Goal: Information Seeking & Learning: Learn about a topic

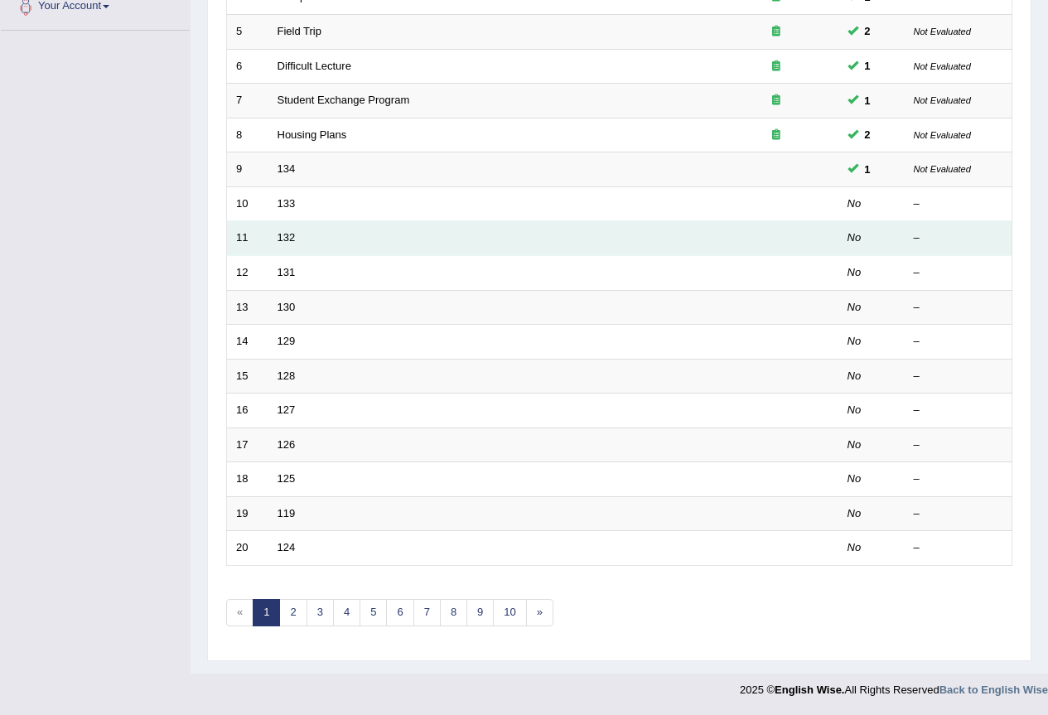
scroll to position [382, 0]
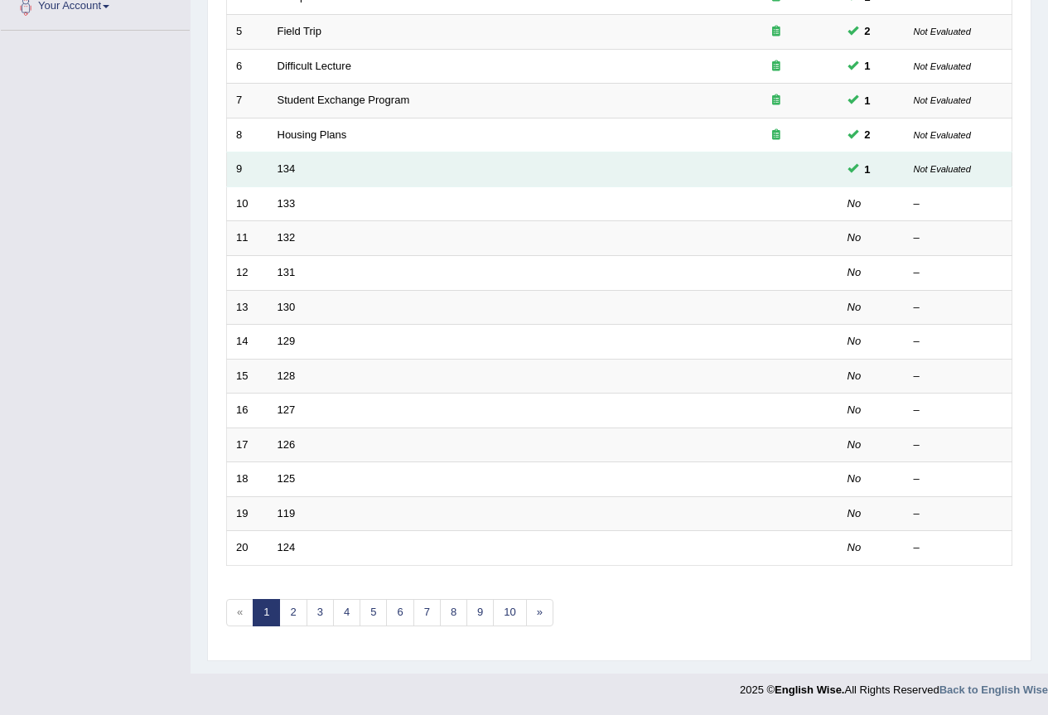
click at [296, 168] on td "134" at bounding box center [491, 169] width 446 height 35
click at [291, 170] on link "134" at bounding box center [287, 168] width 18 height 12
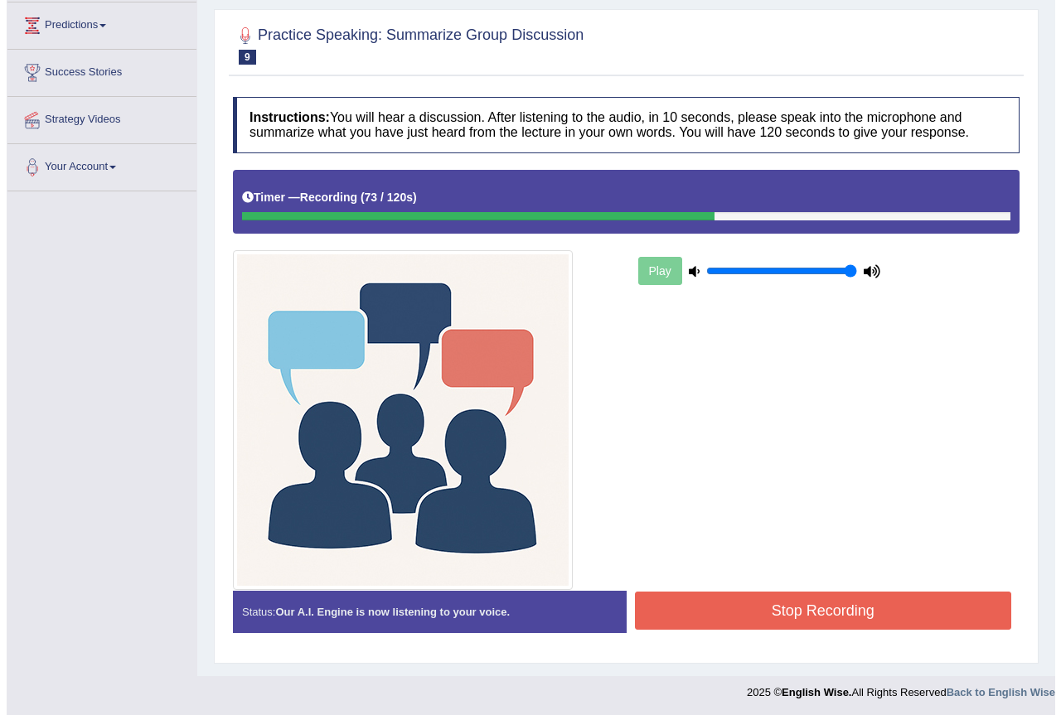
scroll to position [224, 0]
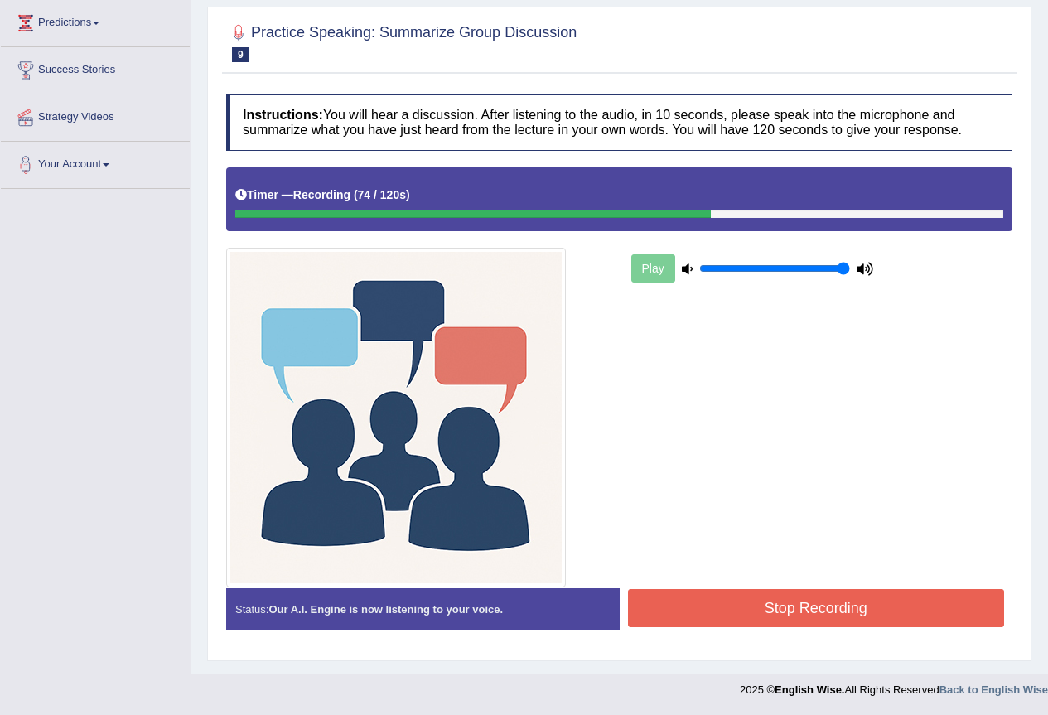
click at [718, 614] on button "Stop Recording" at bounding box center [816, 608] width 377 height 38
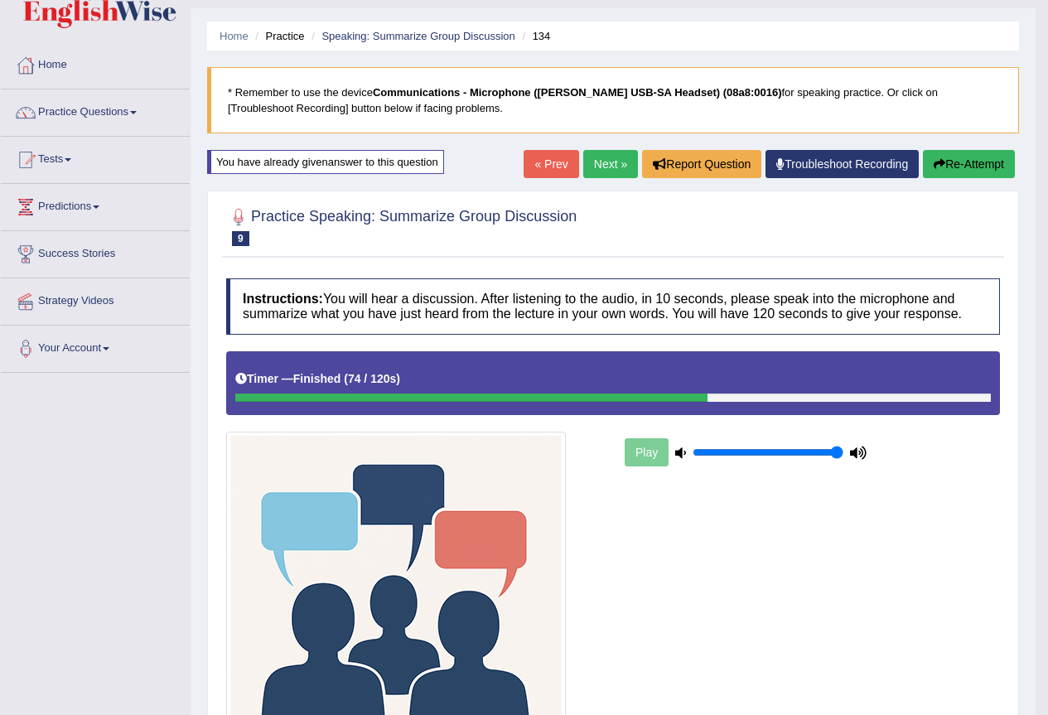
scroll to position [0, 0]
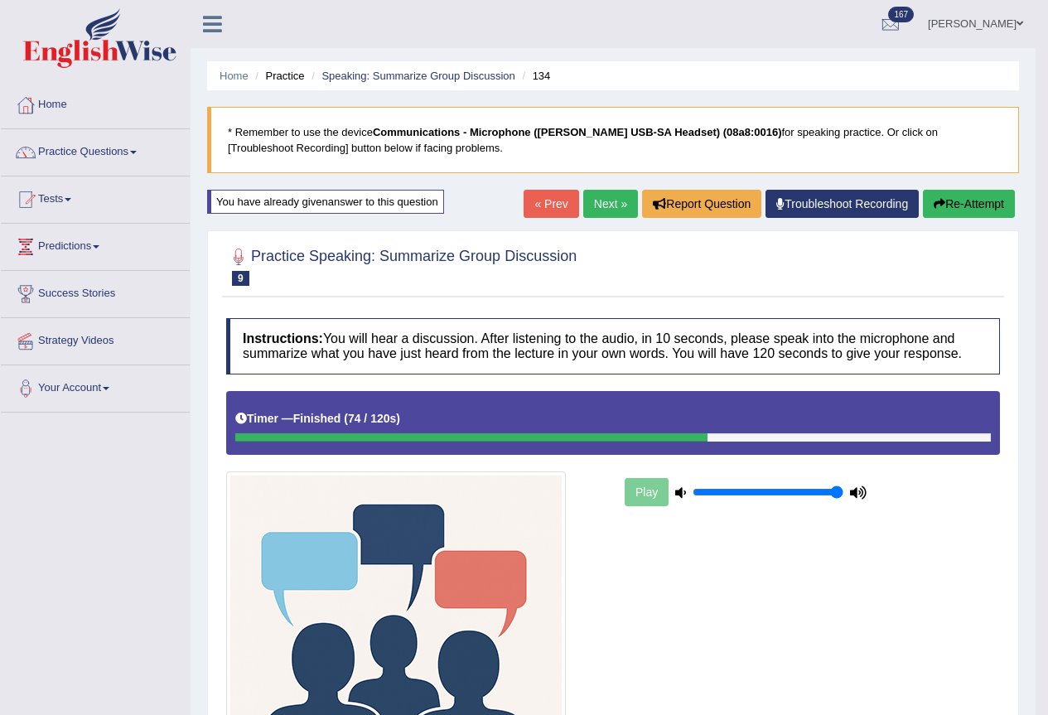
click at [583, 200] on link "Next »" at bounding box center [610, 204] width 55 height 28
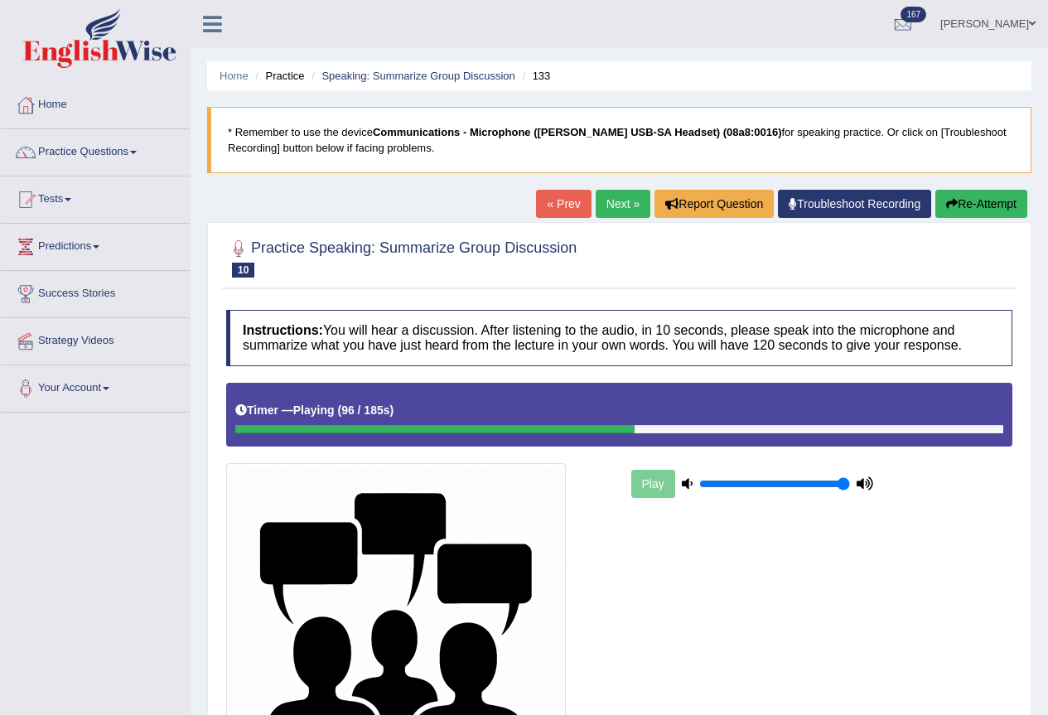
click at [989, 200] on button "Re-Attempt" at bounding box center [982, 204] width 92 height 28
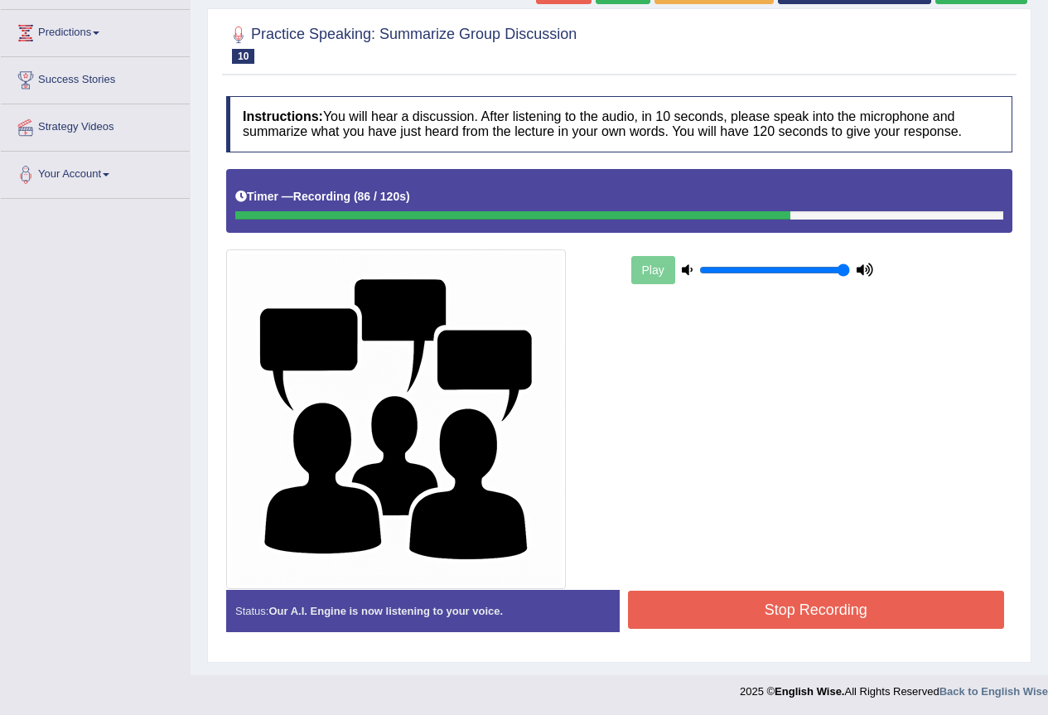
scroll to position [215, 0]
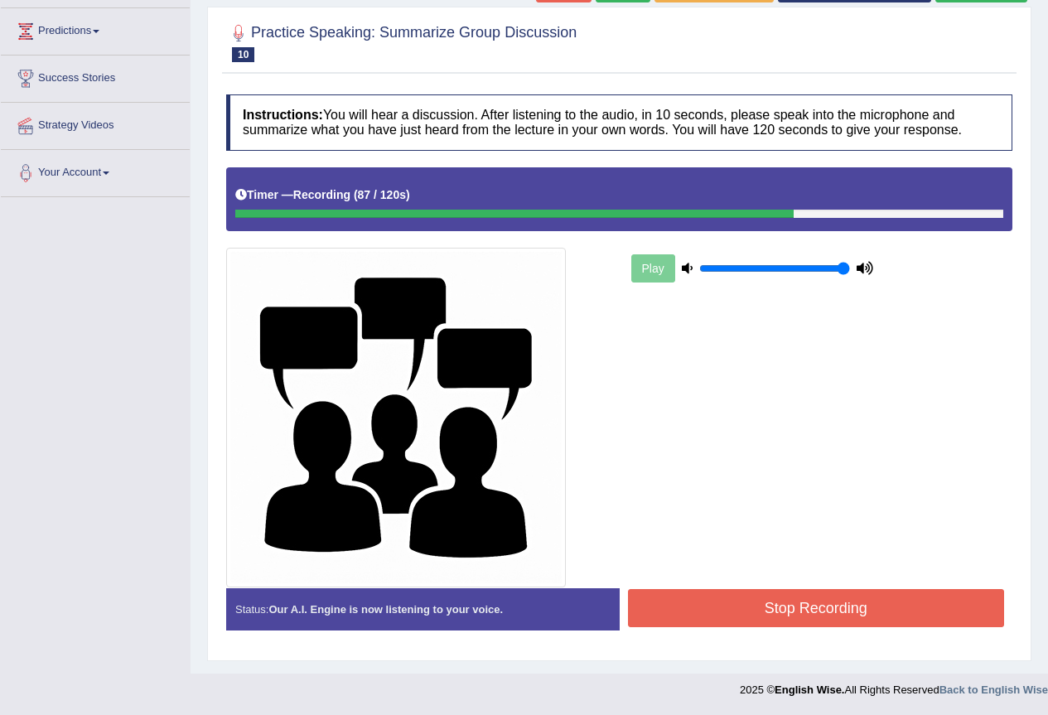
click at [782, 627] on div "Stop Recording" at bounding box center [817, 610] width 394 height 42
click at [791, 612] on button "Stop Recording" at bounding box center [816, 608] width 377 height 38
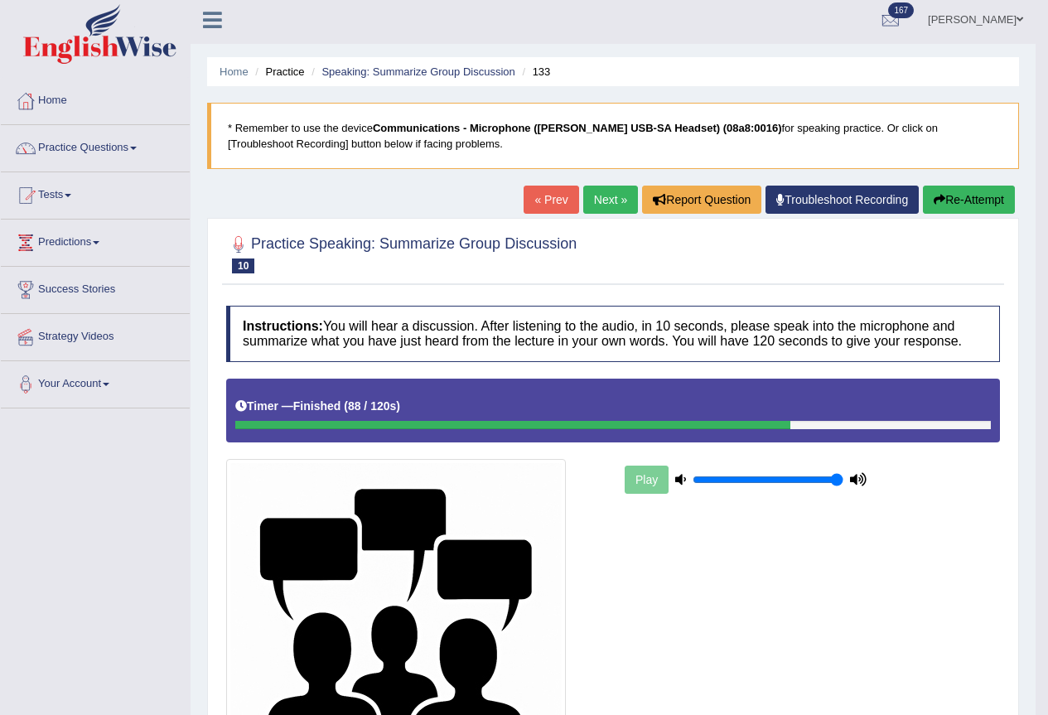
scroll to position [0, 0]
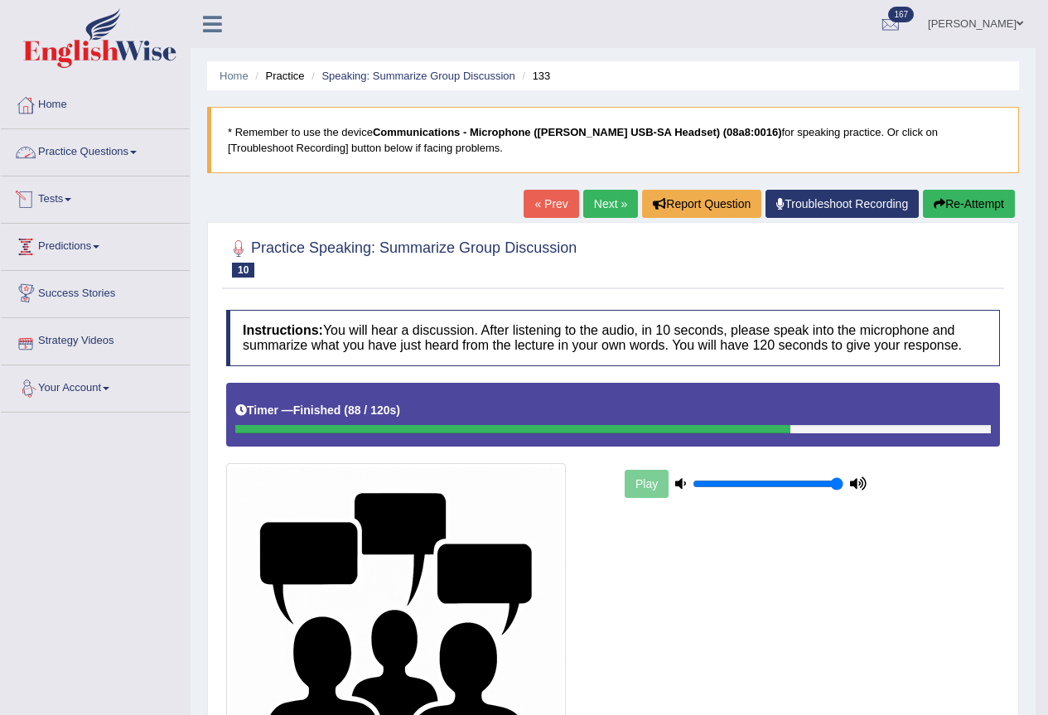
click at [91, 153] on link "Practice Questions" at bounding box center [95, 149] width 189 height 41
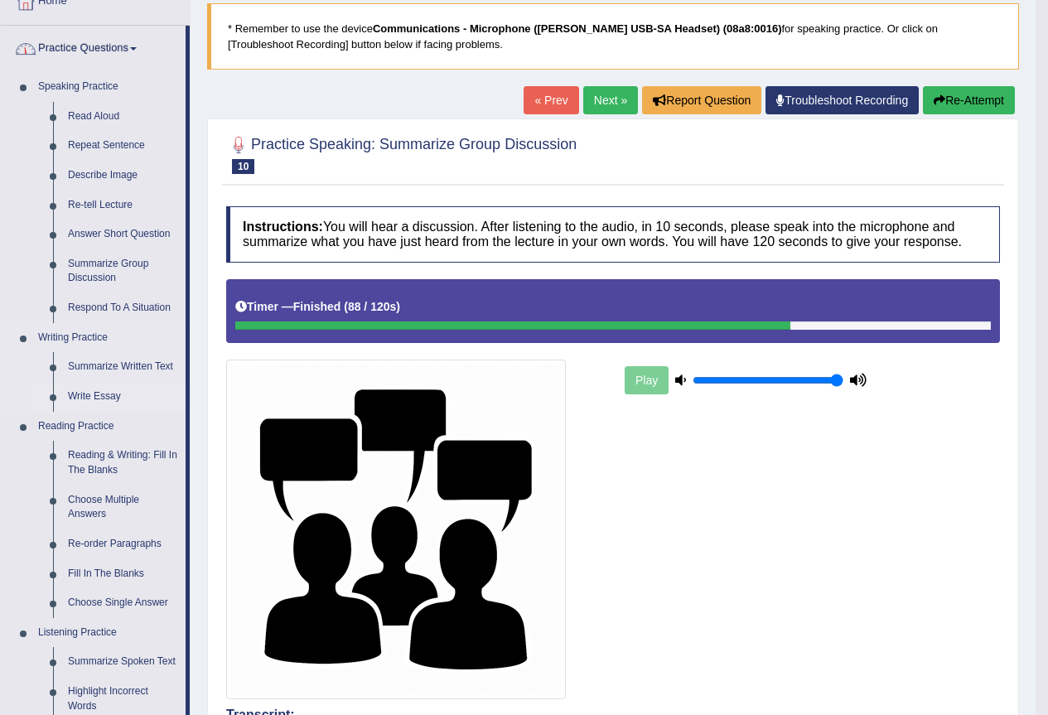
scroll to position [221, 0]
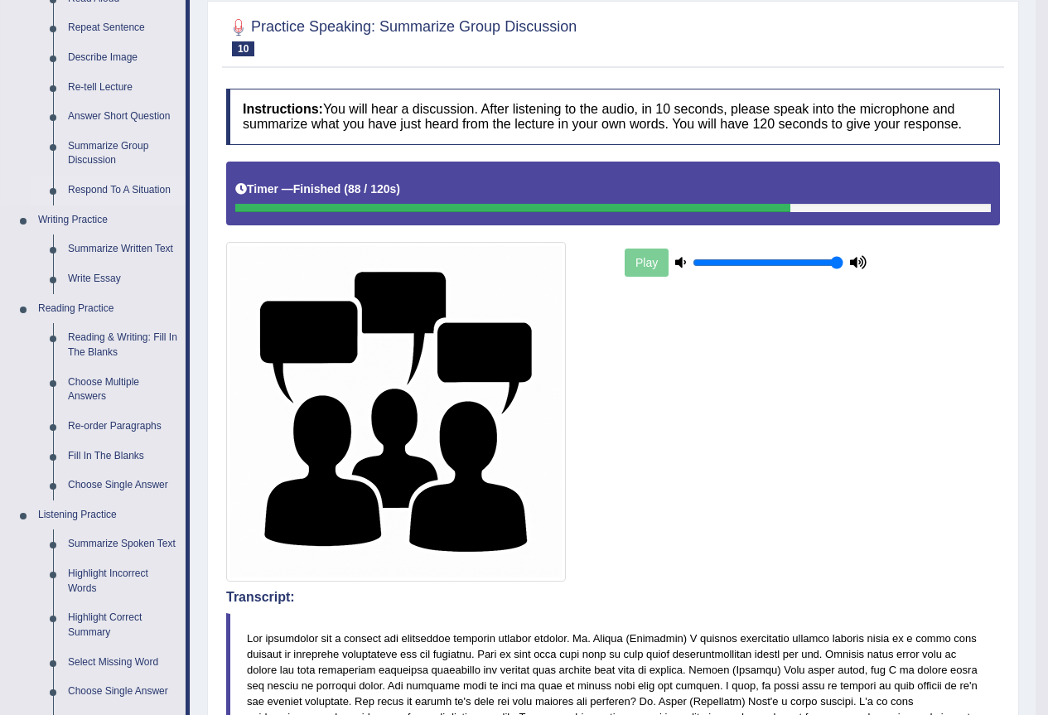
click at [103, 186] on link "Respond To A Situation" at bounding box center [122, 191] width 125 height 30
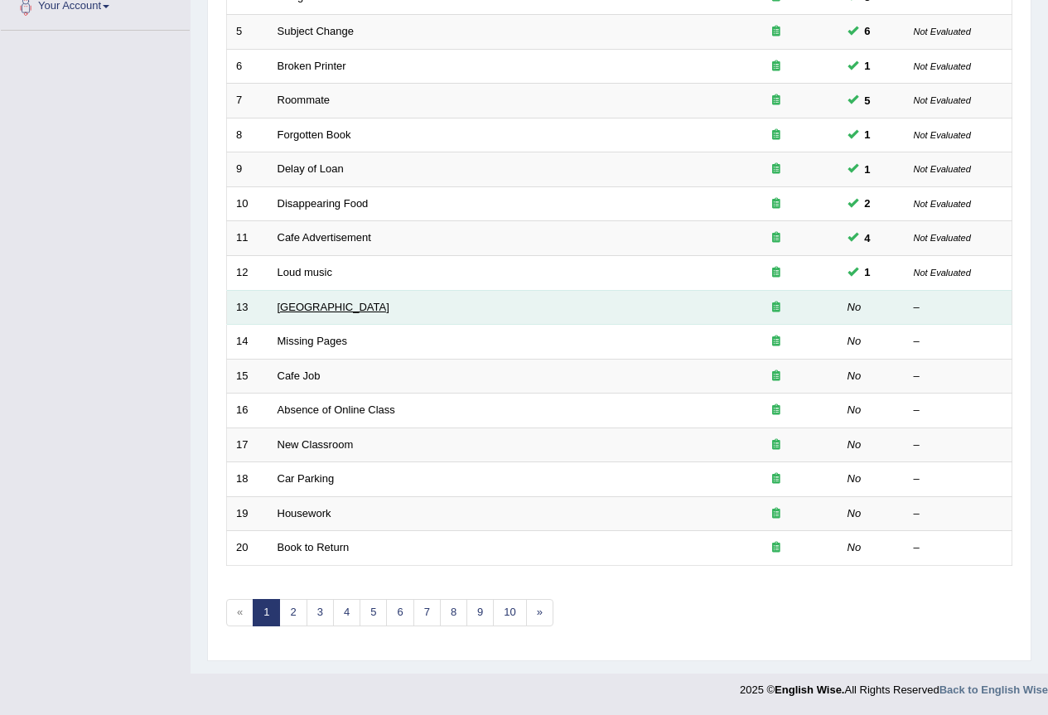
scroll to position [382, 0]
click at [305, 310] on link "Noisy Library" at bounding box center [334, 307] width 112 height 12
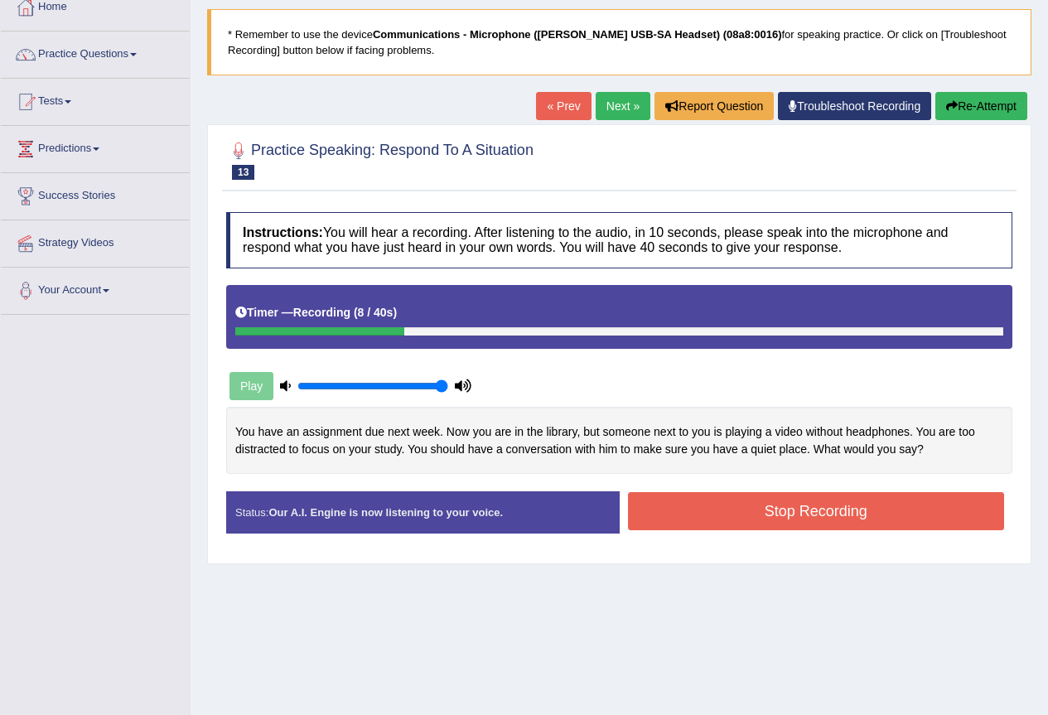
scroll to position [45, 0]
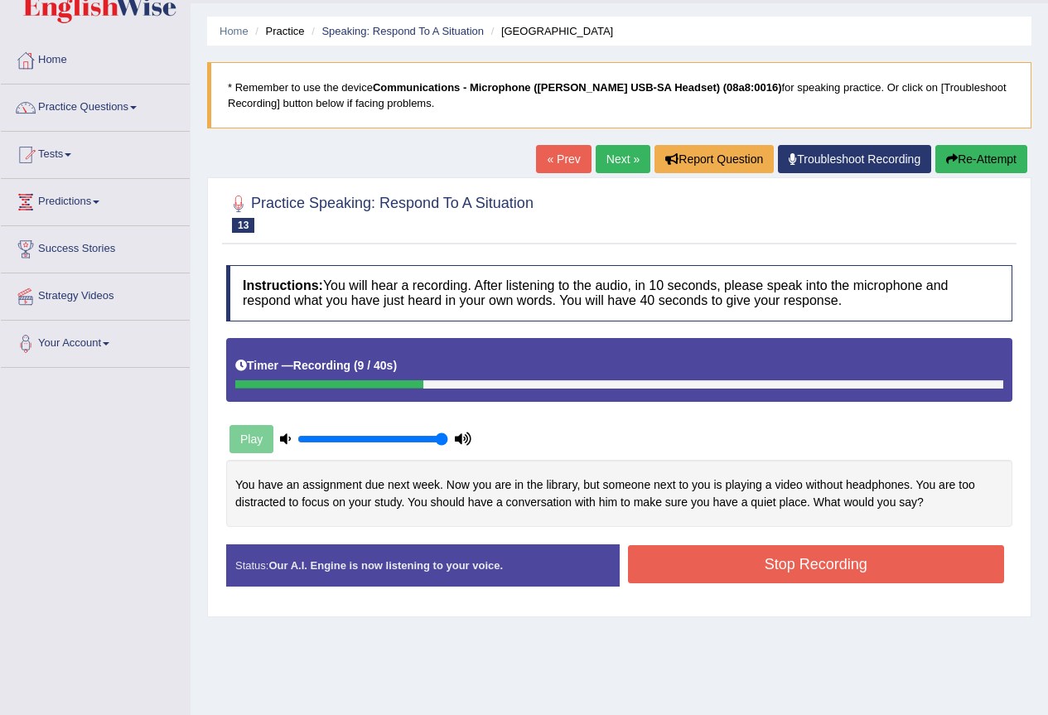
click at [970, 162] on button "Re-Attempt" at bounding box center [982, 159] width 92 height 28
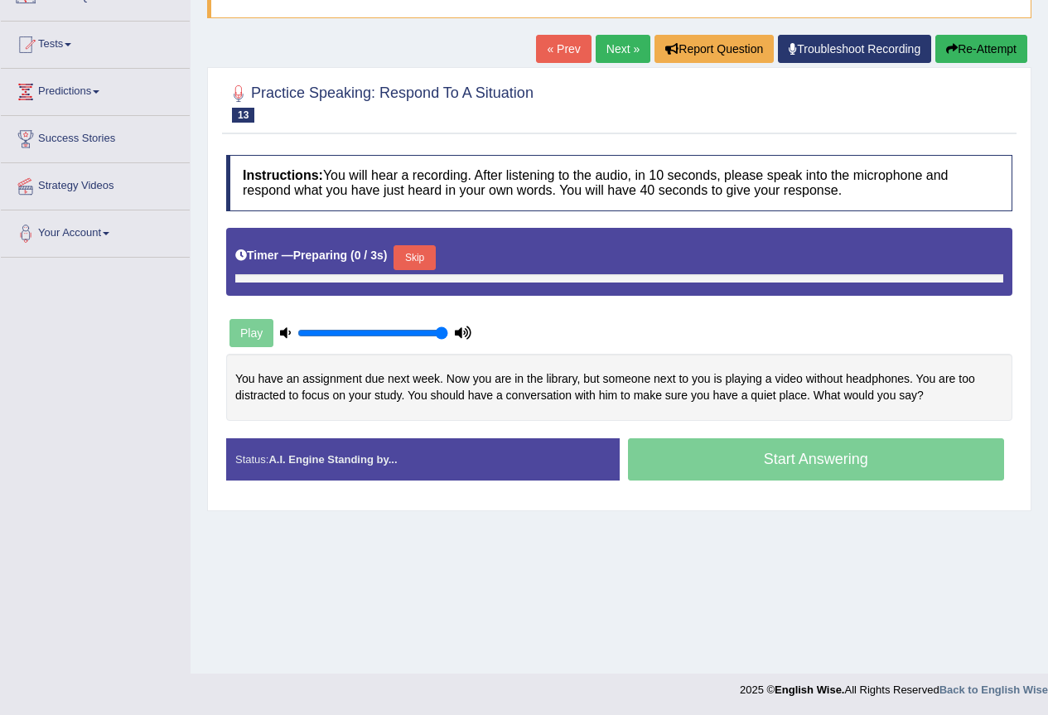
scroll to position [155, 0]
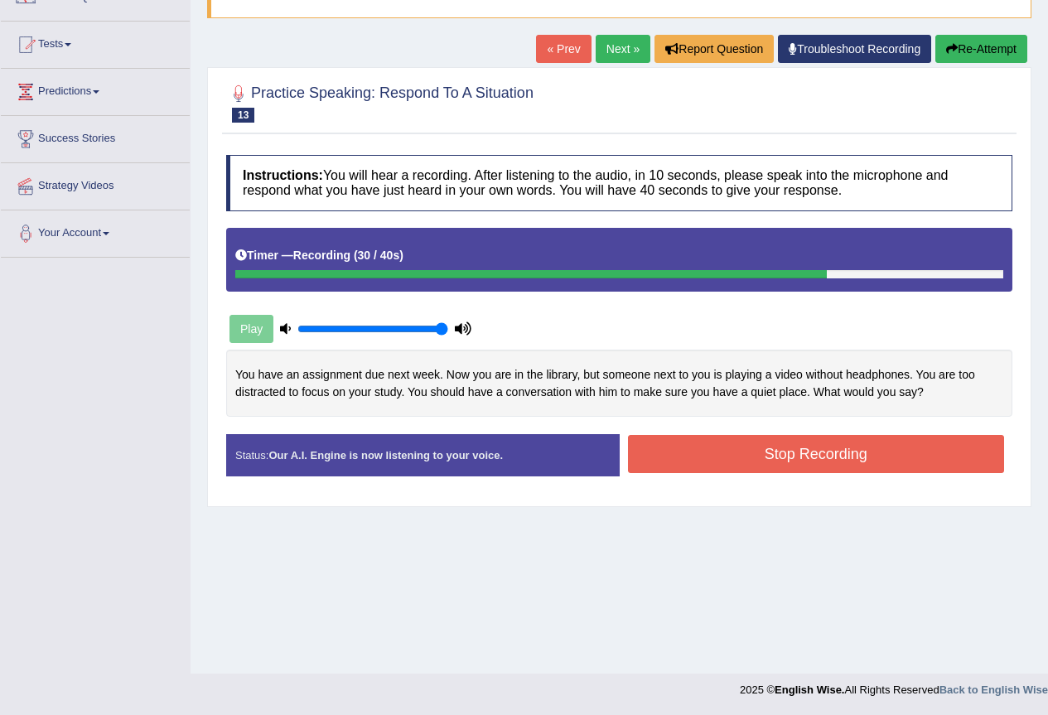
click at [795, 456] on button "Stop Recording" at bounding box center [816, 454] width 377 height 38
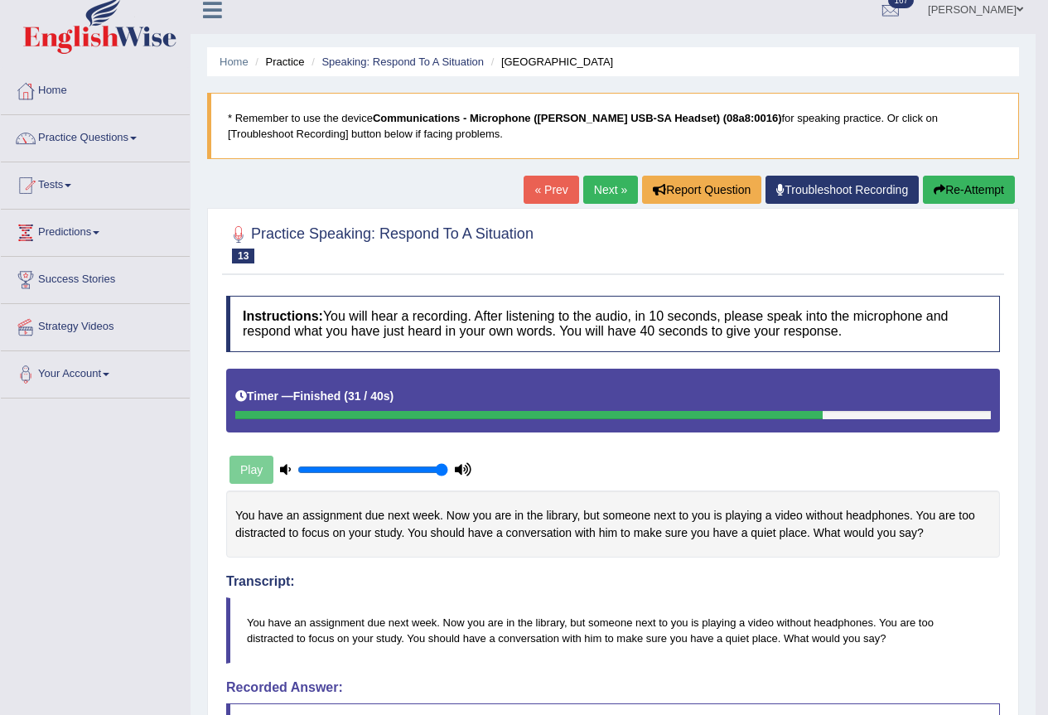
scroll to position [0, 0]
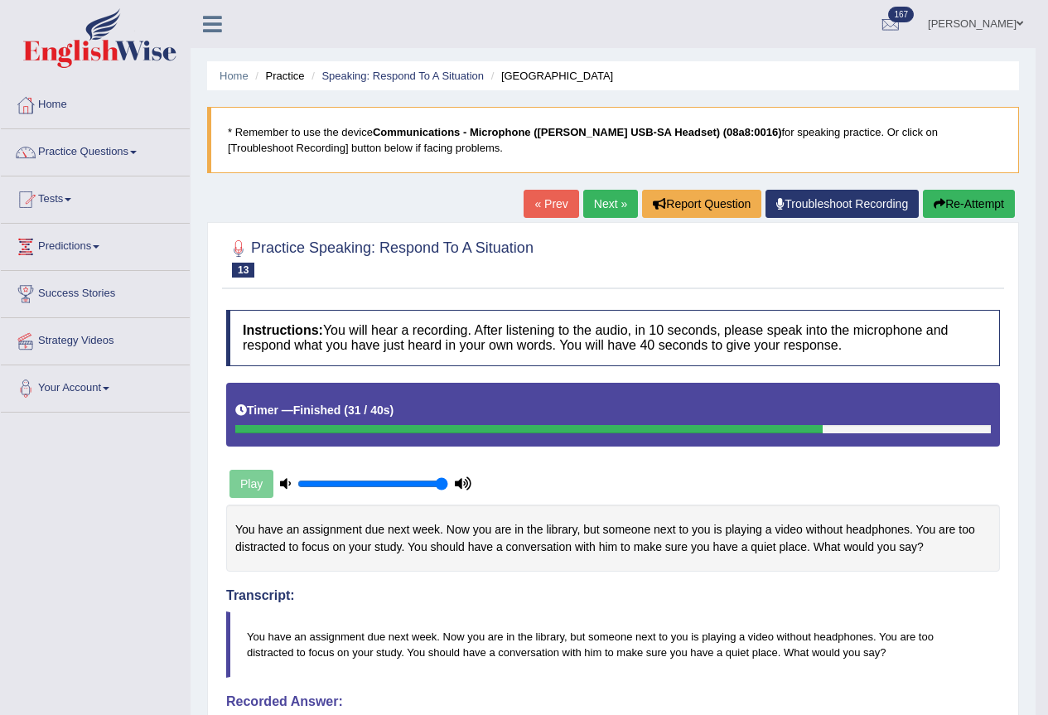
click at [602, 198] on link "Next »" at bounding box center [610, 204] width 55 height 28
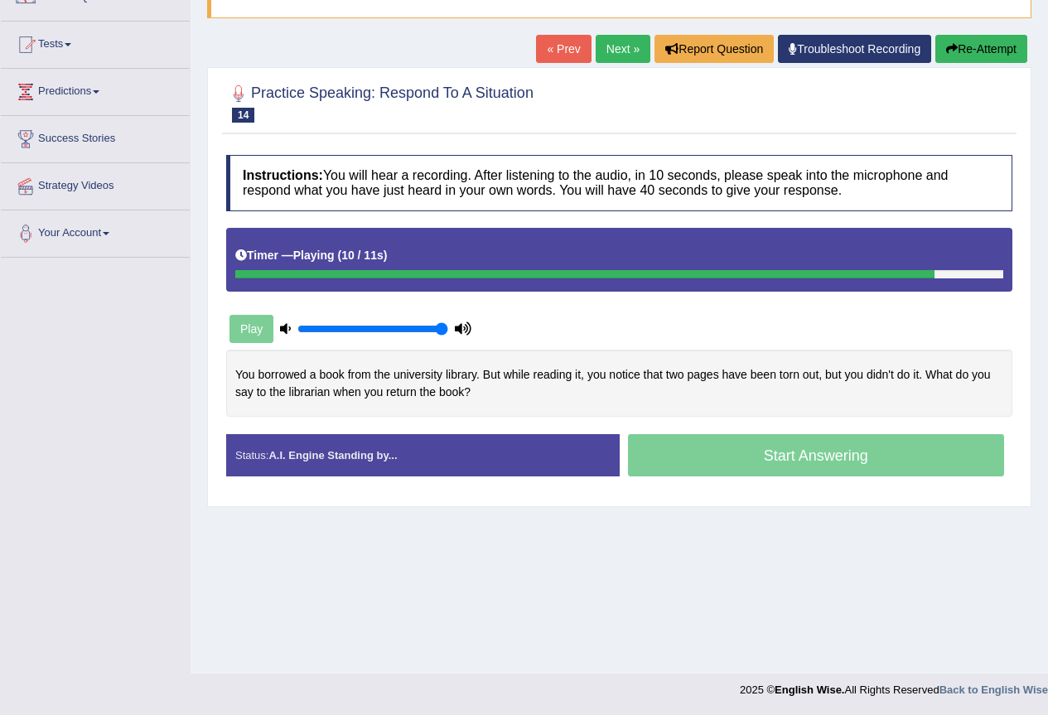
click at [999, 49] on button "Re-Attempt" at bounding box center [982, 49] width 92 height 28
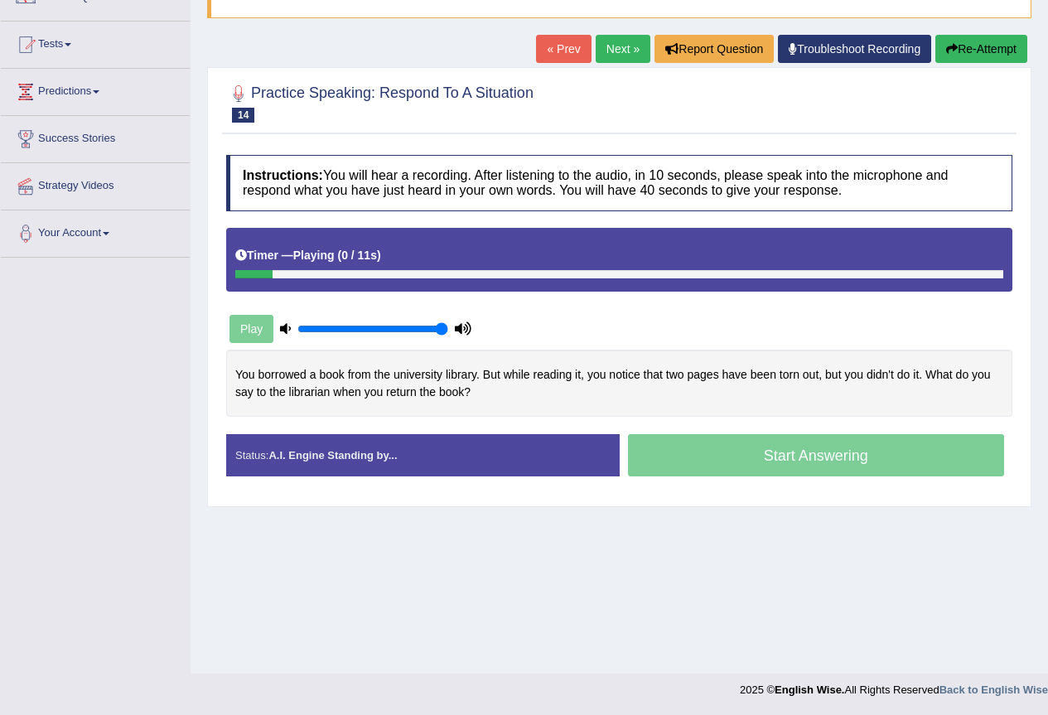
click at [849, 549] on div "Home Practice Speaking: Respond To A Situation Missing Pages * Remember to use …" at bounding box center [620, 259] width 858 height 829
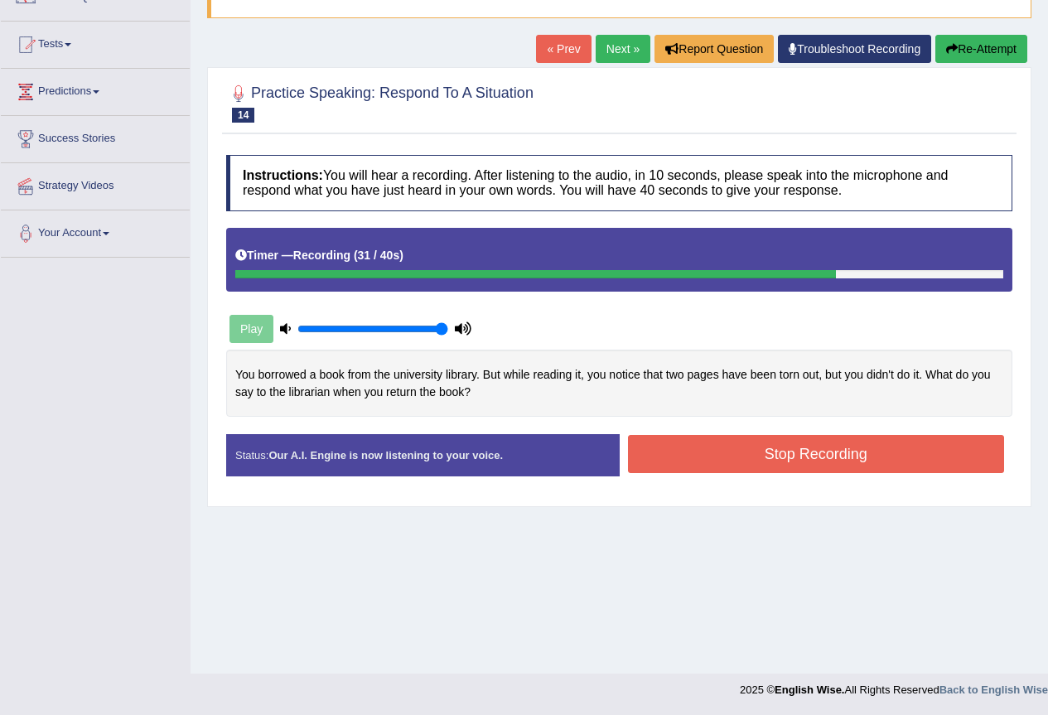
click at [766, 470] on button "Stop Recording" at bounding box center [816, 454] width 377 height 38
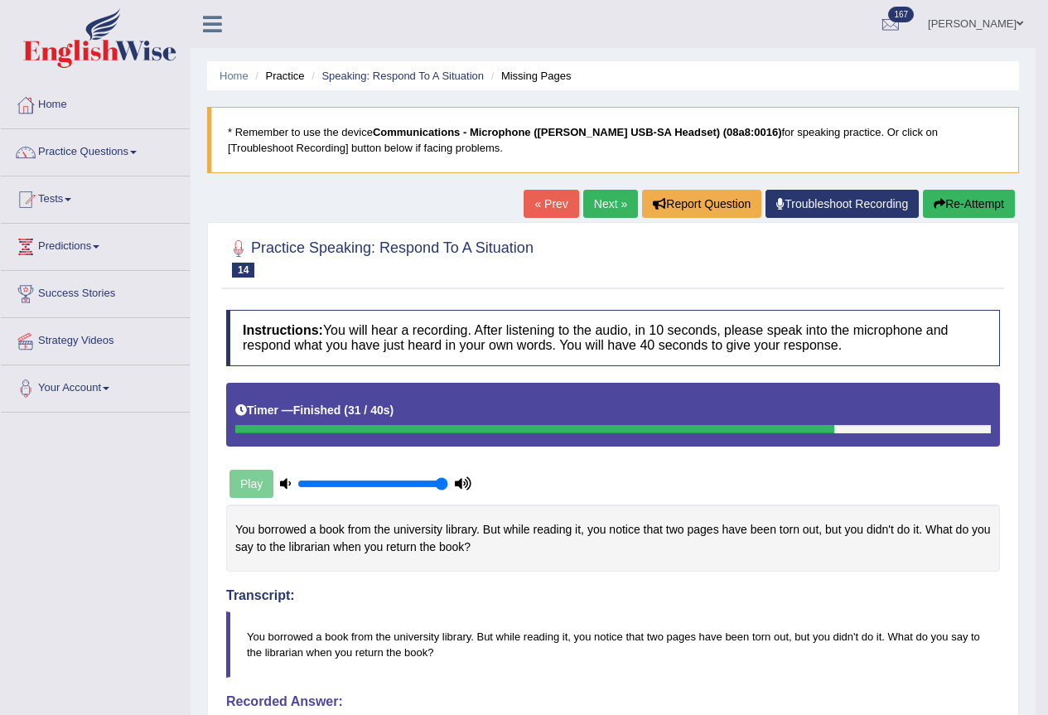
click at [935, 204] on icon "button" at bounding box center [940, 204] width 12 height 12
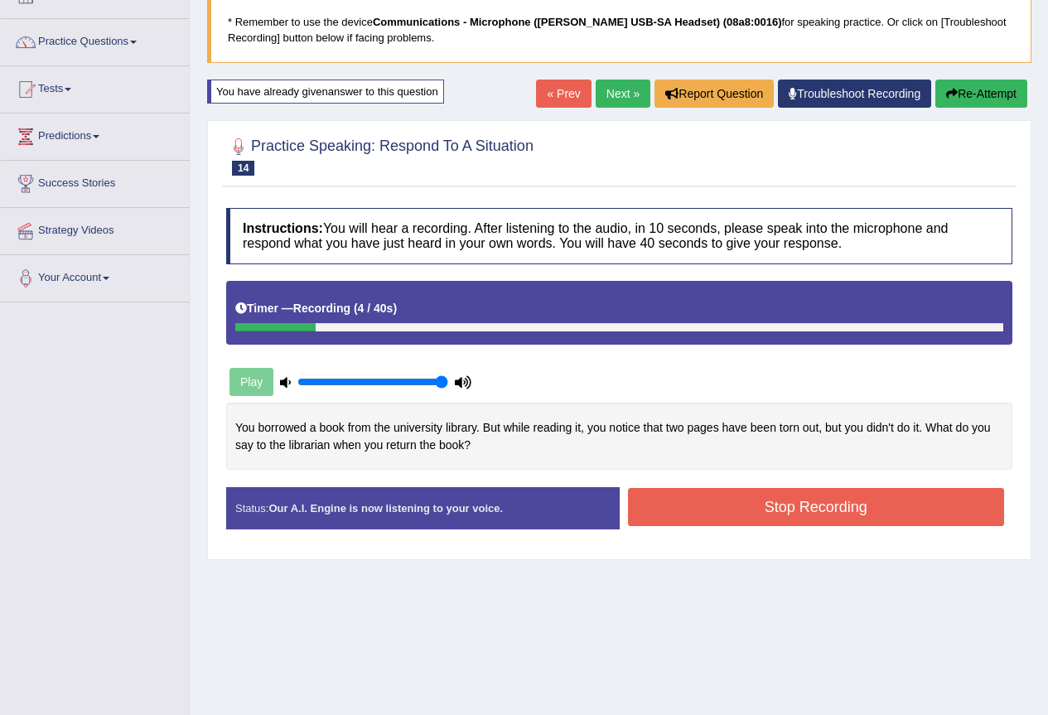
click at [977, 85] on button "Re-Attempt" at bounding box center [982, 94] width 92 height 28
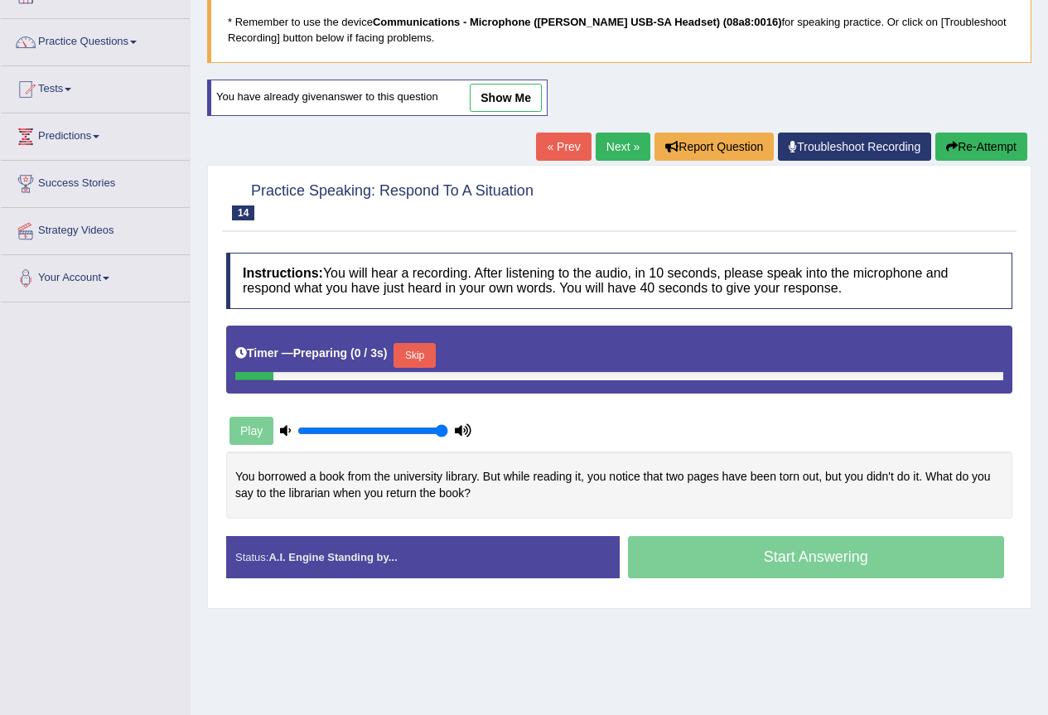
scroll to position [110, 0]
click at [426, 350] on button "Skip" at bounding box center [414, 355] width 41 height 25
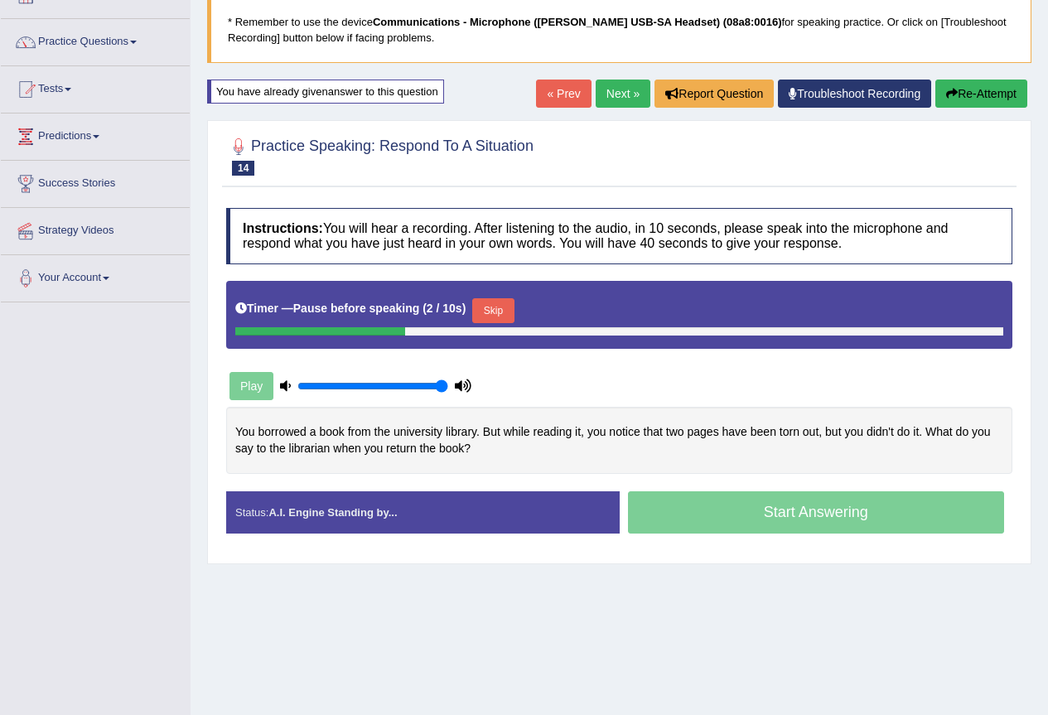
click at [495, 318] on button "Skip" at bounding box center [492, 310] width 41 height 25
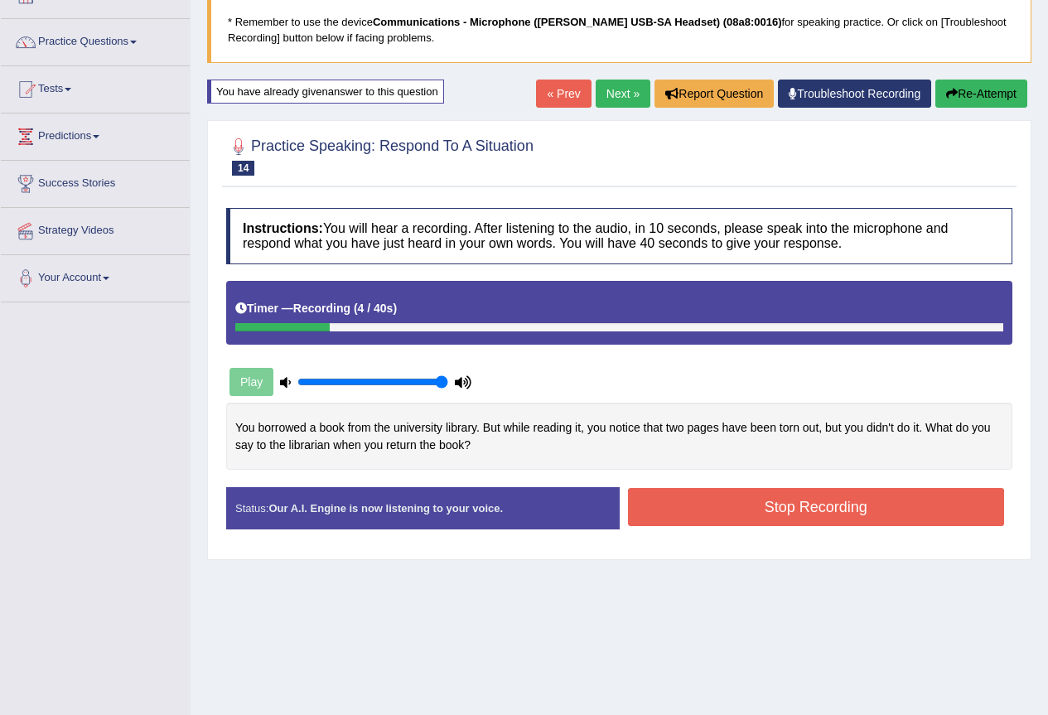
click at [963, 94] on button "Re-Attempt" at bounding box center [982, 94] width 92 height 28
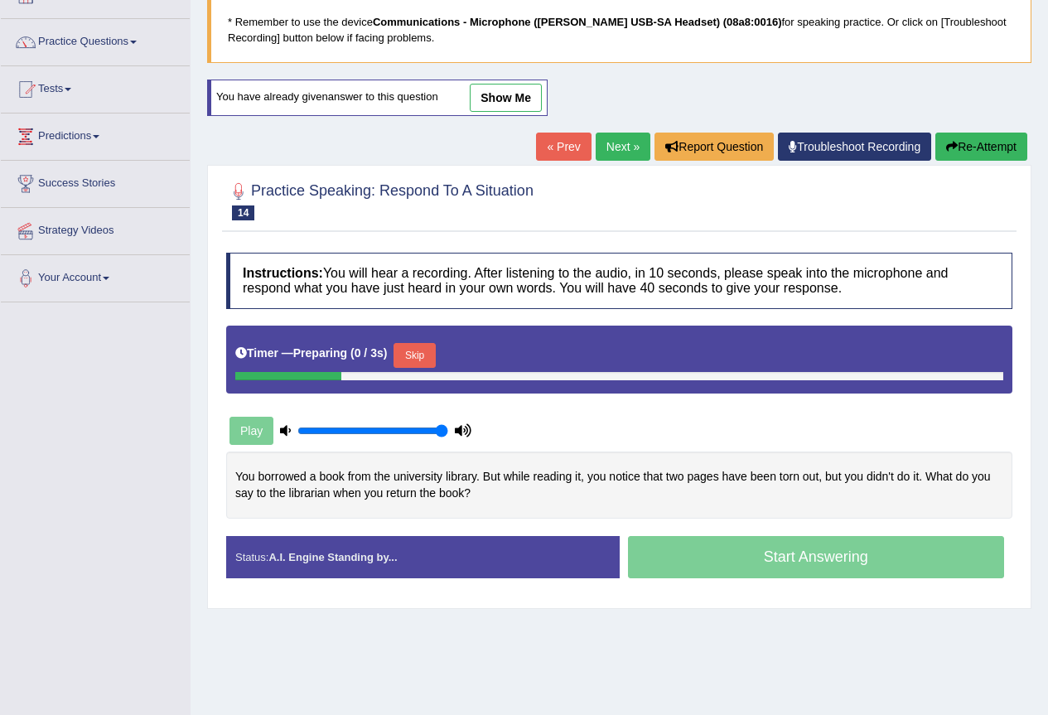
click at [435, 354] on button "Skip" at bounding box center [414, 355] width 41 height 25
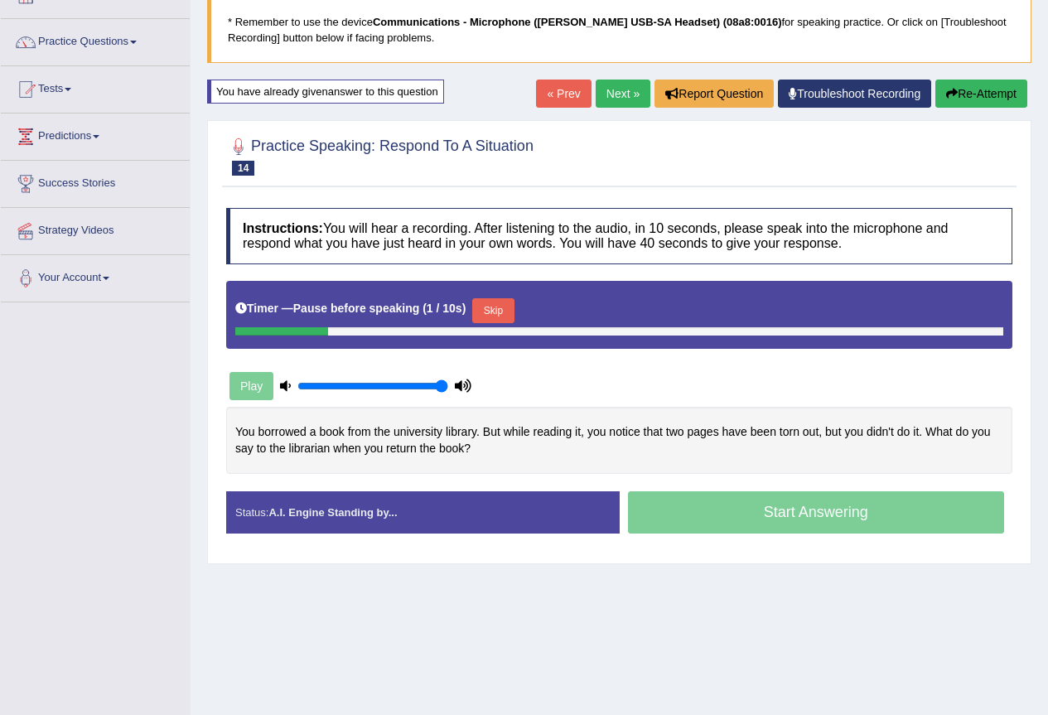
click at [507, 305] on button "Skip" at bounding box center [492, 310] width 41 height 25
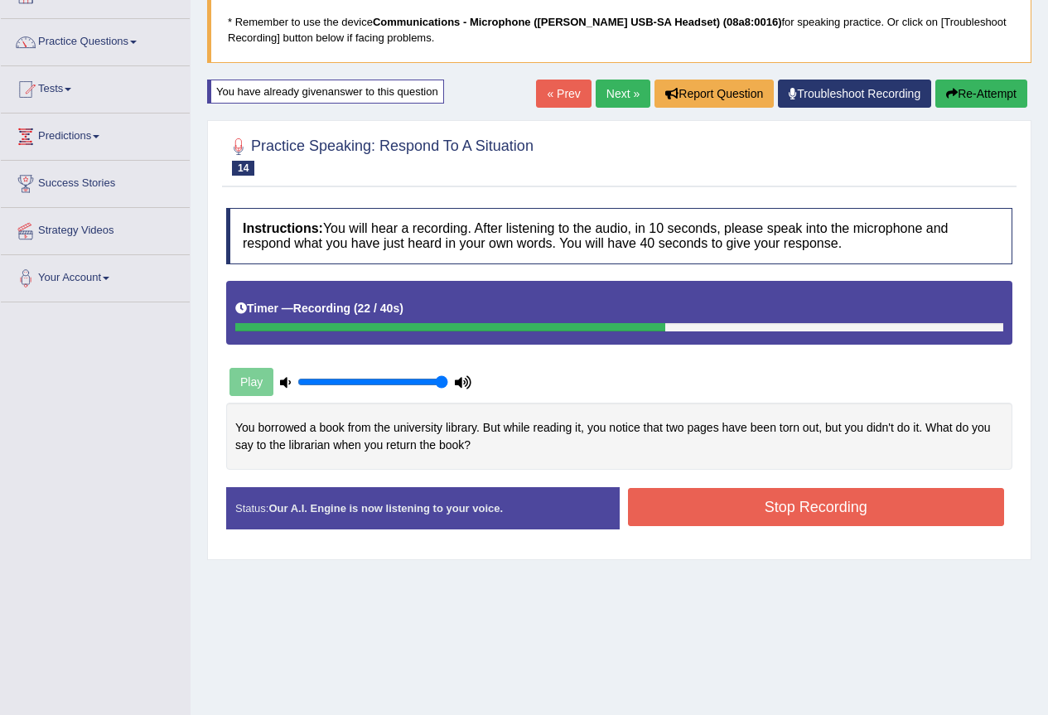
click at [741, 517] on button "Stop Recording" at bounding box center [816, 507] width 377 height 38
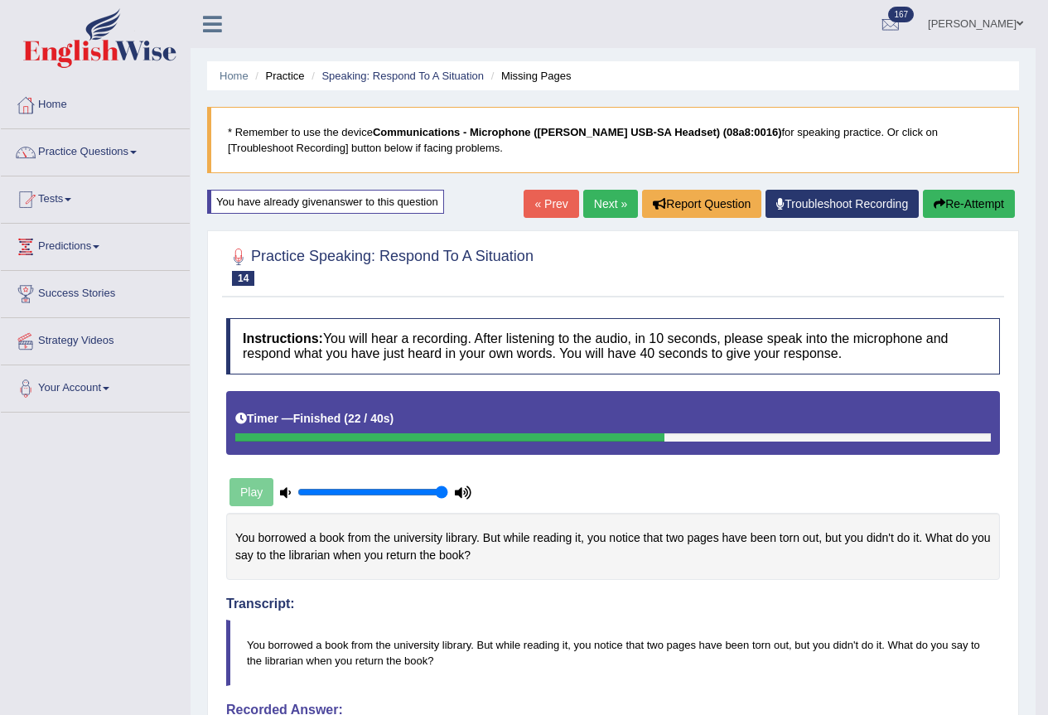
click at [970, 201] on button "Re-Attempt" at bounding box center [969, 204] width 92 height 28
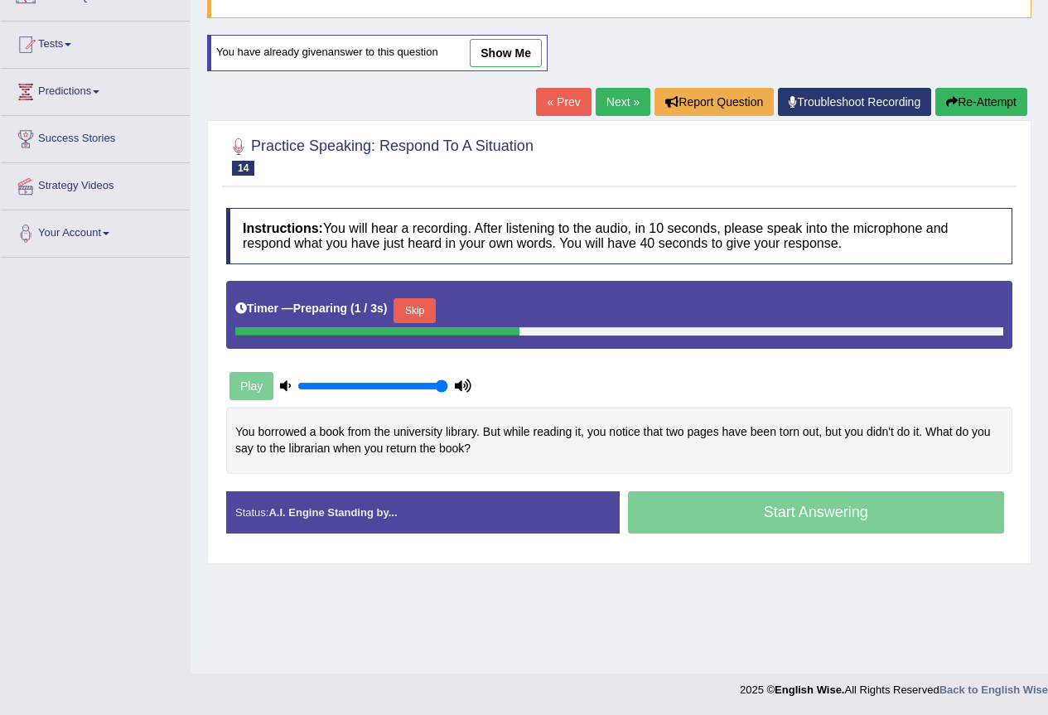
click at [429, 316] on button "Skip" at bounding box center [414, 310] width 41 height 25
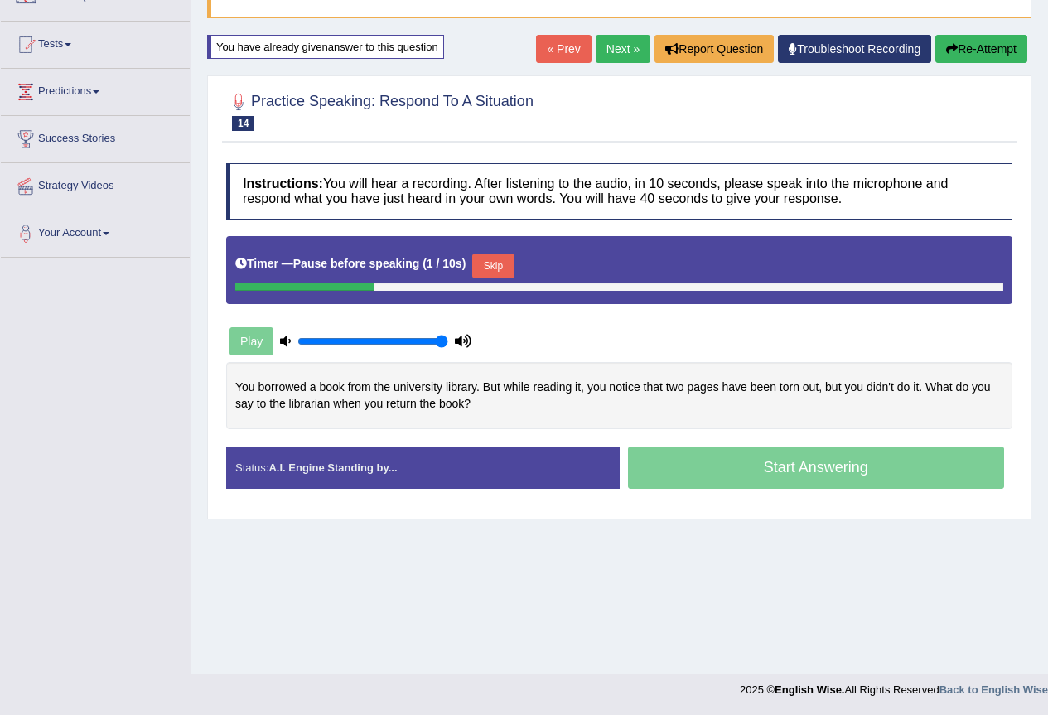
click at [486, 259] on button "Skip" at bounding box center [492, 266] width 41 height 25
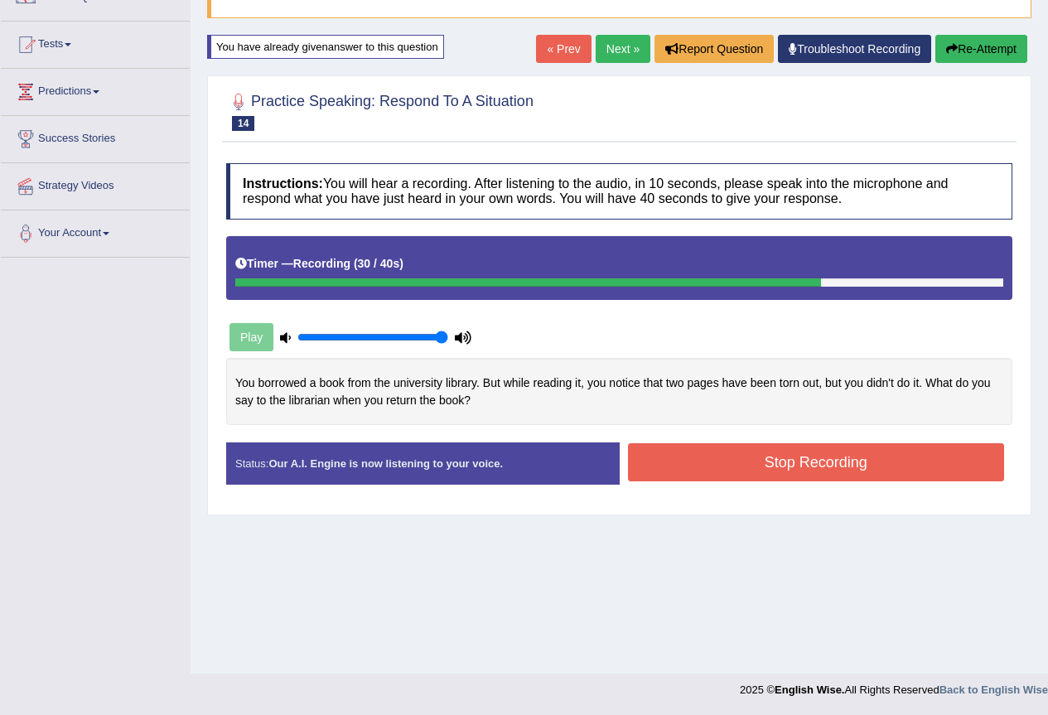
click at [762, 466] on button "Stop Recording" at bounding box center [816, 462] width 377 height 38
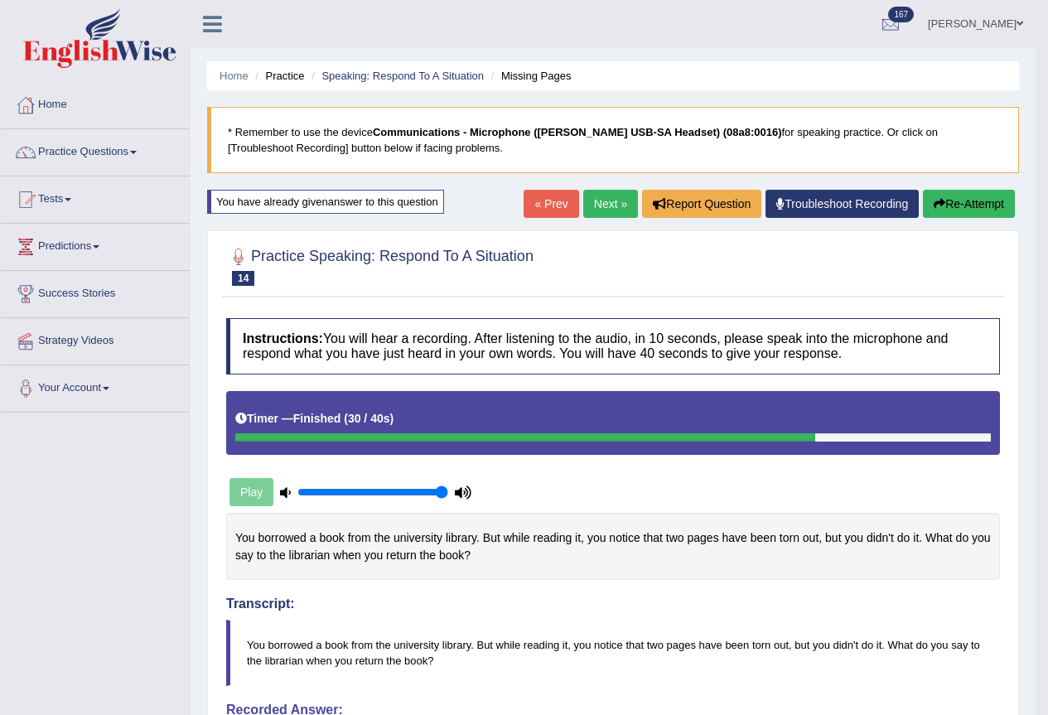
click at [588, 212] on link "Next »" at bounding box center [610, 204] width 55 height 28
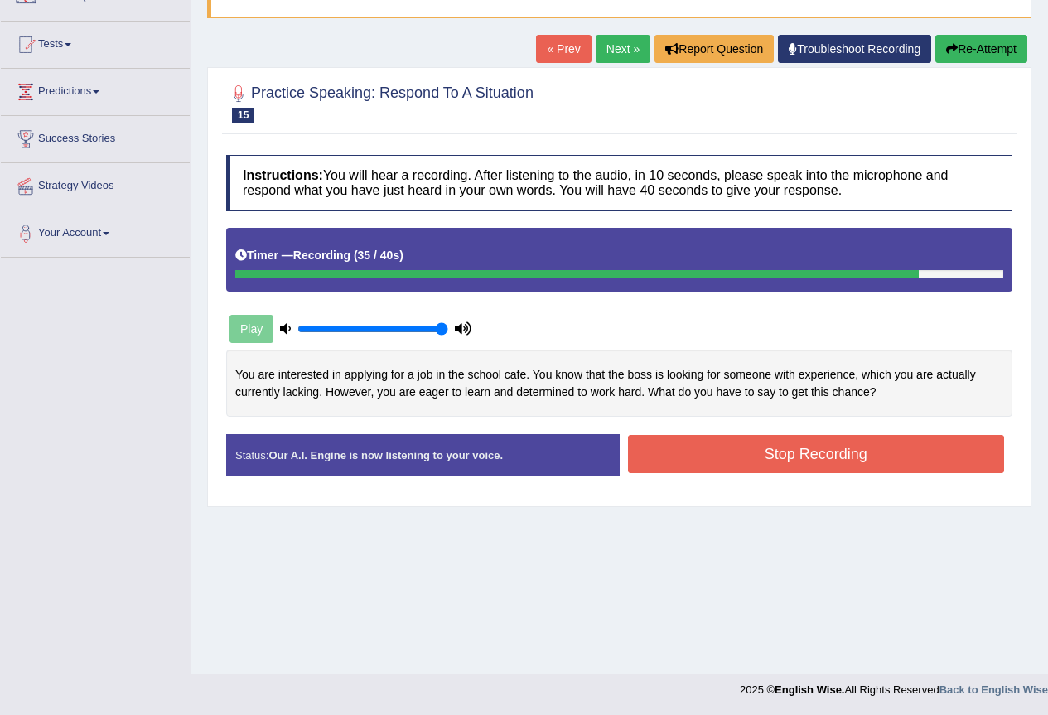
click at [749, 461] on button "Stop Recording" at bounding box center [816, 454] width 377 height 38
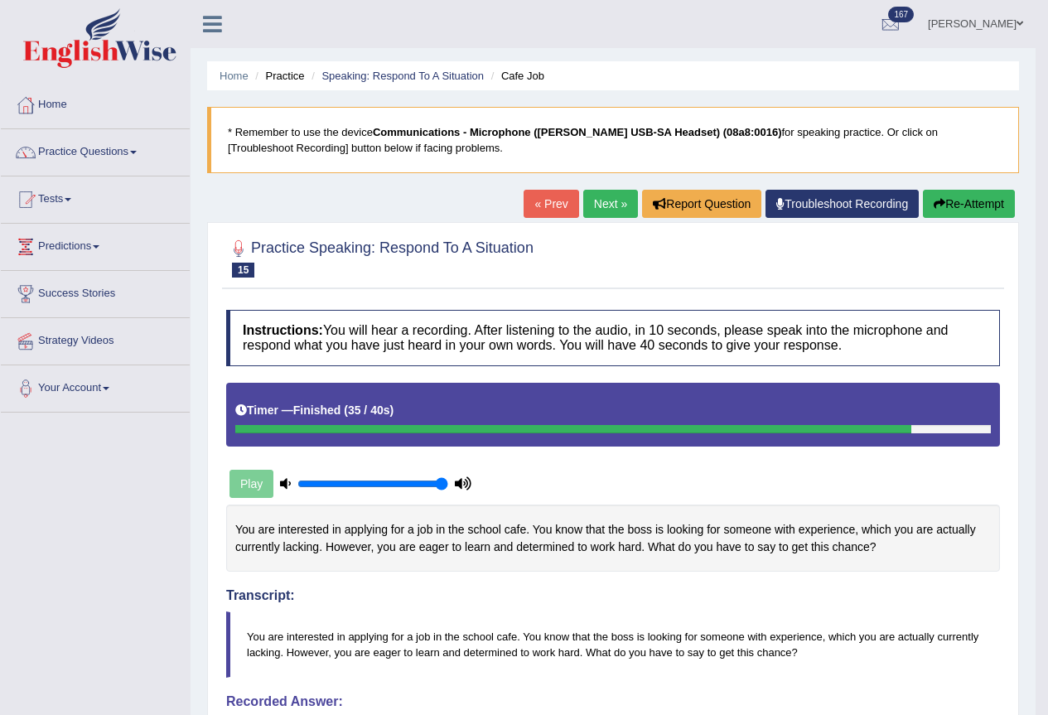
click at [597, 199] on link "Next »" at bounding box center [610, 204] width 55 height 28
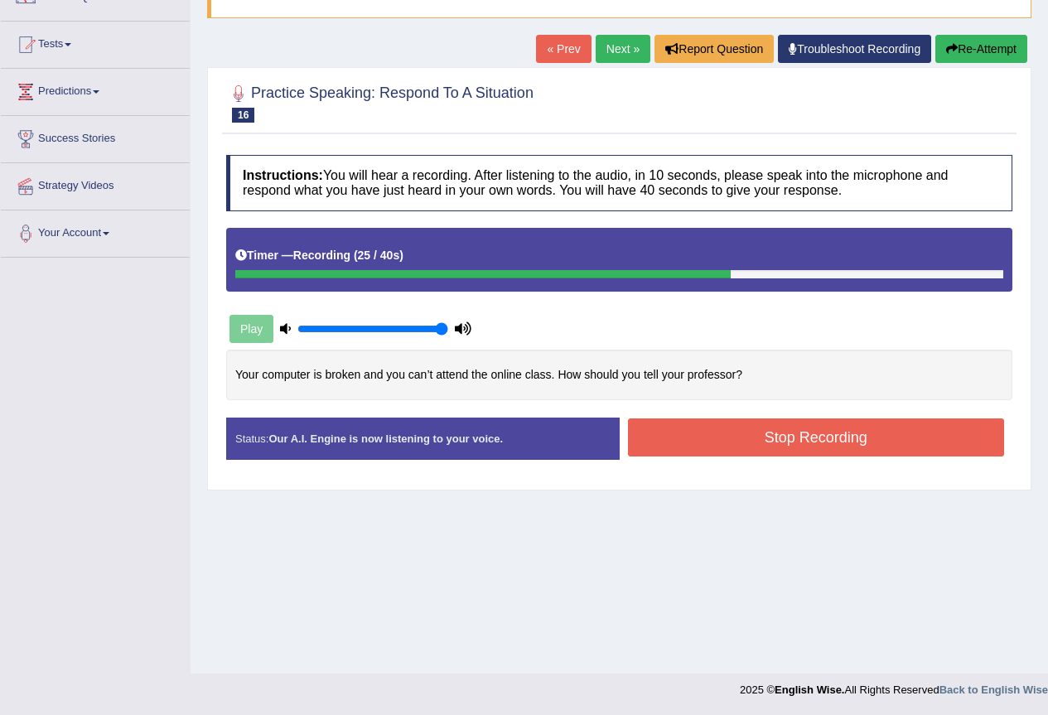
click at [776, 436] on button "Stop Recording" at bounding box center [816, 437] width 377 height 38
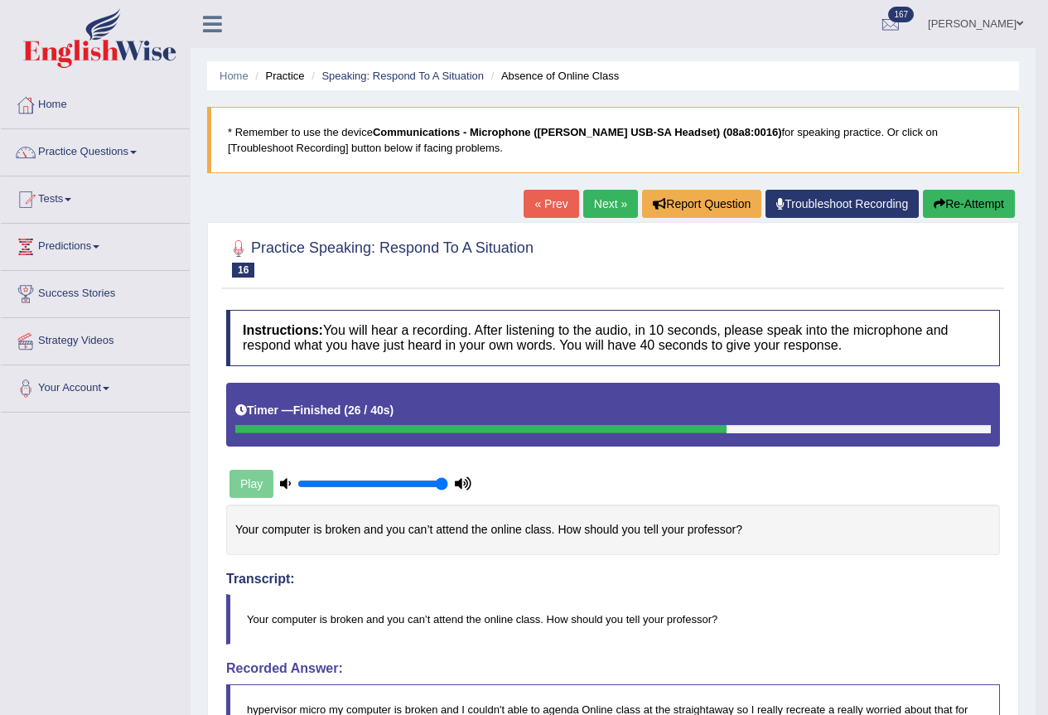
click at [952, 193] on button "Re-Attempt" at bounding box center [969, 204] width 92 height 28
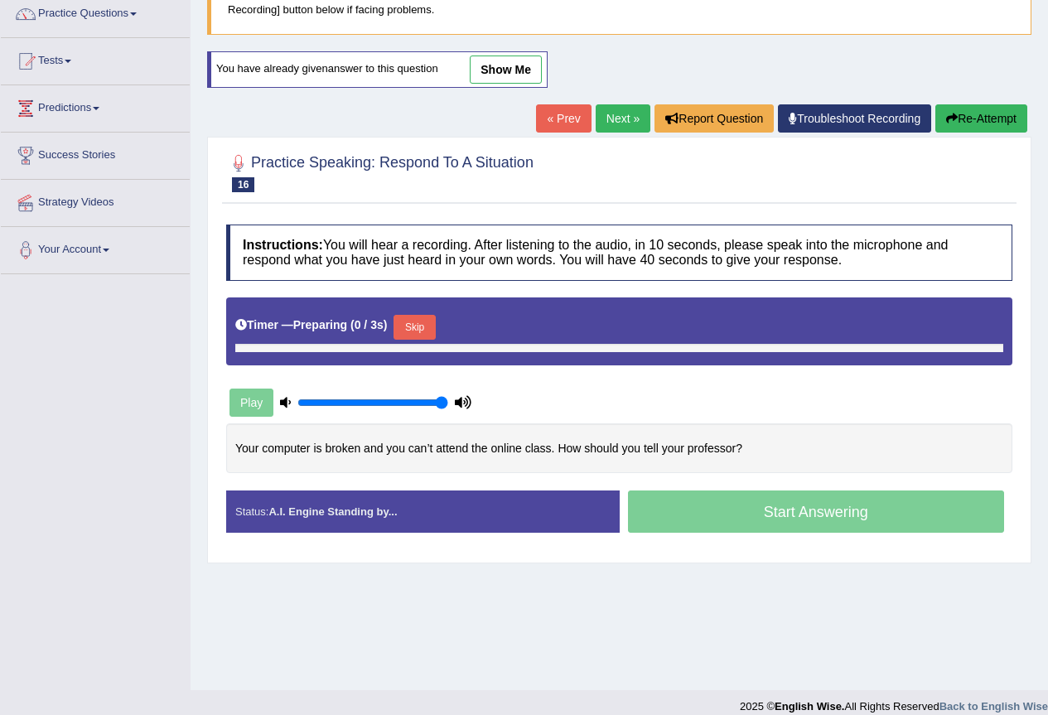
scroll to position [155, 0]
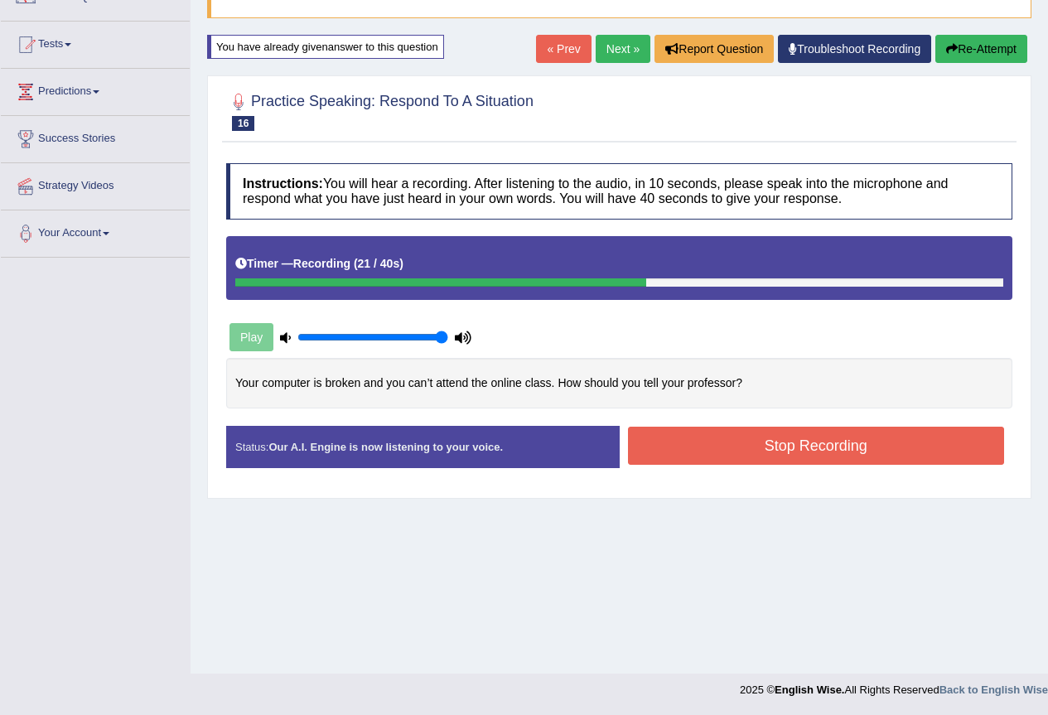
click at [792, 457] on button "Stop Recording" at bounding box center [816, 446] width 377 height 38
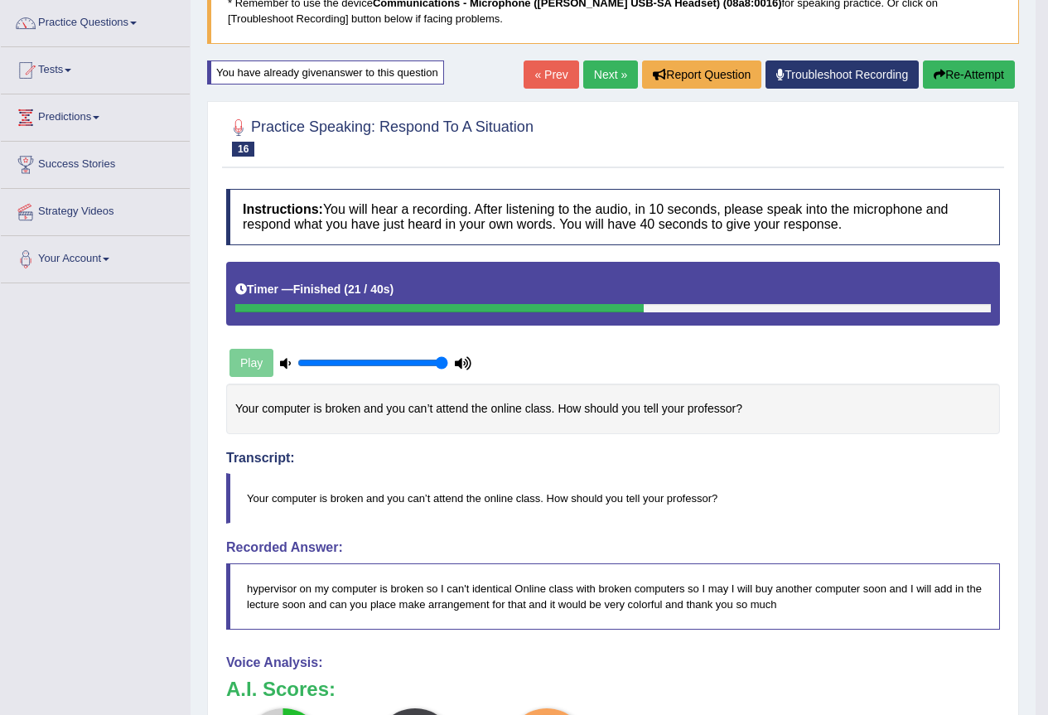
scroll to position [0, 0]
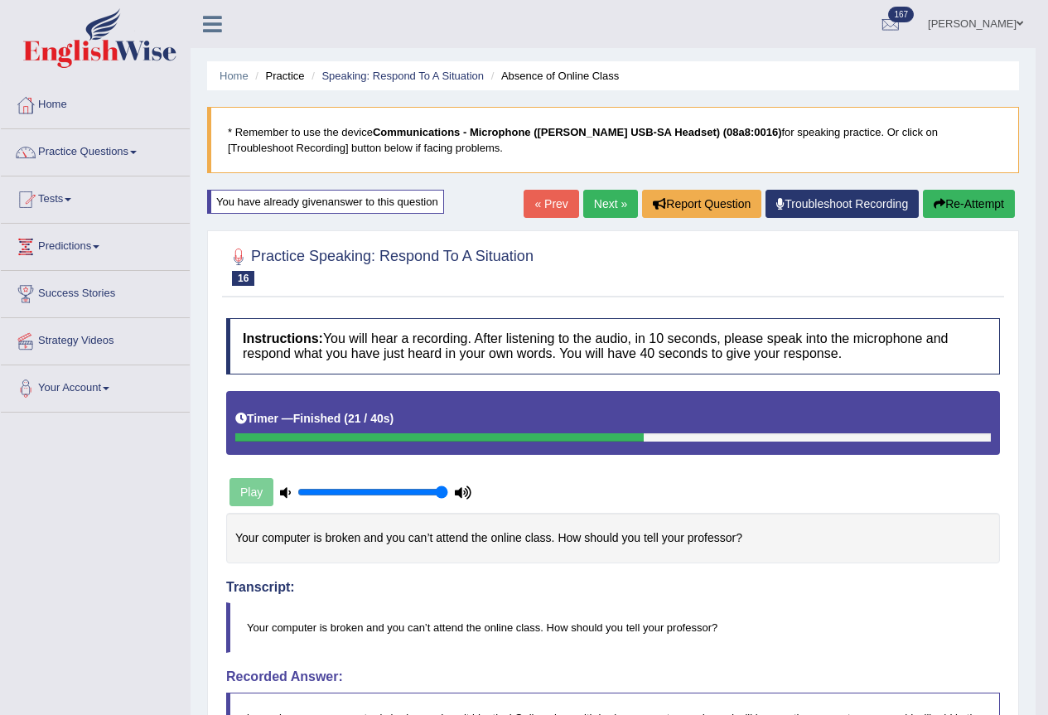
click at [974, 198] on button "Re-Attempt" at bounding box center [969, 204] width 92 height 28
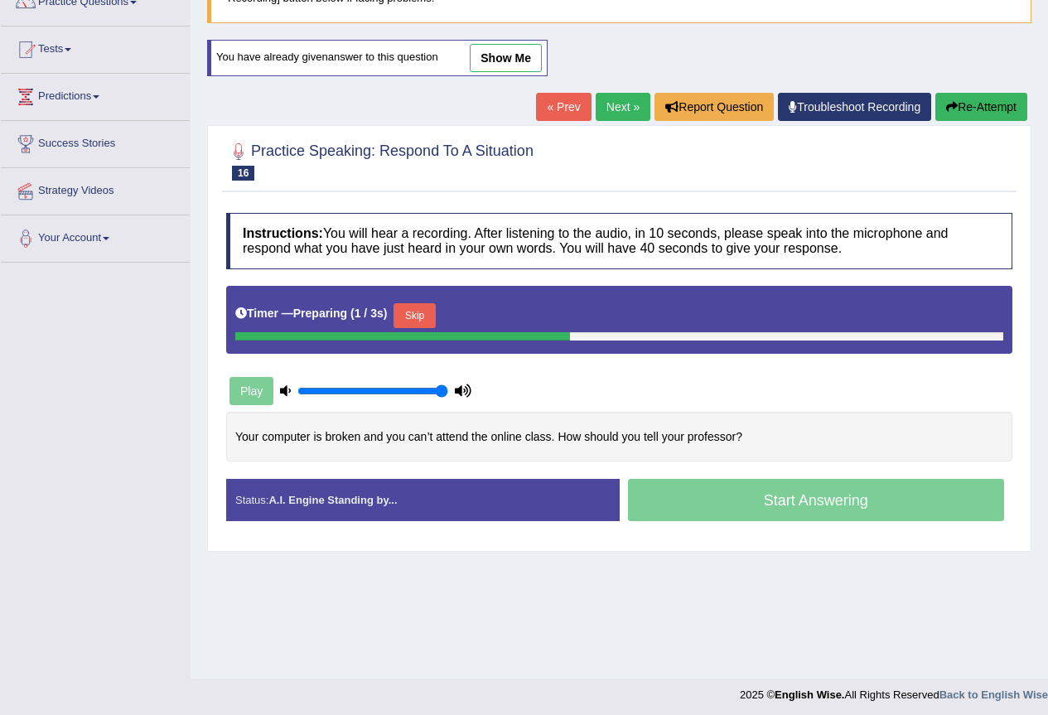
scroll to position [155, 0]
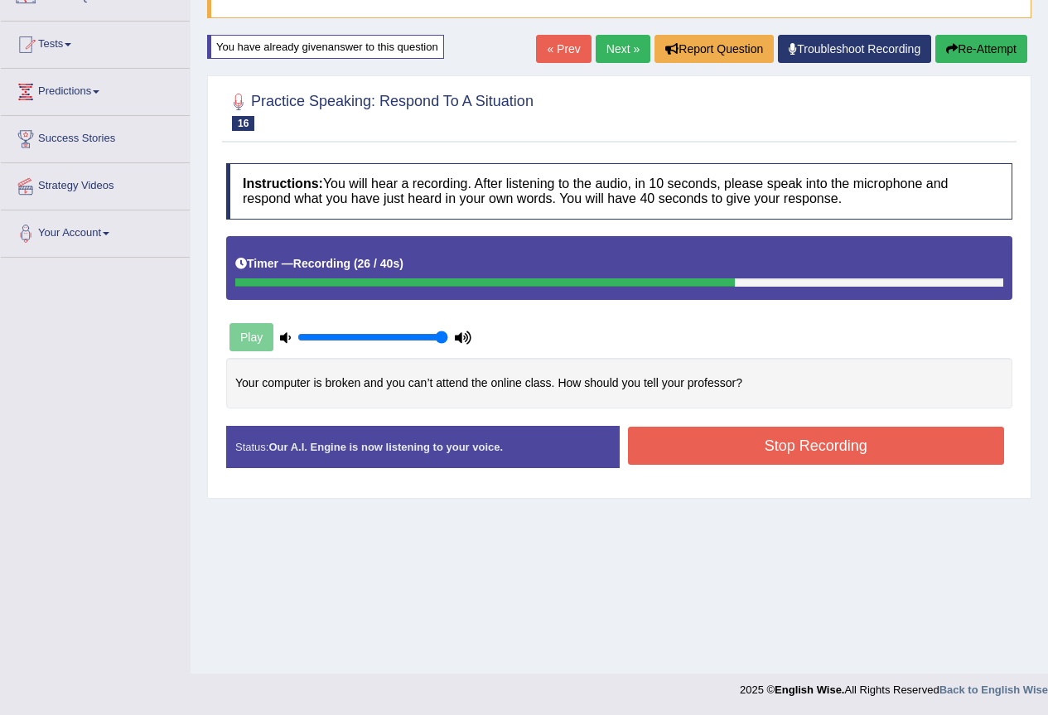
click at [776, 460] on button "Stop Recording" at bounding box center [816, 446] width 377 height 38
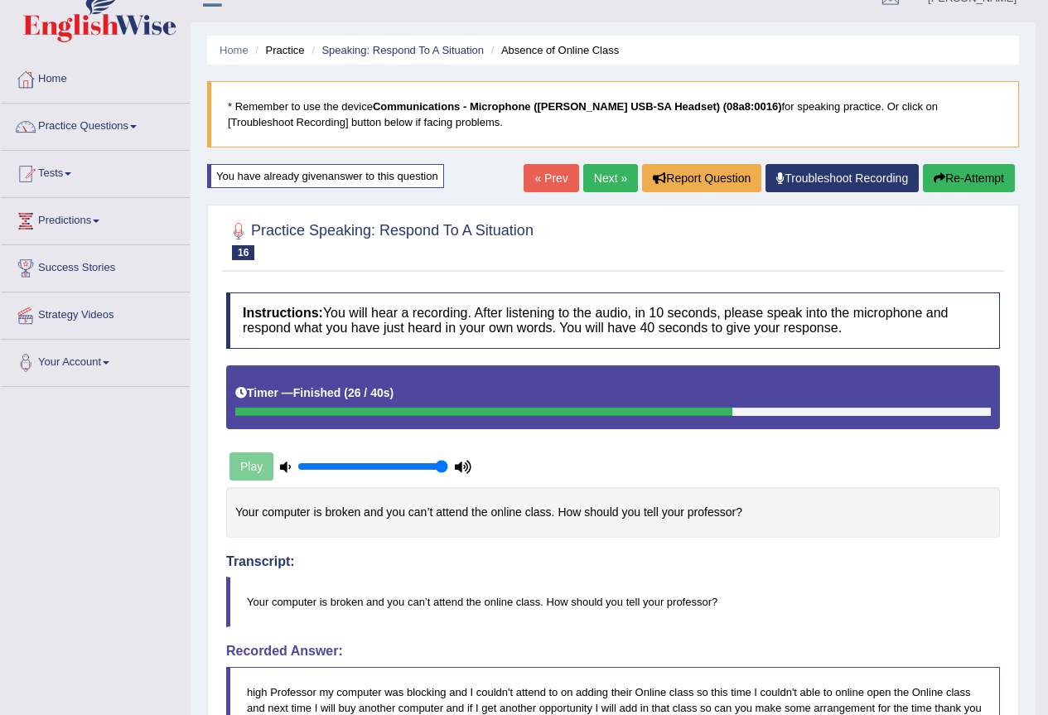
scroll to position [0, 0]
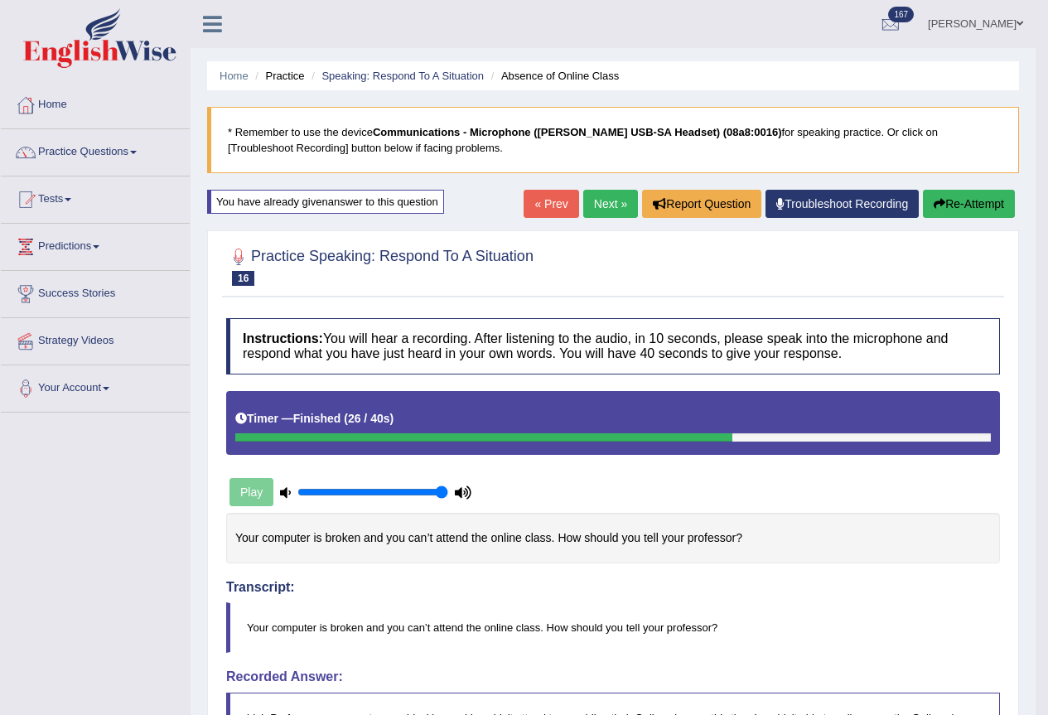
click at [607, 200] on link "Next »" at bounding box center [610, 204] width 55 height 28
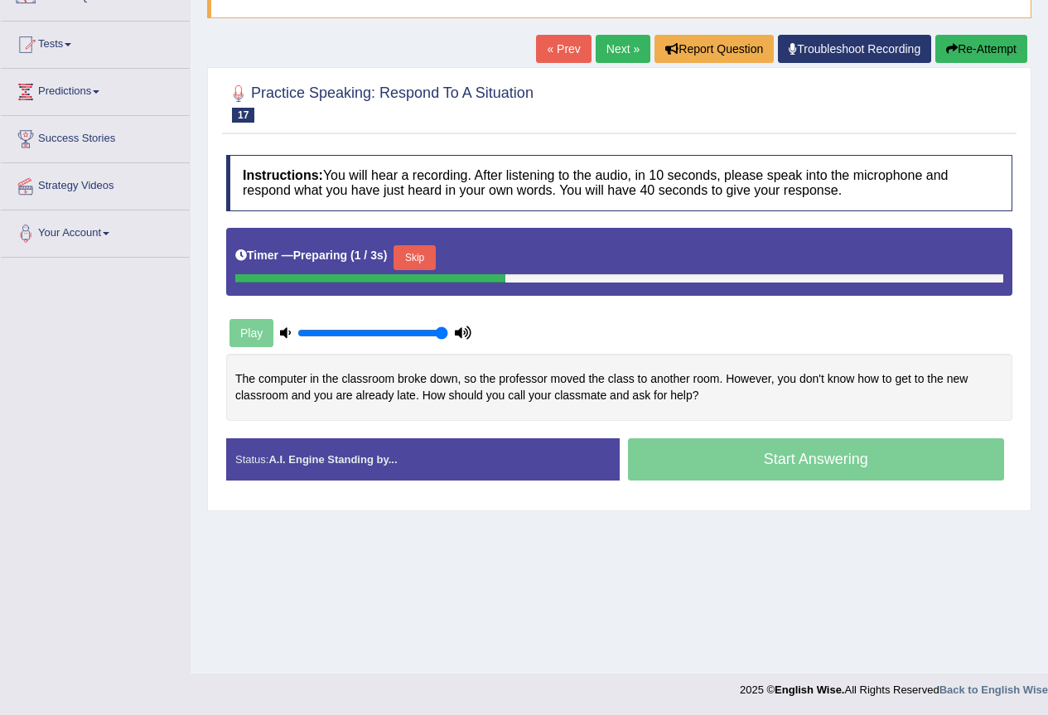
scroll to position [155, 0]
click at [428, 257] on button "Skip" at bounding box center [414, 257] width 41 height 25
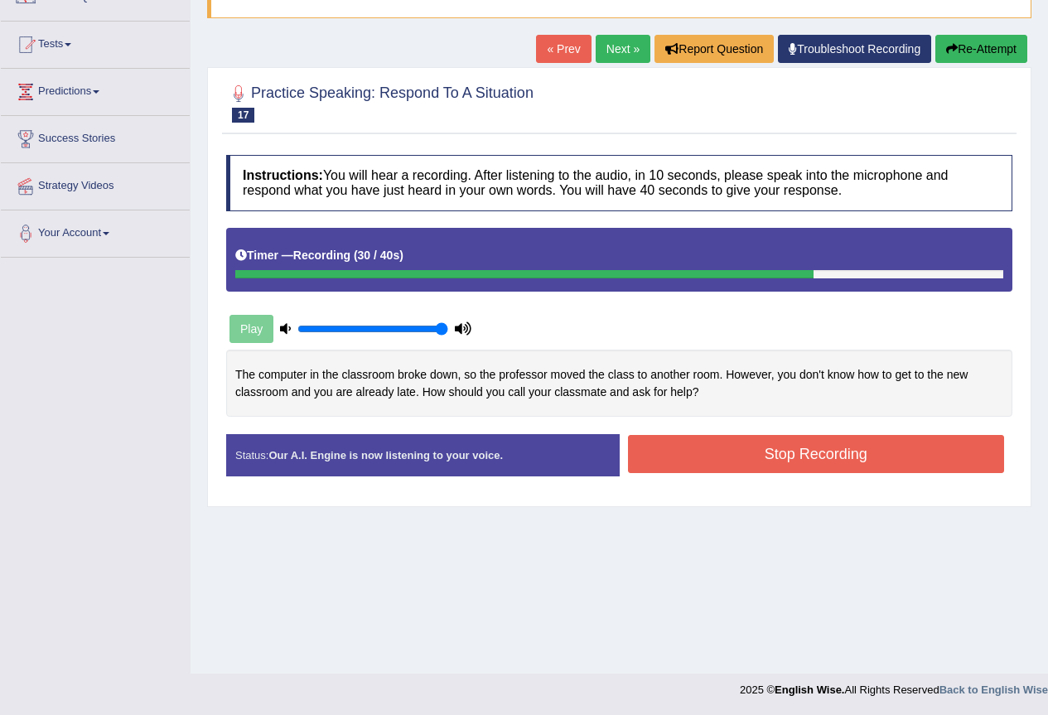
click at [781, 456] on button "Stop Recording" at bounding box center [816, 454] width 377 height 38
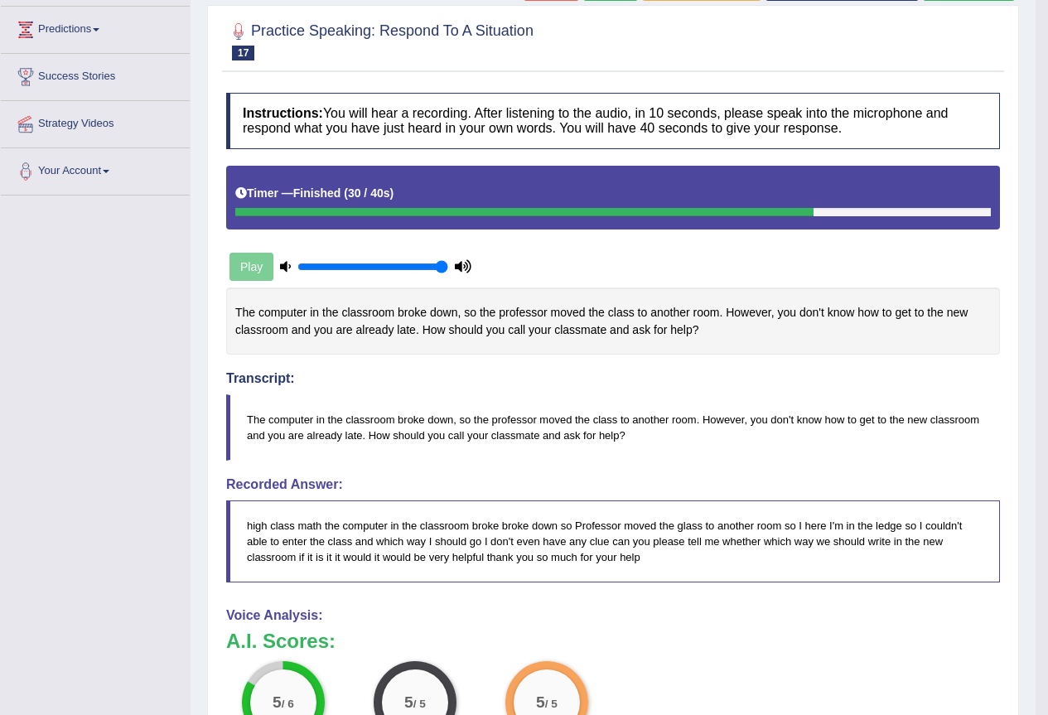
scroll to position [0, 0]
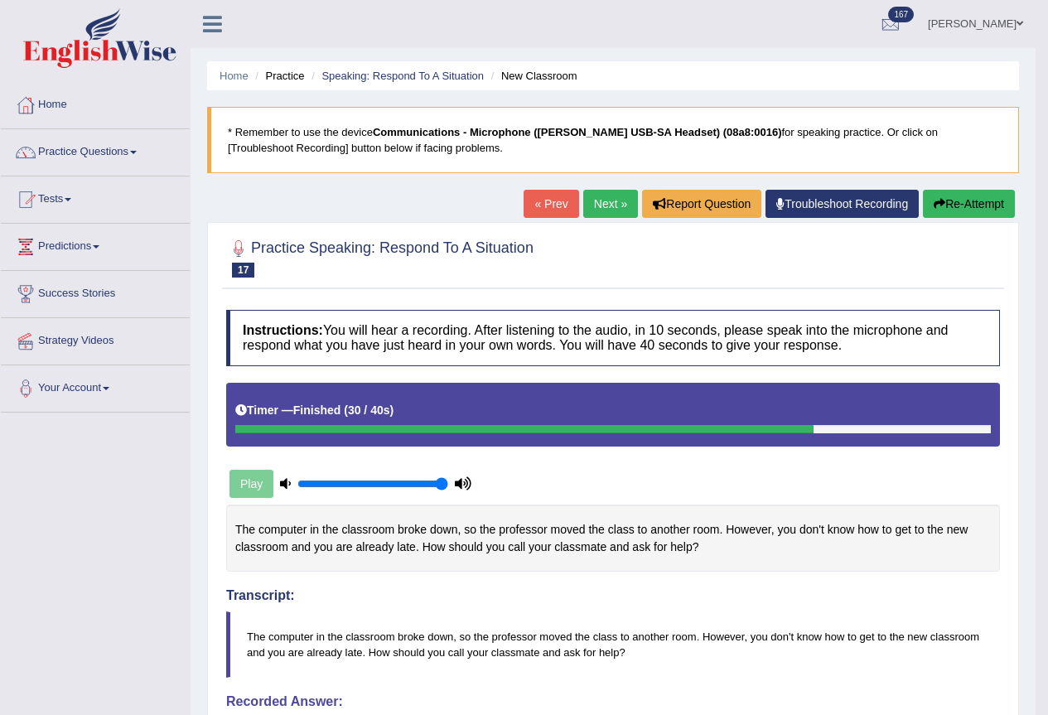
click at [583, 204] on link "Next »" at bounding box center [610, 204] width 55 height 28
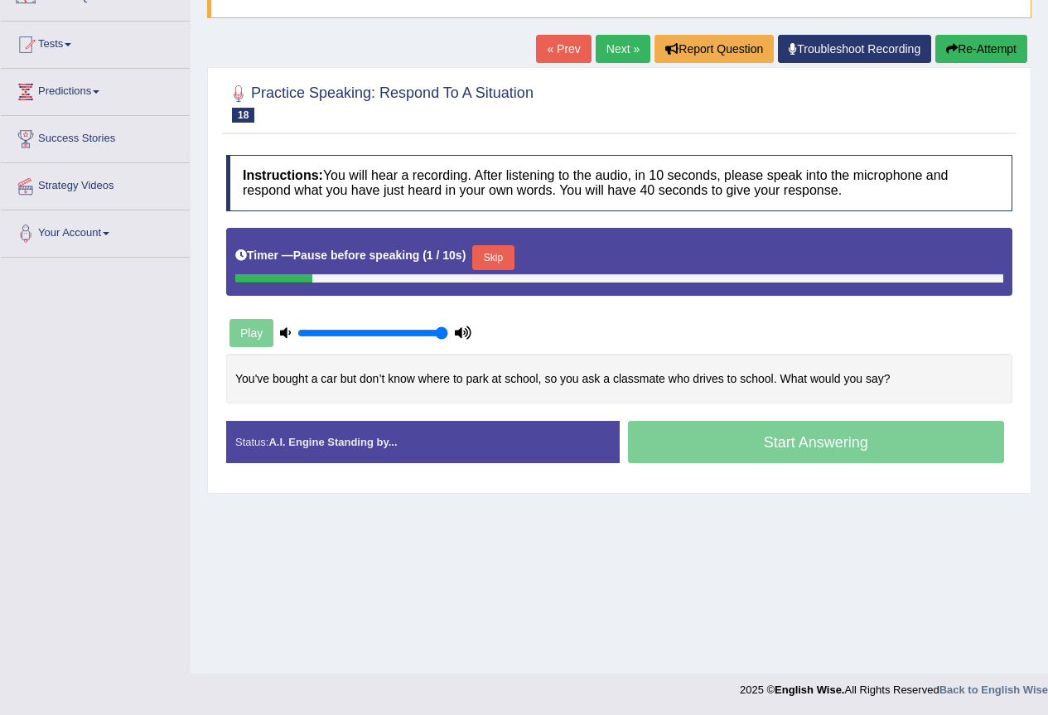
click at [966, 48] on button "Re-Attempt" at bounding box center [982, 49] width 92 height 28
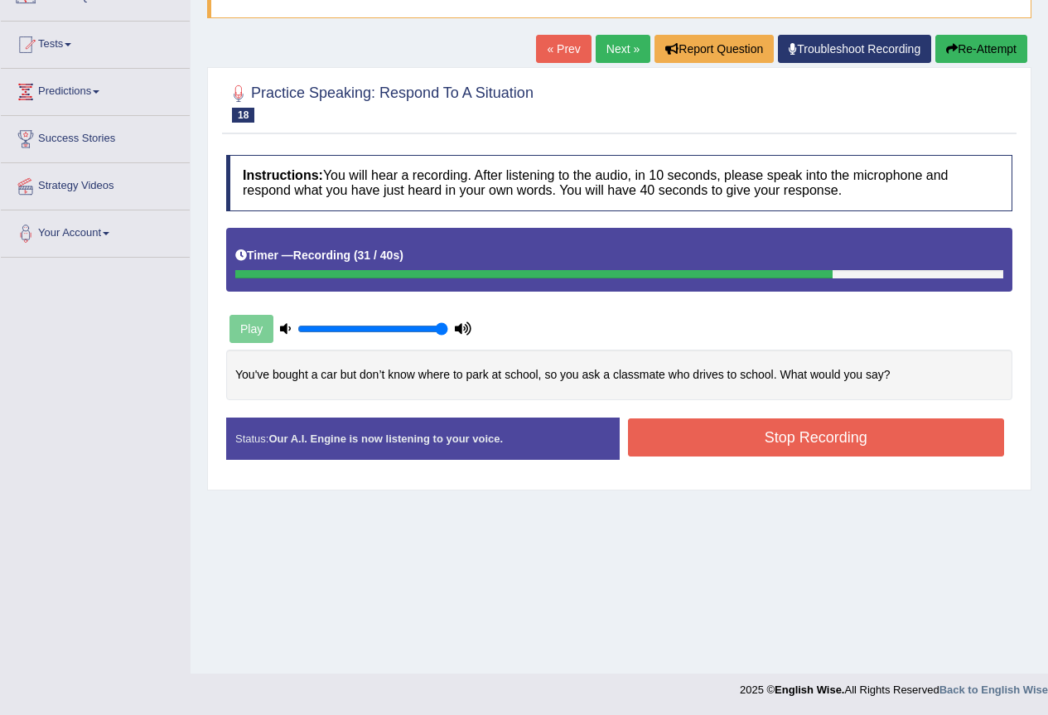
click at [825, 455] on button "Stop Recording" at bounding box center [816, 437] width 377 height 38
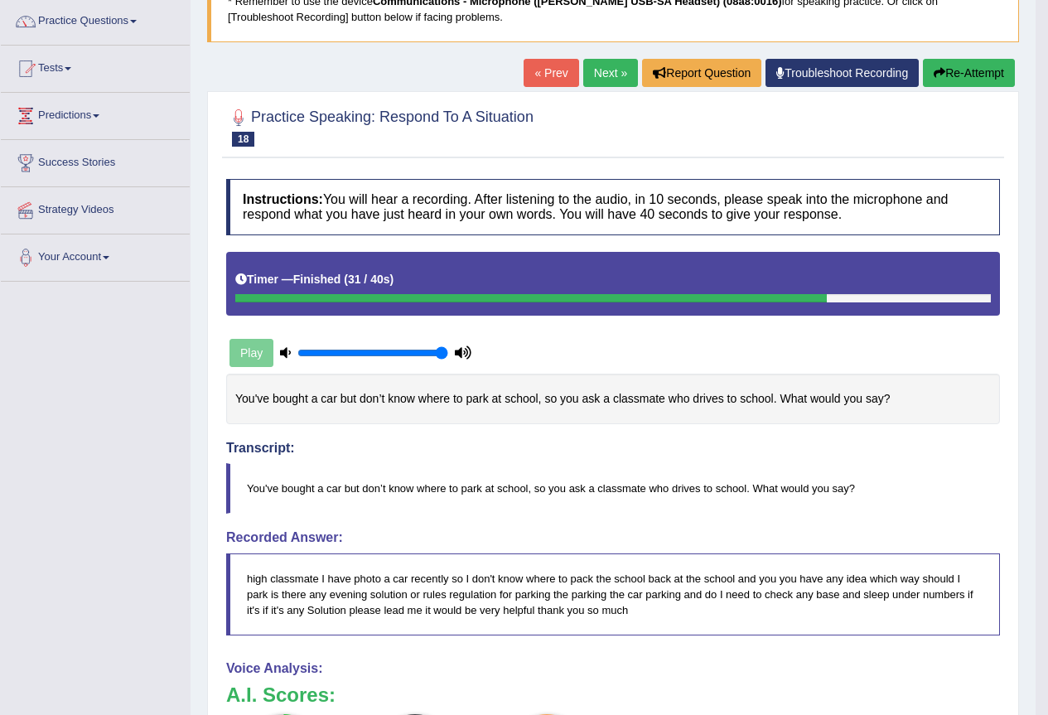
scroll to position [0, 0]
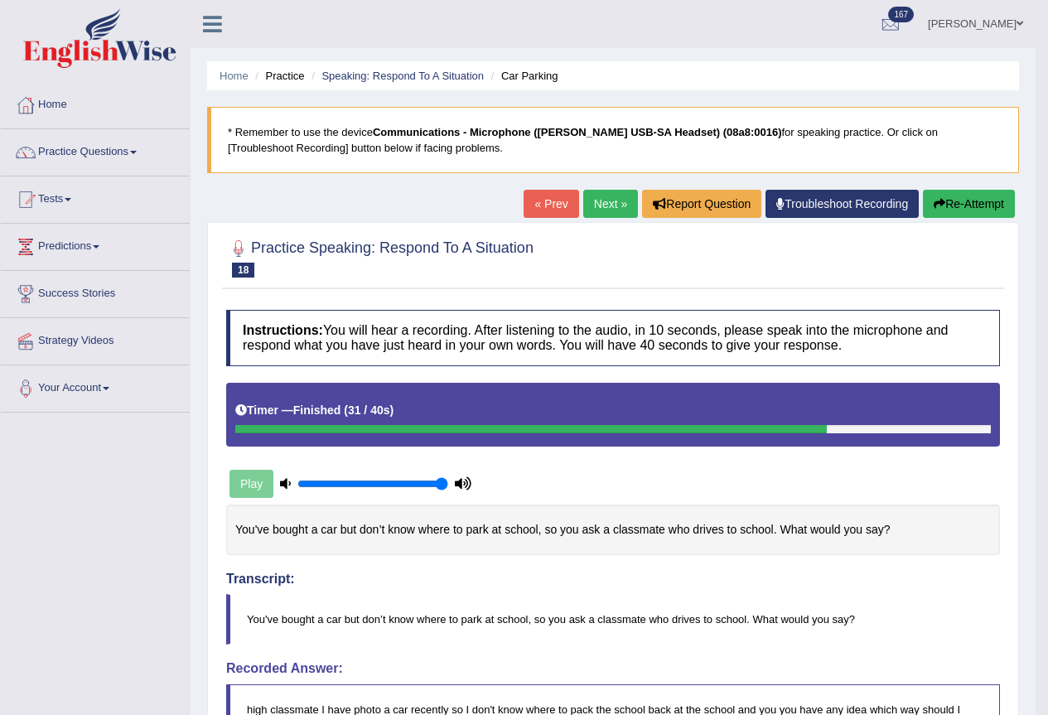
click at [990, 207] on button "Re-Attempt" at bounding box center [969, 204] width 92 height 28
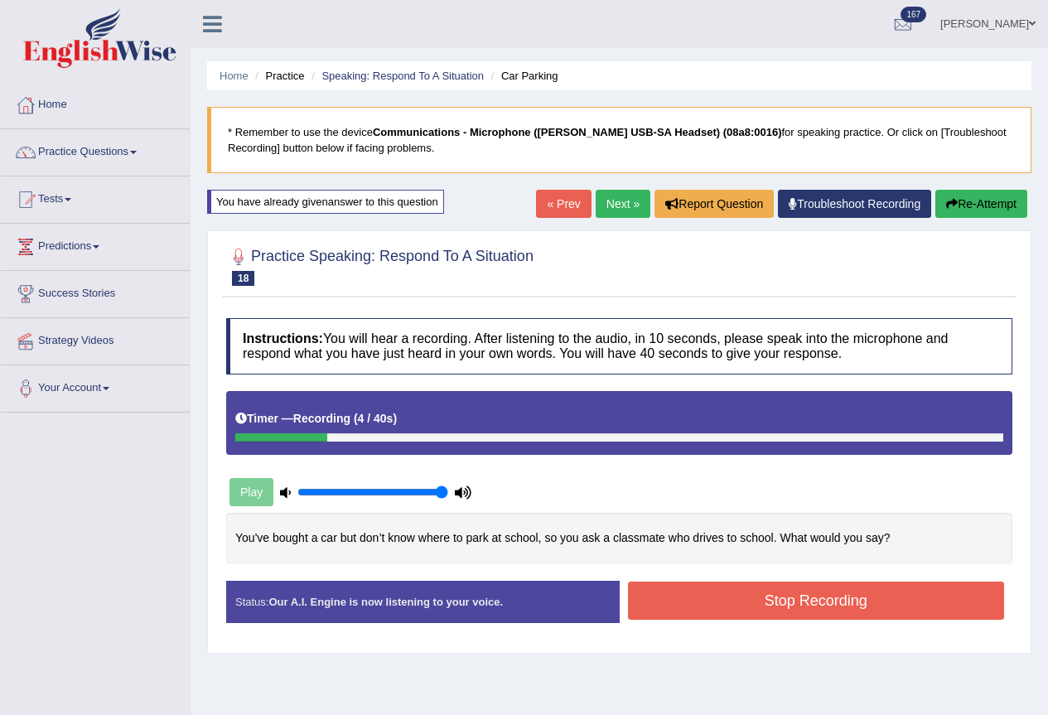
click at [959, 201] on button "Re-Attempt" at bounding box center [982, 204] width 92 height 28
click at [771, 588] on button "Stop Recording" at bounding box center [816, 601] width 377 height 38
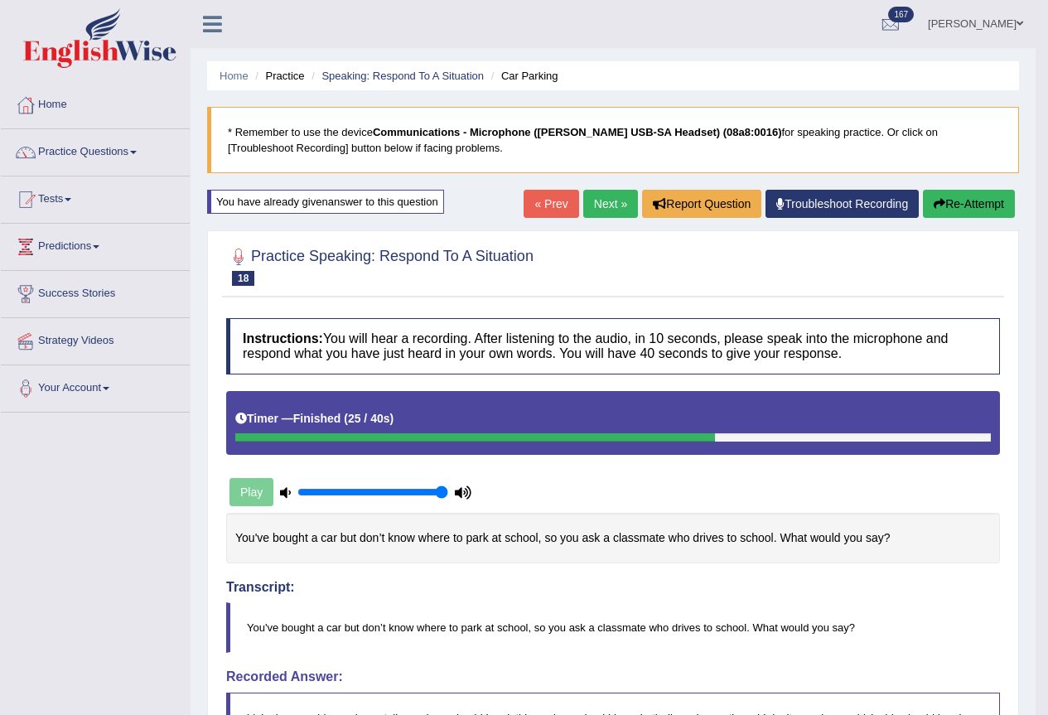
click at [949, 211] on button "Re-Attempt" at bounding box center [969, 204] width 92 height 28
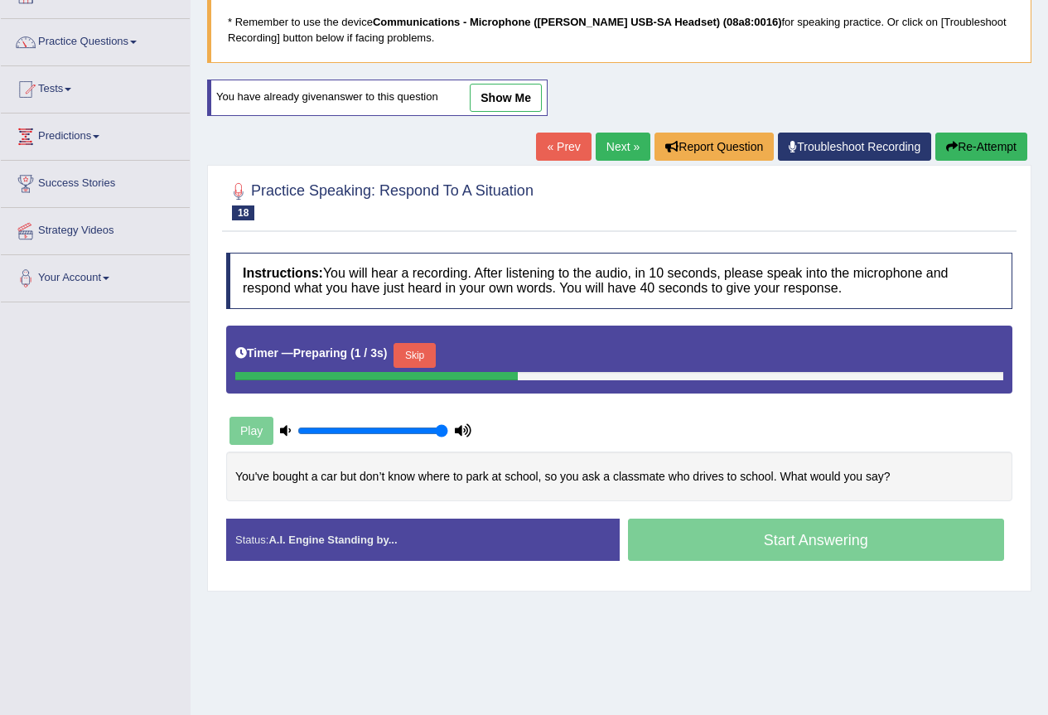
click at [427, 356] on button "Skip" at bounding box center [414, 355] width 41 height 25
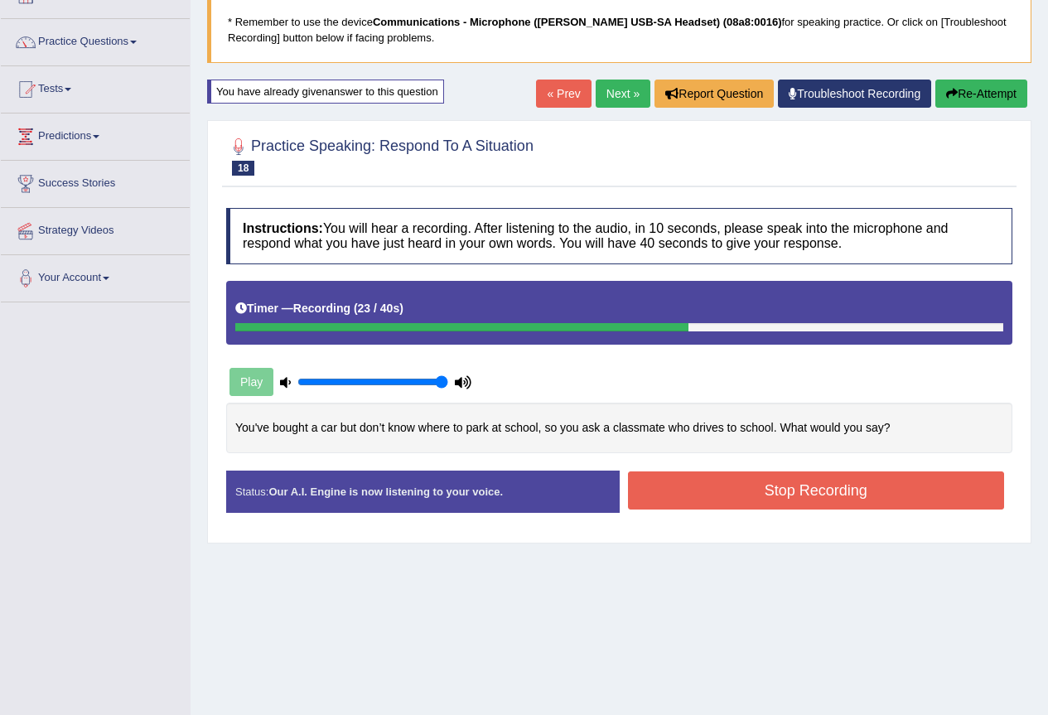
click at [860, 506] on button "Stop Recording" at bounding box center [816, 491] width 377 height 38
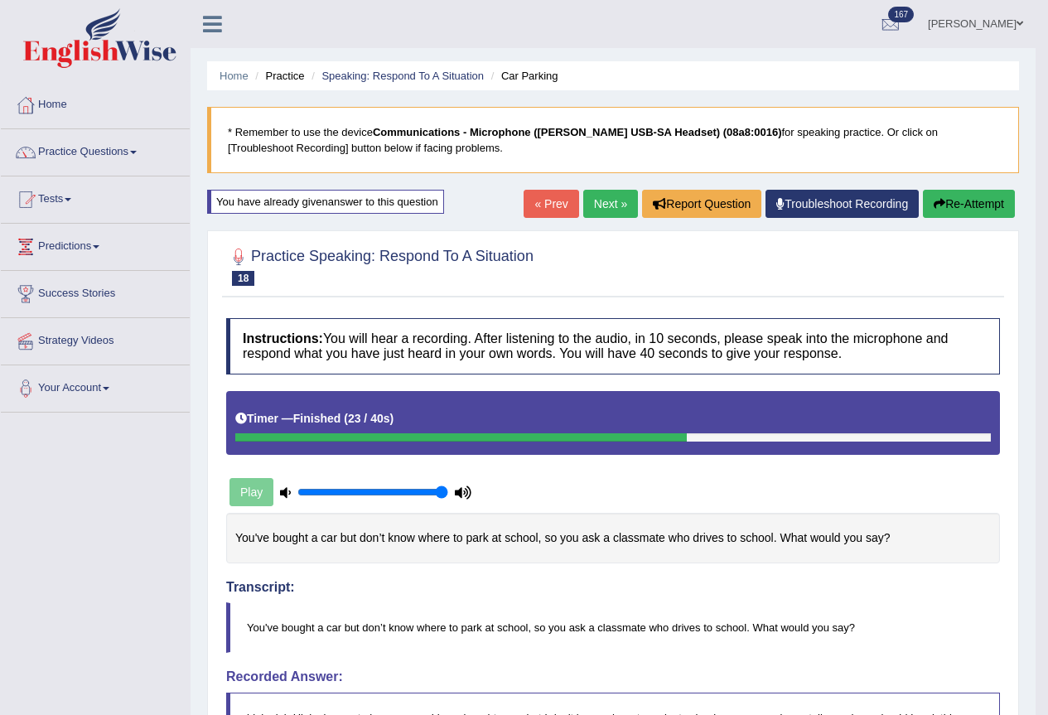
click at [615, 206] on link "Next »" at bounding box center [610, 204] width 55 height 28
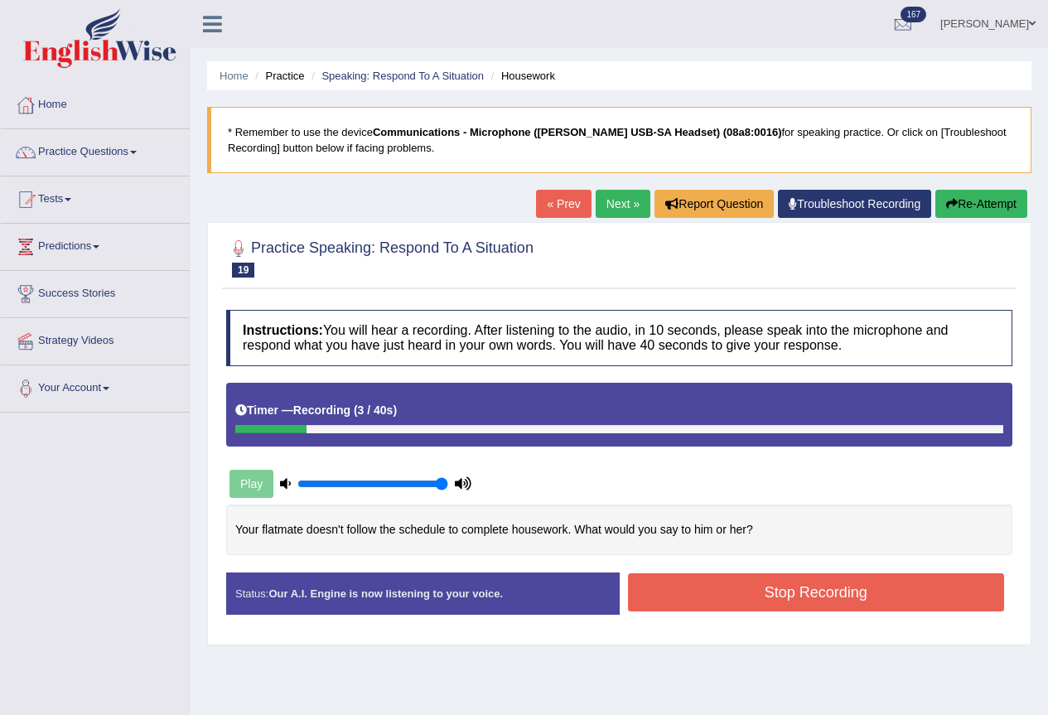
click at [962, 204] on button "Re-Attempt" at bounding box center [982, 204] width 92 height 28
click at [792, 600] on button "Stop Recording" at bounding box center [816, 592] width 377 height 38
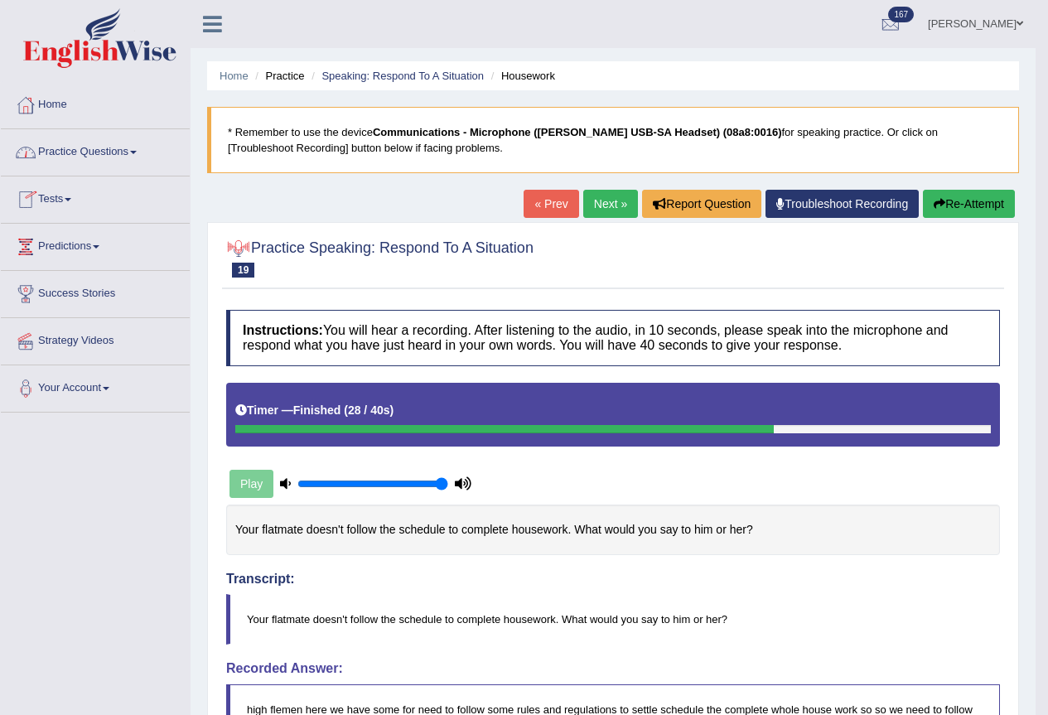
click at [87, 156] on link "Practice Questions" at bounding box center [95, 149] width 189 height 41
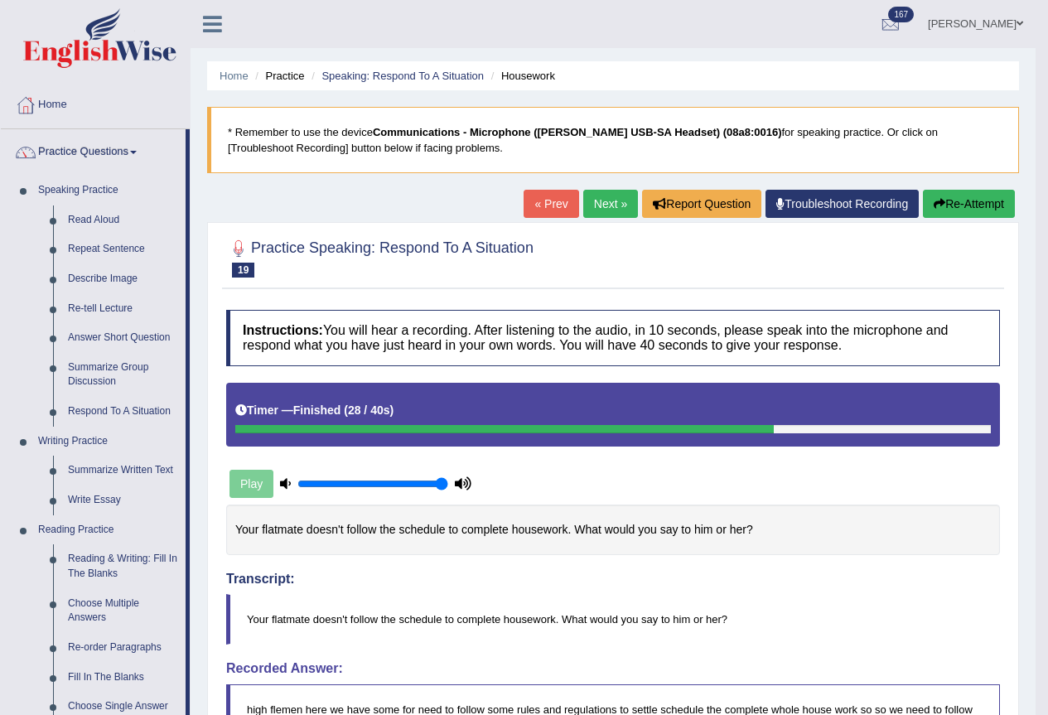
click at [966, 21] on link "Kalsang Dolker" at bounding box center [976, 21] width 120 height 43
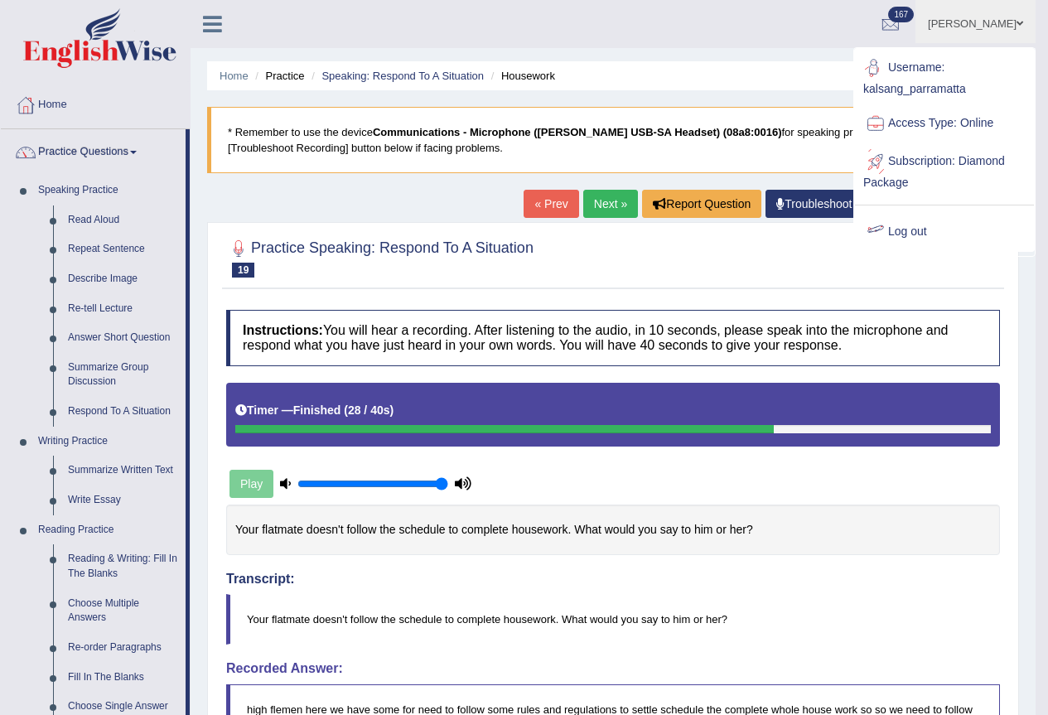
click at [916, 238] on link "Log out" at bounding box center [944, 232] width 179 height 38
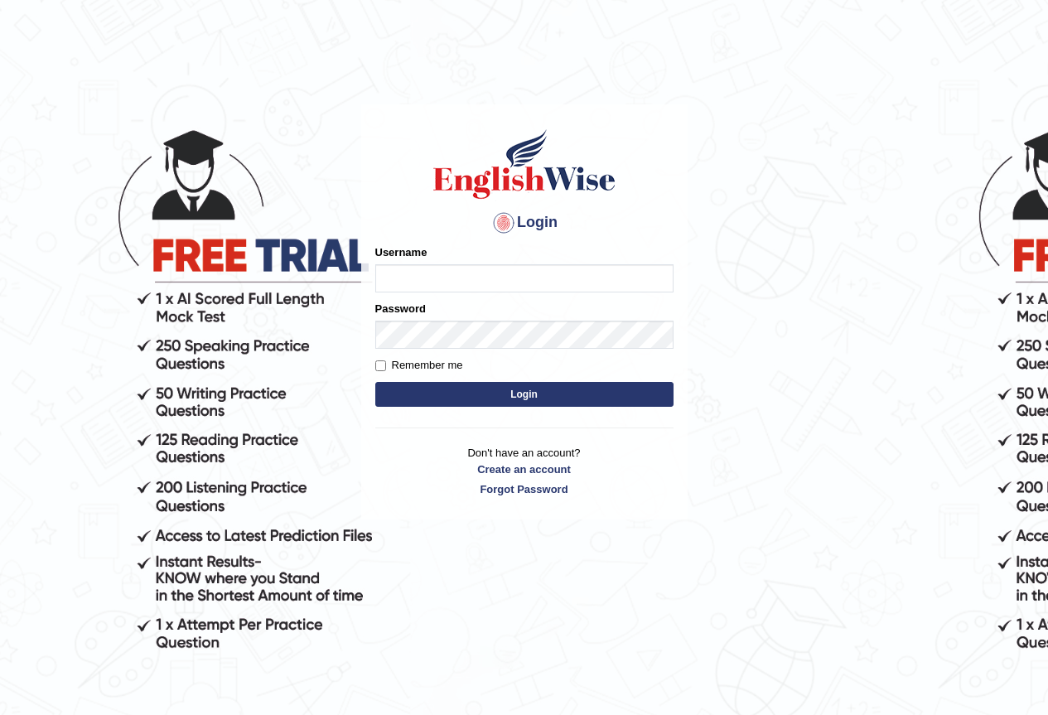
click at [409, 288] on input "Username" at bounding box center [524, 278] width 298 height 28
click at [412, 270] on input "Username" at bounding box center [524, 278] width 298 height 28
type input "l"
type input "kalsang-parramatta"
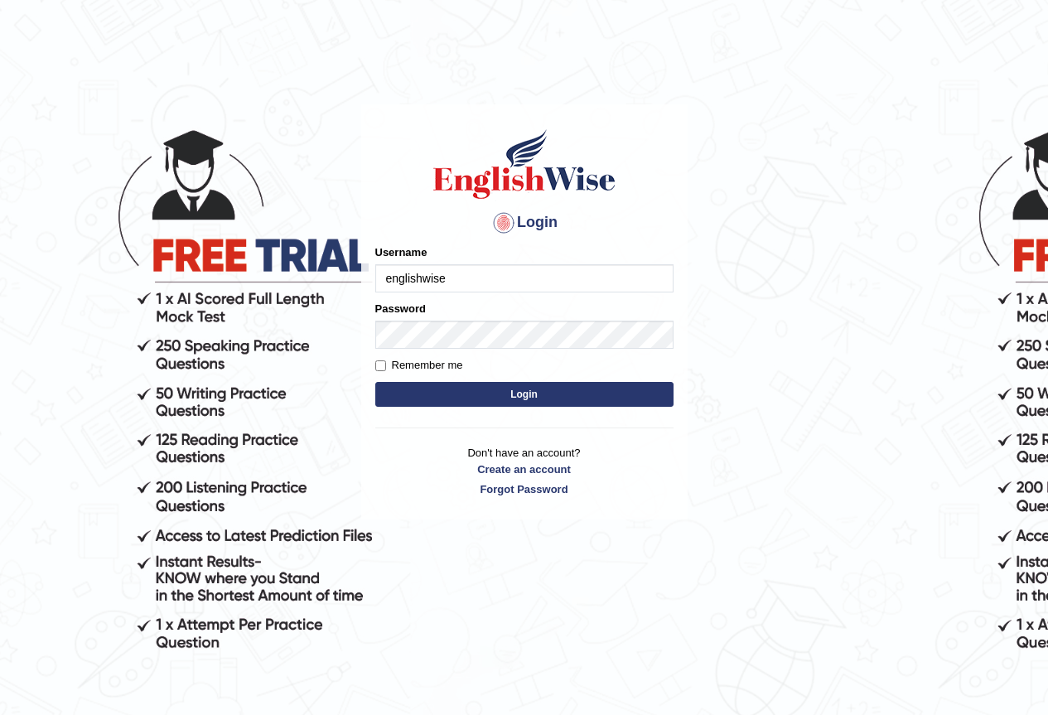
click at [375, 382] on button "Login" at bounding box center [524, 394] width 298 height 25
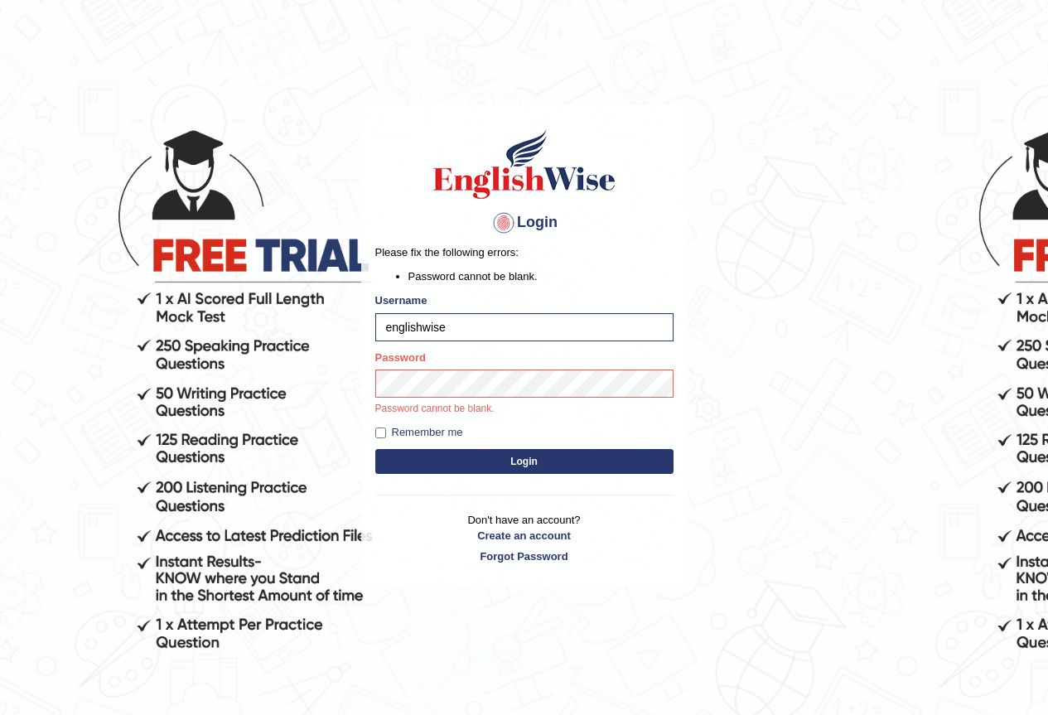
click at [462, 333] on input "englishwise" at bounding box center [524, 327] width 298 height 28
type input "e"
type input "kalsang_parramatta"
click at [375, 449] on button "Login" at bounding box center [524, 461] width 298 height 25
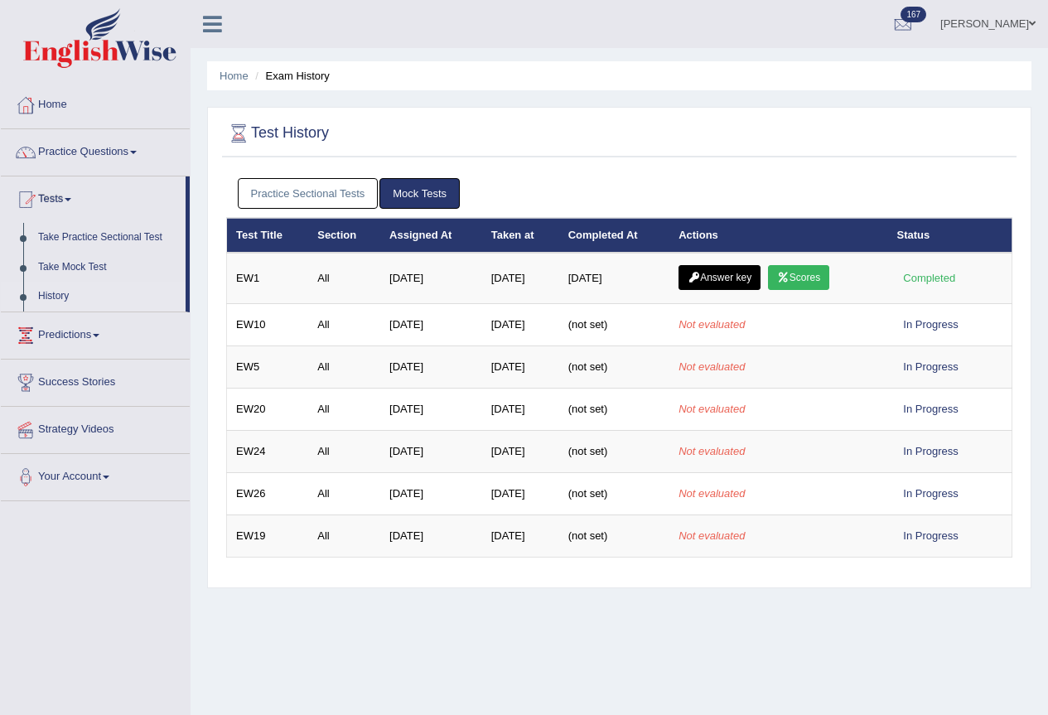
click at [290, 187] on link "Practice Sectional Tests" at bounding box center [308, 193] width 141 height 31
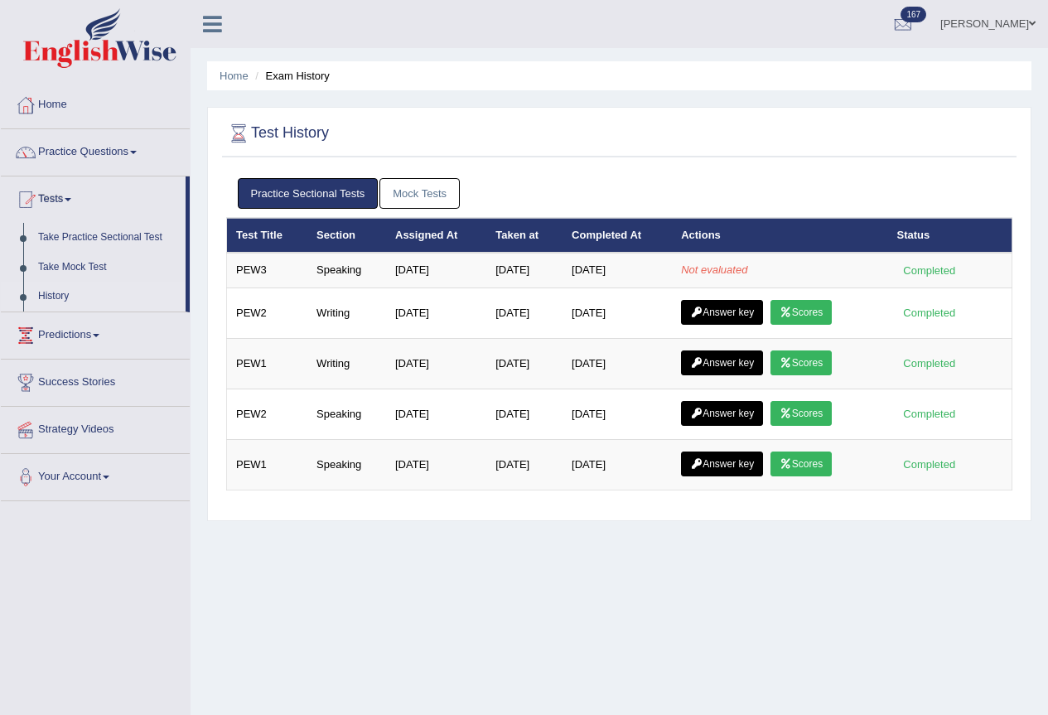
click at [428, 212] on div "Practice Sectional Tests Mock Tests" at bounding box center [619, 194] width 786 height 48
click at [430, 183] on link "Mock Tests" at bounding box center [420, 193] width 80 height 31
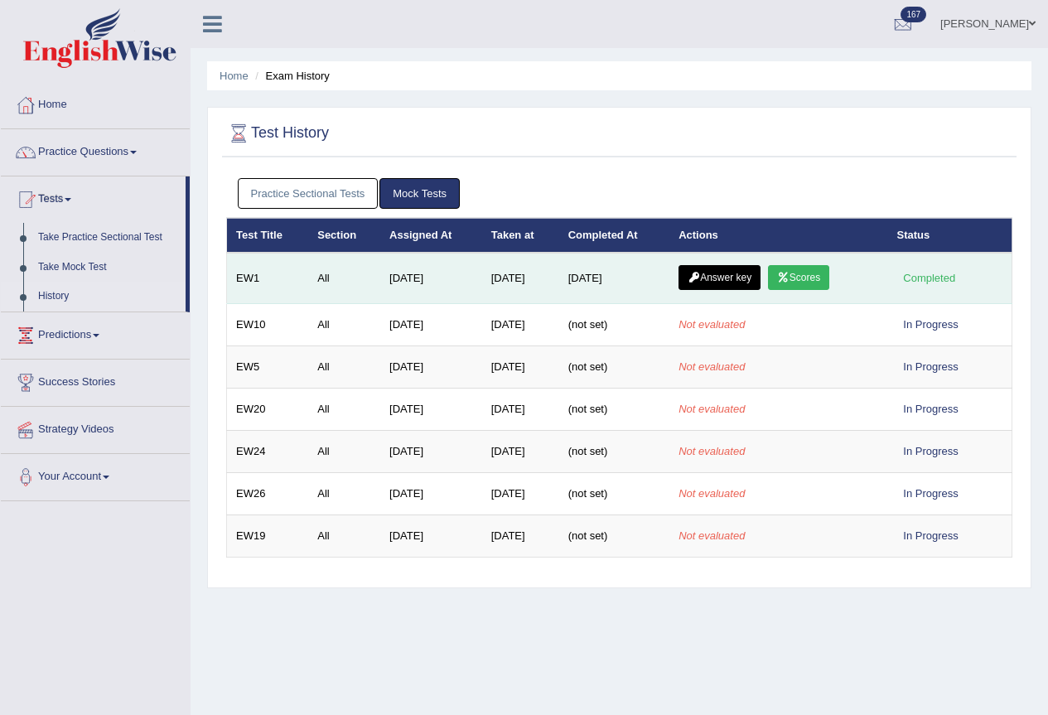
click at [741, 275] on link "Answer key" at bounding box center [720, 277] width 82 height 25
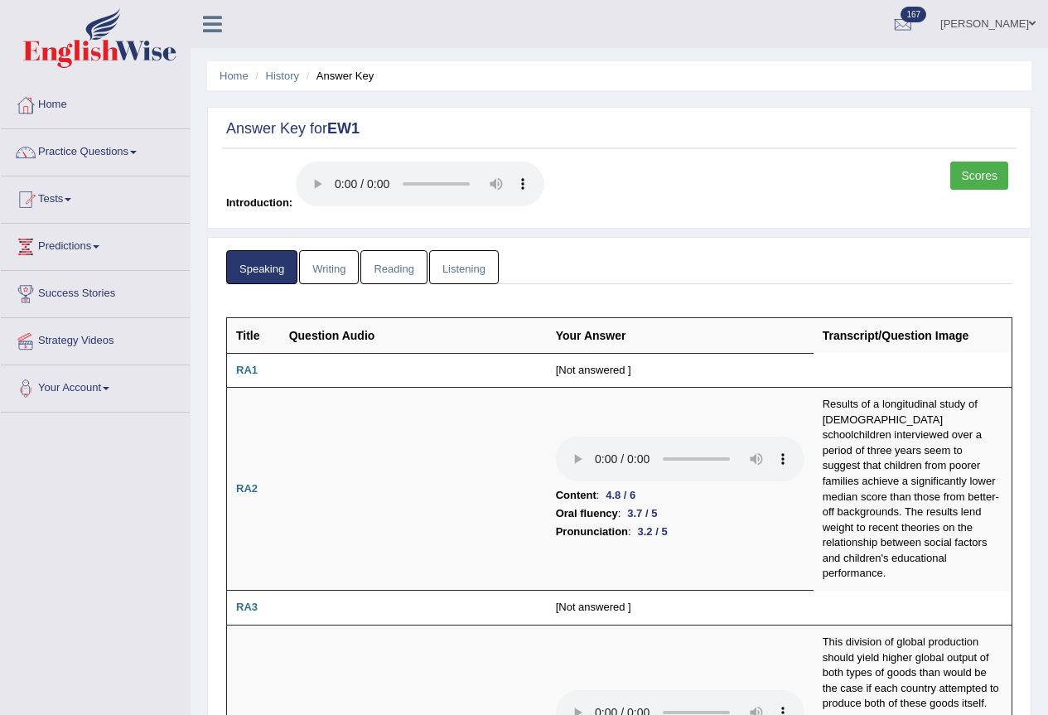
click at [963, 172] on link "Scores" at bounding box center [979, 176] width 58 height 28
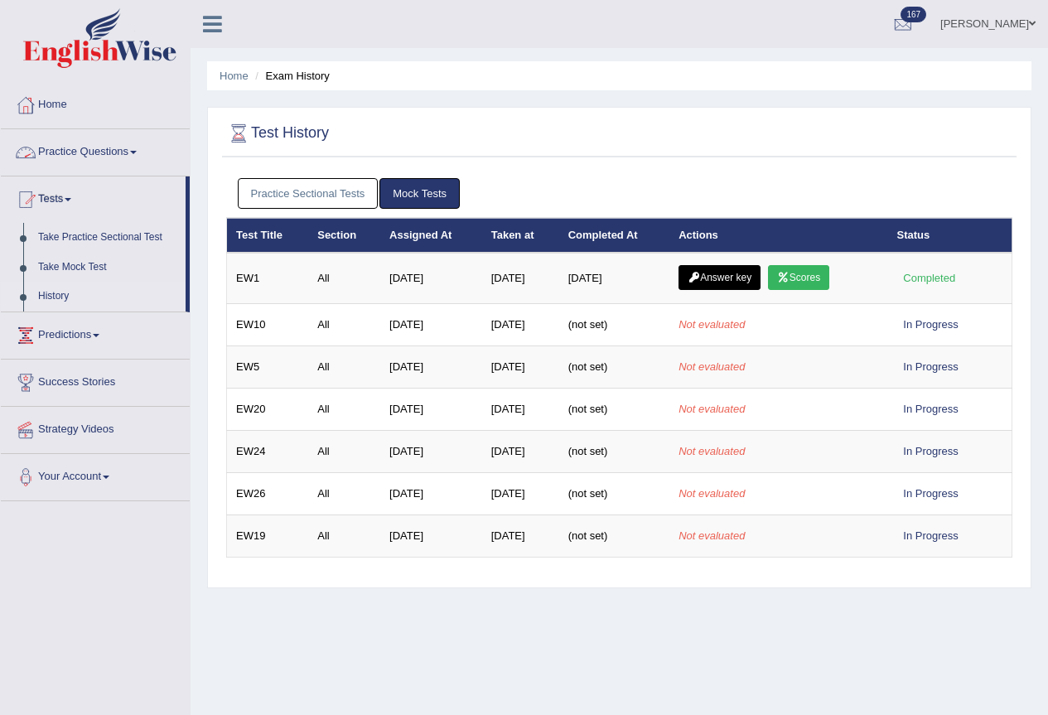
click at [300, 184] on link "Practice Sectional Tests" at bounding box center [308, 193] width 141 height 31
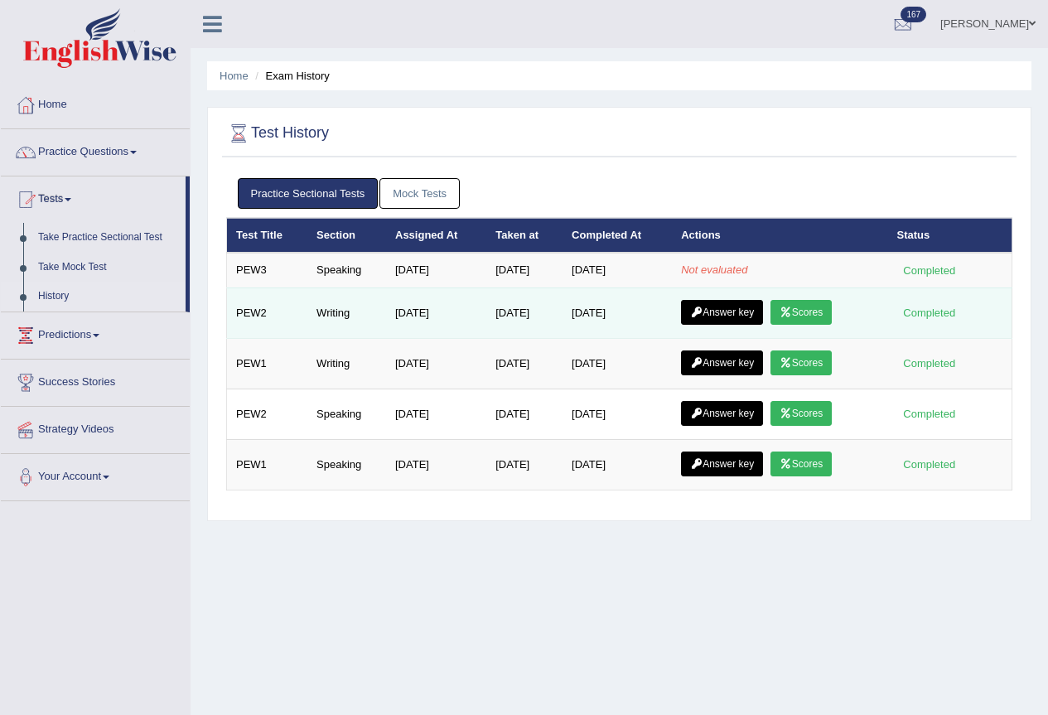
click at [703, 308] on icon at bounding box center [696, 312] width 12 height 10
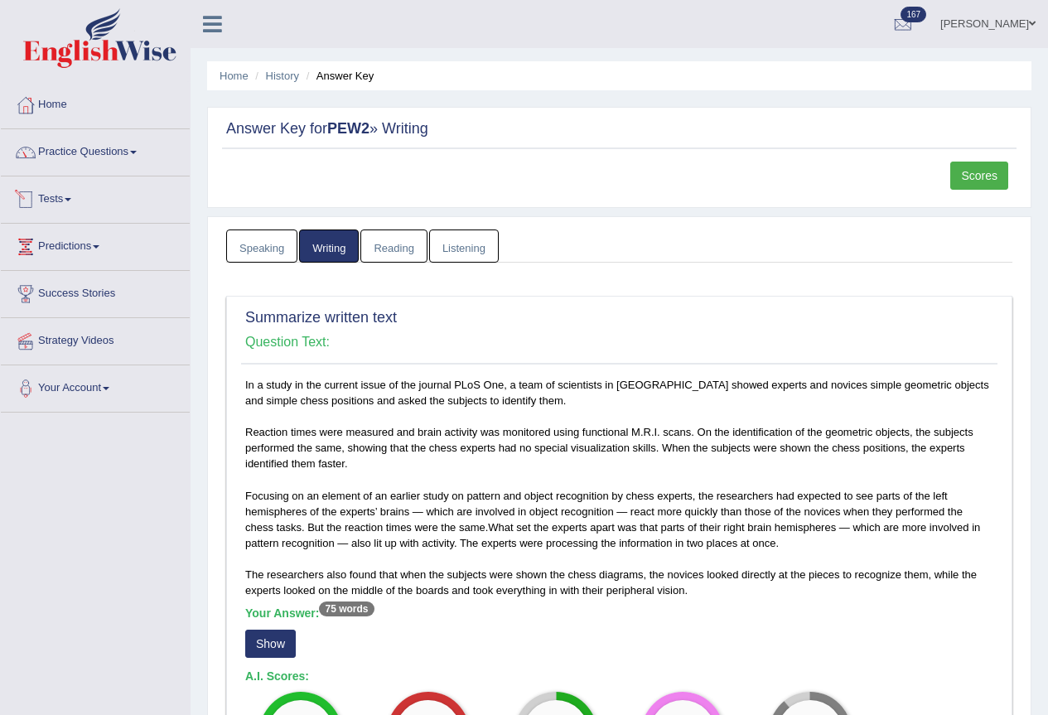
click at [54, 196] on link "Tests" at bounding box center [95, 197] width 189 height 41
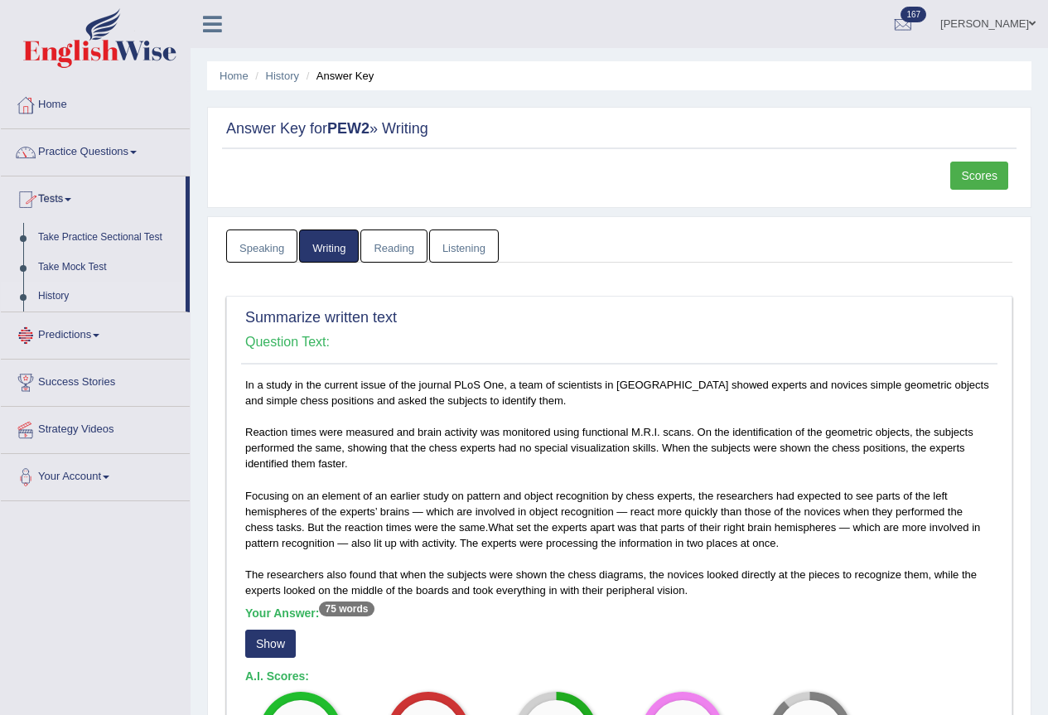
click at [64, 297] on link "History" at bounding box center [108, 297] width 155 height 30
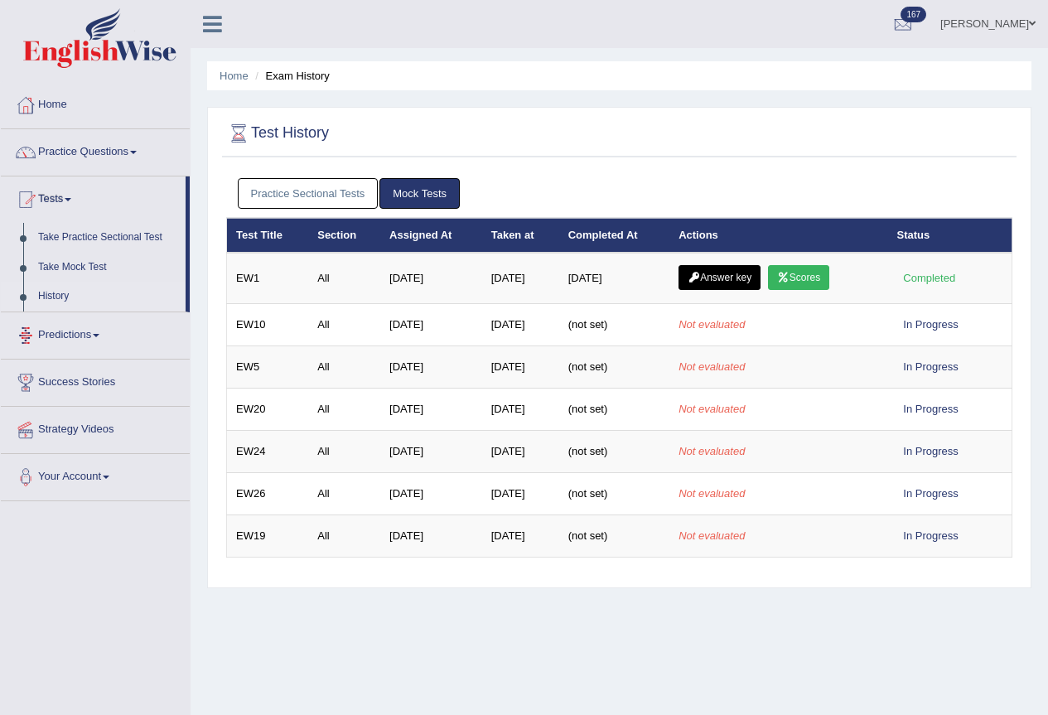
click at [278, 173] on div "Practice Sectional Tests Mock Tests" at bounding box center [619, 194] width 786 height 48
click at [297, 191] on link "Practice Sectional Tests" at bounding box center [308, 193] width 141 height 31
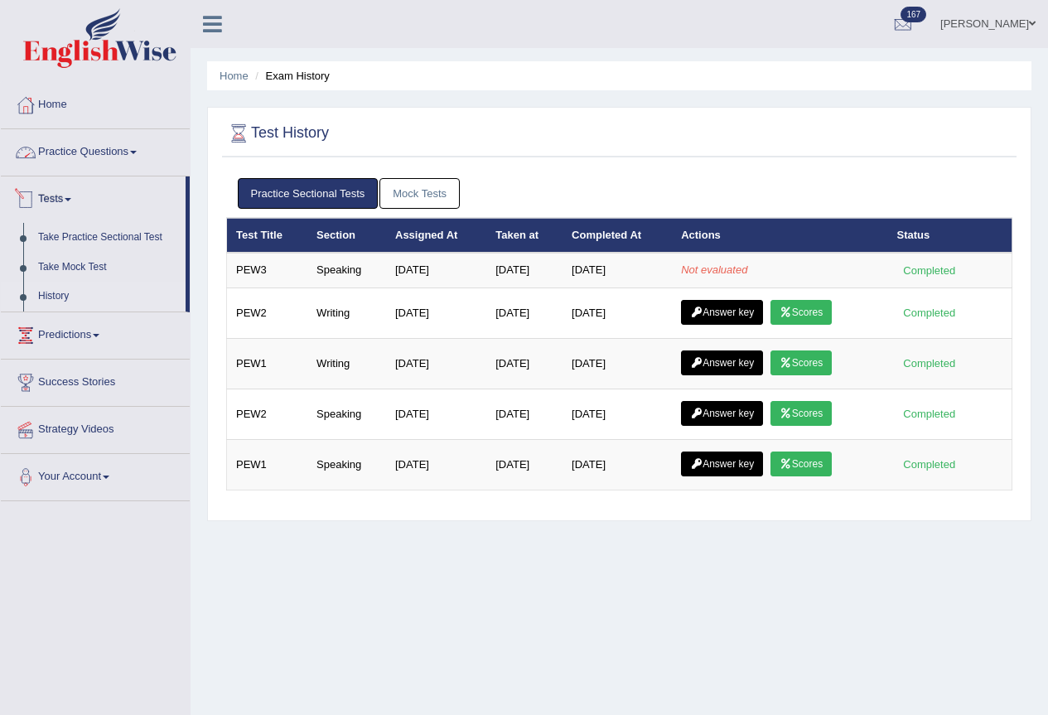
click at [64, 141] on link "Practice Questions" at bounding box center [95, 149] width 189 height 41
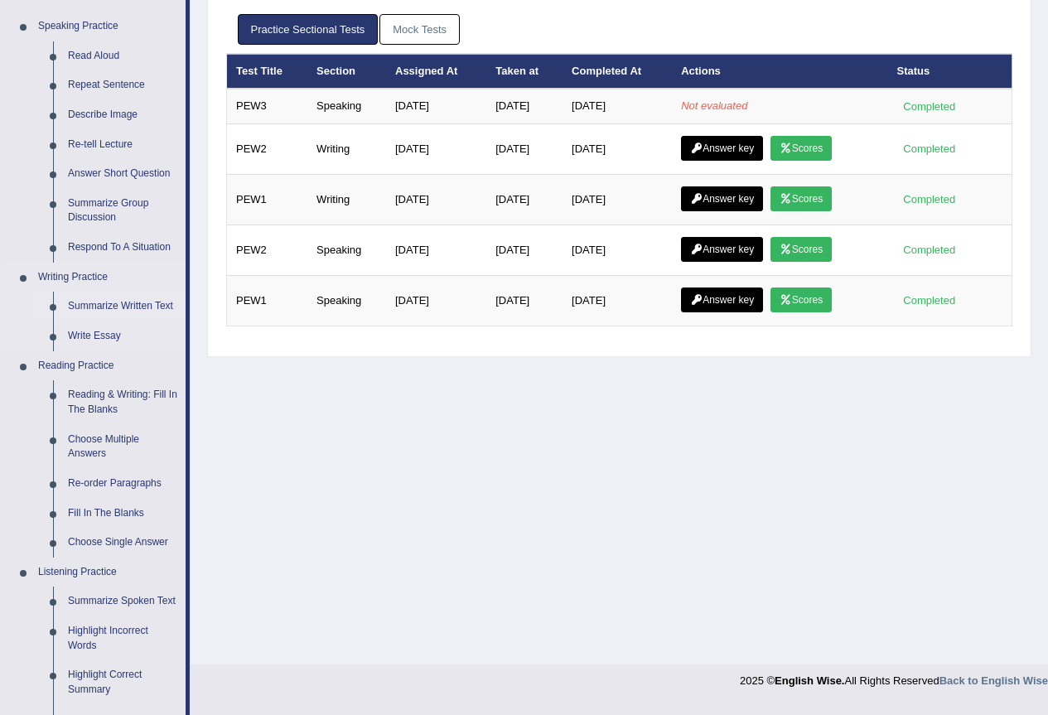
scroll to position [221, 0]
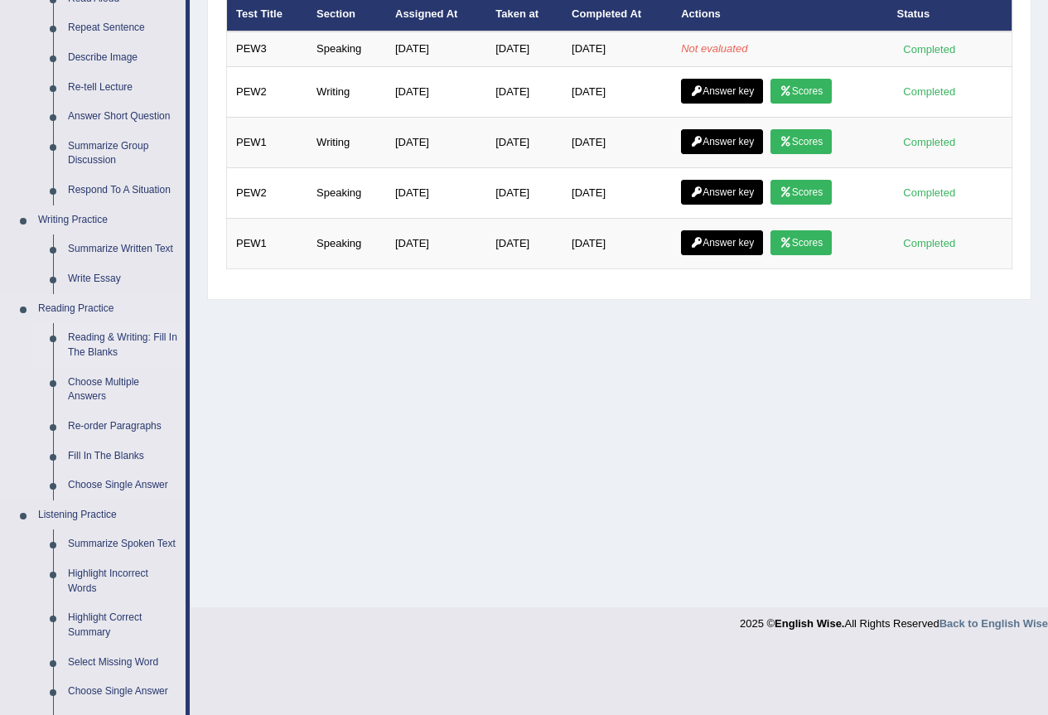
click at [92, 337] on link "Reading & Writing: Fill In The Blanks" at bounding box center [122, 345] width 125 height 44
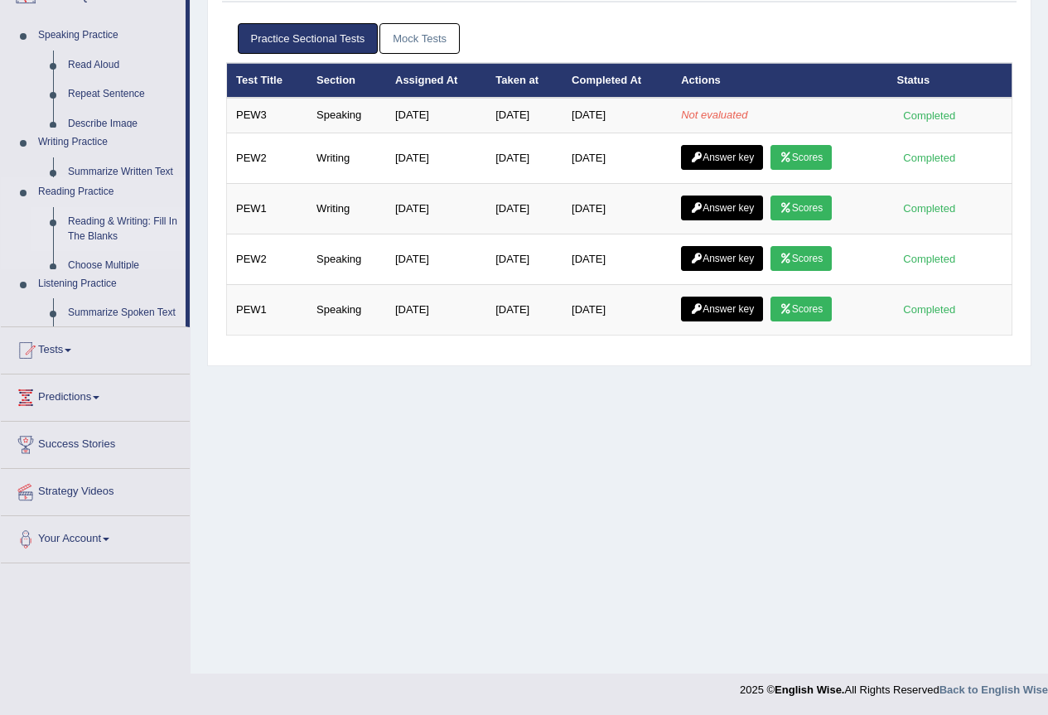
scroll to position [155, 0]
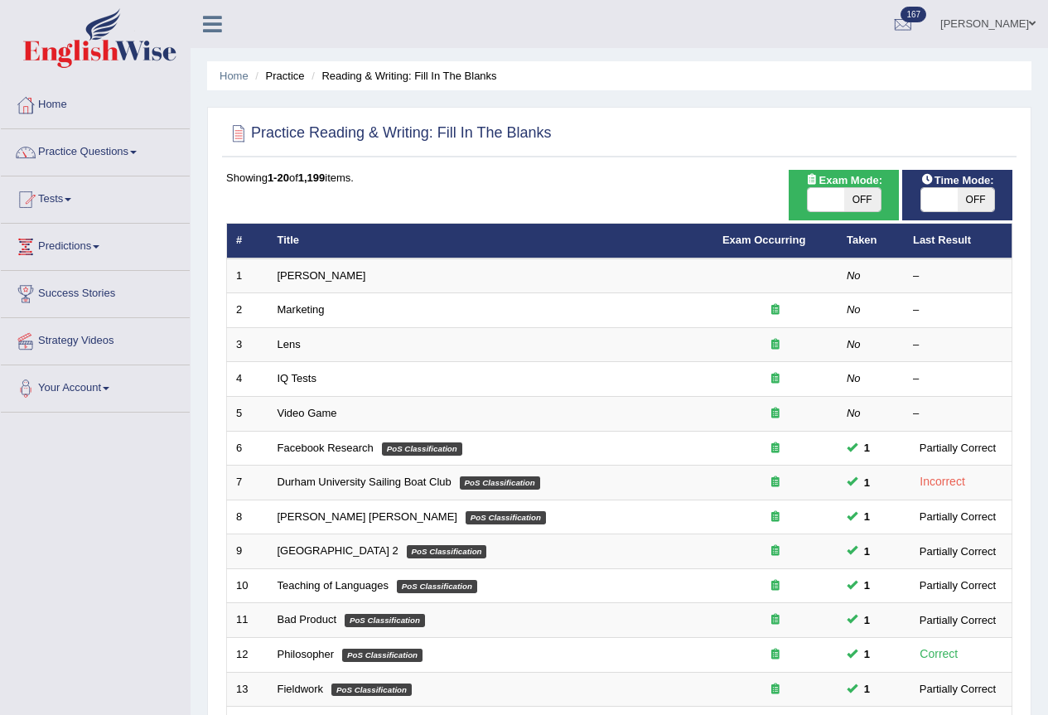
click at [858, 204] on span "OFF" at bounding box center [862, 199] width 36 height 23
checkbox input "true"
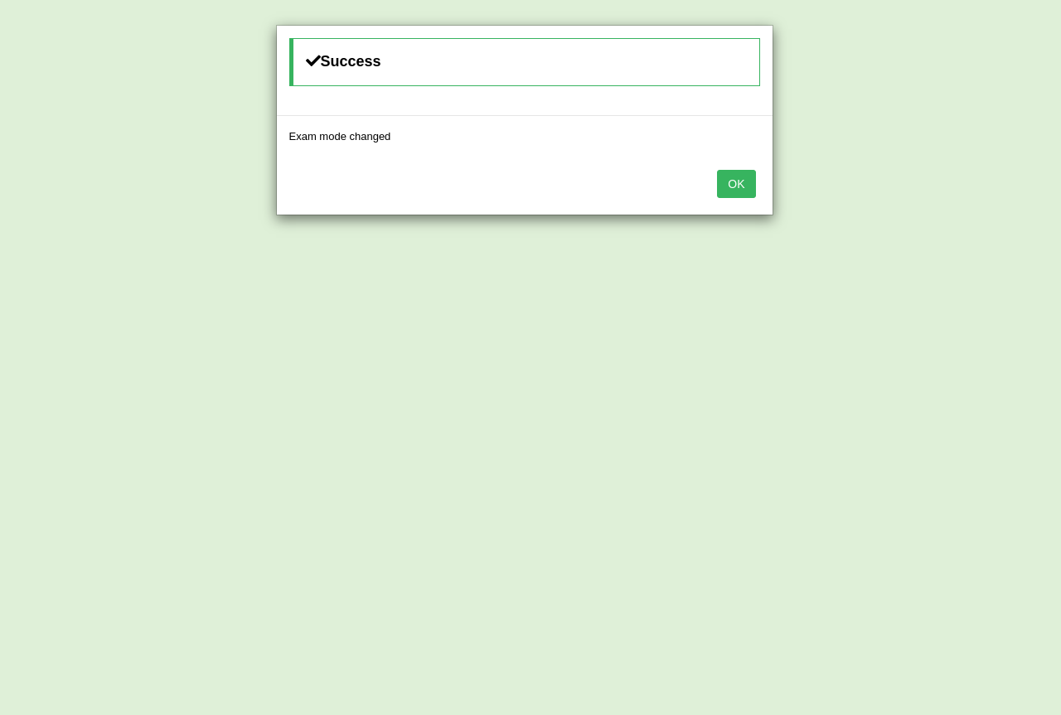
click at [734, 188] on button "OK" at bounding box center [736, 184] width 38 height 28
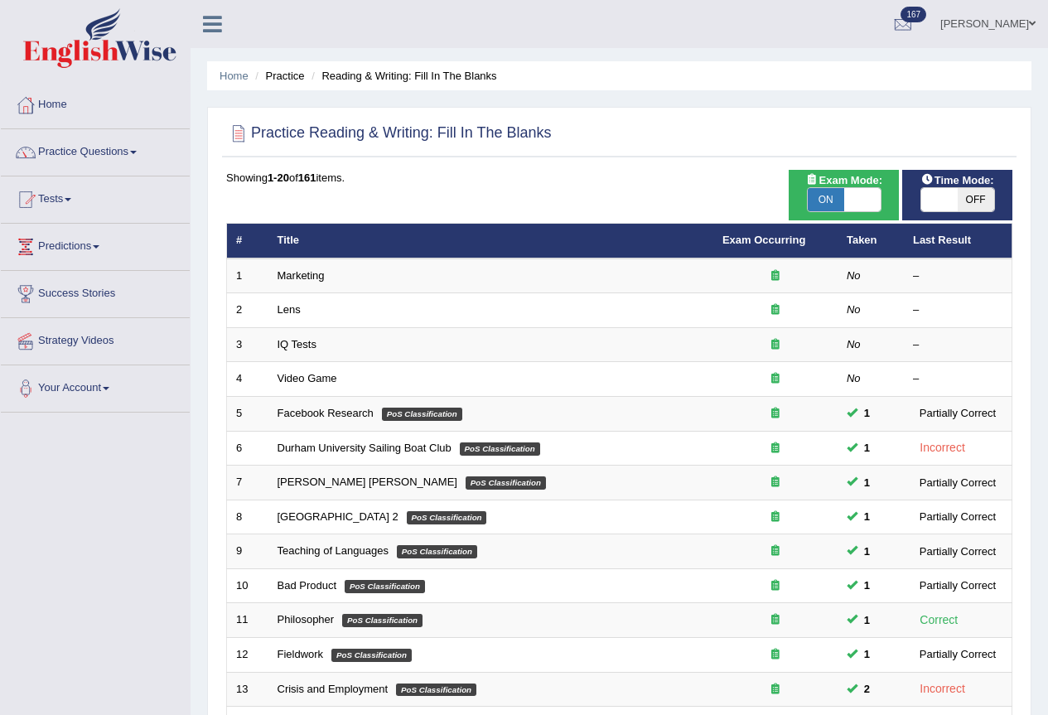
click at [977, 201] on span "OFF" at bounding box center [976, 199] width 36 height 23
checkbox input "true"
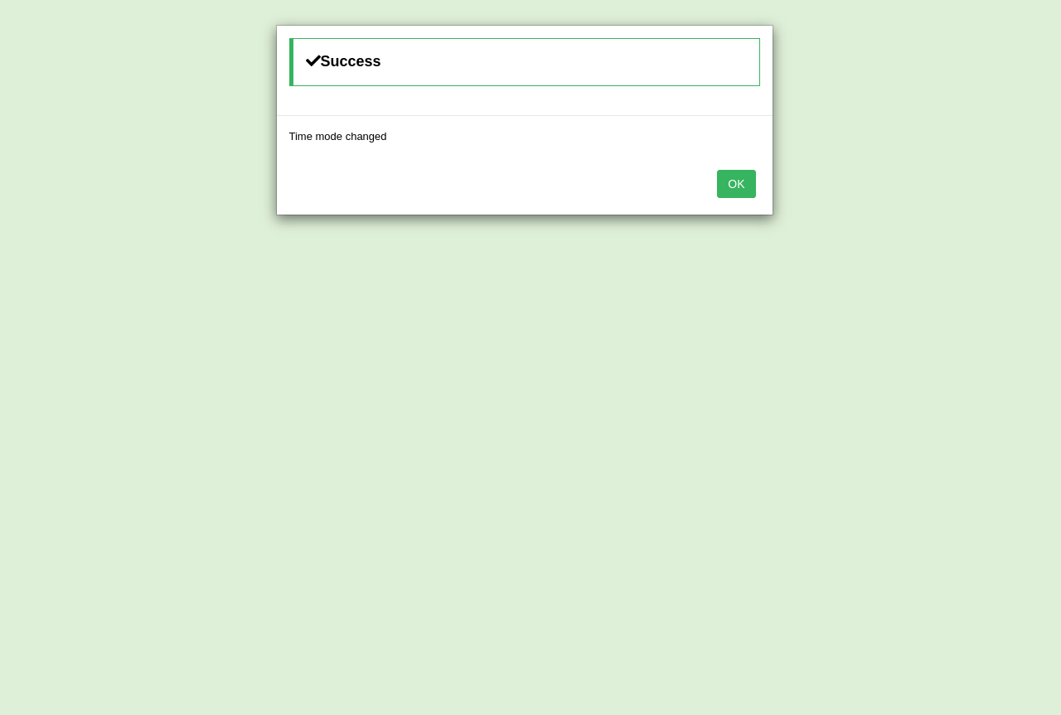
click at [723, 181] on button "OK" at bounding box center [736, 184] width 38 height 28
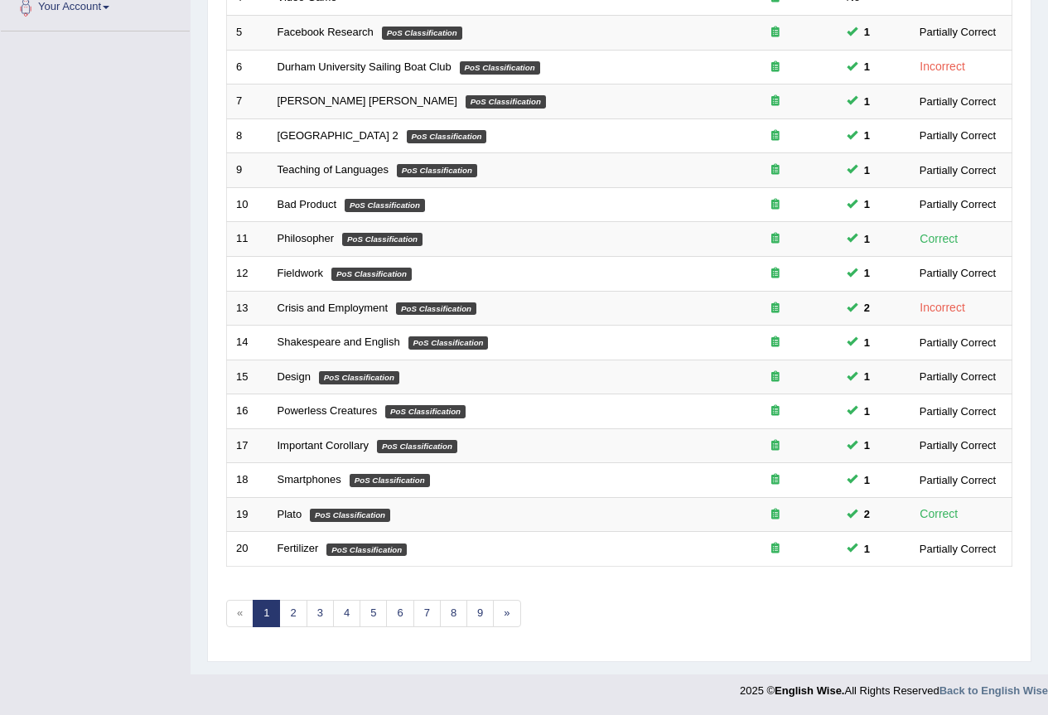
scroll to position [382, 0]
click at [292, 612] on link "2" at bounding box center [292, 612] width 27 height 27
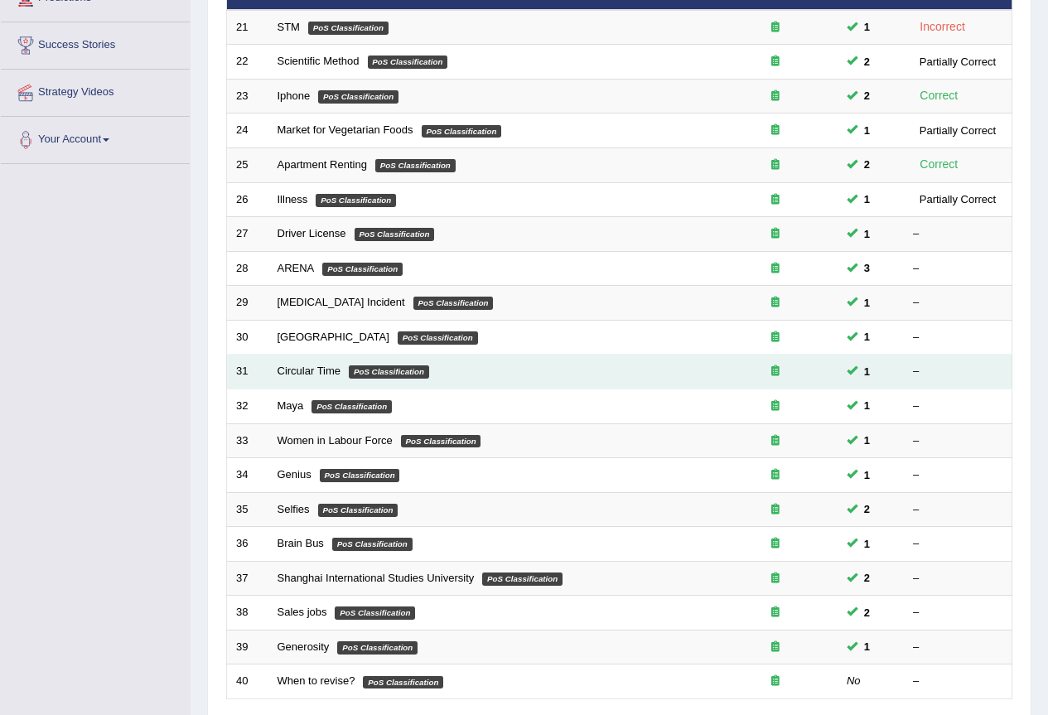
scroll to position [382, 0]
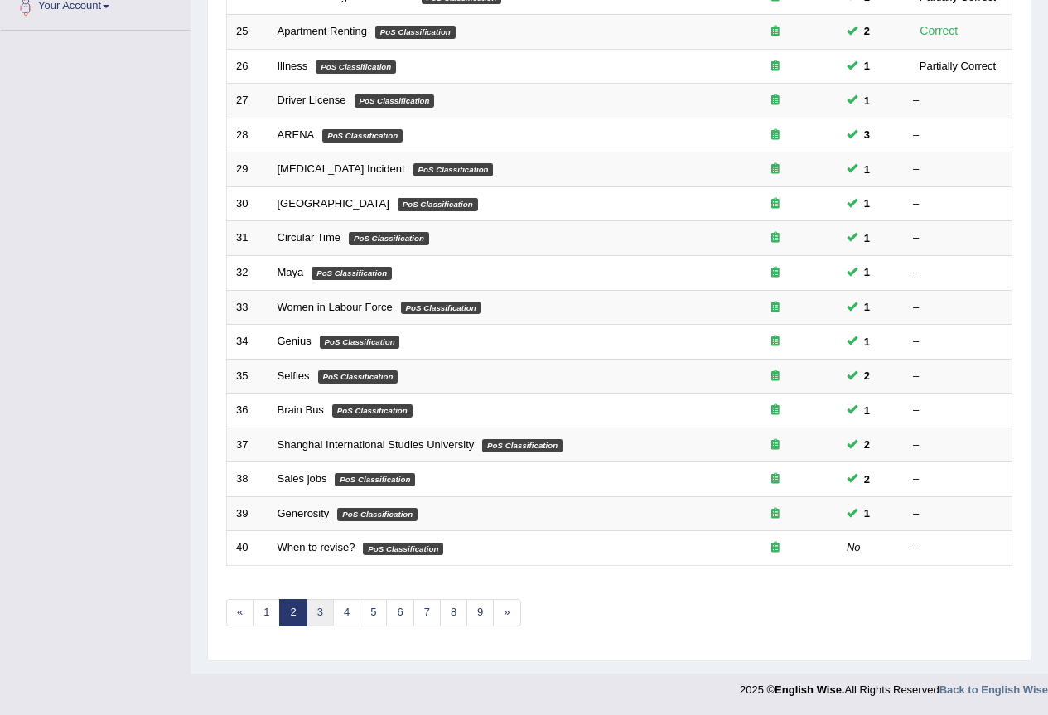
click at [325, 612] on link "3" at bounding box center [320, 612] width 27 height 27
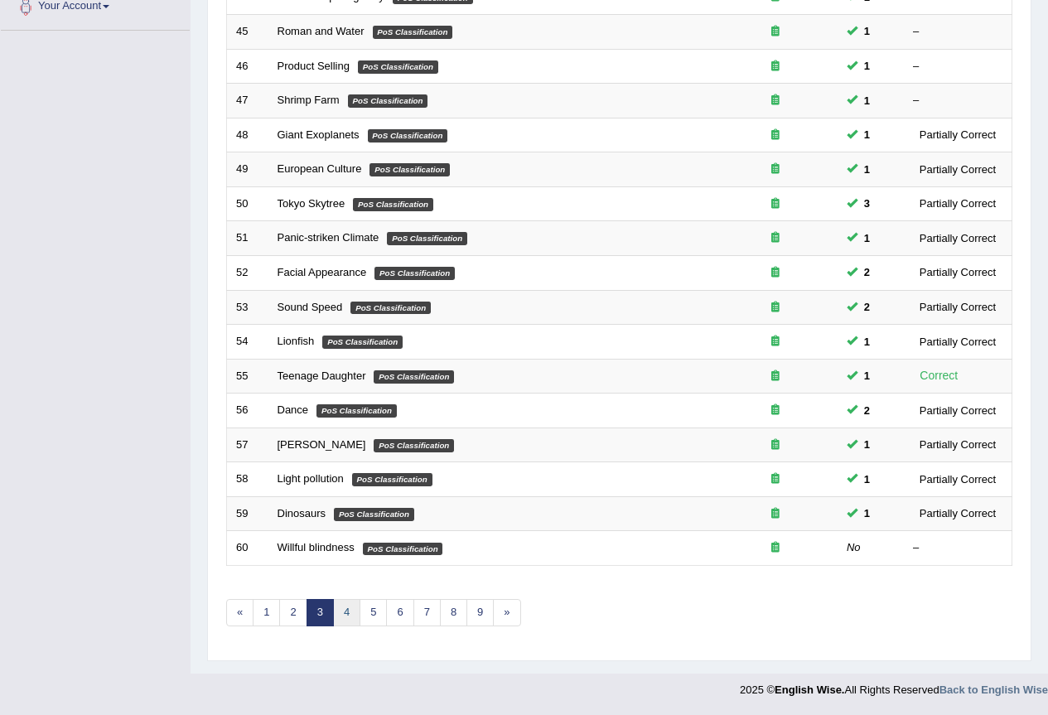
click at [351, 614] on link "4" at bounding box center [346, 612] width 27 height 27
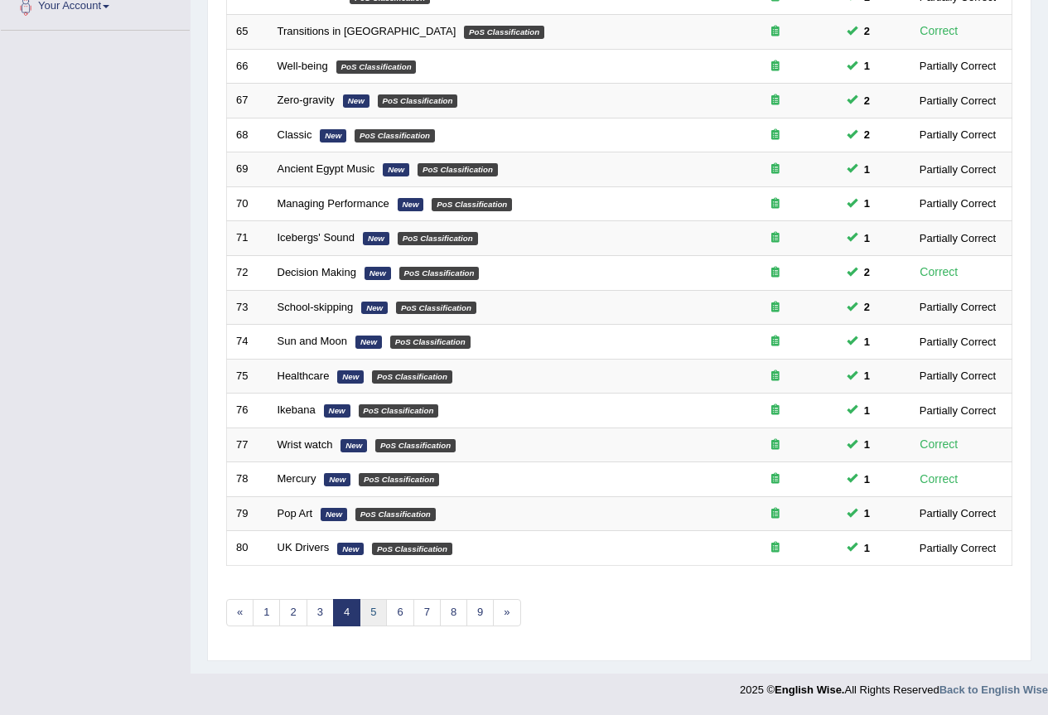
click at [369, 616] on link "5" at bounding box center [373, 612] width 27 height 27
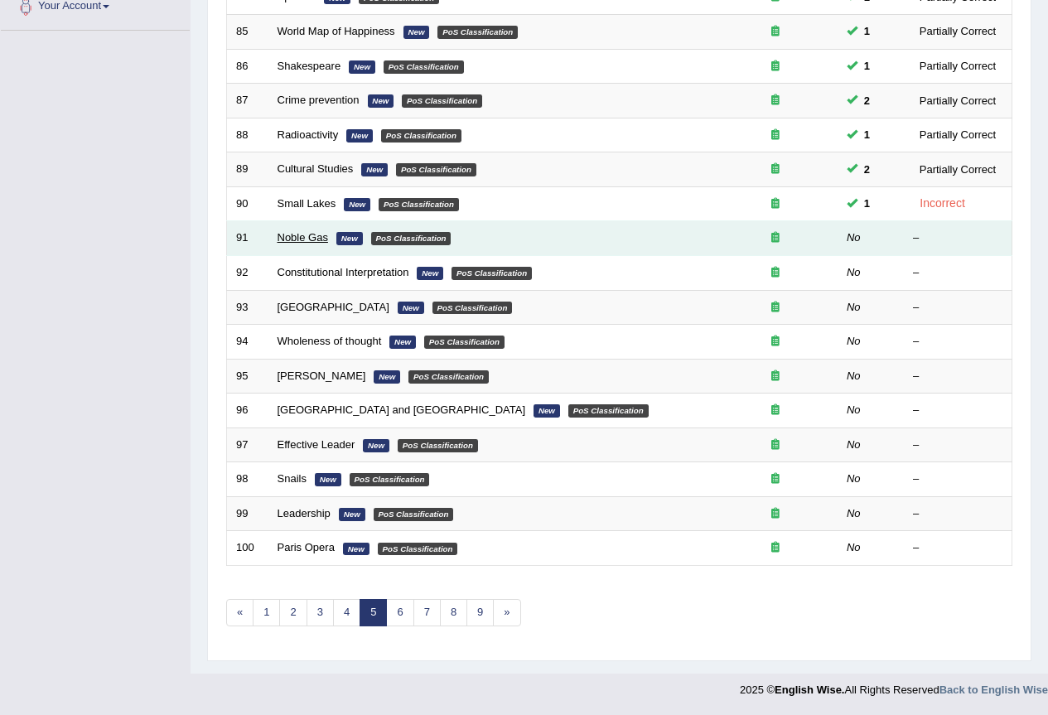
click at [312, 242] on link "Noble Gas" at bounding box center [303, 237] width 51 height 12
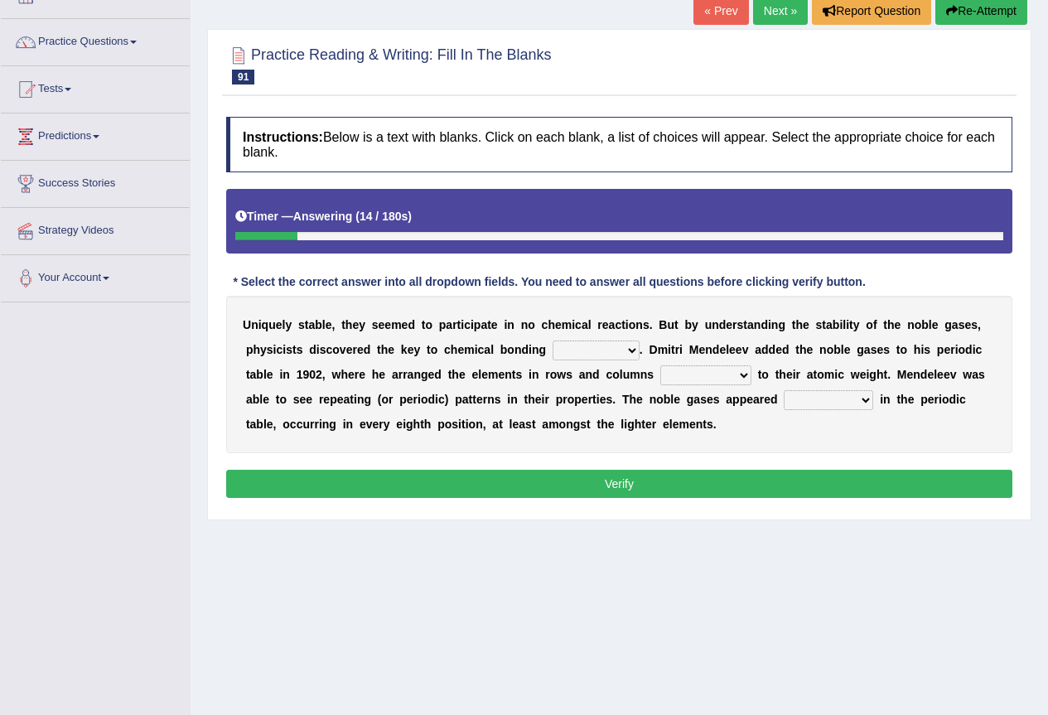
click at [631, 351] on select "himself away themselves itself" at bounding box center [596, 351] width 87 height 20
click at [553, 341] on select "himself away themselves itself" at bounding box center [596, 351] width 87 height 20
click at [630, 352] on select "himself away themselves itself" at bounding box center [596, 351] width 87 height 20
select select "itself"
click at [553, 341] on select "himself away themselves itself" at bounding box center [596, 351] width 87 height 20
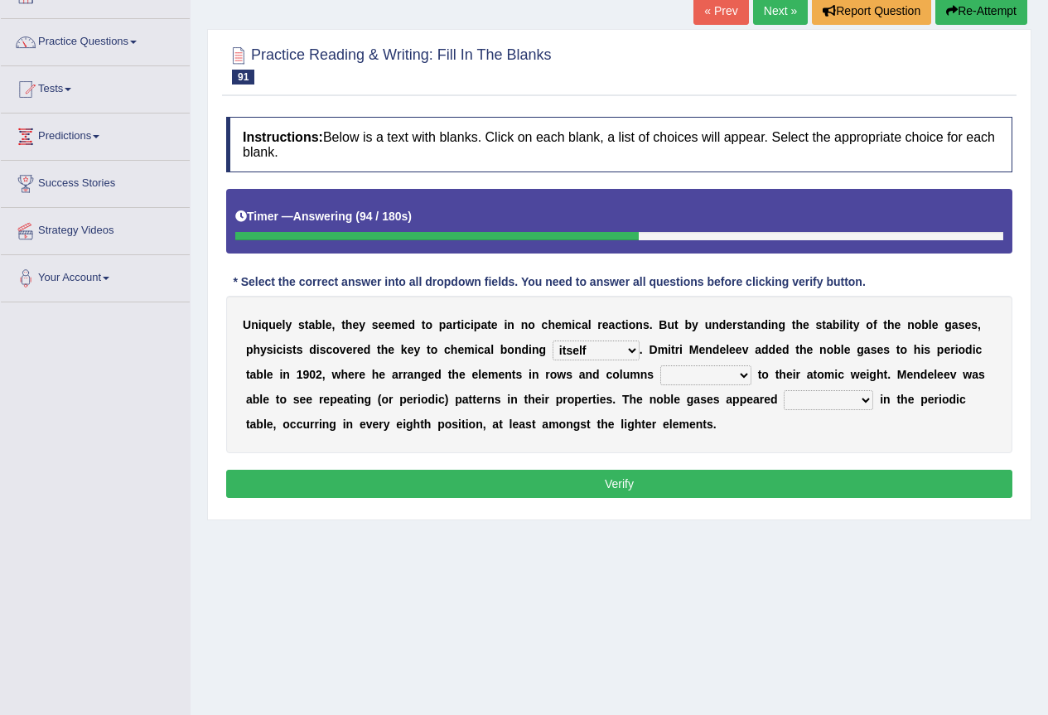
click at [736, 377] on select "contributing need bond according" at bounding box center [705, 375] width 91 height 20
select select "according"
click at [660, 365] on select "contributing need bond according" at bounding box center [705, 375] width 91 height 20
click at [864, 400] on select "enormously regularly abruptly vividly" at bounding box center [828, 400] width 89 height 20
click at [784, 390] on select "enormously regularly abruptly vividly" at bounding box center [828, 400] width 89 height 20
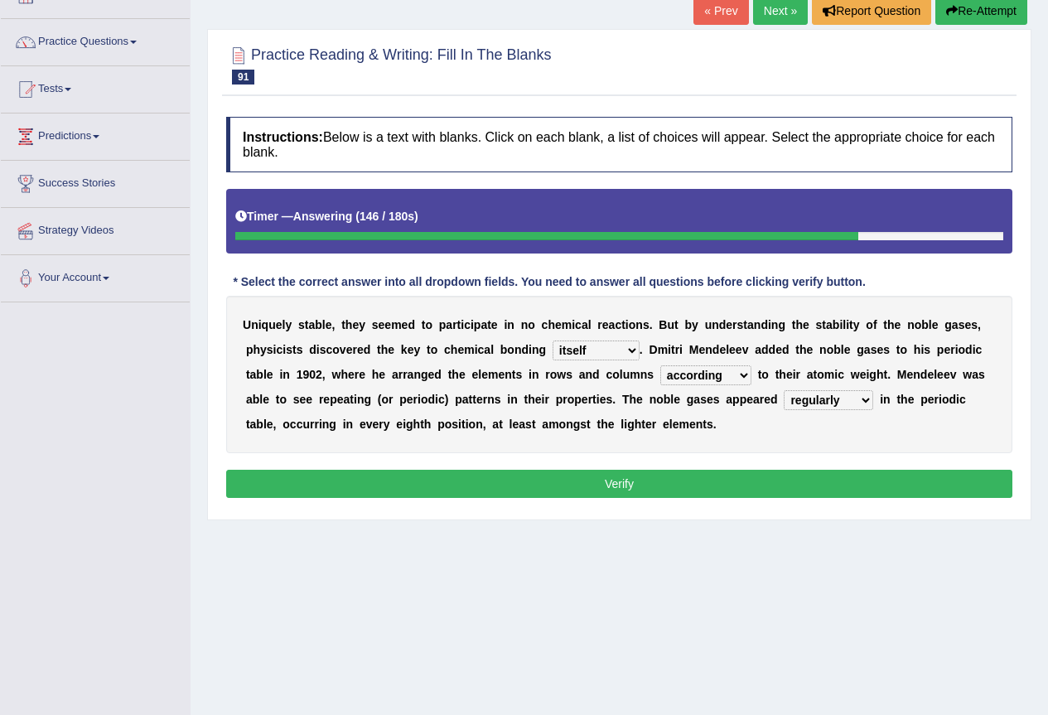
click at [865, 397] on select "enormously regularly abruptly vividly" at bounding box center [828, 400] width 89 height 20
select select "enormously"
click at [784, 390] on select "enormously regularly abruptly vividly" at bounding box center [828, 400] width 89 height 20
click at [595, 478] on button "Verify" at bounding box center [619, 484] width 786 height 28
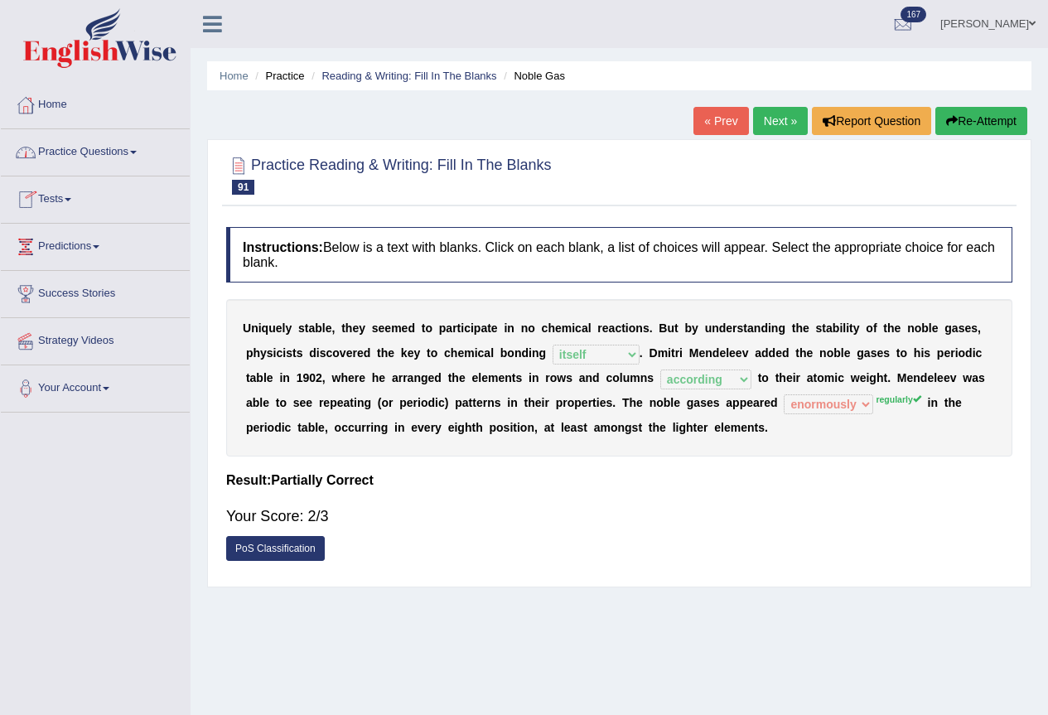
click at [764, 121] on link "Next »" at bounding box center [780, 121] width 55 height 28
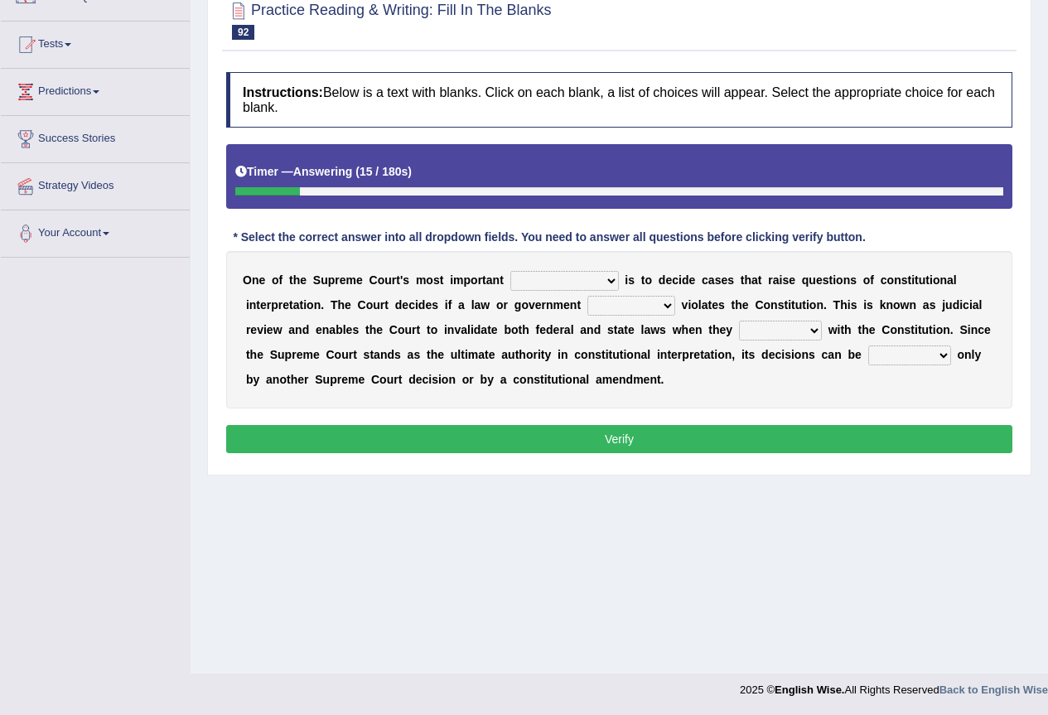
click at [604, 283] on select "legislation purviews permissions responsibilities" at bounding box center [564, 281] width 109 height 20
select select "legislation"
click at [510, 271] on select "legislation purviews permissions responsibilities" at bounding box center [564, 281] width 109 height 20
click at [605, 279] on select "legislation purviews permissions responsibilities" at bounding box center [564, 281] width 109 height 20
click at [589, 490] on div "Home Practice Reading & Writing: Fill In The Blanks Constitutional Interpretati…" at bounding box center [620, 259] width 858 height 829
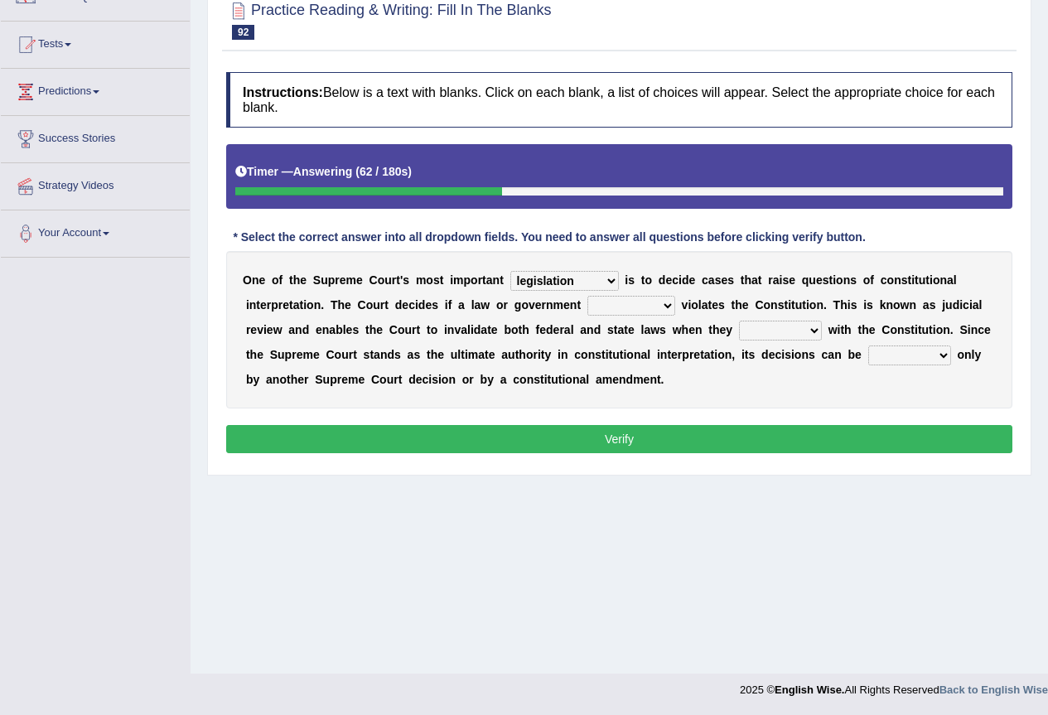
click at [660, 302] on select "auction action approach speculation" at bounding box center [632, 306] width 88 height 20
select select "speculation"
click at [588, 296] on select "auction action approach speculation" at bounding box center [632, 306] width 88 height 20
click at [801, 330] on select "tally conflict accord overlap" at bounding box center [780, 331] width 83 height 20
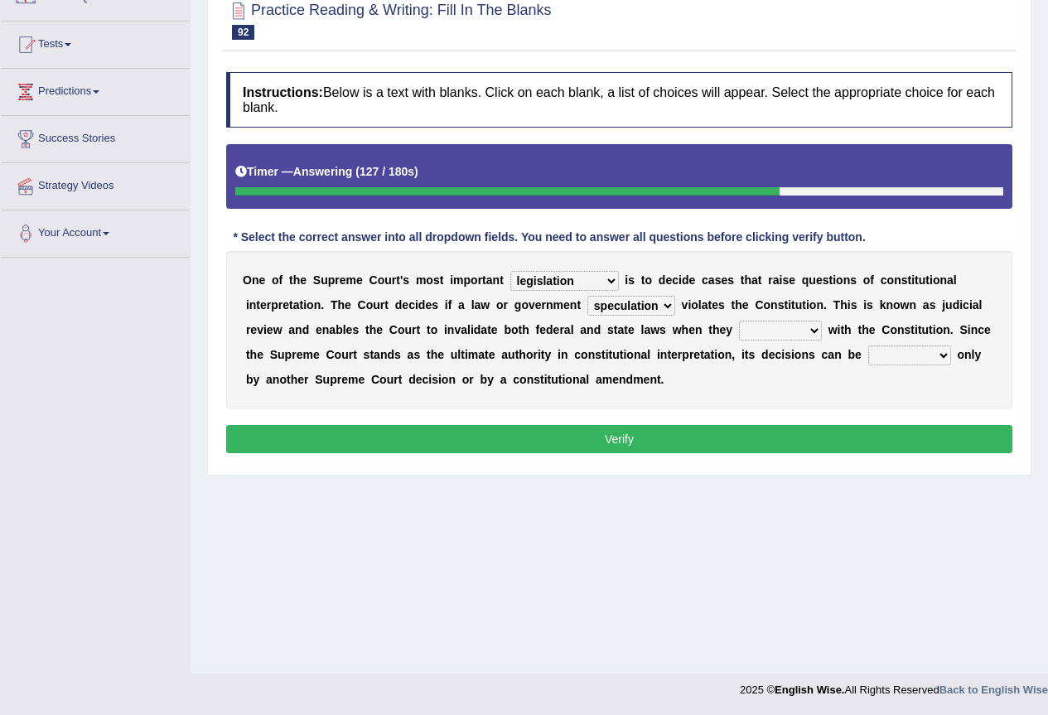
select select "overlap"
click at [739, 321] on select "tally conflict accord overlap" at bounding box center [780, 331] width 83 height 20
click at [943, 355] on select "charged changed followed altered" at bounding box center [909, 356] width 83 height 20
select select "altered"
click at [868, 346] on select "charged changed followed altered" at bounding box center [909, 356] width 83 height 20
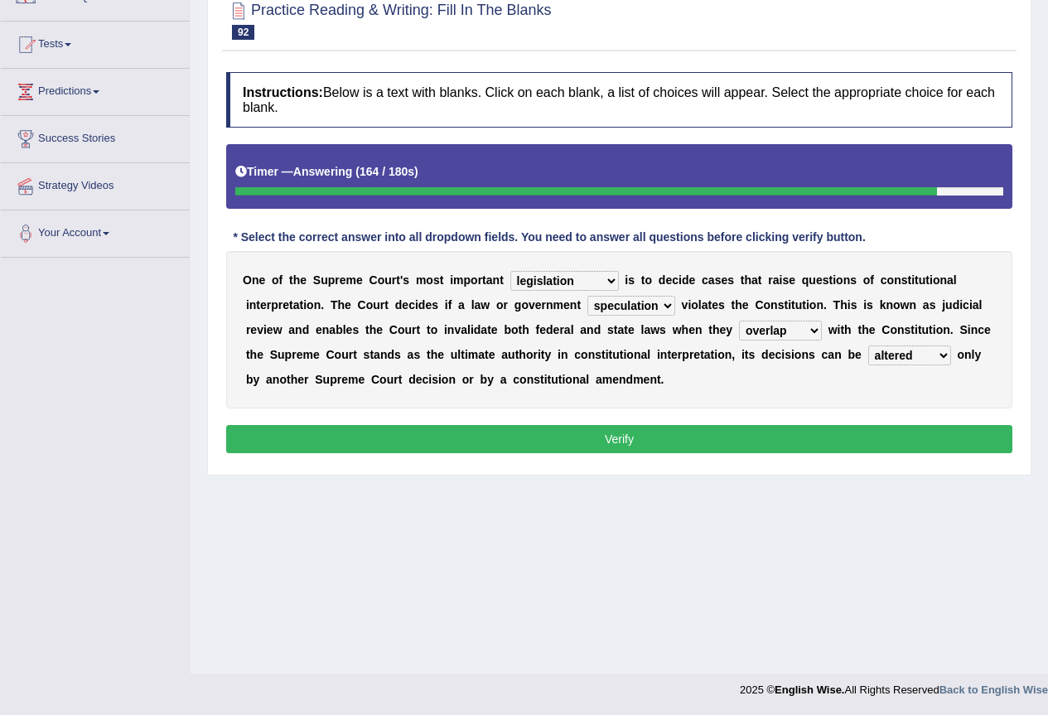
click at [619, 434] on button "Verify" at bounding box center [619, 439] width 786 height 28
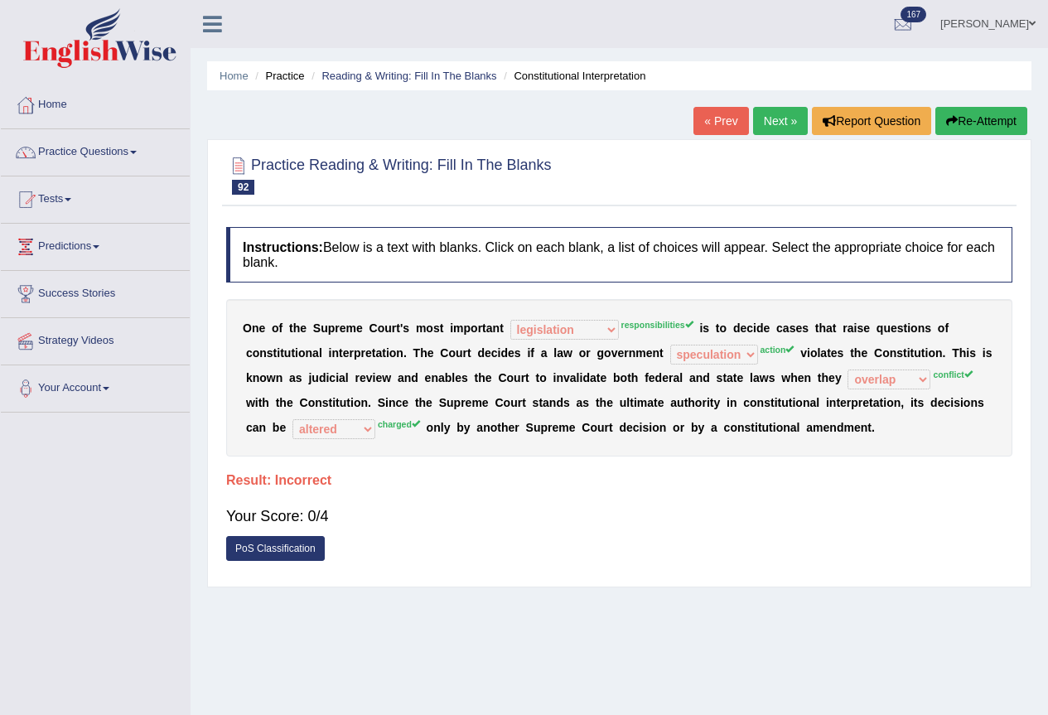
click at [978, 114] on button "Re-Attempt" at bounding box center [982, 121] width 92 height 28
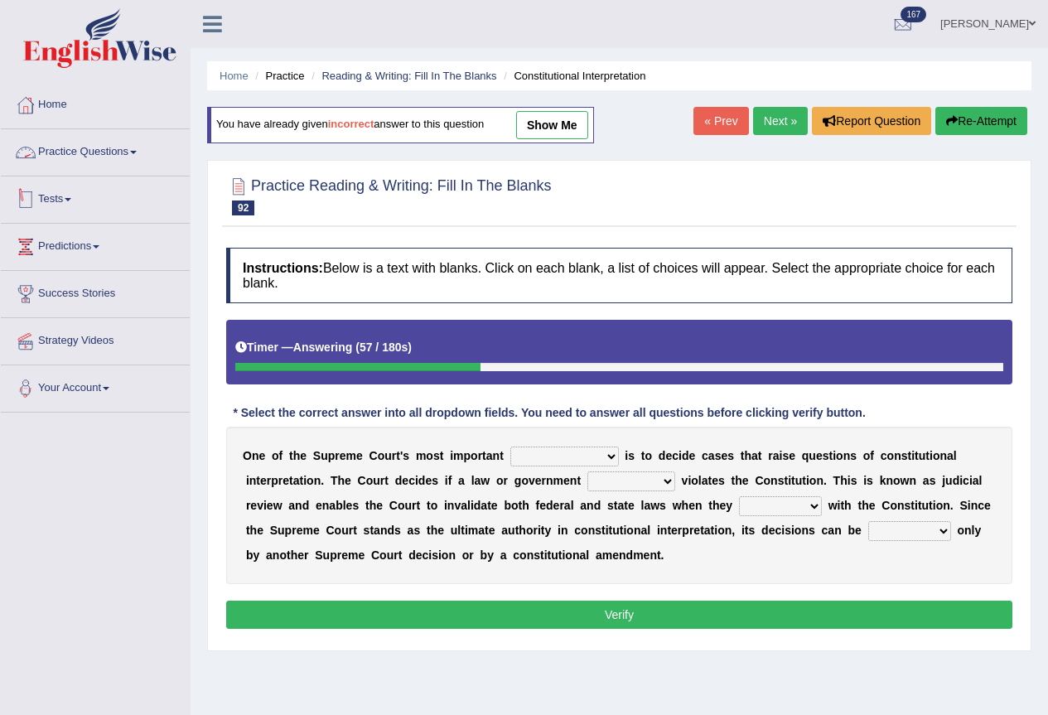
click at [59, 191] on link "Tests" at bounding box center [95, 197] width 189 height 41
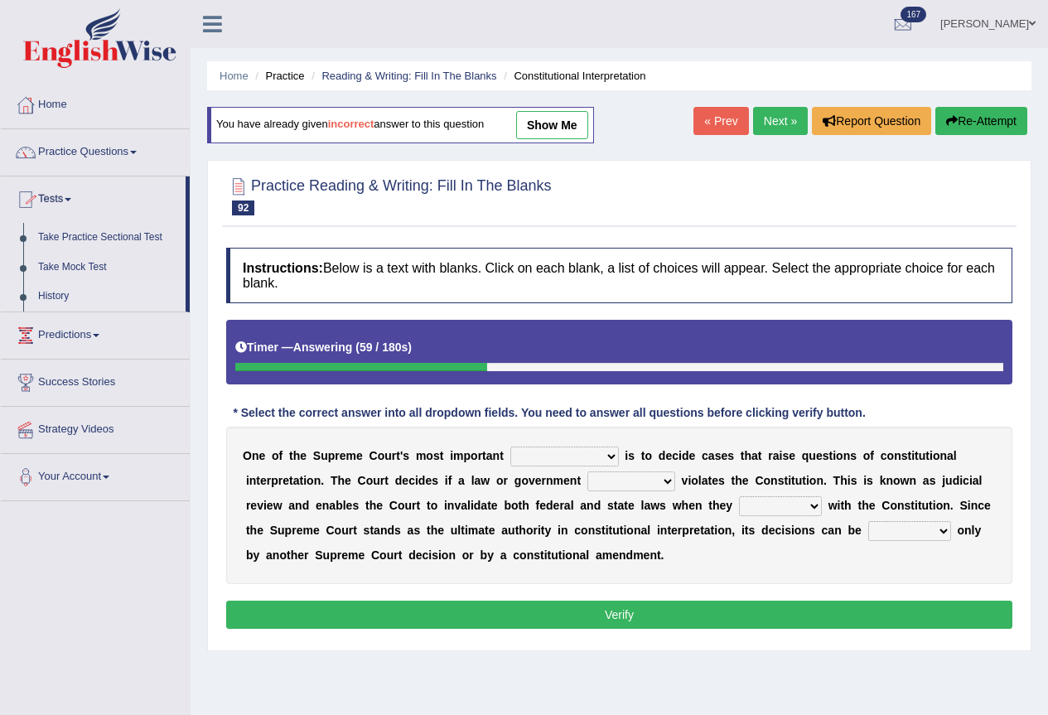
click at [55, 297] on link "History" at bounding box center [108, 297] width 155 height 30
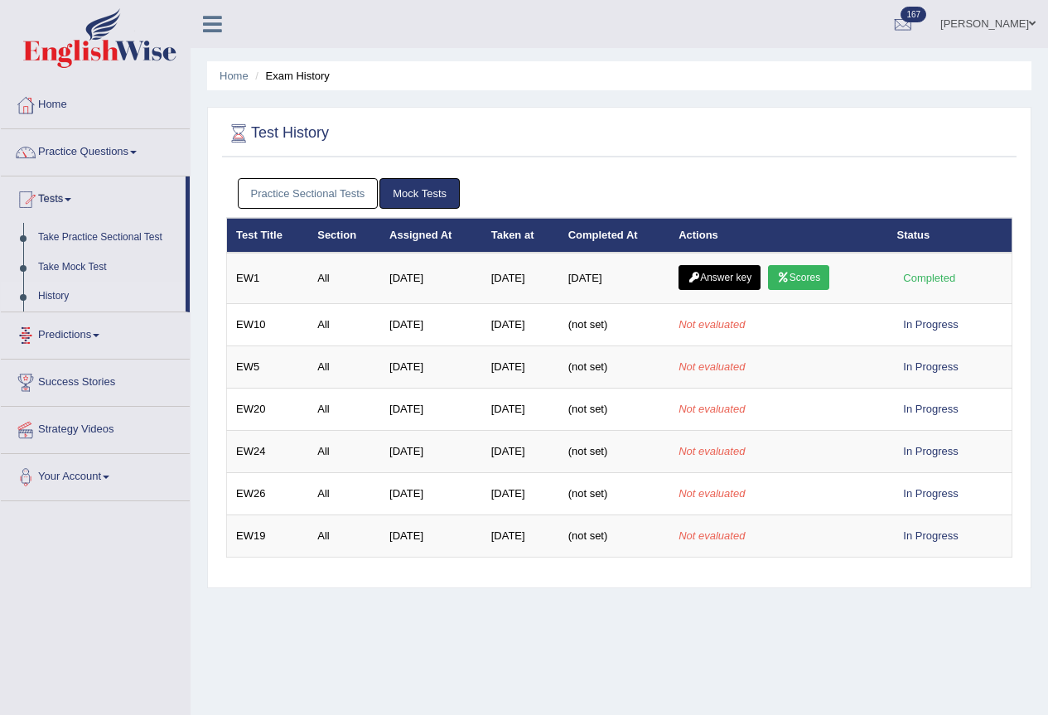
click at [339, 188] on link "Practice Sectional Tests" at bounding box center [308, 193] width 141 height 31
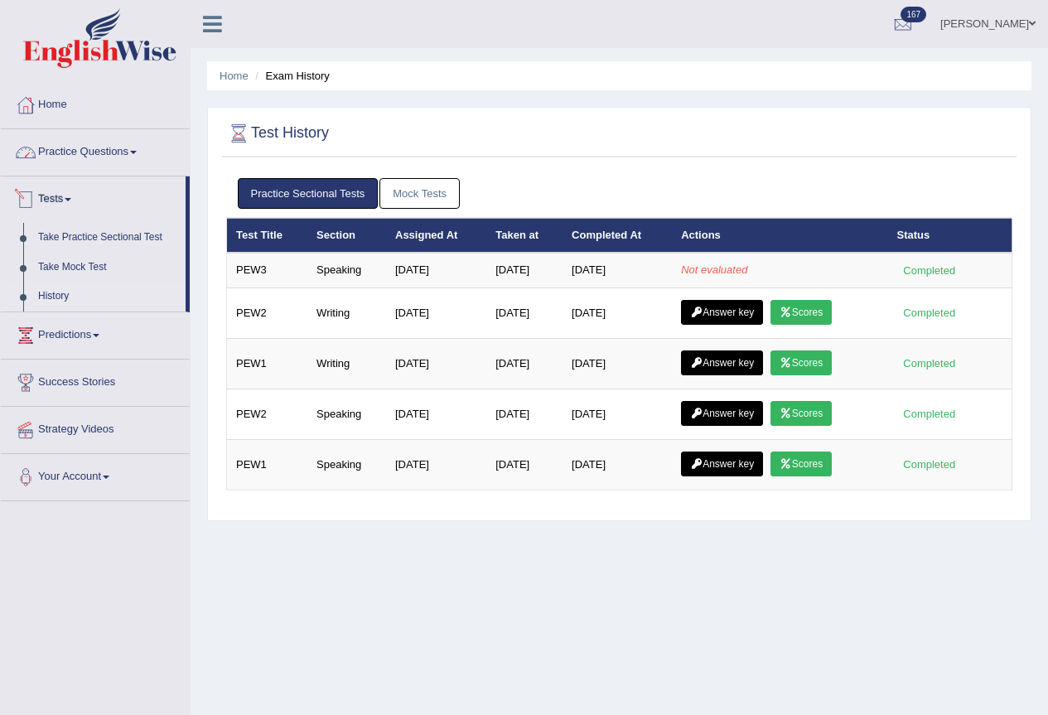
click at [79, 155] on link "Practice Questions" at bounding box center [95, 149] width 189 height 41
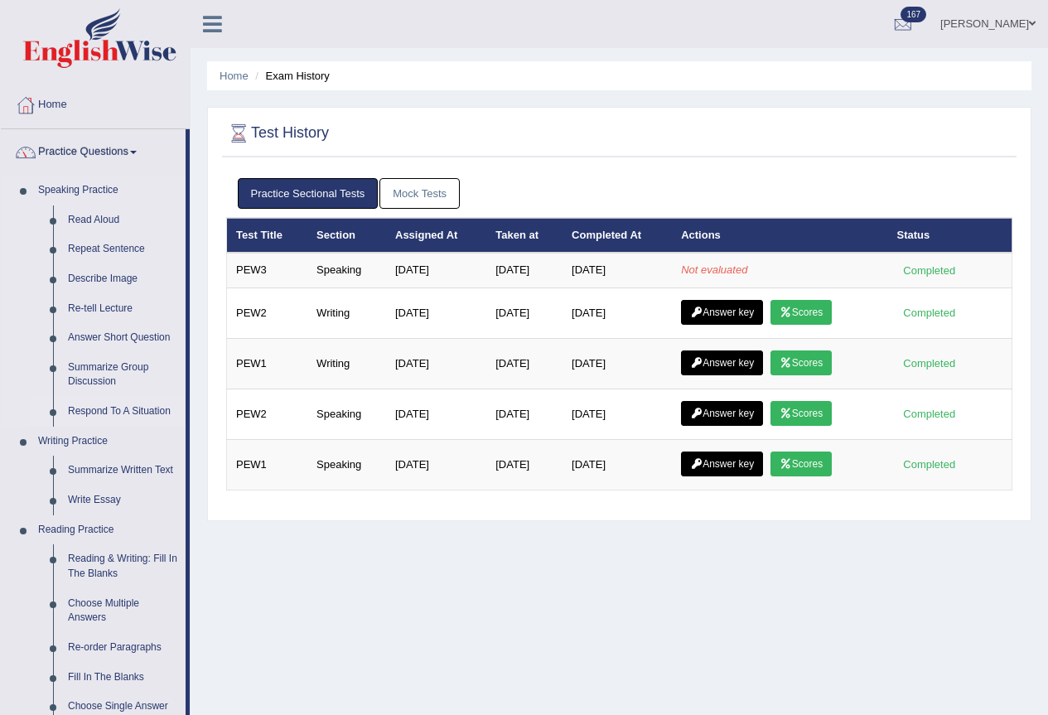
scroll to position [110, 0]
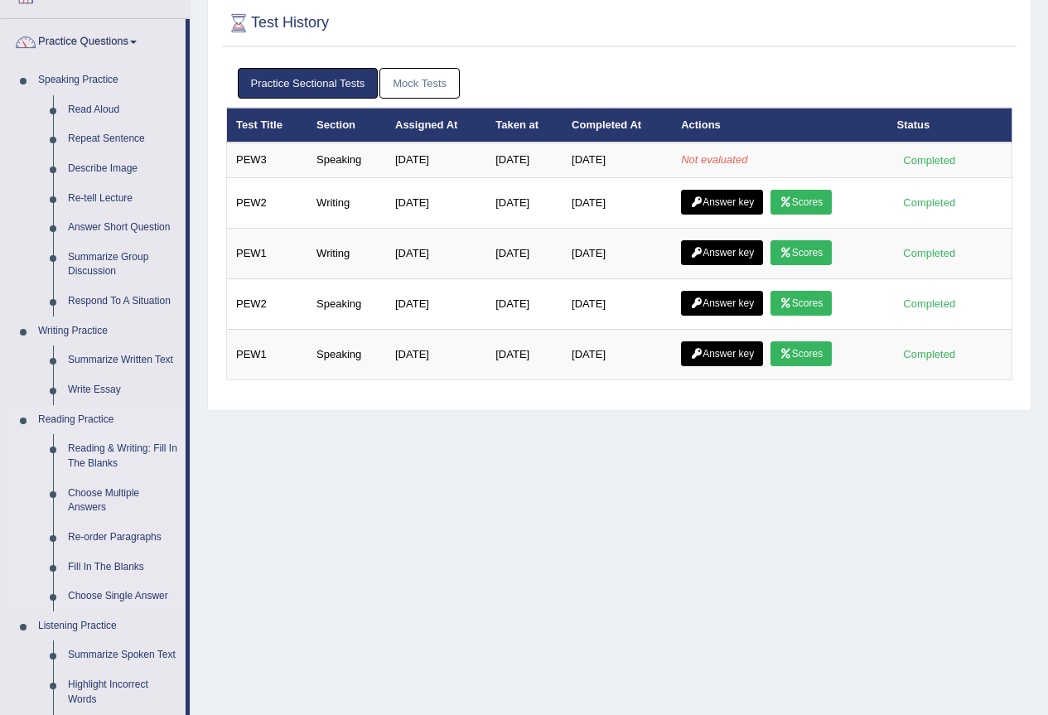
click at [113, 447] on link "Reading & Writing: Fill In The Blanks" at bounding box center [122, 456] width 125 height 44
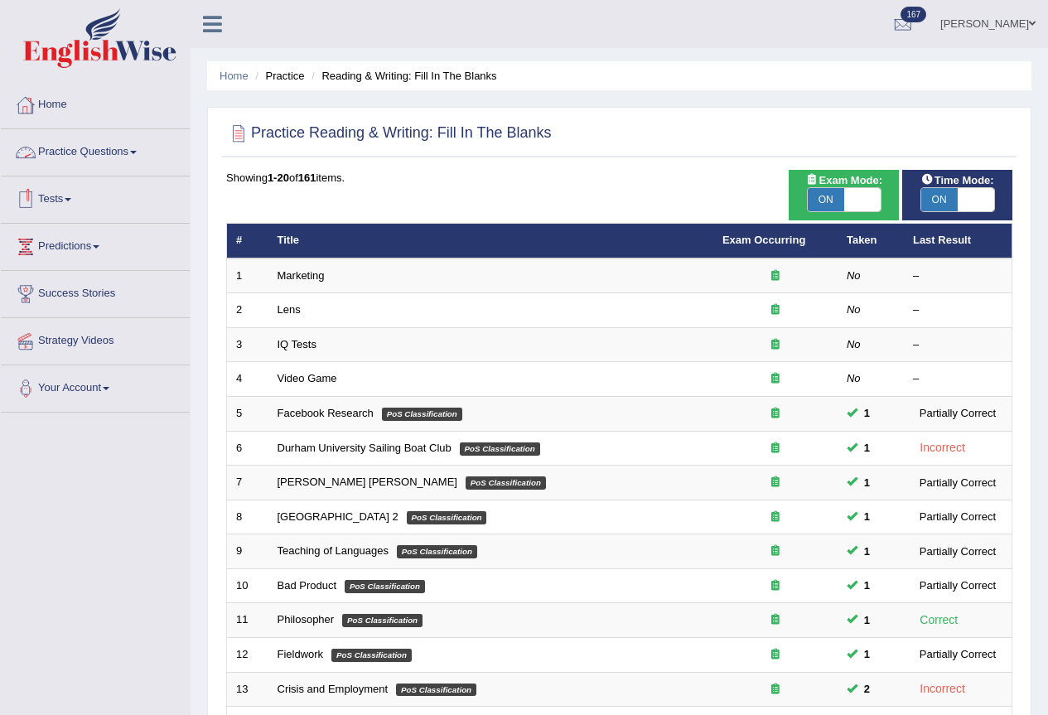
click at [62, 196] on link "Tests" at bounding box center [95, 197] width 189 height 41
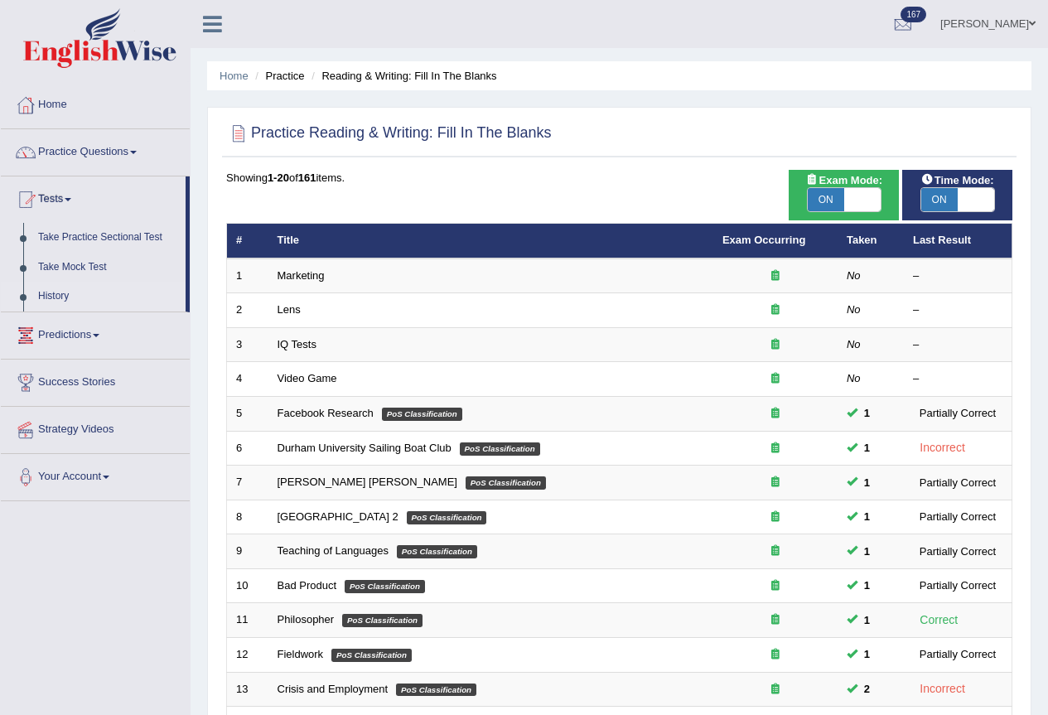
click at [60, 290] on link "History" at bounding box center [108, 297] width 155 height 30
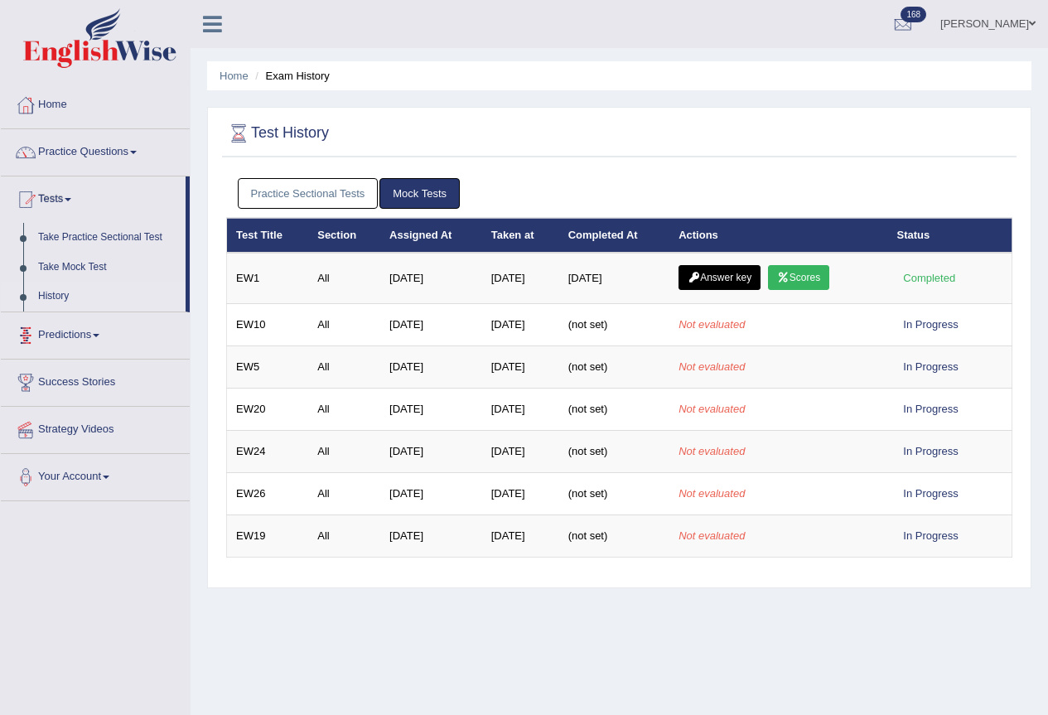
click at [304, 182] on link "Practice Sectional Tests" at bounding box center [308, 193] width 141 height 31
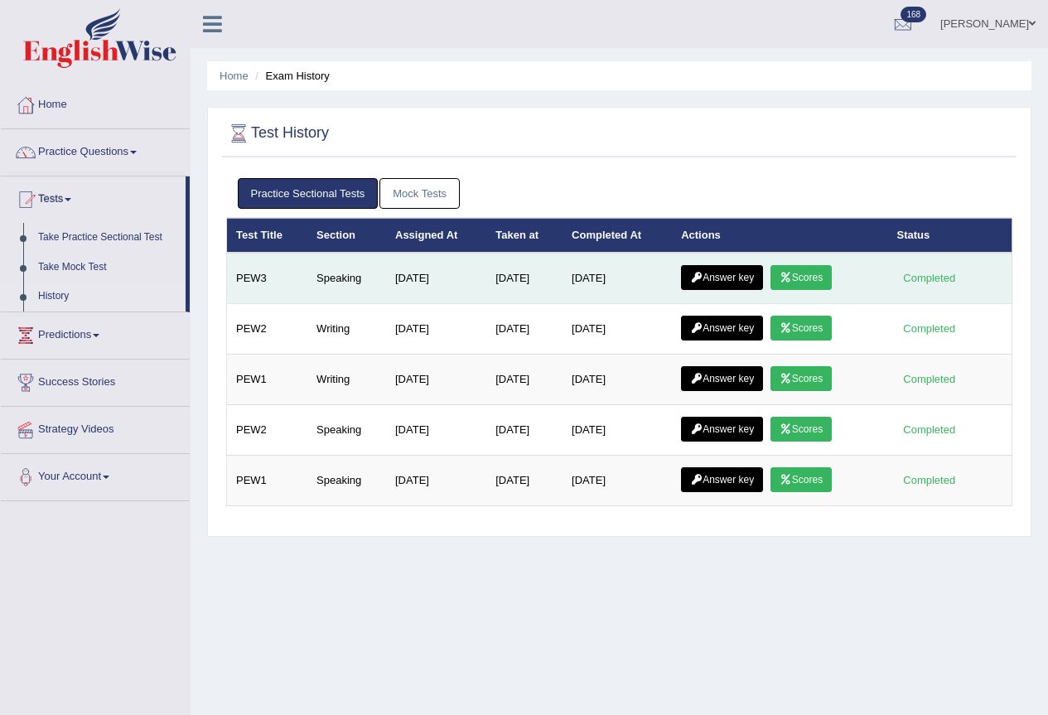
click at [742, 280] on link "Answer key" at bounding box center [722, 277] width 82 height 25
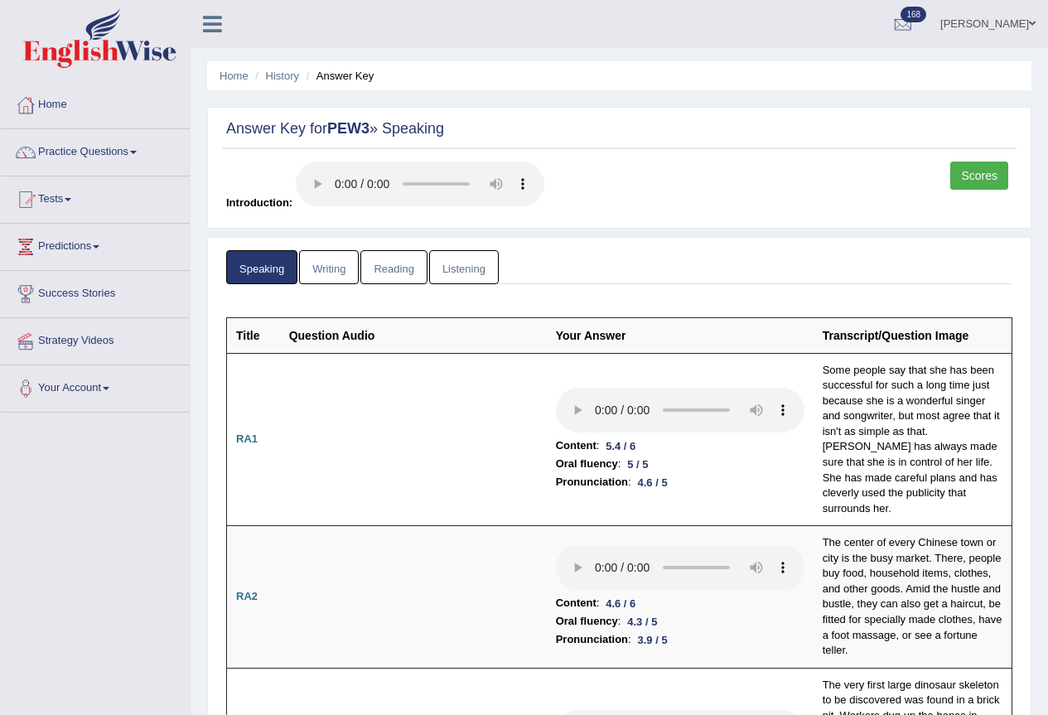
click at [975, 174] on link "Scores" at bounding box center [979, 176] width 58 height 28
click at [979, 183] on link "Scores" at bounding box center [979, 176] width 58 height 28
click at [991, 18] on link "[PERSON_NAME]" at bounding box center [988, 21] width 120 height 43
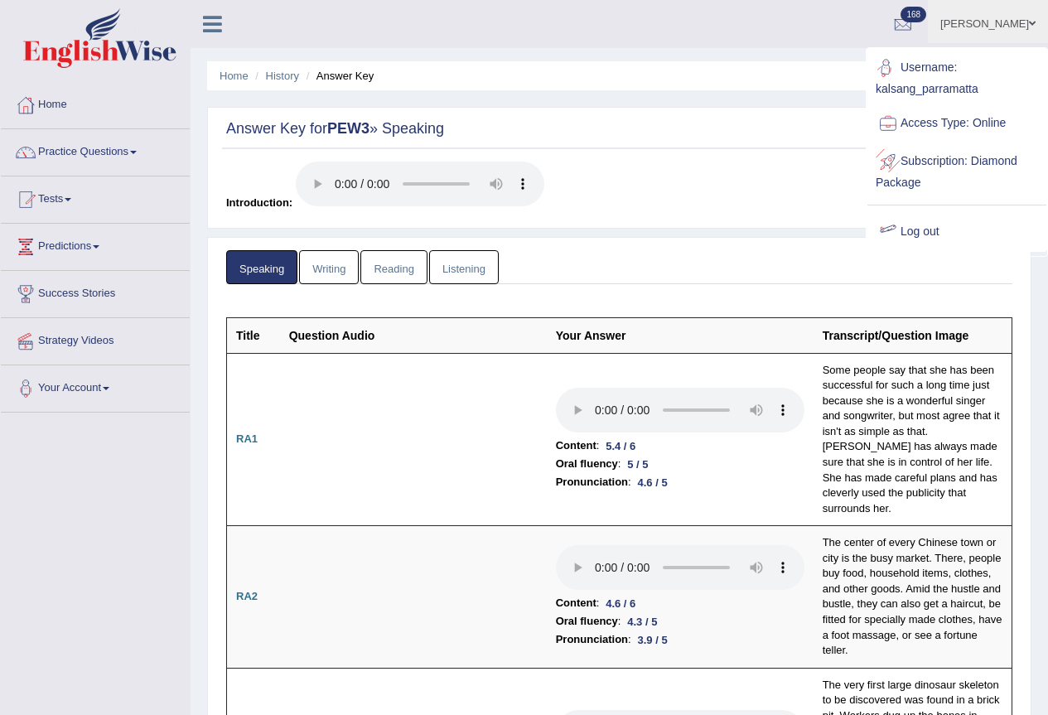
click at [931, 231] on link "Log out" at bounding box center [957, 232] width 179 height 38
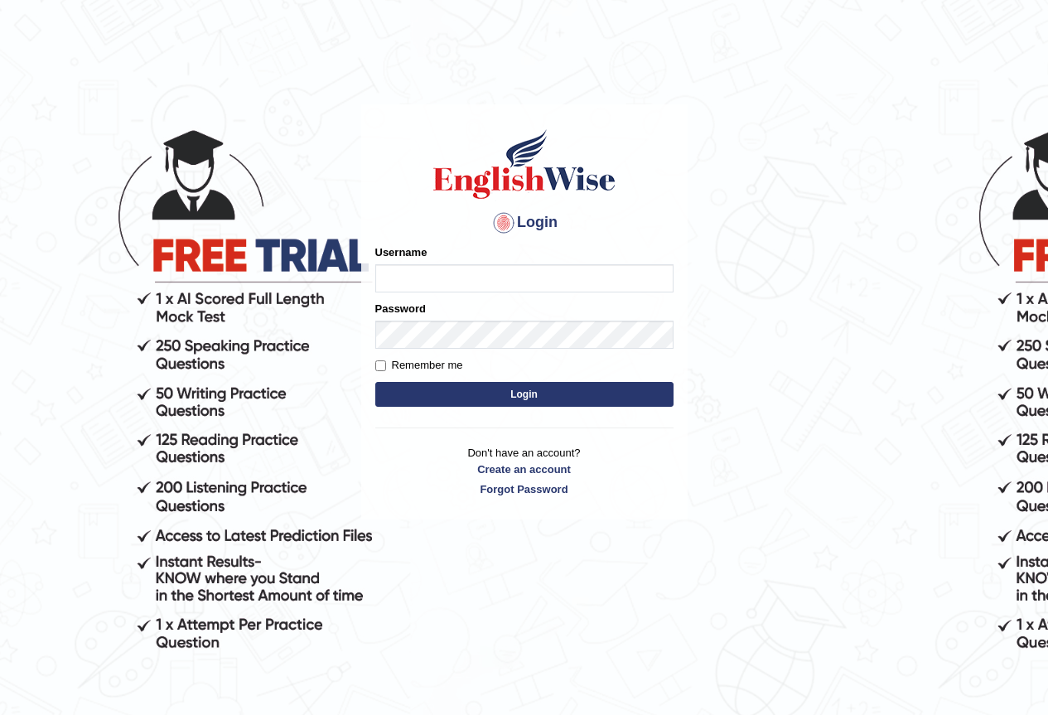
click at [395, 268] on input "Username" at bounding box center [524, 278] width 298 height 28
click at [404, 286] on input "Username" at bounding box center [524, 278] width 298 height 28
type input "[PERSON_NAME]-parramatta"
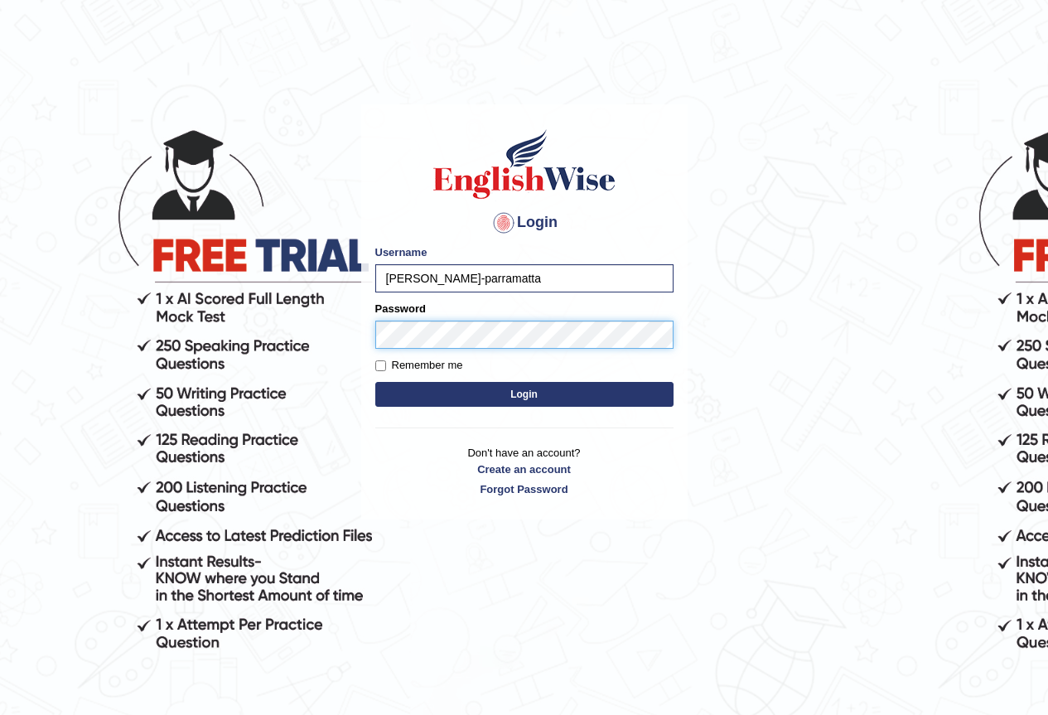
click at [375, 382] on button "Login" at bounding box center [524, 394] width 298 height 25
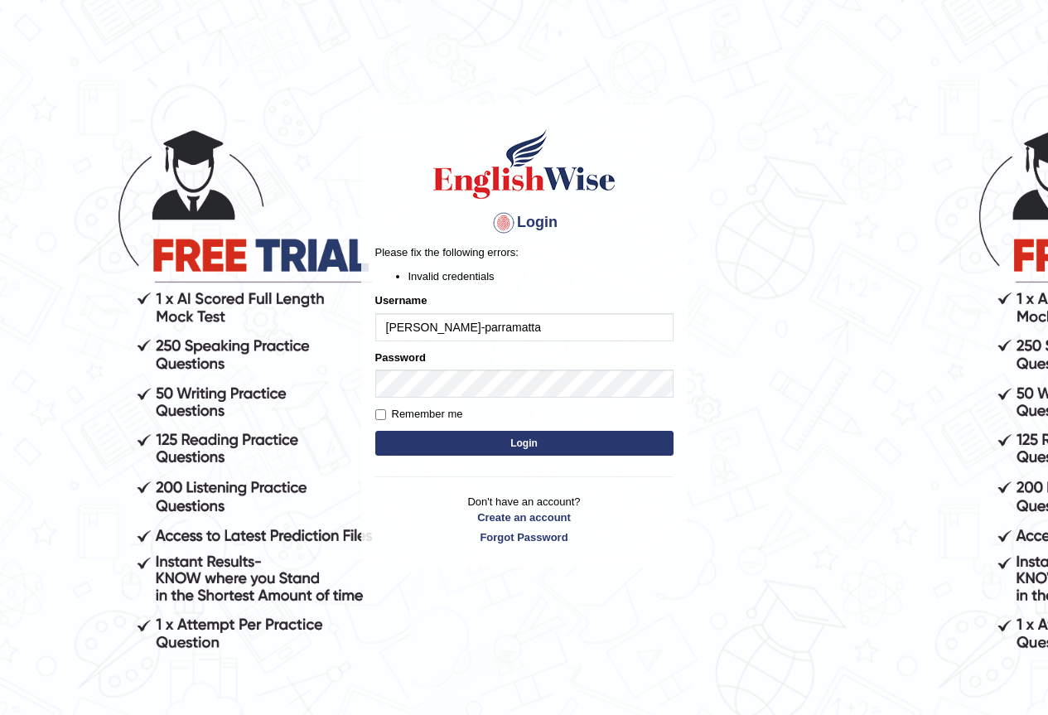
click at [427, 328] on input "kalsang-parramatta" at bounding box center [524, 327] width 298 height 28
click at [428, 328] on input "kalsang-parramatta" at bounding box center [524, 327] width 298 height 28
click at [428, 331] on input "kalsang-parramatta" at bounding box center [524, 327] width 298 height 28
type input "kalsang_parramatta"
click at [563, 448] on button "Login" at bounding box center [524, 443] width 298 height 25
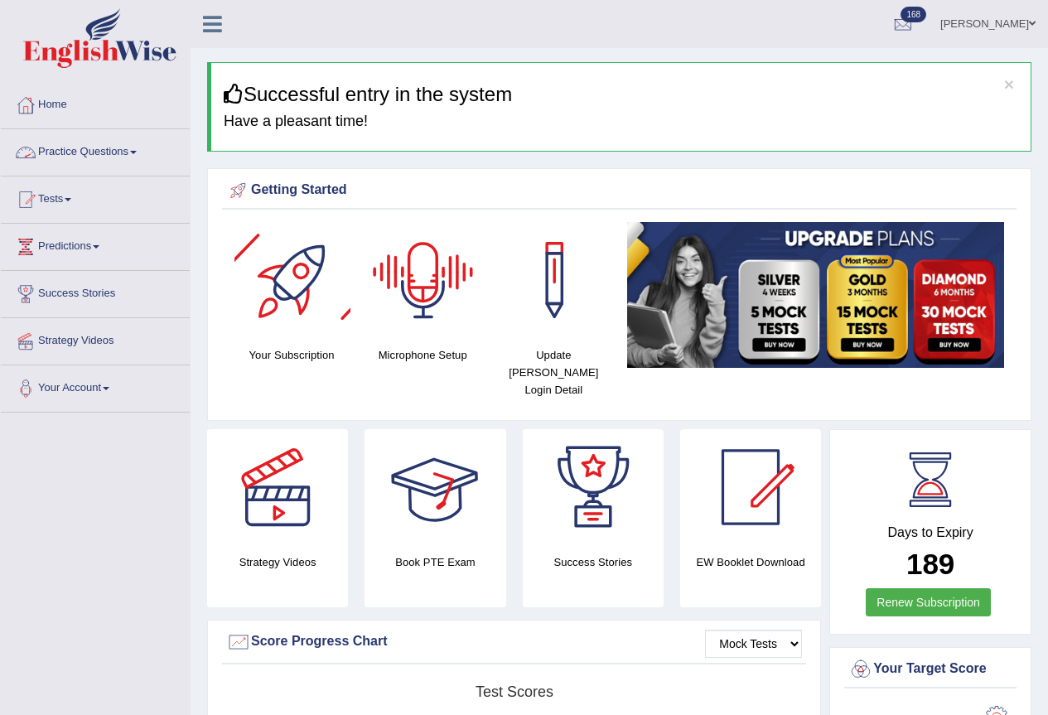
click at [77, 139] on link "Practice Questions" at bounding box center [95, 149] width 189 height 41
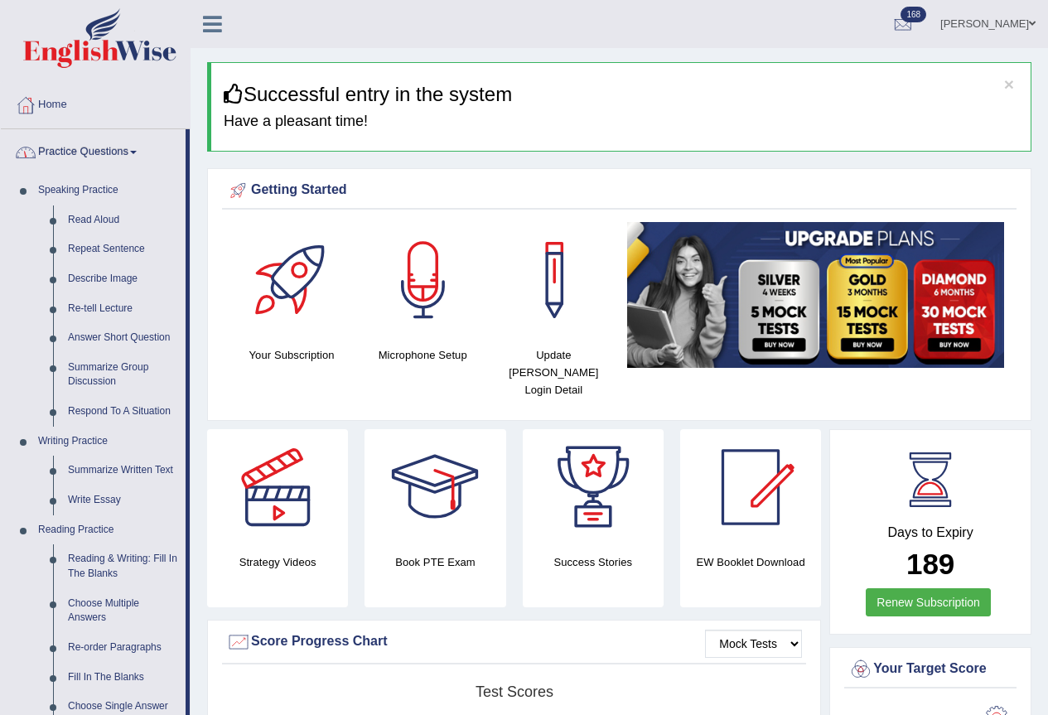
click at [103, 149] on link "Practice Questions" at bounding box center [93, 149] width 185 height 41
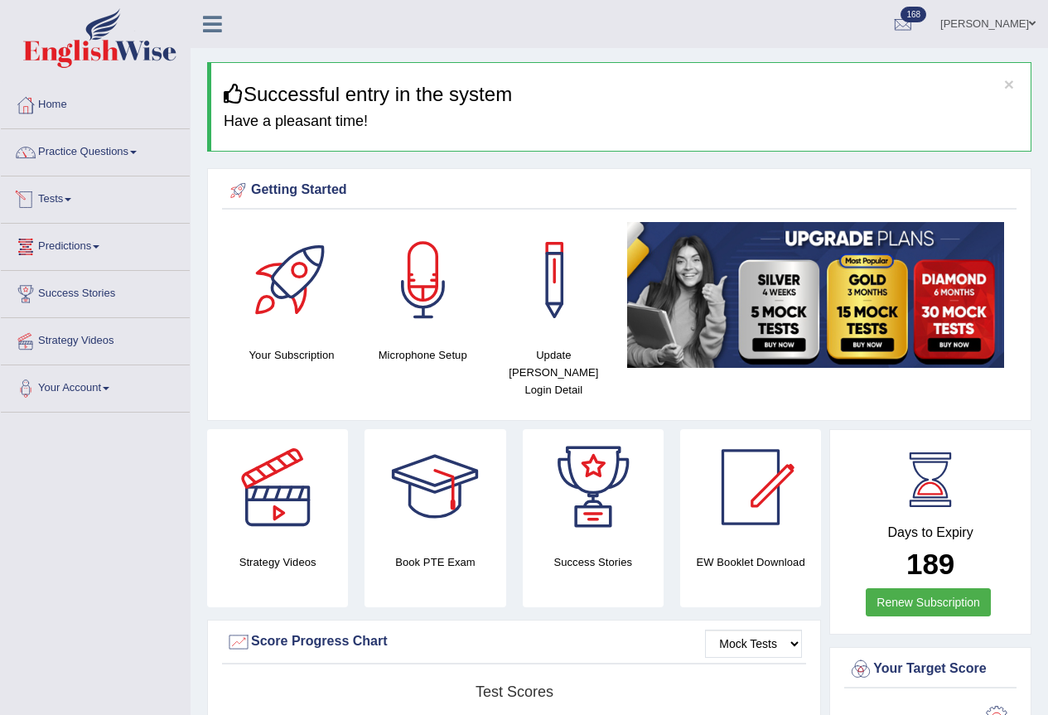
click at [65, 196] on link "Tests" at bounding box center [95, 197] width 189 height 41
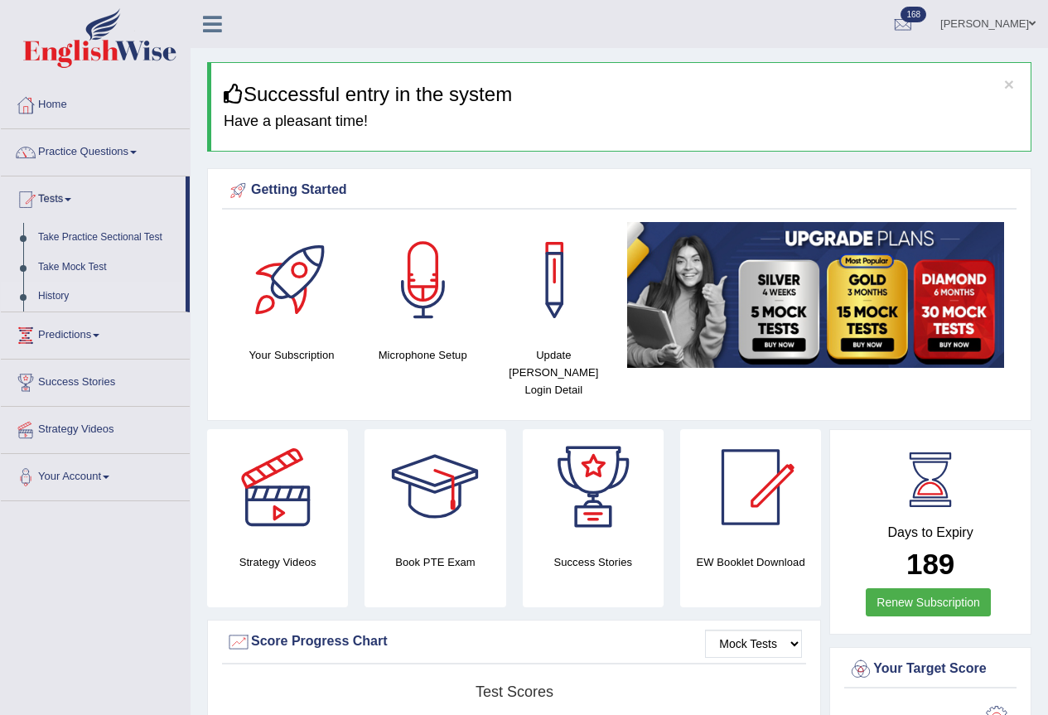
click at [60, 289] on link "History" at bounding box center [108, 297] width 155 height 30
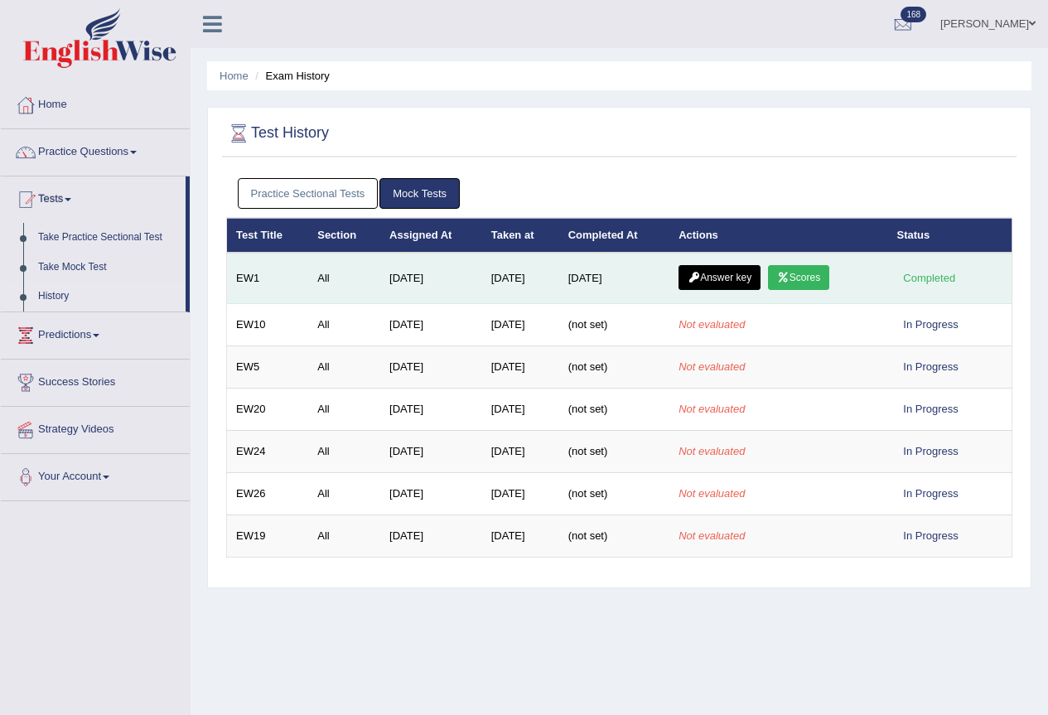
click at [722, 276] on link "Answer key" at bounding box center [720, 277] width 82 height 25
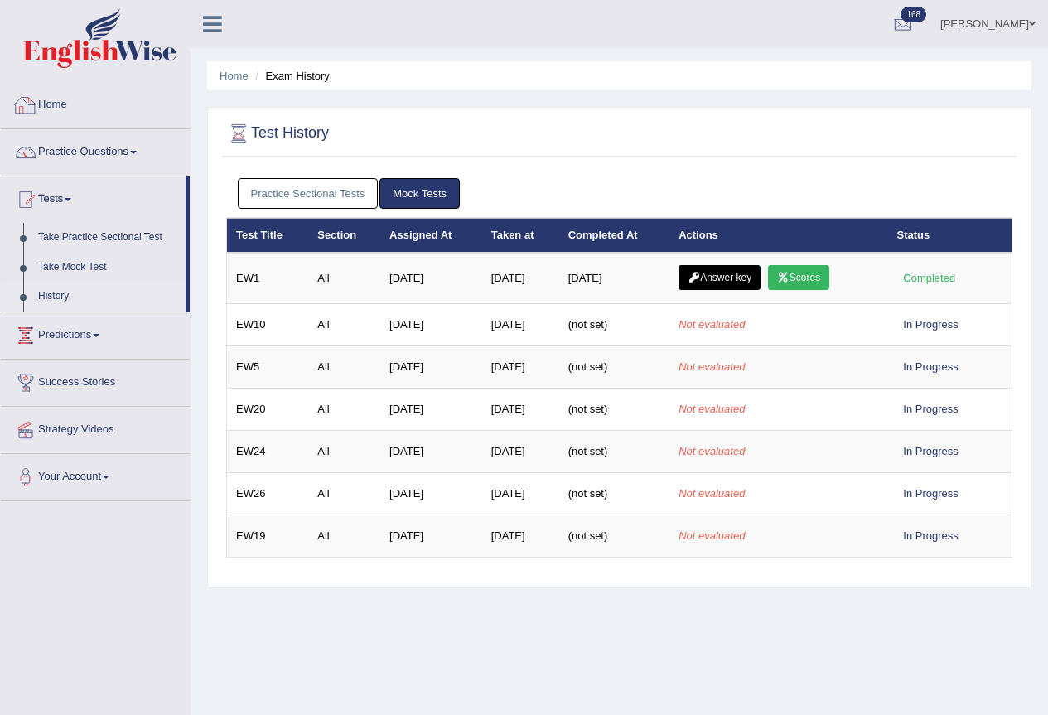
click at [334, 196] on link "Practice Sectional Tests" at bounding box center [308, 193] width 141 height 31
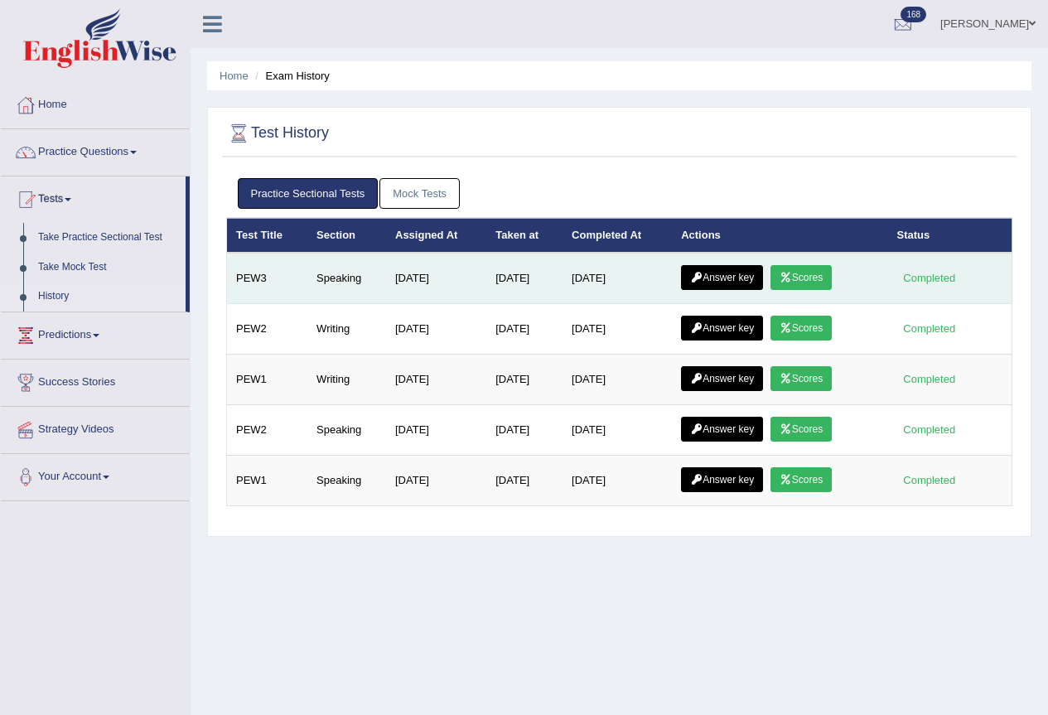
click at [741, 277] on link "Answer key" at bounding box center [722, 277] width 82 height 25
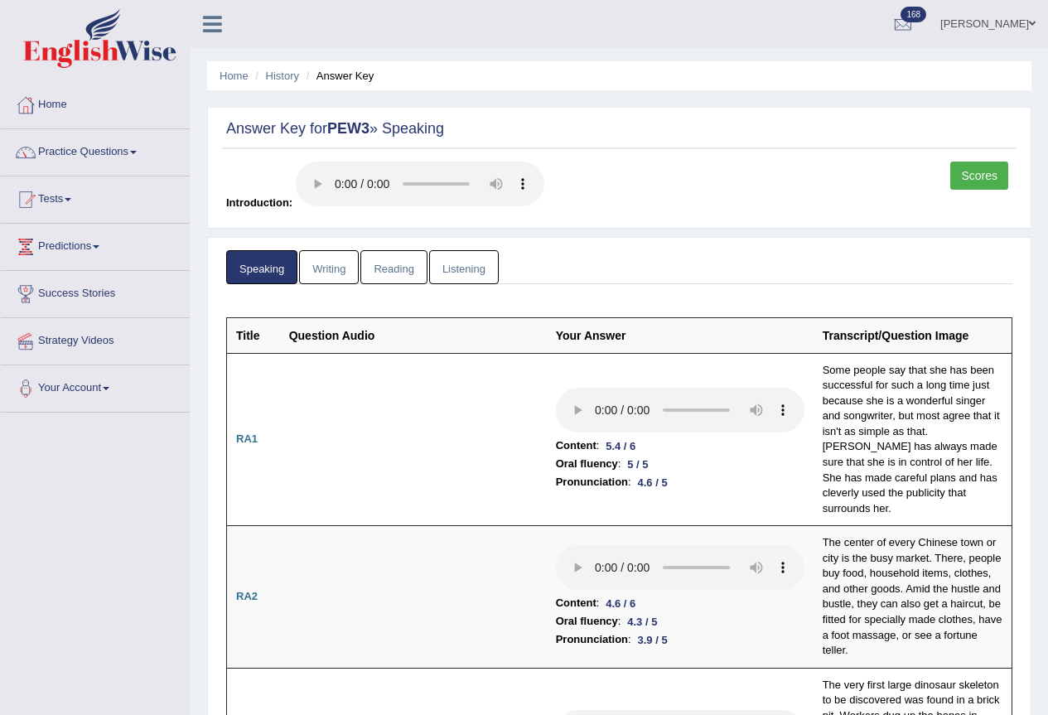
click at [996, 167] on link "Scores" at bounding box center [979, 176] width 58 height 28
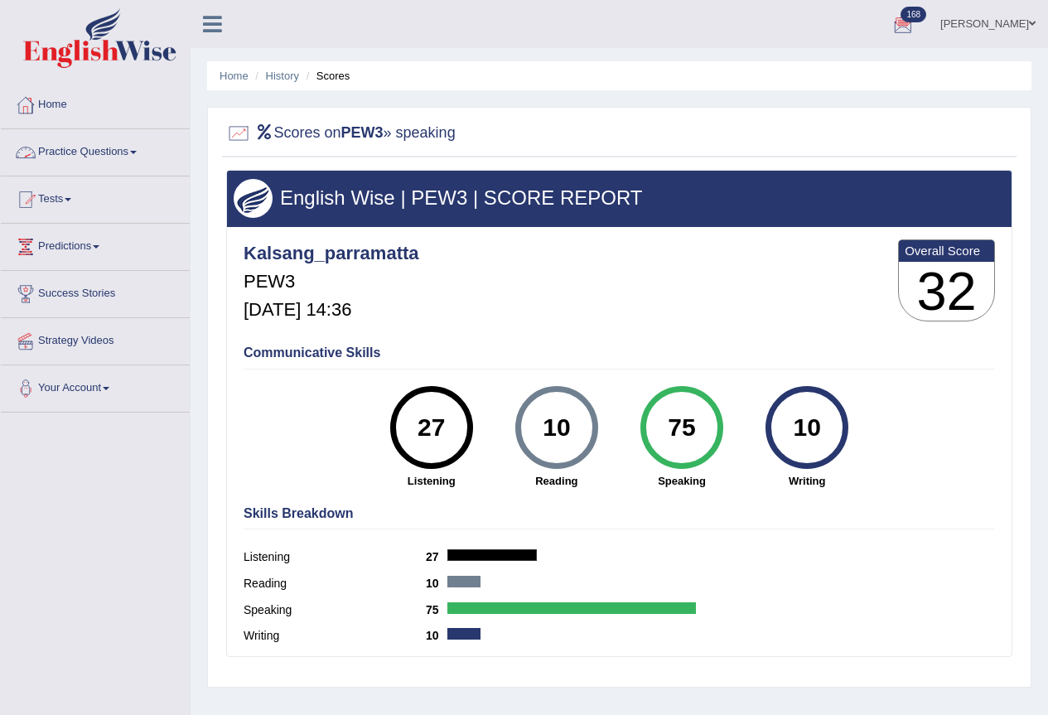
click at [71, 148] on link "Practice Questions" at bounding box center [95, 149] width 189 height 41
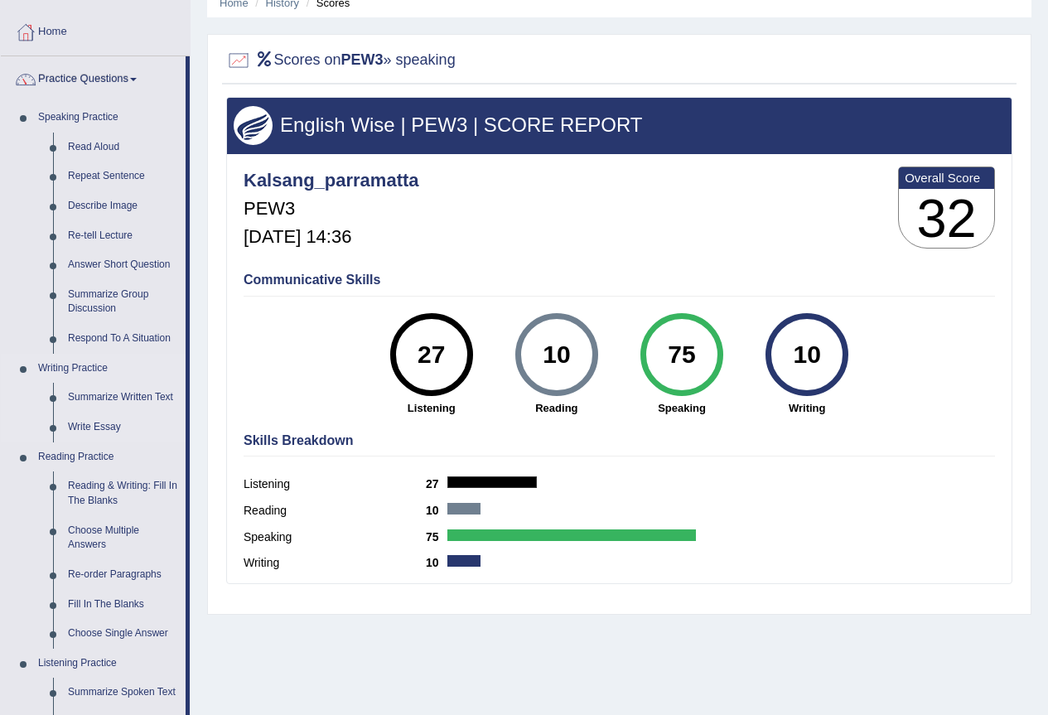
scroll to position [110, 0]
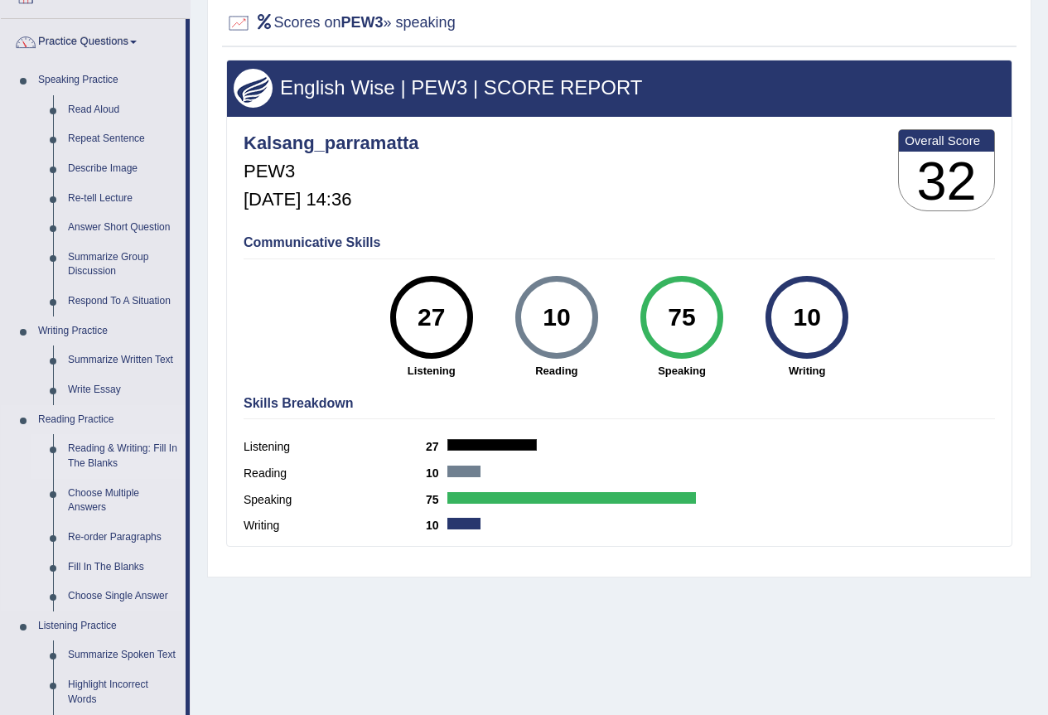
click at [108, 448] on link "Reading & Writing: Fill In The Blanks" at bounding box center [122, 456] width 125 height 44
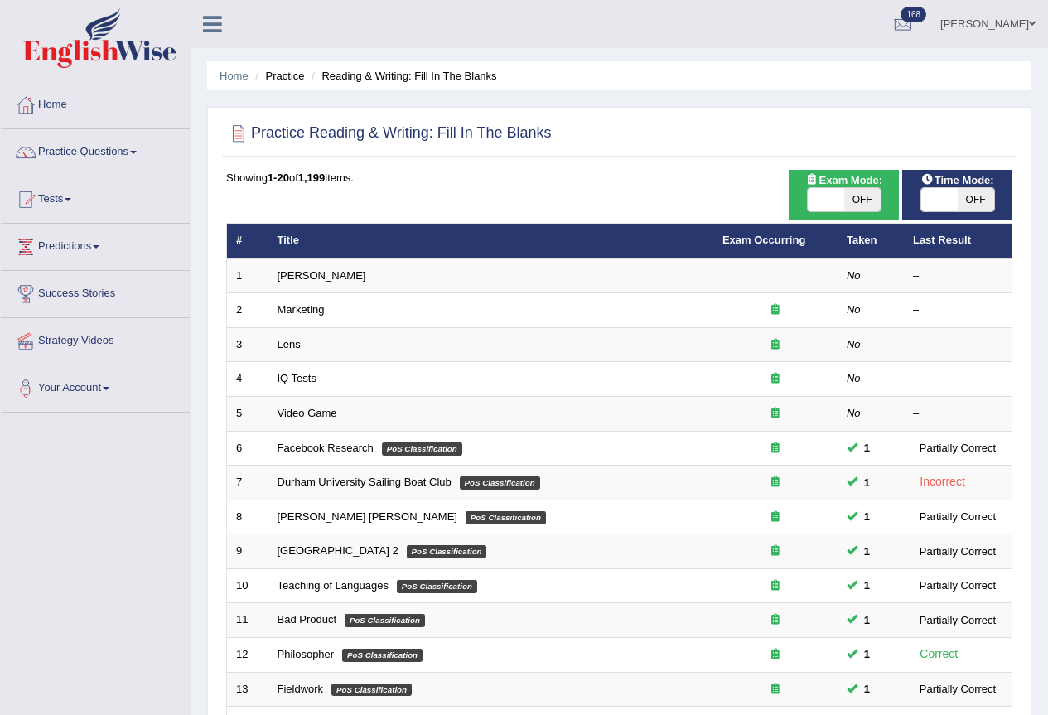
click at [858, 186] on span "Exam Mode:" at bounding box center [844, 180] width 89 height 17
click at [857, 201] on span "OFF" at bounding box center [862, 199] width 36 height 23
checkbox input "true"
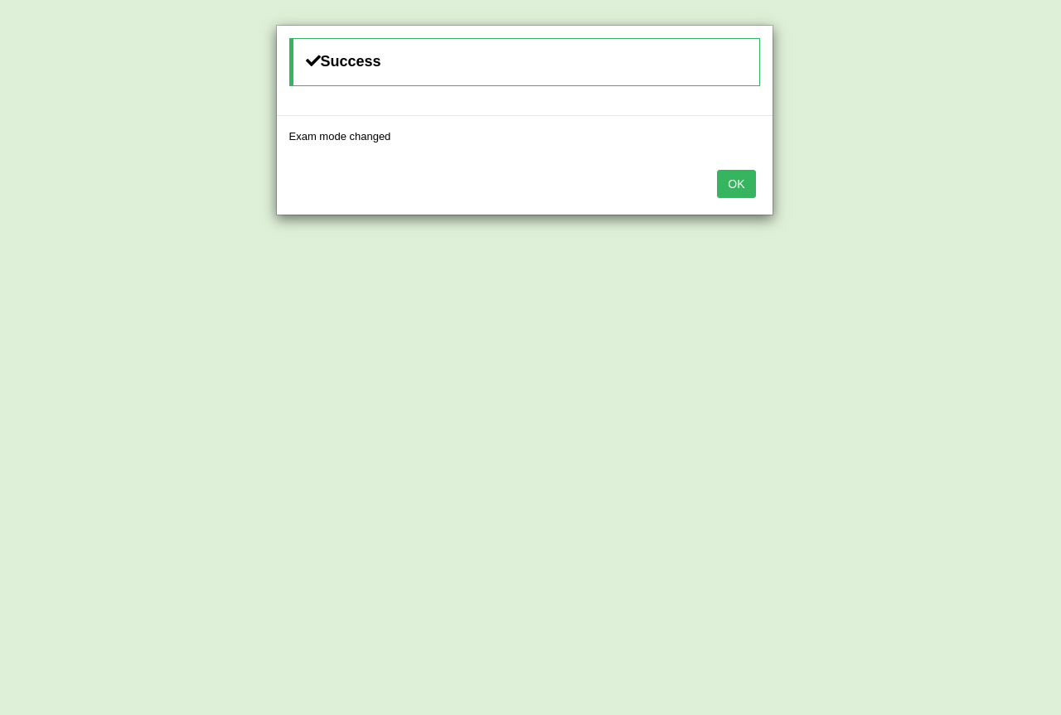
click at [733, 192] on button "OK" at bounding box center [736, 184] width 38 height 28
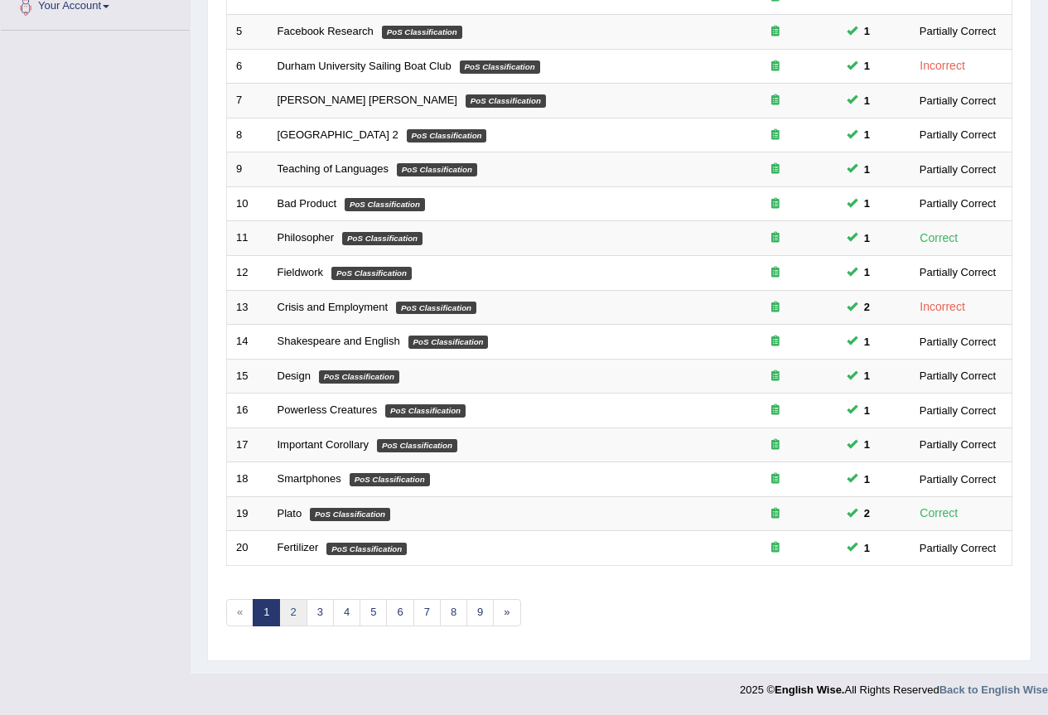
click at [293, 615] on link "2" at bounding box center [292, 612] width 27 height 27
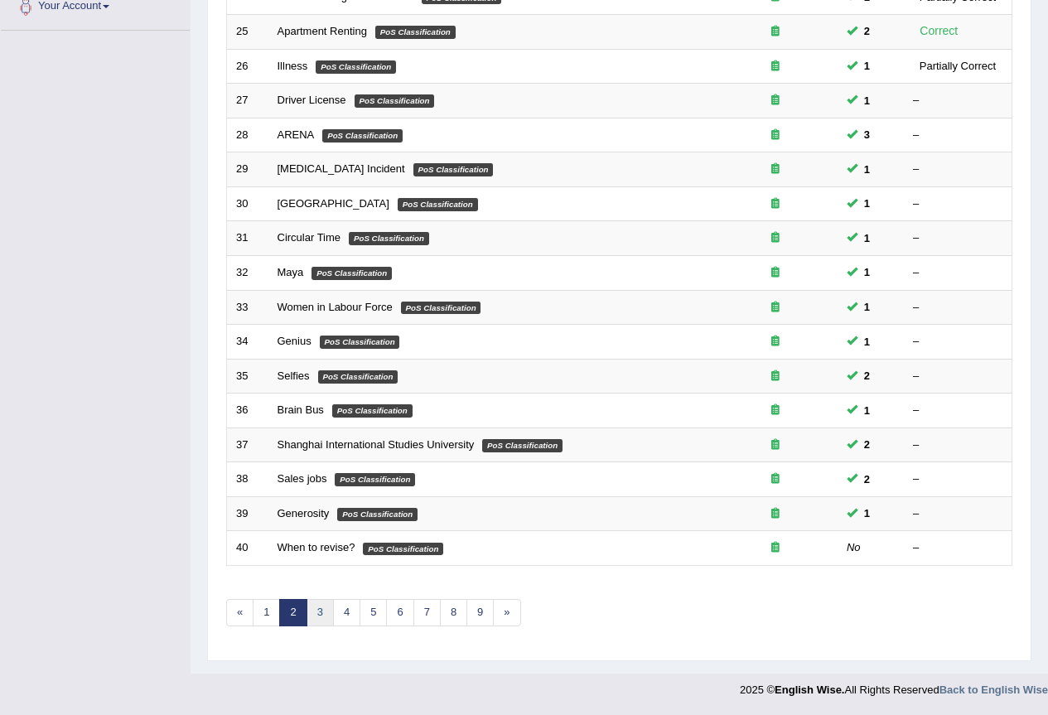
click at [317, 608] on link "3" at bounding box center [320, 612] width 27 height 27
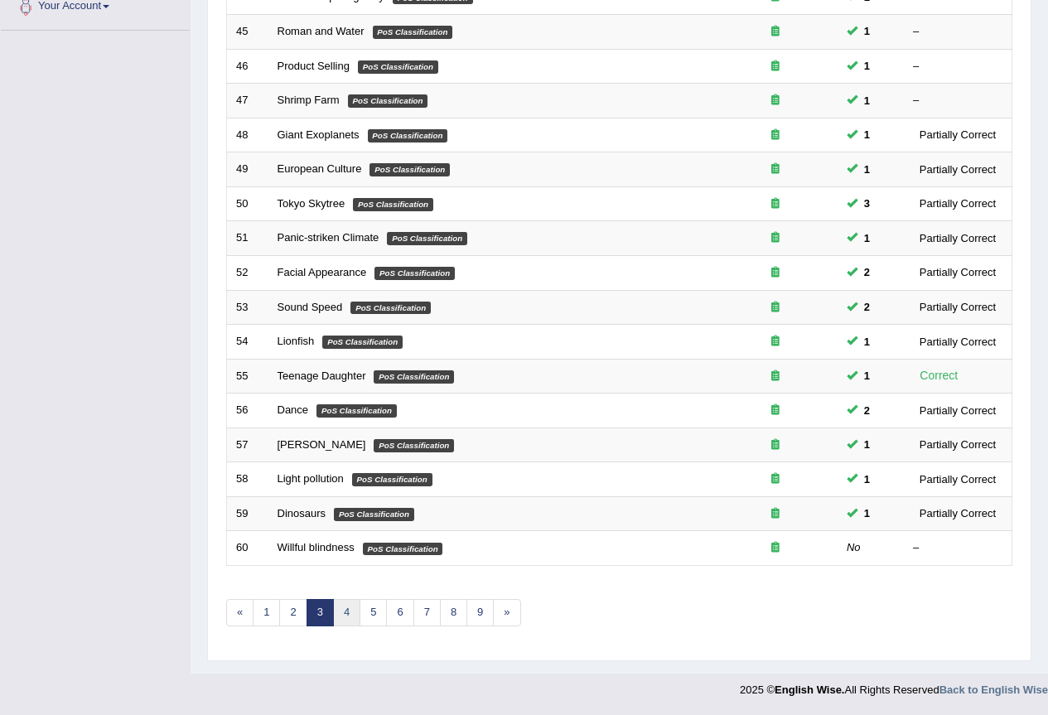
click at [356, 614] on link "4" at bounding box center [346, 612] width 27 height 27
click at [349, 614] on link "4" at bounding box center [346, 612] width 27 height 27
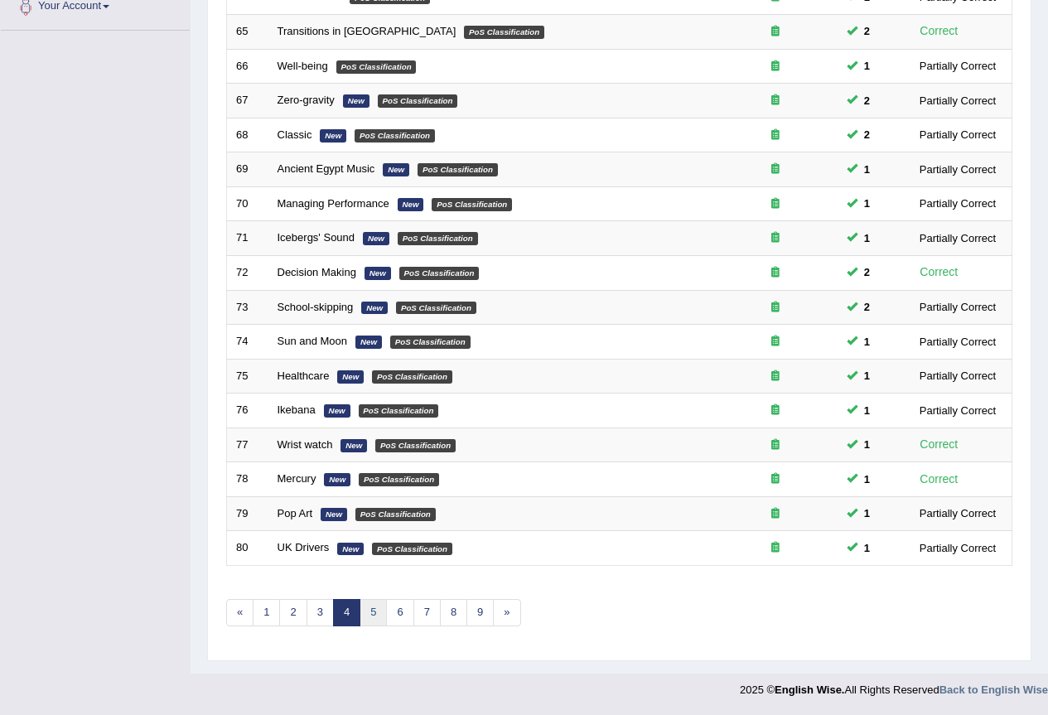
click at [375, 617] on link "5" at bounding box center [373, 612] width 27 height 27
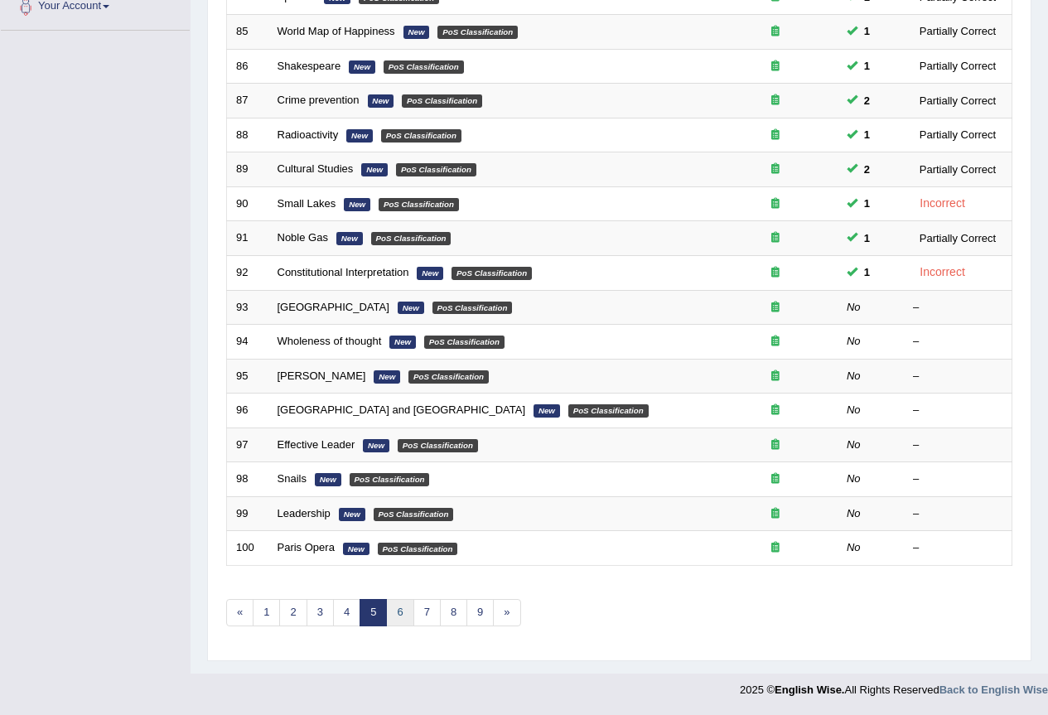
click at [399, 617] on link "6" at bounding box center [399, 612] width 27 height 27
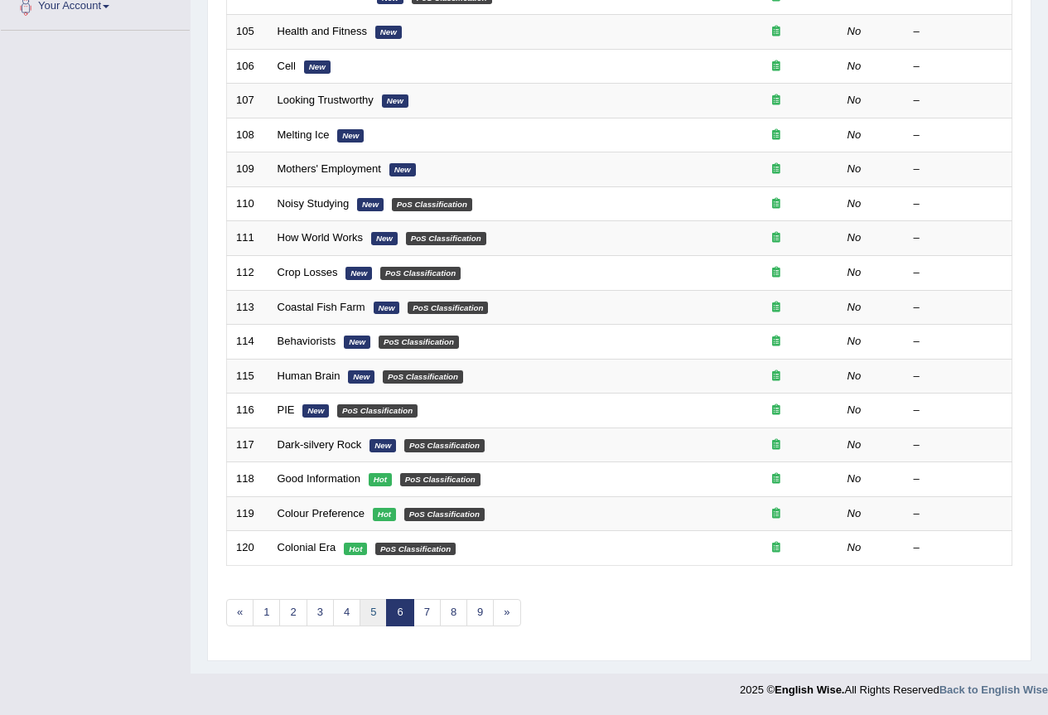
click at [375, 617] on link "5" at bounding box center [373, 612] width 27 height 27
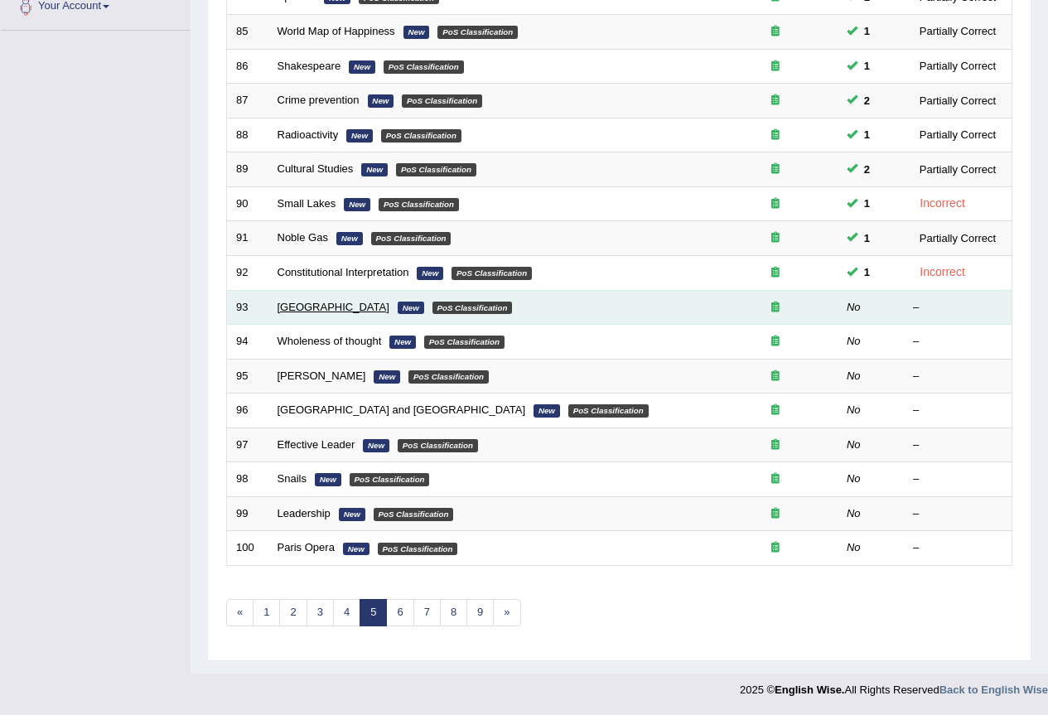
click at [302, 307] on link "[GEOGRAPHIC_DATA]" at bounding box center [334, 307] width 112 height 12
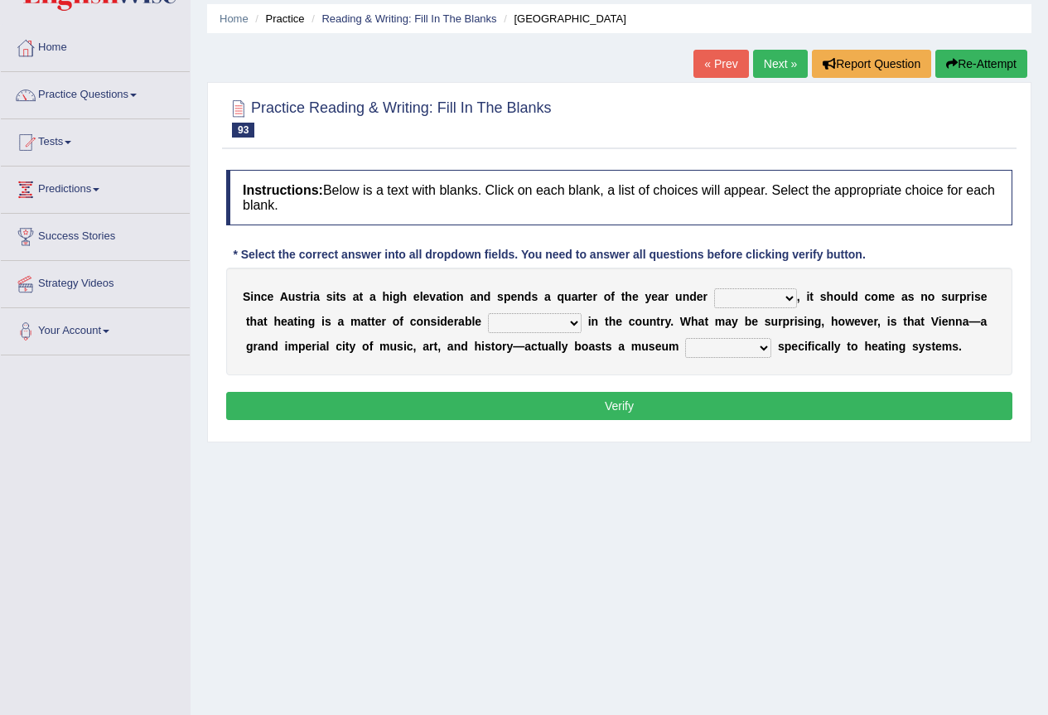
scroll to position [110, 0]
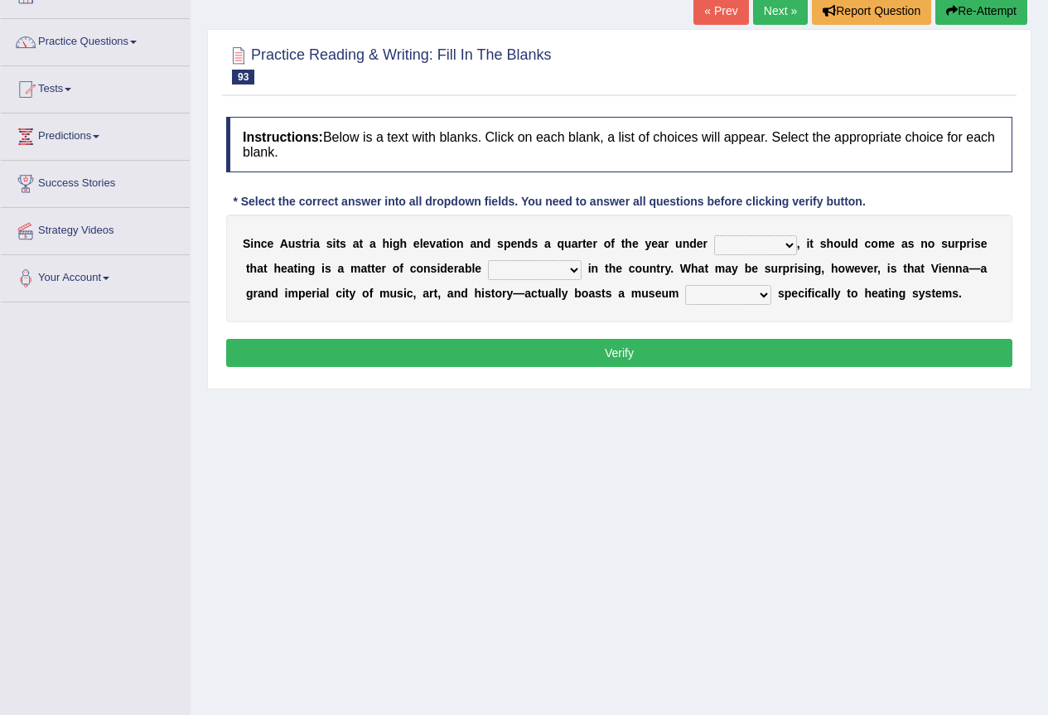
click at [788, 247] on select "rain wind typhoon snow" at bounding box center [755, 245] width 83 height 20
select select "snow"
click at [714, 235] on select "rain wind typhoon snow" at bounding box center [755, 245] width 83 height 20
click at [575, 272] on select "leakage importance memory convenience" at bounding box center [535, 270] width 94 height 20
drag, startPoint x: 543, startPoint y: 481, endPoint x: 588, endPoint y: 468, distance: 47.2
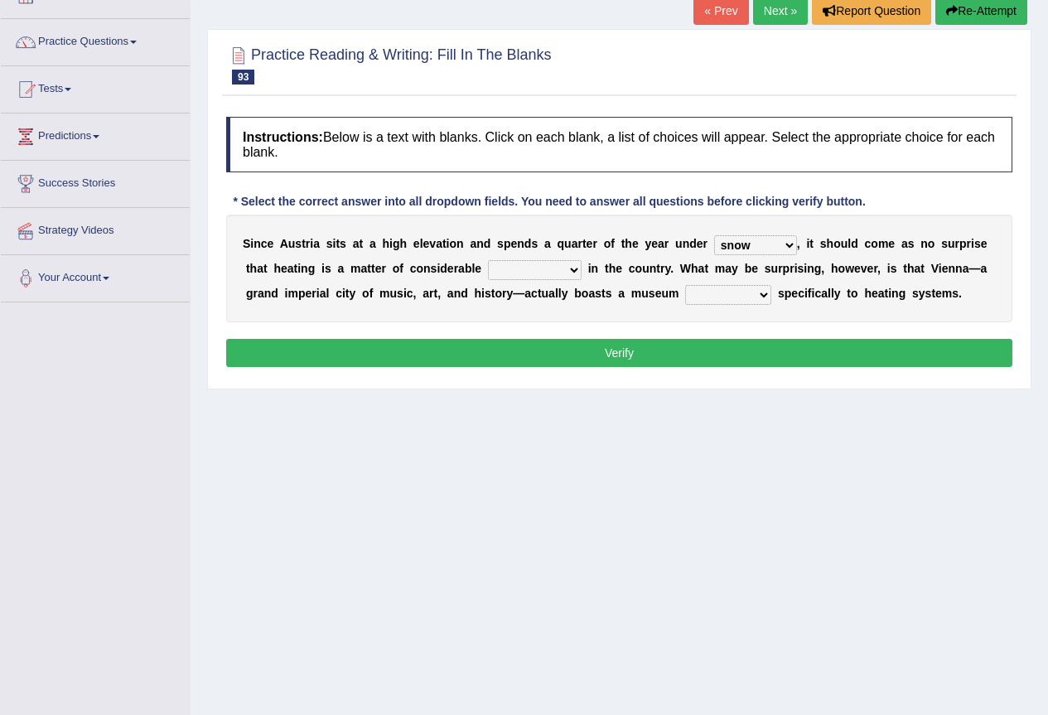
click at [546, 480] on div "Home Practice Reading & Writing: Fill In The Blanks Austria « Prev Next » Repor…" at bounding box center [620, 304] width 858 height 829
click at [572, 270] on select "leakage importance memory convenience" at bounding box center [535, 270] width 94 height 20
select select "convenience"
click at [488, 260] on select "leakage importance memory convenience" at bounding box center [535, 270] width 94 height 20
click at [762, 296] on select "repellent dictated dedicated determined" at bounding box center [728, 295] width 86 height 20
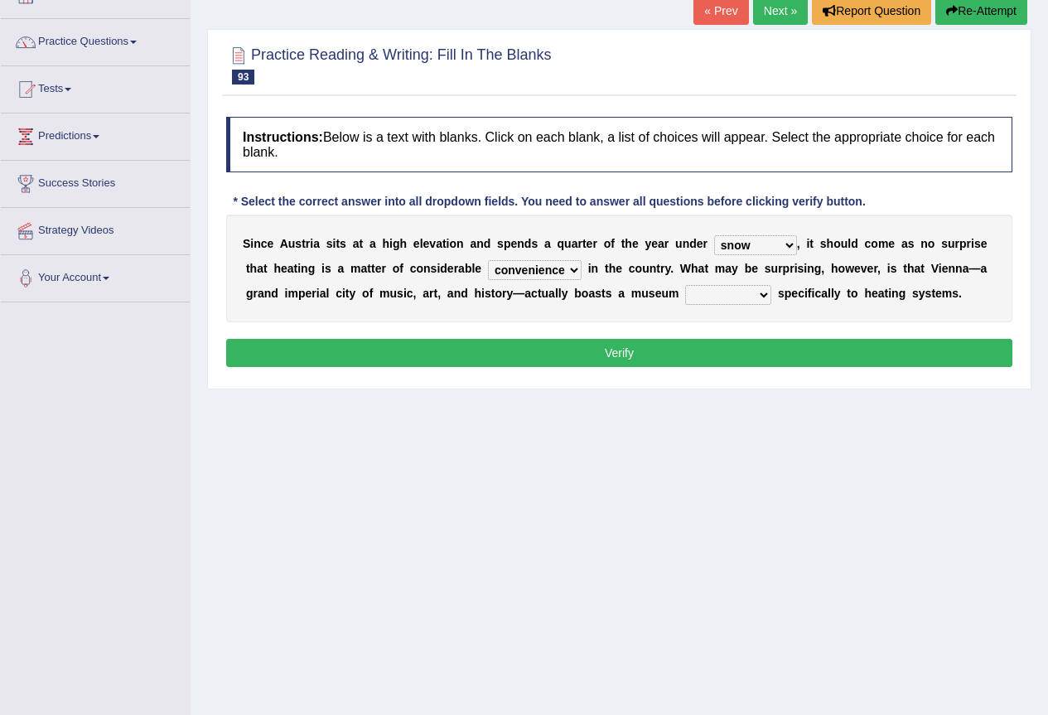
select select "dedicated"
click at [685, 285] on select "repellent dictated dedicated determined" at bounding box center [728, 295] width 86 height 20
click at [638, 343] on button "Verify" at bounding box center [619, 353] width 786 height 28
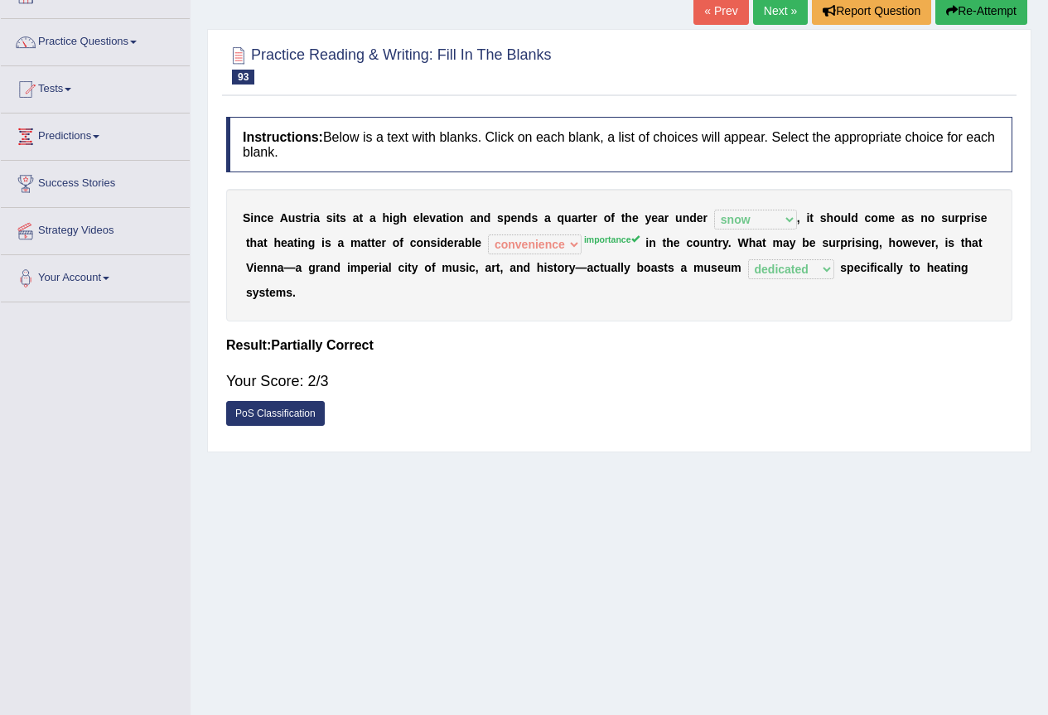
scroll to position [0, 0]
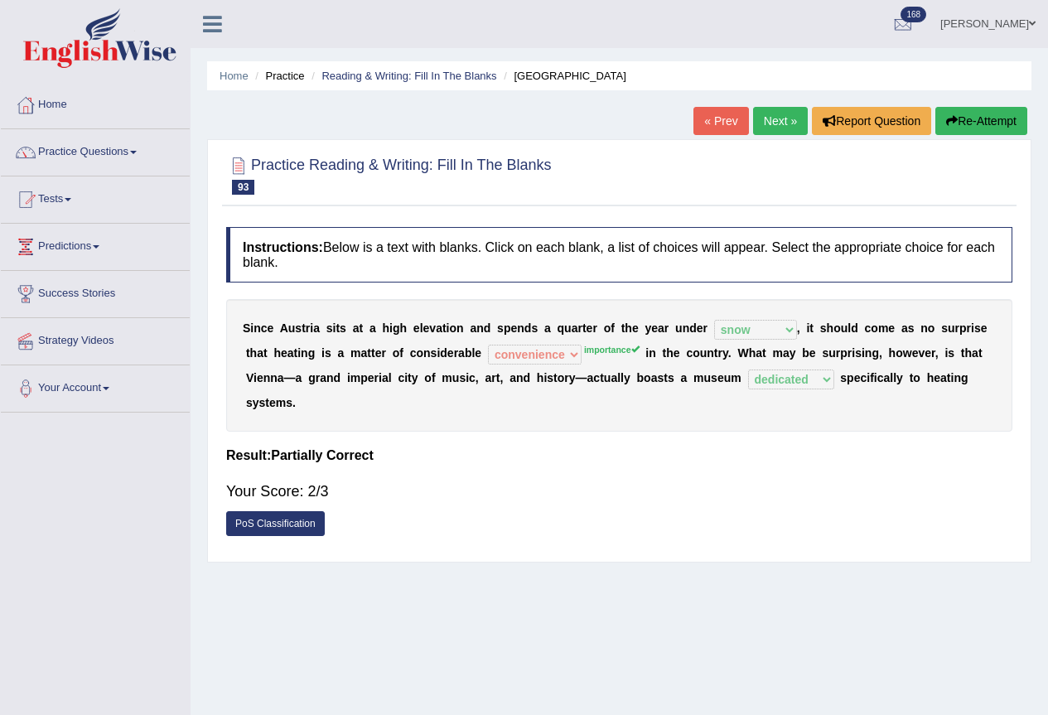
click at [762, 122] on link "Next »" at bounding box center [780, 121] width 55 height 28
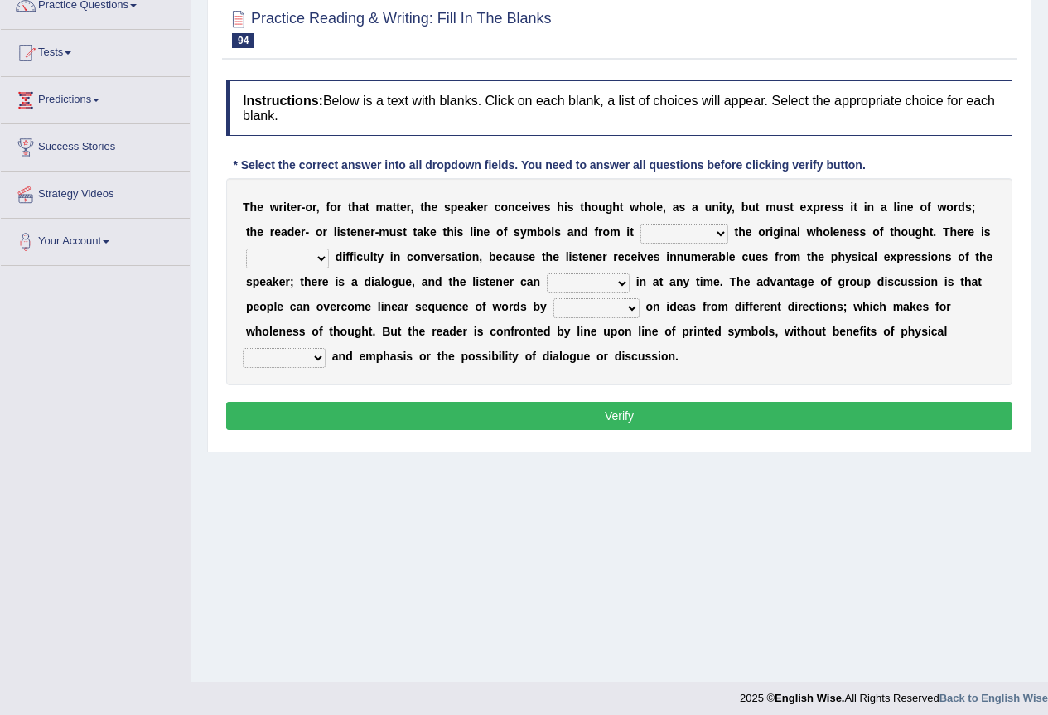
click at [319, 257] on select "little many few no" at bounding box center [287, 259] width 83 height 20
select select "little"
click at [246, 249] on select "little many few no" at bounding box center [287, 259] width 83 height 20
click at [628, 283] on select "get team cut intrude" at bounding box center [588, 283] width 83 height 20
select select "get"
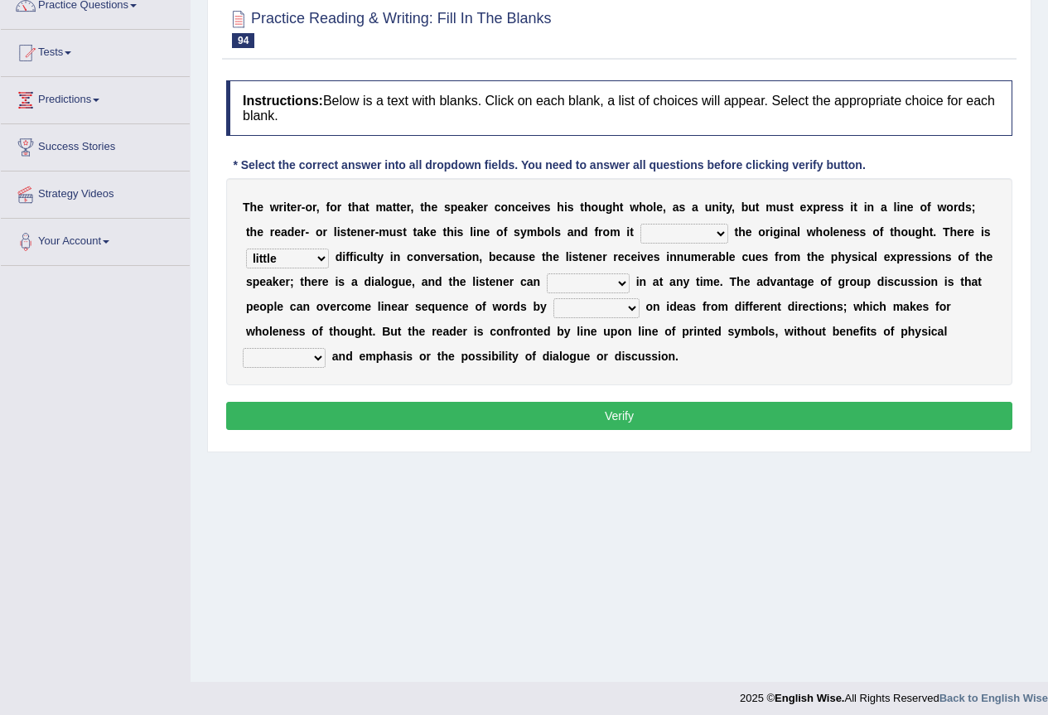
click at [547, 273] on select "get team cut intrude" at bounding box center [588, 283] width 83 height 20
click at [627, 305] on select "converging spending inventing conceiving" at bounding box center [597, 308] width 86 height 20
select select "conceiving"
click at [554, 298] on select "converging spending inventing conceiving" at bounding box center [597, 308] width 86 height 20
click at [318, 362] on select "title tone tune tomb" at bounding box center [284, 358] width 83 height 20
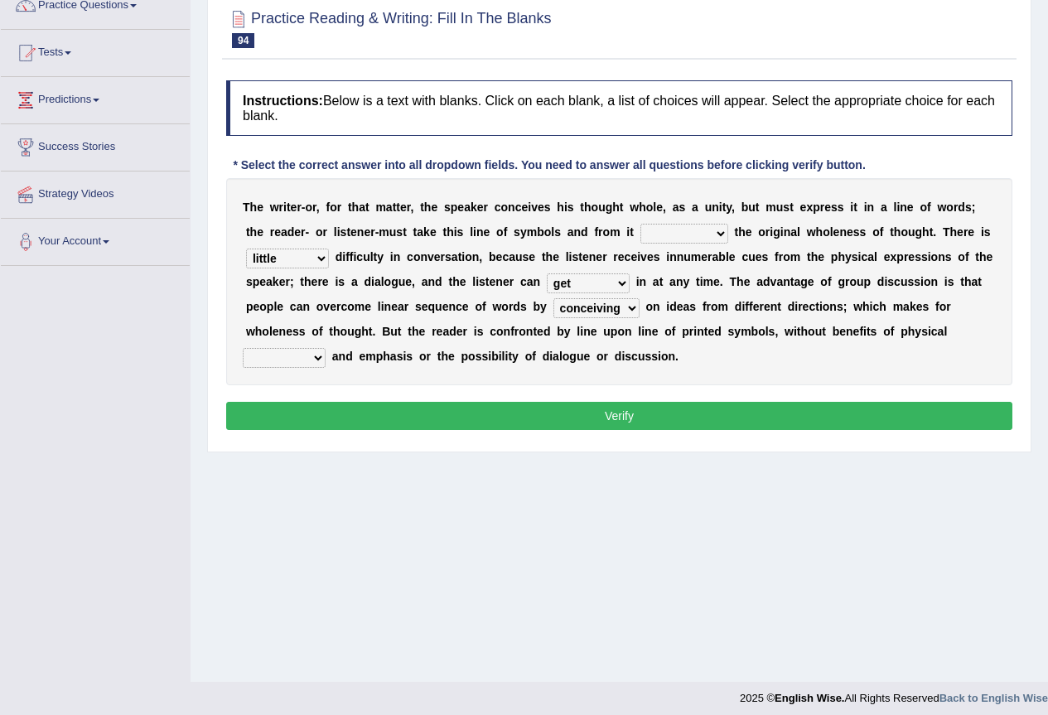
select select "tone"
click at [243, 348] on select "title tone tune tomb" at bounding box center [284, 358] width 83 height 20
click at [630, 423] on button "Verify" at bounding box center [619, 416] width 786 height 28
click at [710, 235] on select "respect reduce recover reconstruct" at bounding box center [685, 234] width 88 height 20
select select "recover"
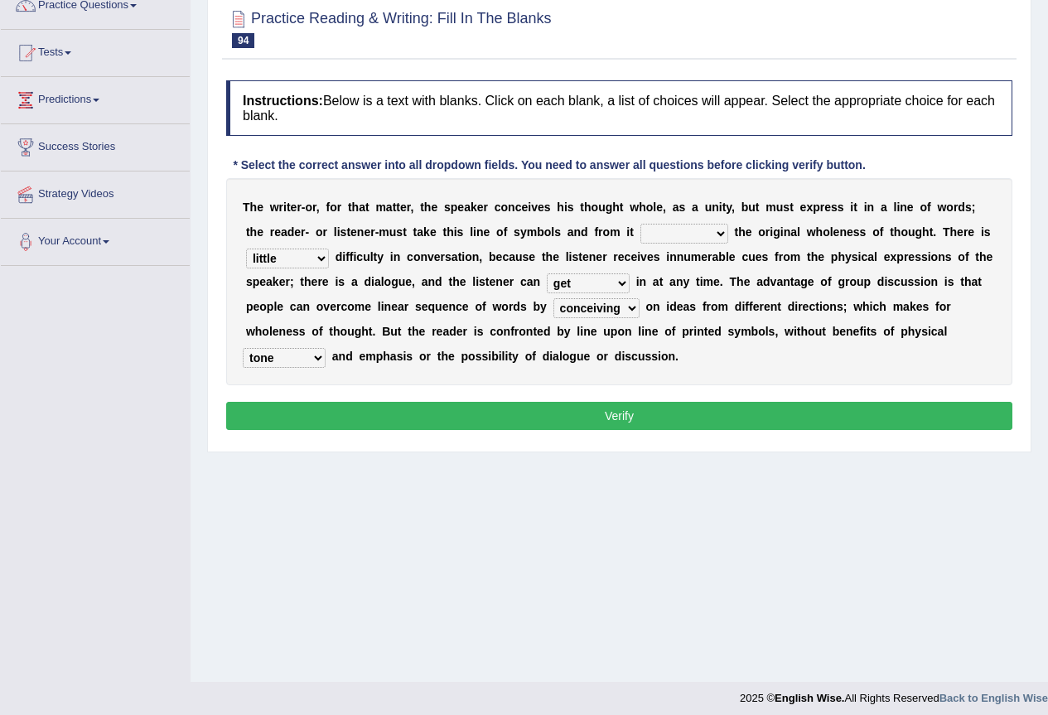
click at [641, 224] on select "respect reduce recover reconstruct" at bounding box center [685, 234] width 88 height 20
click at [643, 417] on button "Verify" at bounding box center [619, 416] width 786 height 28
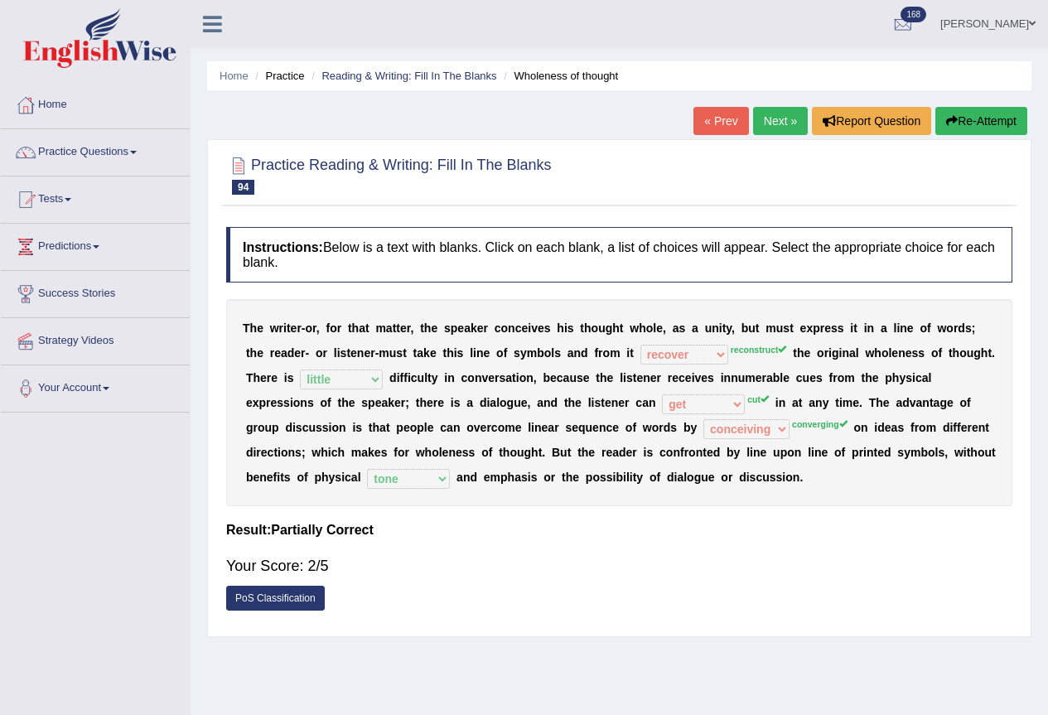
click at [984, 114] on button "Re-Attempt" at bounding box center [982, 121] width 92 height 28
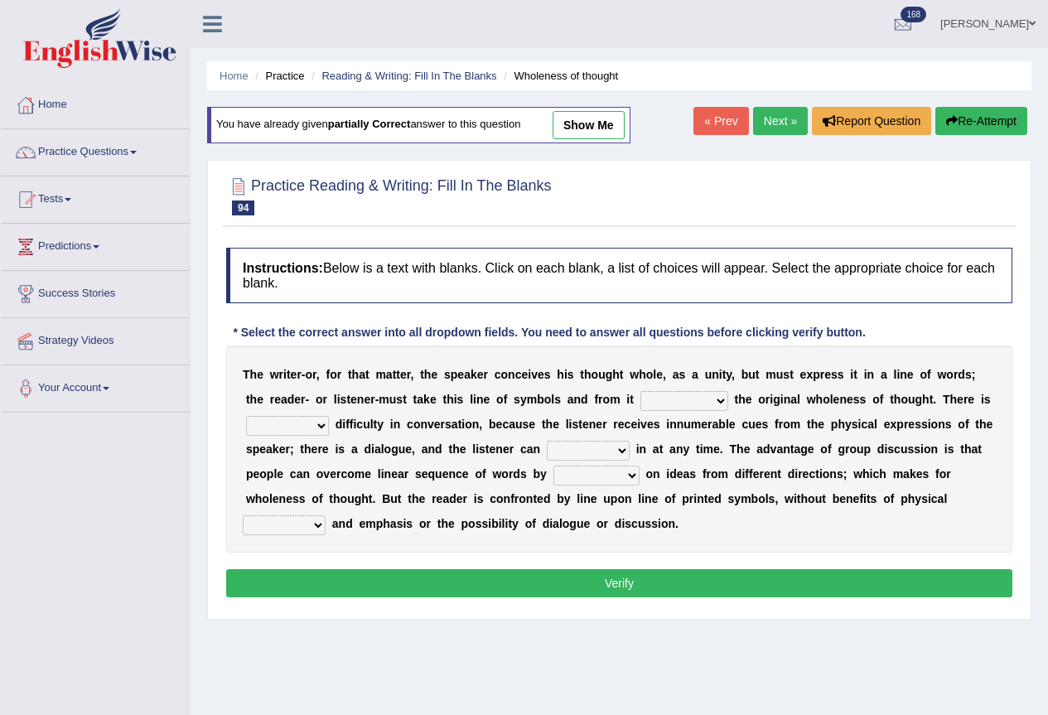
click at [713, 395] on select "respect reduce recover reconstruct" at bounding box center [685, 401] width 88 height 20
select select "reduce"
click at [641, 391] on select "respect reduce recover reconstruct" at bounding box center [685, 401] width 88 height 20
click at [323, 425] on select "little many few no" at bounding box center [287, 426] width 83 height 20
select select "little"
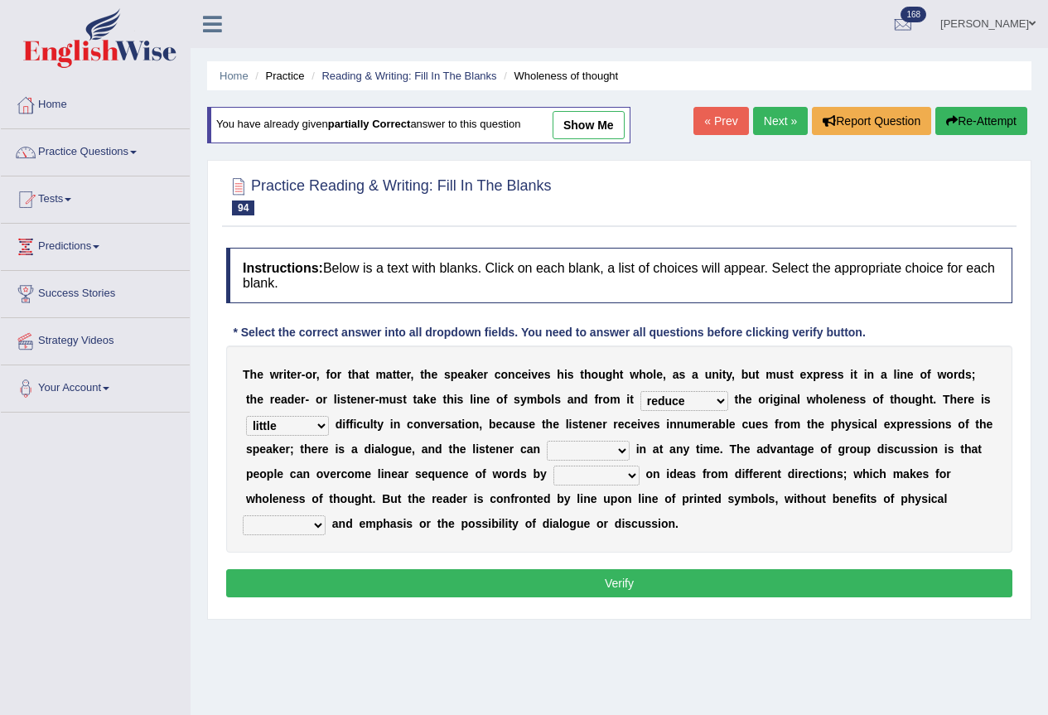
click at [246, 416] on select "little many few no" at bounding box center [287, 426] width 83 height 20
click at [620, 452] on select "get team cut intrude" at bounding box center [588, 451] width 83 height 20
select select "cut"
click at [547, 441] on select "get team cut intrude" at bounding box center [588, 451] width 83 height 20
click at [631, 475] on select "converging spending inventing conceiving" at bounding box center [597, 476] width 86 height 20
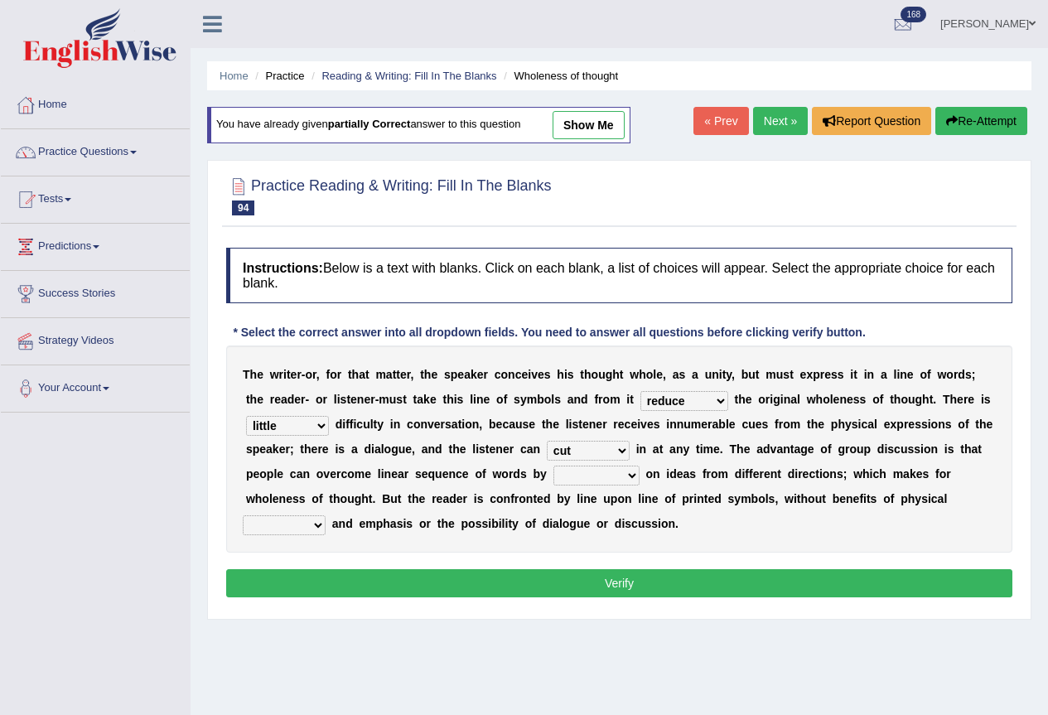
select select "converging"
click at [554, 466] on select "converging spending inventing conceiving" at bounding box center [597, 476] width 86 height 20
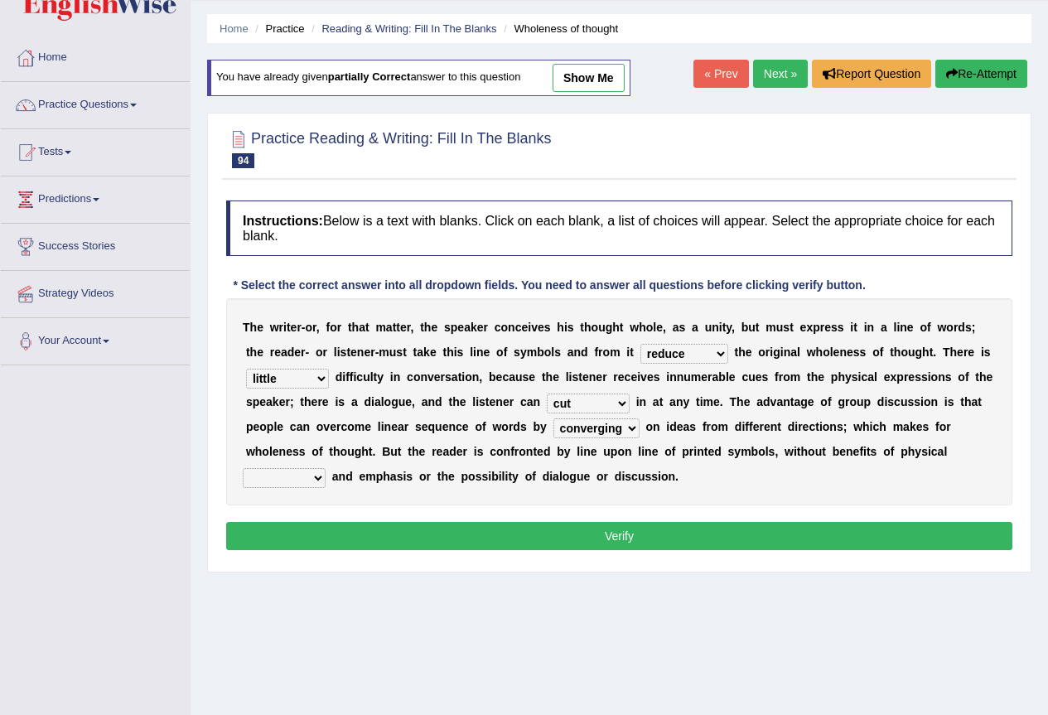
scroll to position [110, 0]
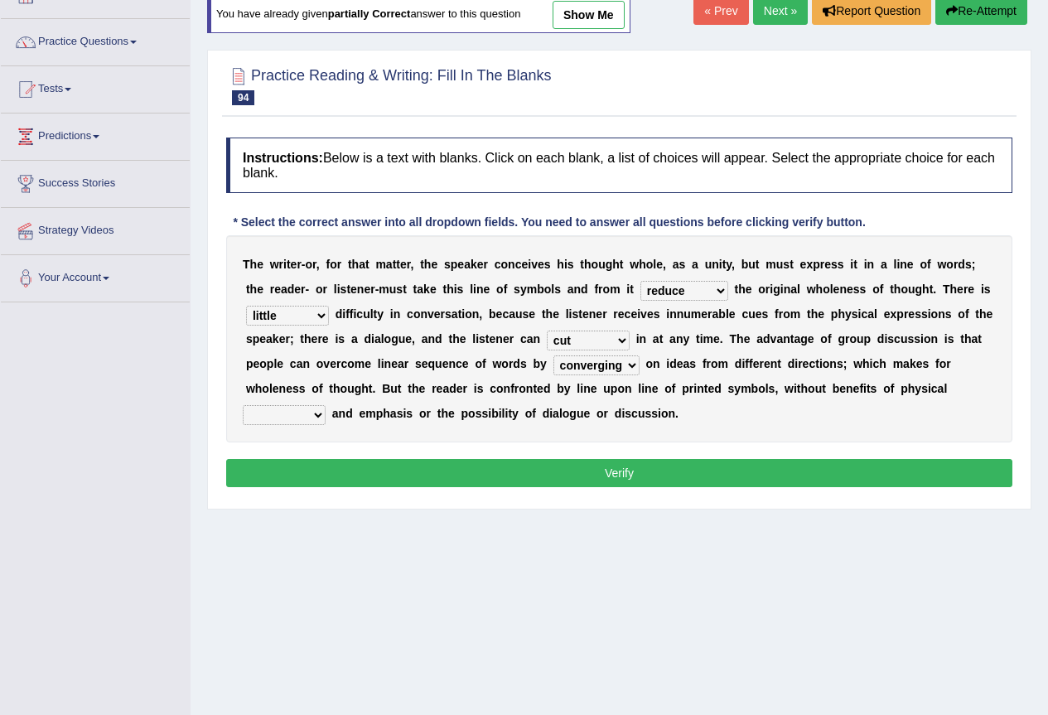
click at [318, 411] on select "title tone tune tomb" at bounding box center [284, 415] width 83 height 20
select select "tone"
click at [243, 405] on select "title tone tune tomb" at bounding box center [284, 415] width 83 height 20
click at [617, 476] on button "Verify" at bounding box center [619, 473] width 786 height 28
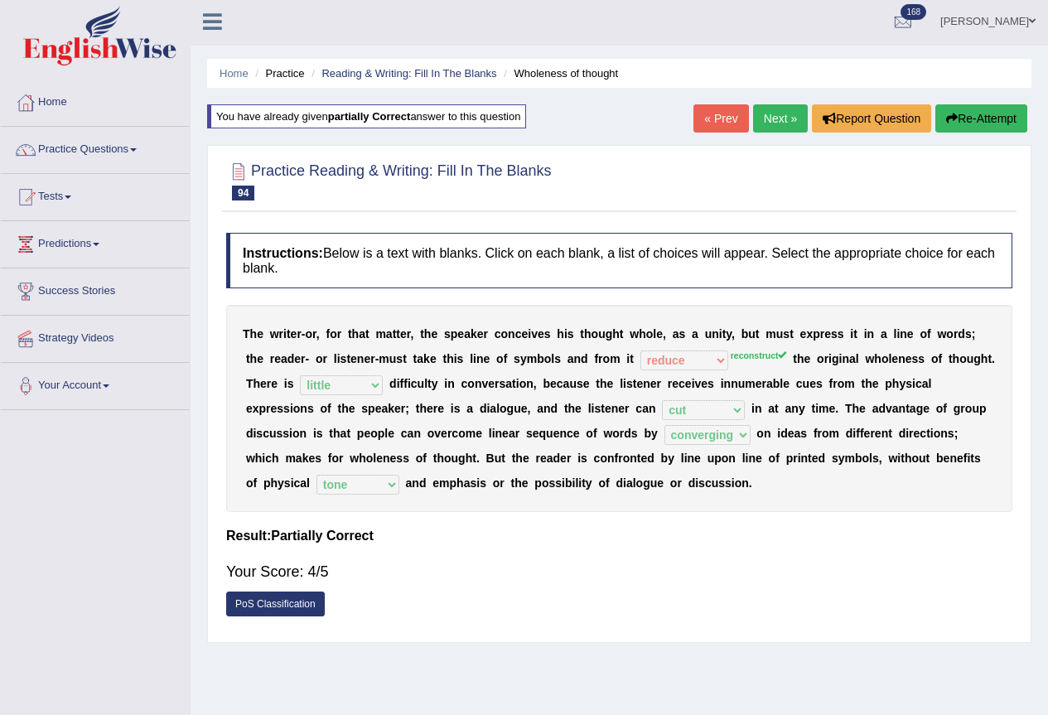
scroll to position [0, 0]
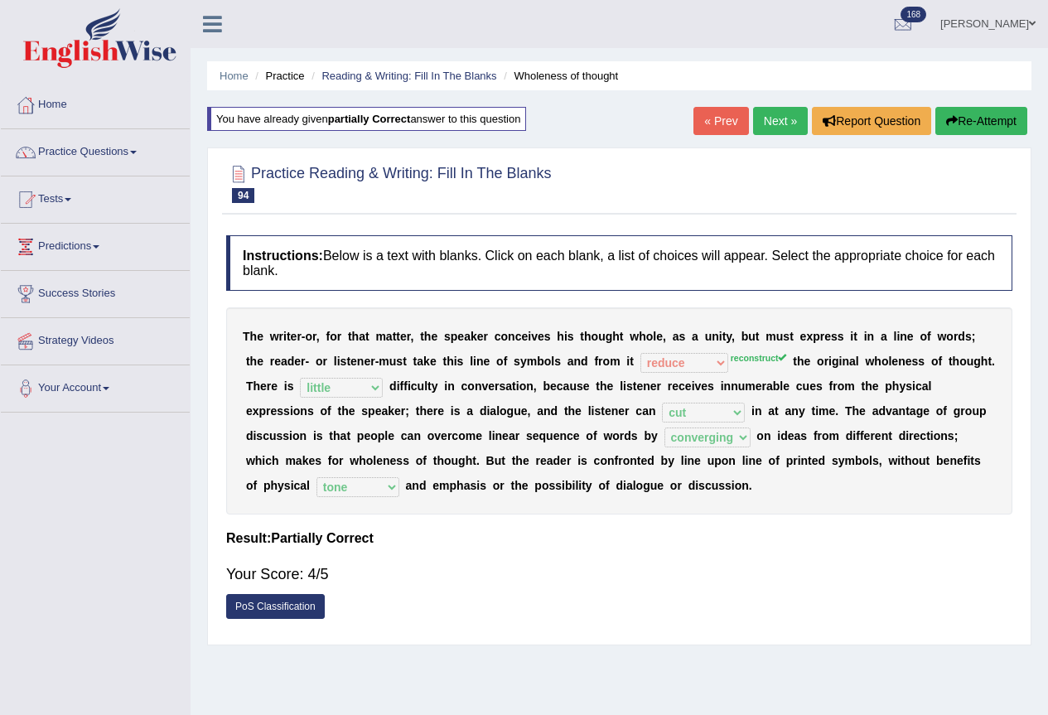
click at [781, 109] on link "Next »" at bounding box center [780, 121] width 55 height 28
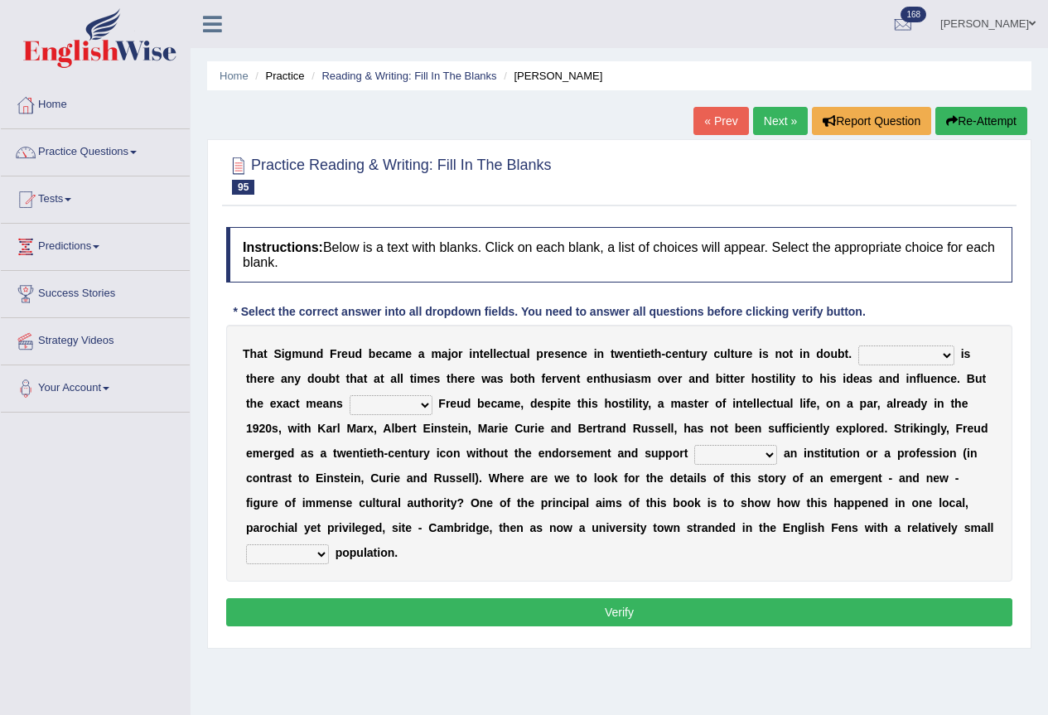
click at [945, 355] on select "Nor Nevertheless Otherwise Yet" at bounding box center [906, 356] width 96 height 20
select select "Yet"
click at [858, 346] on select "Nor Nevertheless Otherwise Yet" at bounding box center [906, 356] width 96 height 20
click at [945, 357] on select "Nor Nevertheless Otherwise Yet" at bounding box center [906, 356] width 96 height 20
click at [1025, 498] on div "Practice Reading & Writing: Fill In The Blanks 95 Sigmund Freud Instructions: B…" at bounding box center [619, 394] width 825 height 510
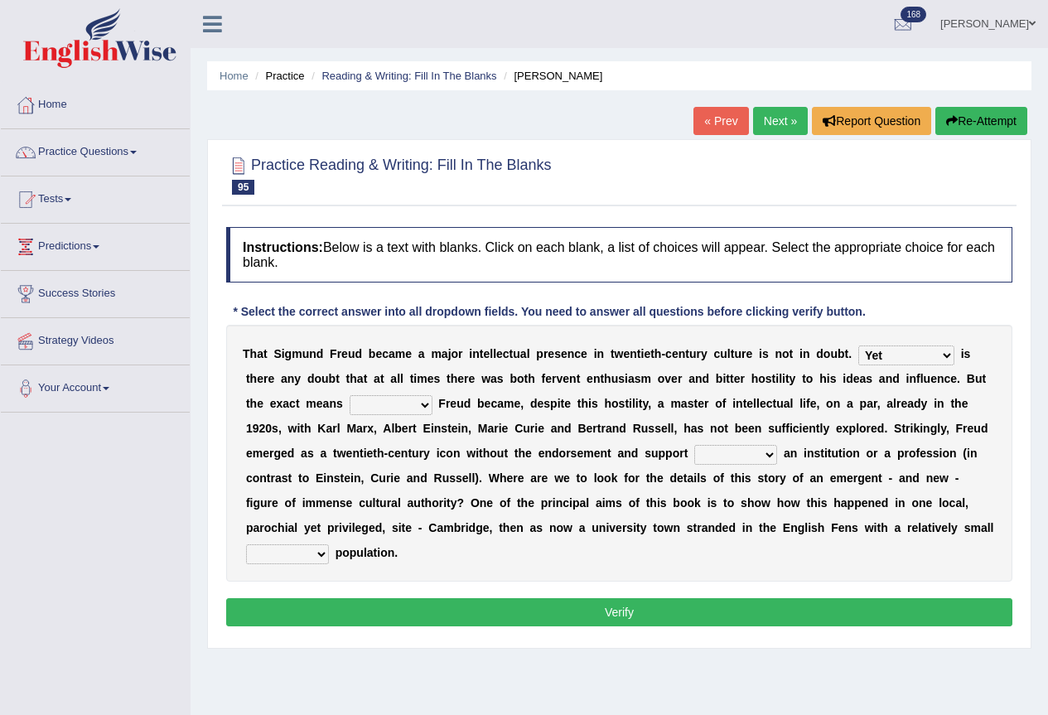
click at [418, 401] on select "by which by whom to which to whom" at bounding box center [391, 405] width 83 height 20
select select "to whom"
click at [350, 395] on select "by which by whom to which to whom" at bounding box center [391, 405] width 83 height 20
click at [768, 458] on select "with of on in" at bounding box center [735, 455] width 83 height 20
select select "of"
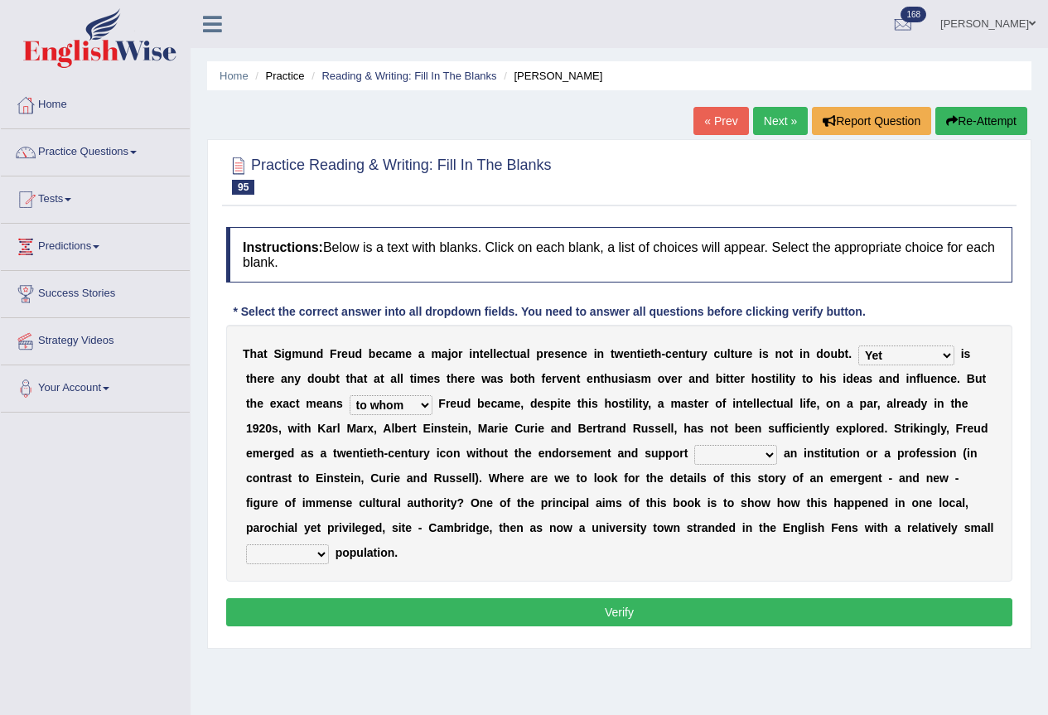
click at [694, 445] on select "with of on in" at bounding box center [735, 455] width 83 height 20
click at [318, 554] on select "fluctuation fluctuated fluctuate fluctuating" at bounding box center [287, 554] width 83 height 20
select select "fluctuated"
click at [246, 544] on select "fluctuation fluctuated fluctuate fluctuating" at bounding box center [287, 554] width 83 height 20
click at [636, 604] on button "Verify" at bounding box center [619, 612] width 786 height 28
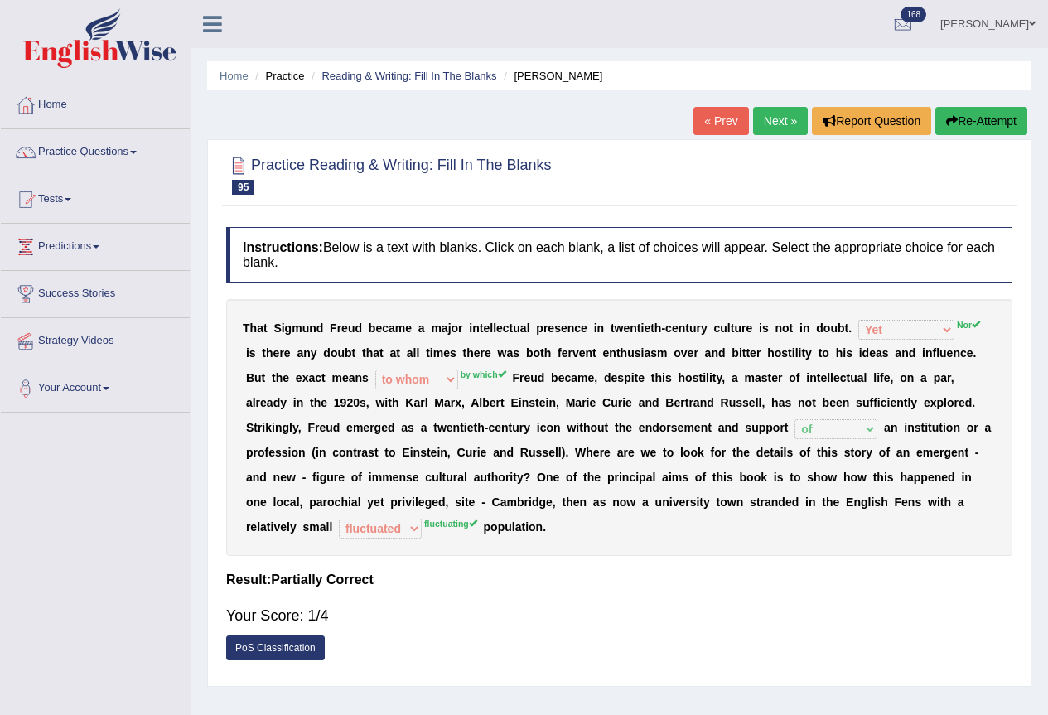
click at [968, 125] on button "Re-Attempt" at bounding box center [982, 121] width 92 height 28
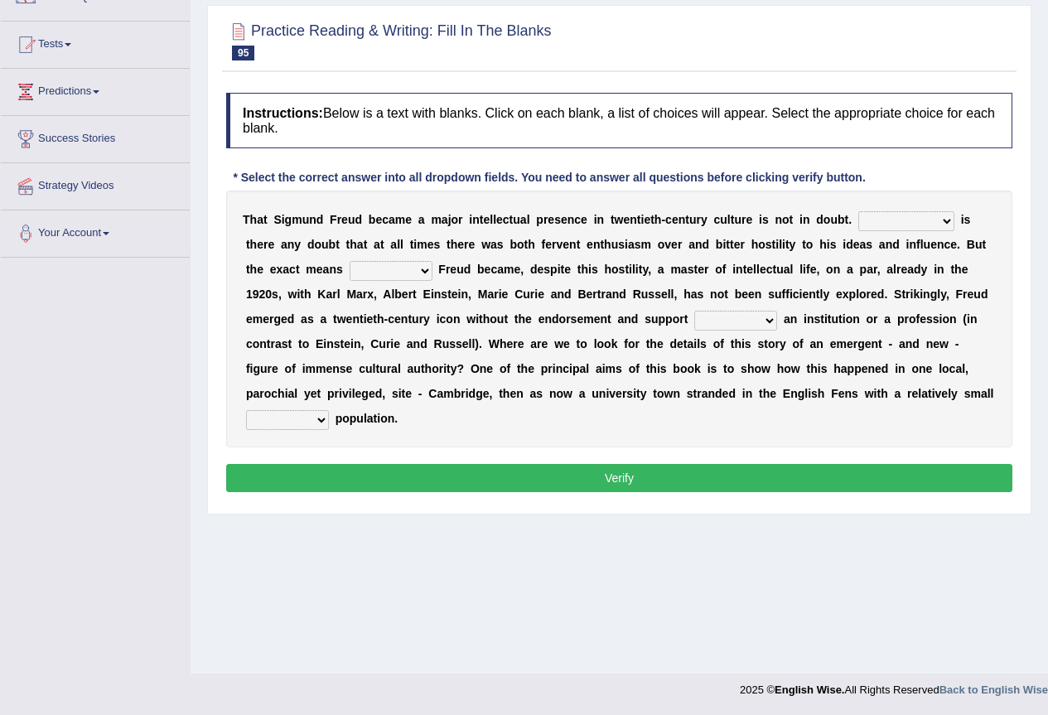
click at [940, 218] on select "Nor Nevertheless Otherwise Yet" at bounding box center [906, 221] width 96 height 20
select select "Nor"
click at [858, 211] on select "Nor Nevertheless Otherwise Yet" at bounding box center [906, 221] width 96 height 20
click at [433, 268] on b at bounding box center [436, 269] width 7 height 13
click at [422, 272] on select "by which by whom to which to whom" at bounding box center [391, 271] width 83 height 20
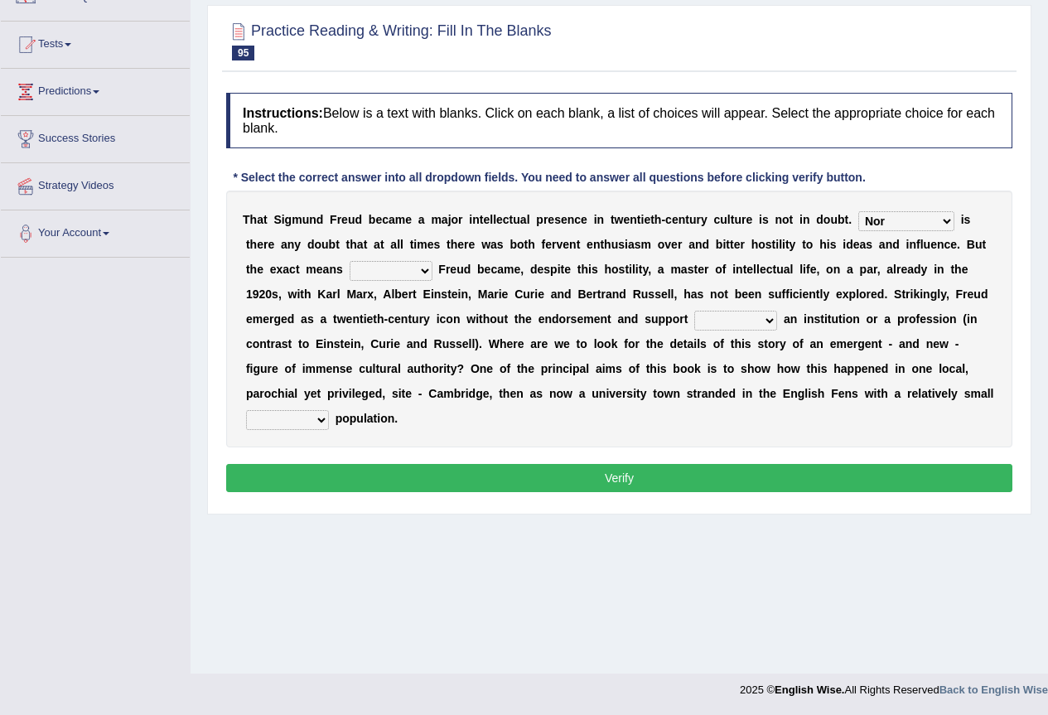
select select "by which"
click at [350, 261] on select "by which by whom to which to whom" at bounding box center [391, 271] width 83 height 20
click at [770, 318] on select "with of on in" at bounding box center [735, 321] width 83 height 20
select select "of"
click at [694, 311] on select "with of on in" at bounding box center [735, 321] width 83 height 20
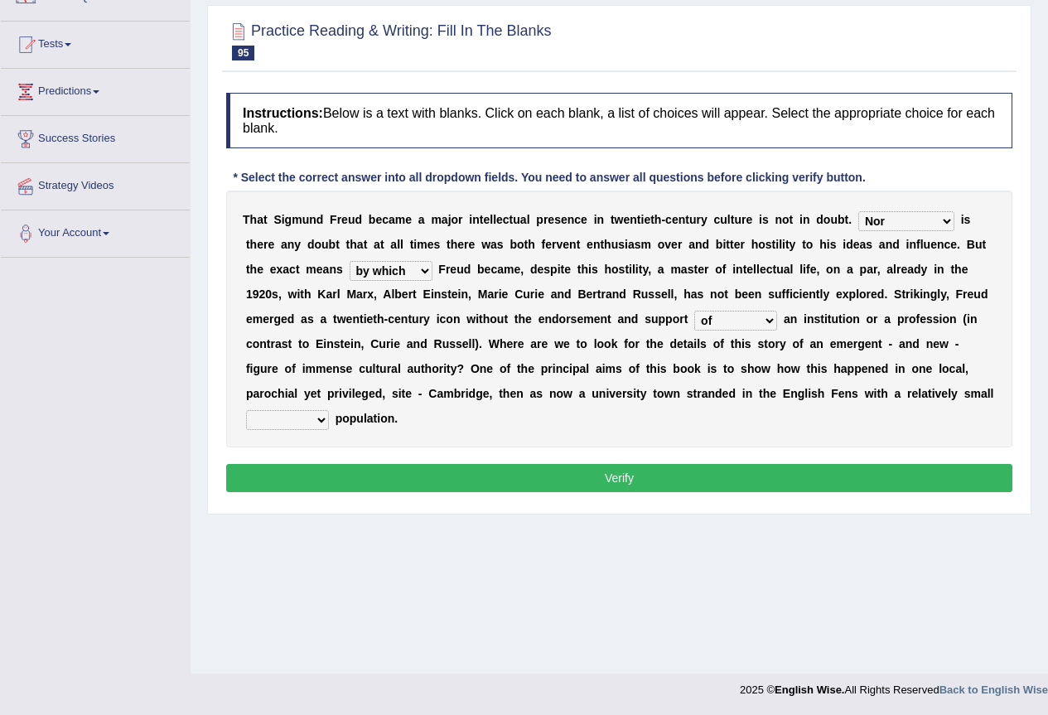
click at [323, 418] on select "fluctuation fluctuated fluctuate fluctuating" at bounding box center [287, 420] width 83 height 20
select select "fluctuating"
click at [246, 410] on select "fluctuation fluctuated fluctuate fluctuating" at bounding box center [287, 420] width 83 height 20
click at [607, 481] on button "Verify" at bounding box center [619, 478] width 786 height 28
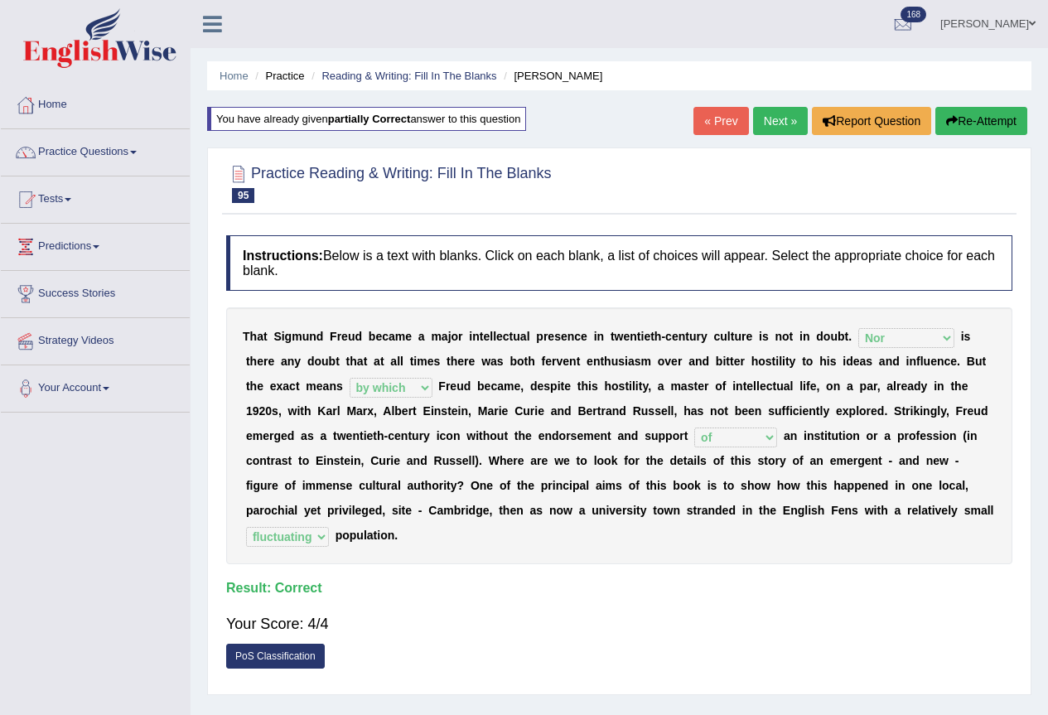
click at [761, 120] on link "Next »" at bounding box center [780, 121] width 55 height 28
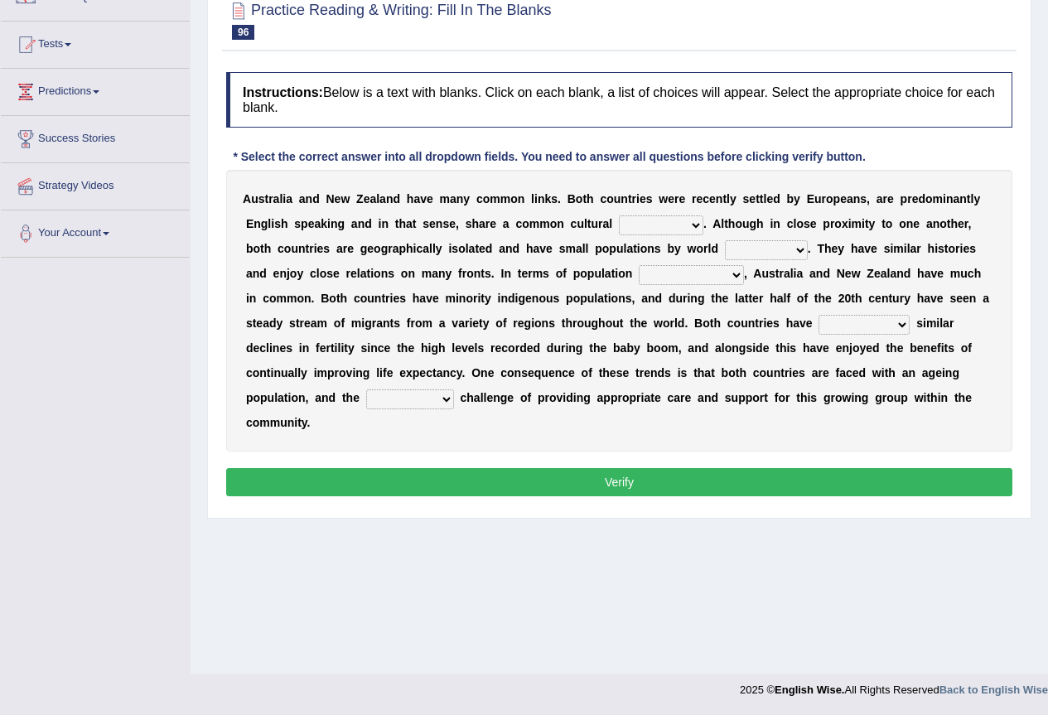
click at [694, 227] on select "heritage history experience heritages" at bounding box center [661, 225] width 85 height 20
click at [692, 223] on select "heritage history experience heritages" at bounding box center [661, 225] width 85 height 20
select select "experience"
click at [619, 215] on select "heritage history experience heritages" at bounding box center [661, 225] width 85 height 20
click at [802, 250] on select "standards classes methods subjects" at bounding box center [766, 250] width 83 height 20
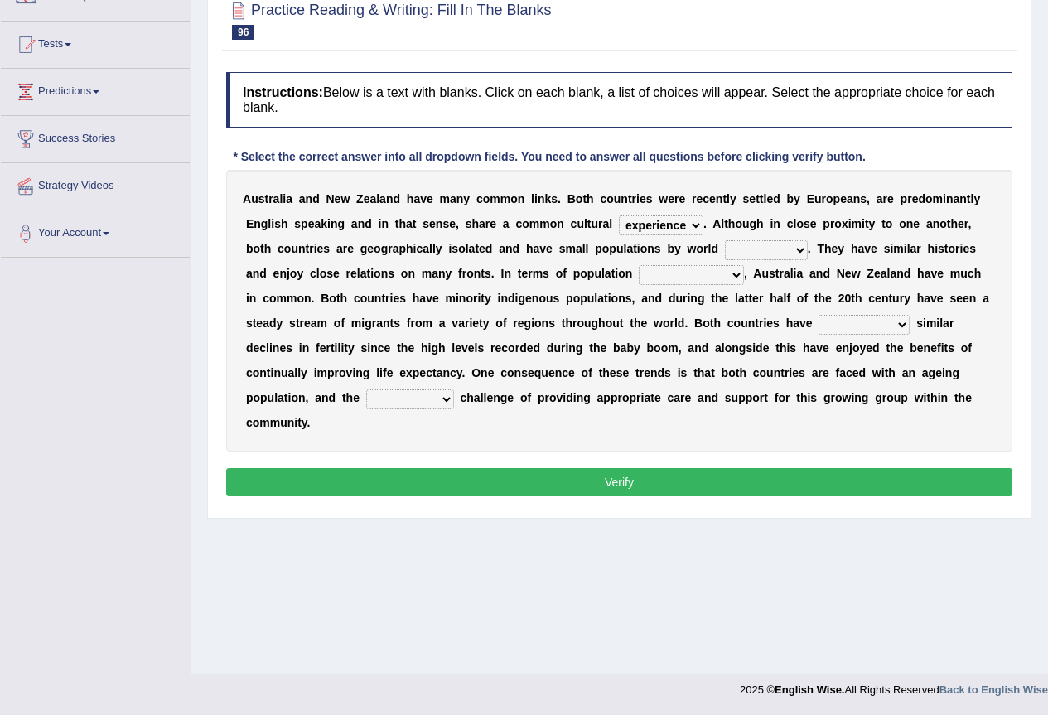
select select "standards"
click at [725, 240] on select "standards classes methods subjects" at bounding box center [766, 250] width 83 height 20
click at [733, 273] on select "characteristics features diversity defects" at bounding box center [691, 275] width 105 height 20
select select "diversity"
click at [639, 265] on select "characteristics features diversity defects" at bounding box center [691, 275] width 105 height 20
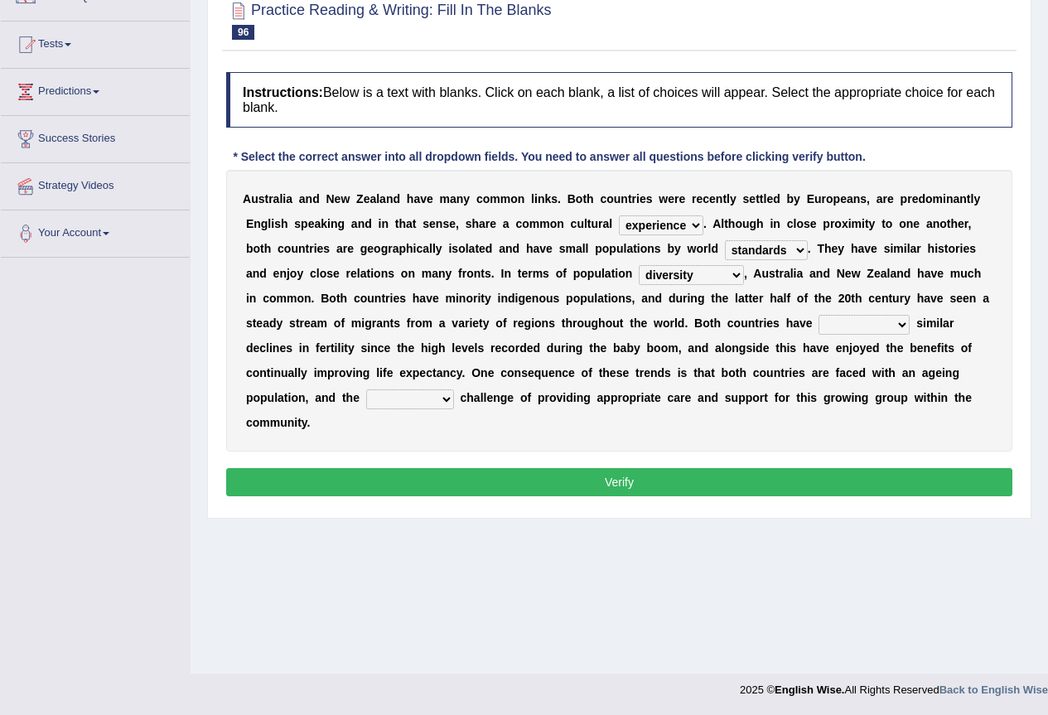
click at [903, 324] on select "experienced launched connected reached" at bounding box center [864, 325] width 91 height 20
select select "reached"
click at [819, 315] on select "experienced launched connected reached" at bounding box center [864, 325] width 91 height 20
click at [449, 394] on select "associated association past coming" at bounding box center [410, 399] width 88 height 20
select select "associated"
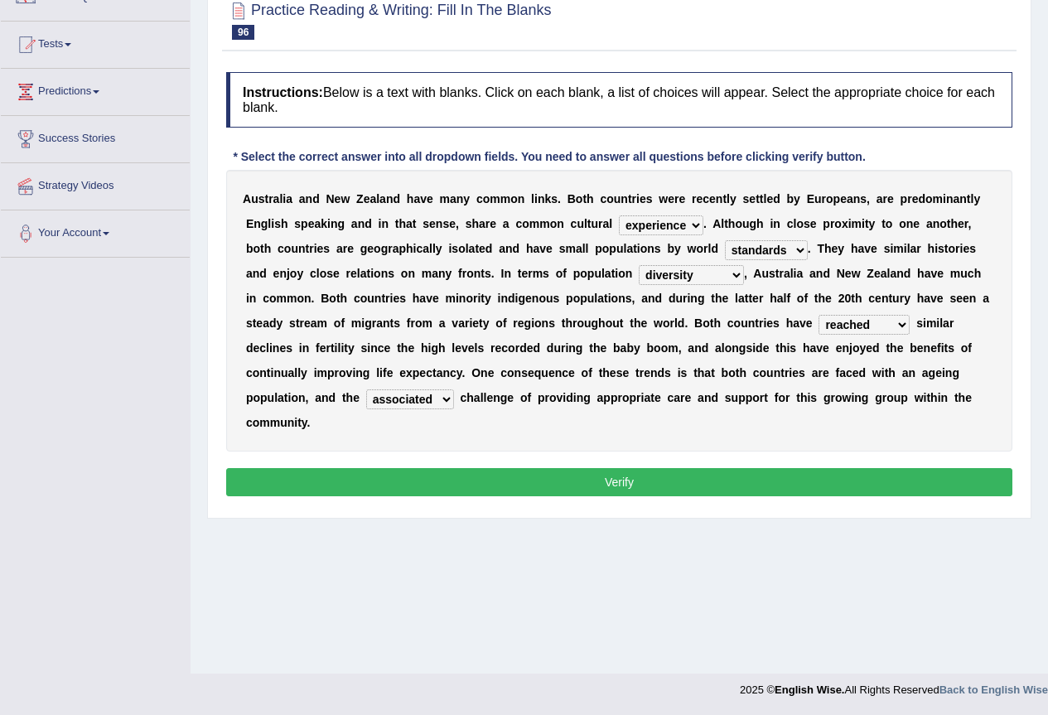
click at [366, 389] on select "associated association past coming" at bounding box center [410, 399] width 88 height 20
click at [619, 492] on button "Verify" at bounding box center [619, 482] width 786 height 28
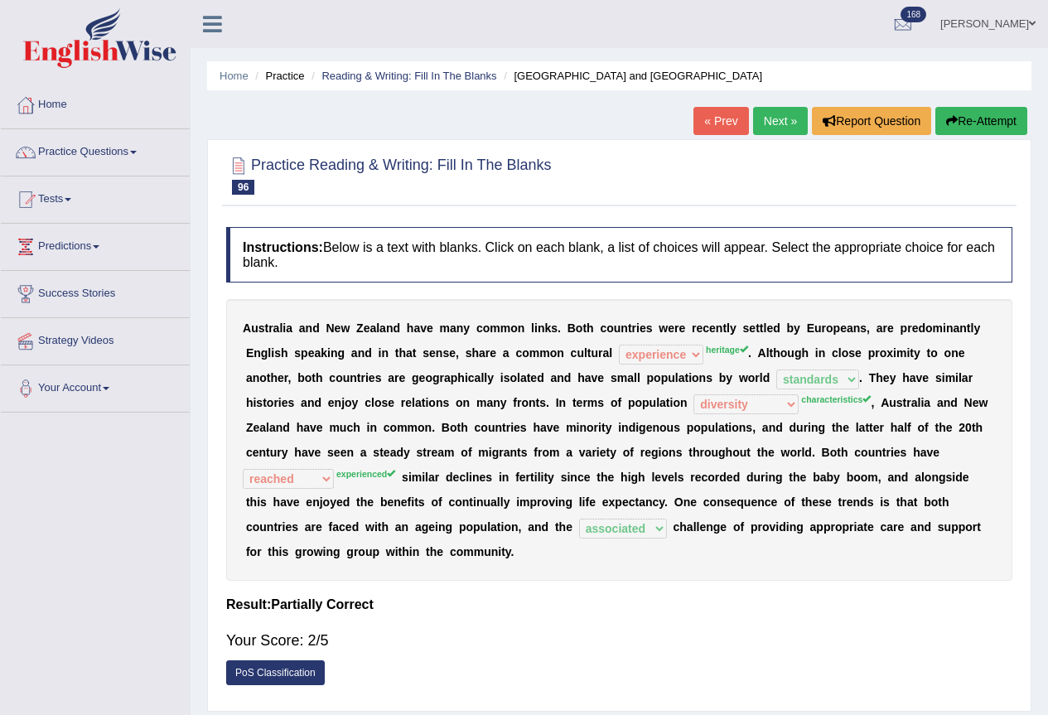
click at [766, 122] on link "Next »" at bounding box center [780, 121] width 55 height 28
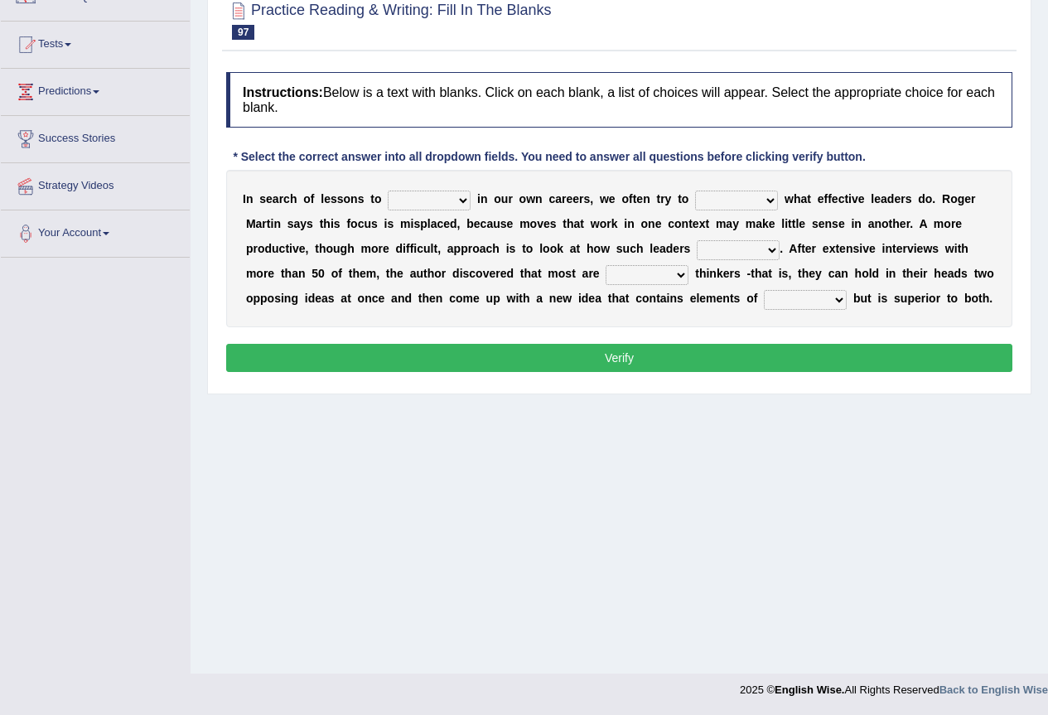
click at [458, 199] on select "request appeal apply solicit" at bounding box center [429, 201] width 83 height 20
select select "apply"
click at [388, 191] on select "request appeal apply solicit" at bounding box center [429, 201] width 83 height 20
click at [765, 200] on select "purge conspire ferret emulate" at bounding box center [736, 201] width 83 height 20
select select "emulate"
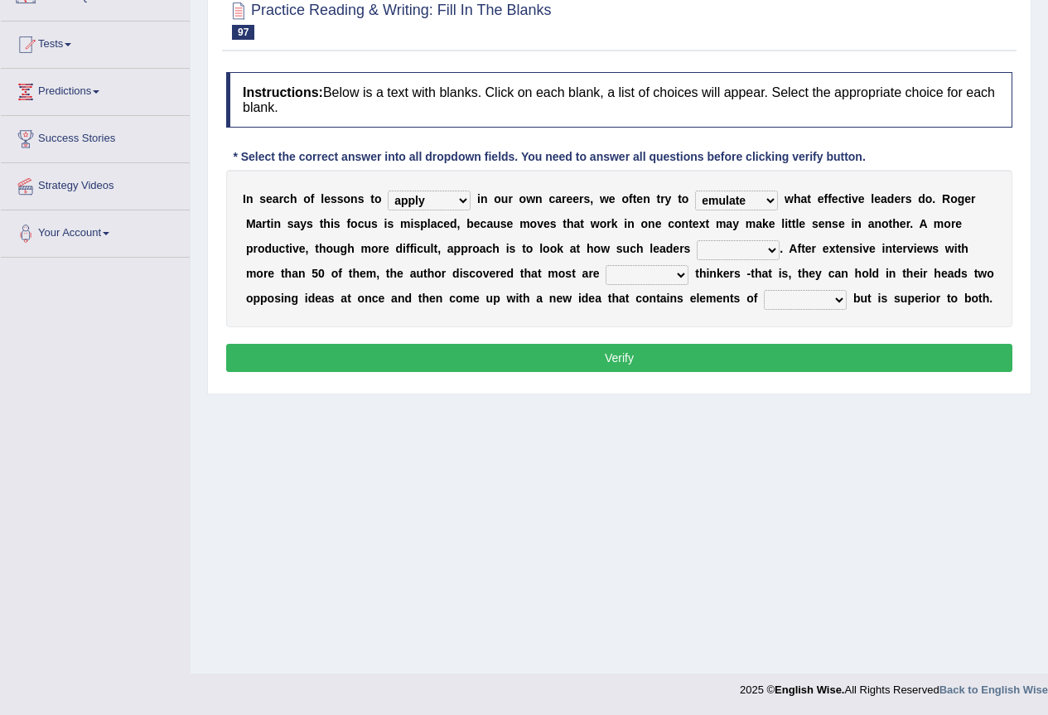
click at [695, 191] on select "purge conspire ferret emulate" at bounding box center [736, 201] width 83 height 20
click at [771, 252] on select "opinion think view feel" at bounding box center [738, 250] width 83 height 20
select select "think"
click at [697, 240] on select "opinion think view feel" at bounding box center [738, 250] width 83 height 20
click at [678, 277] on select "integrative leagued affiliated combined" at bounding box center [647, 275] width 83 height 20
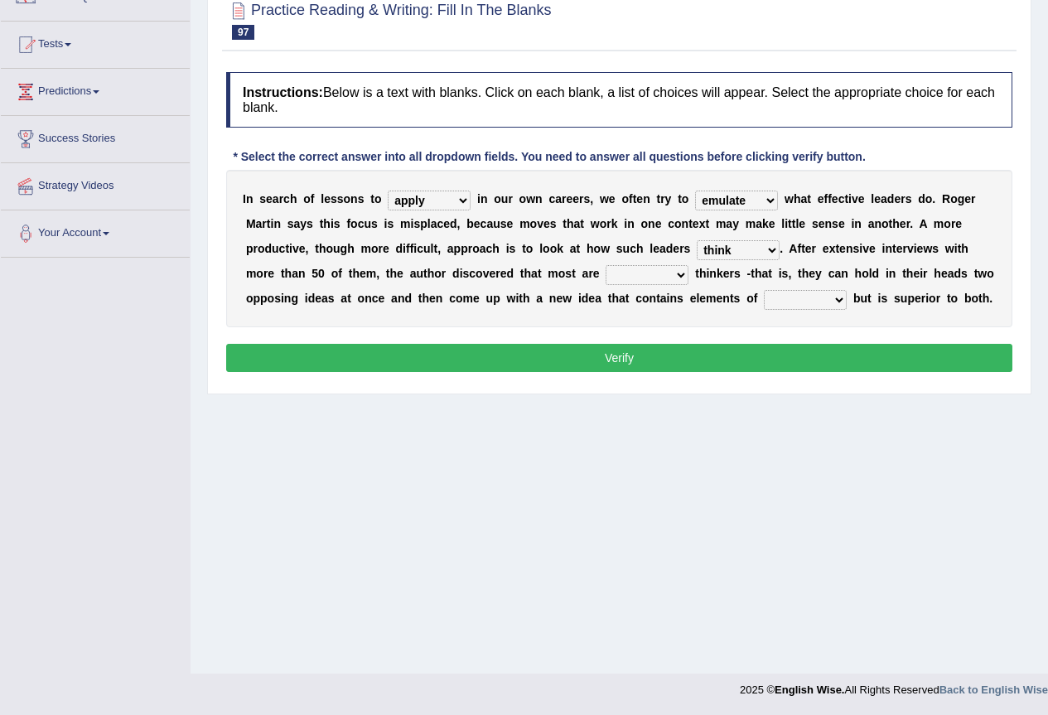
select select "integrative"
click at [606, 265] on select "integrative leagued affiliated combined" at bounding box center [647, 275] width 83 height 20
click at [836, 298] on select "which all each every" at bounding box center [805, 300] width 83 height 20
select select "all"
click at [764, 290] on select "which all each every" at bounding box center [805, 300] width 83 height 20
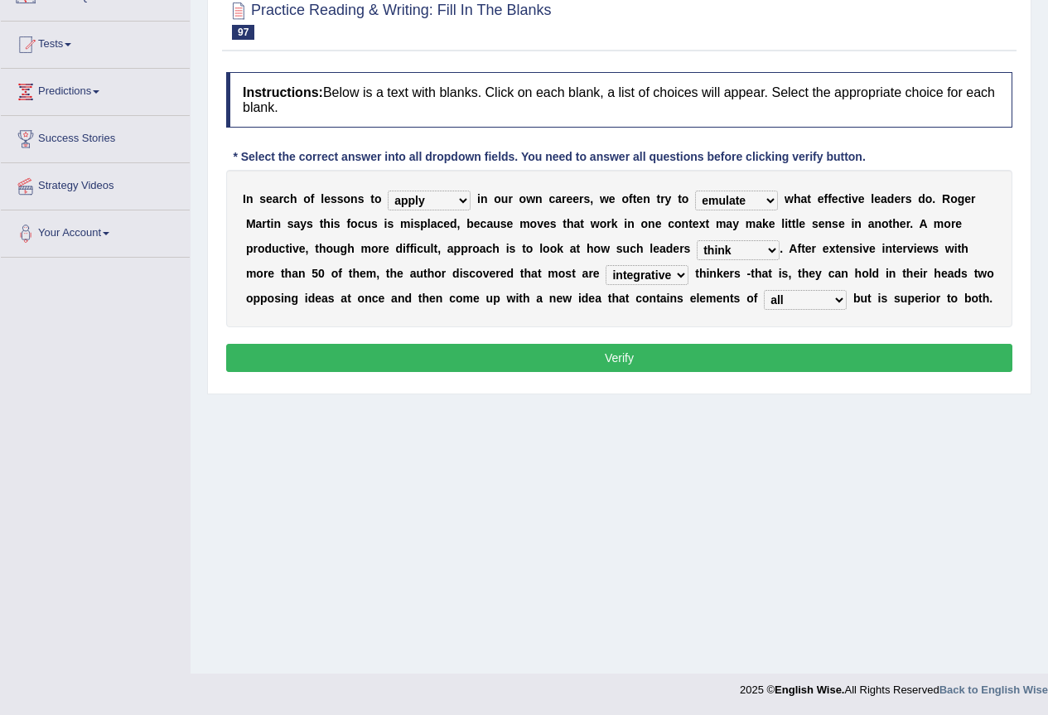
click at [617, 352] on button "Verify" at bounding box center [619, 358] width 786 height 28
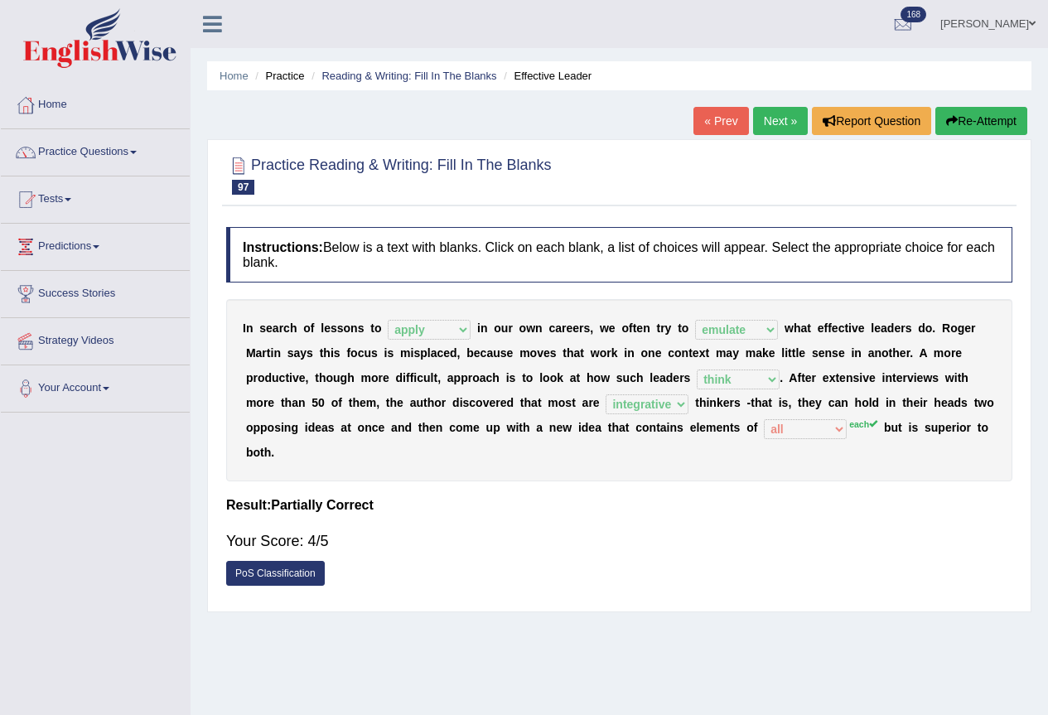
click at [783, 129] on link "Next »" at bounding box center [780, 121] width 55 height 28
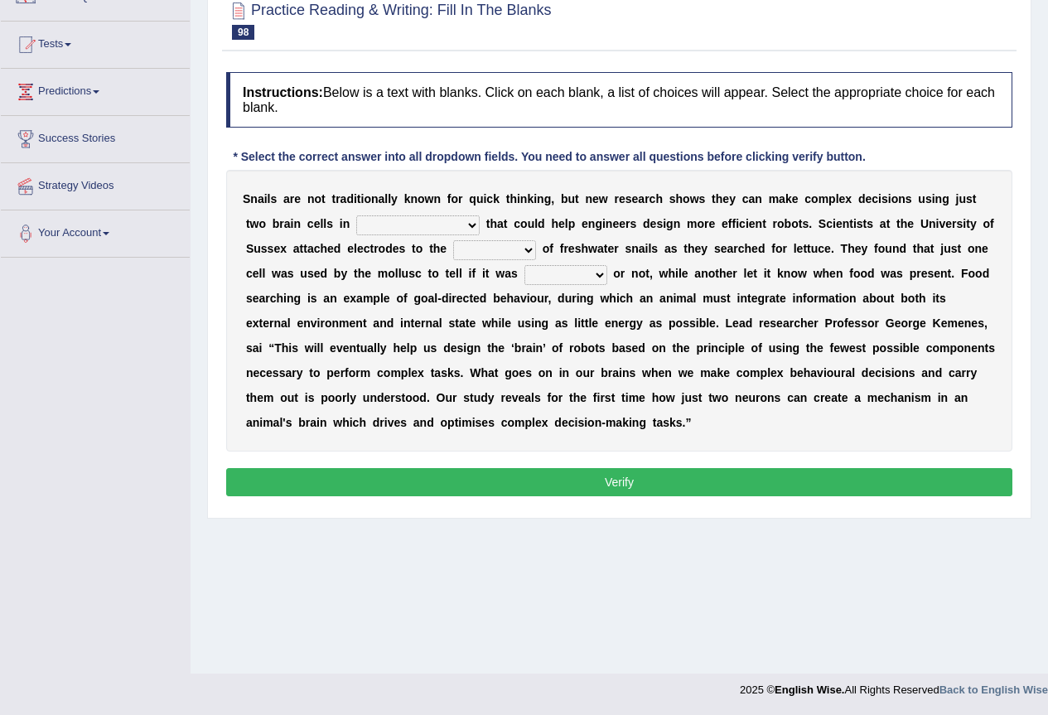
click at [469, 223] on select "decisions findings results recommendations" at bounding box center [417, 225] width 123 height 20
select select "results"
click at [356, 215] on select "decisions findings results recommendations" at bounding box center [417, 225] width 123 height 20
click at [534, 246] on select "heads brains skulls top" at bounding box center [494, 250] width 83 height 20
select select "top"
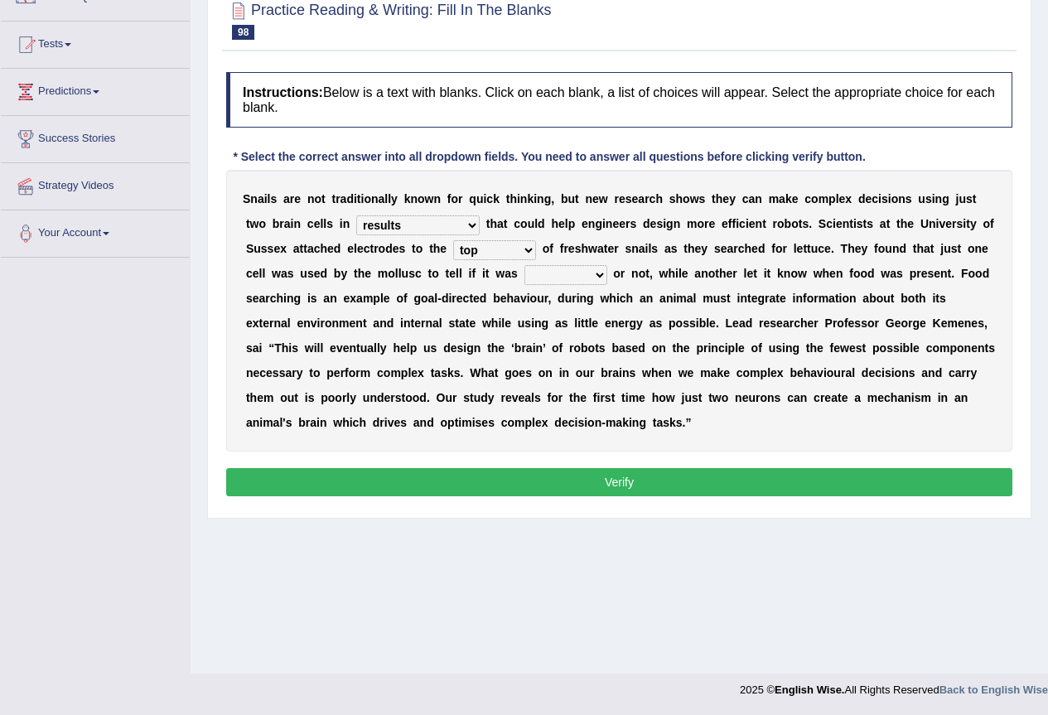
click at [453, 240] on select "heads brains skulls top" at bounding box center [494, 250] width 83 height 20
click at [599, 276] on select "empty hungry full satisfied" at bounding box center [566, 275] width 83 height 20
select select "hungry"
click at [525, 265] on select "empty hungry full satisfied" at bounding box center [566, 275] width 83 height 20
click at [629, 496] on button "Verify" at bounding box center [619, 482] width 786 height 28
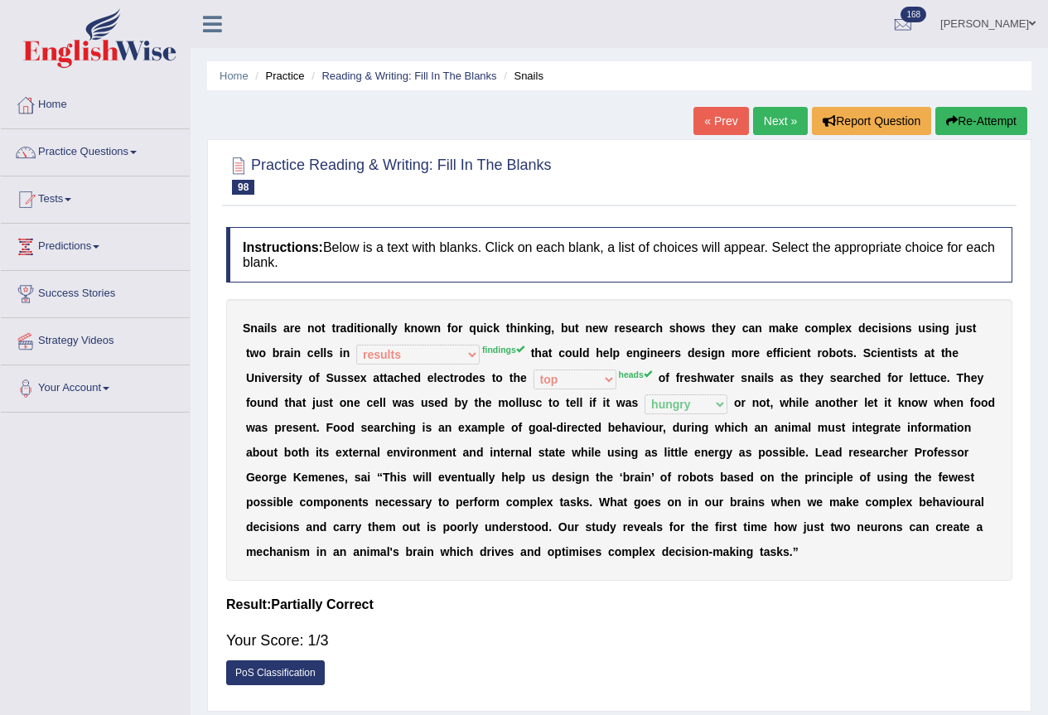
click at [974, 124] on button "Re-Attempt" at bounding box center [982, 121] width 92 height 28
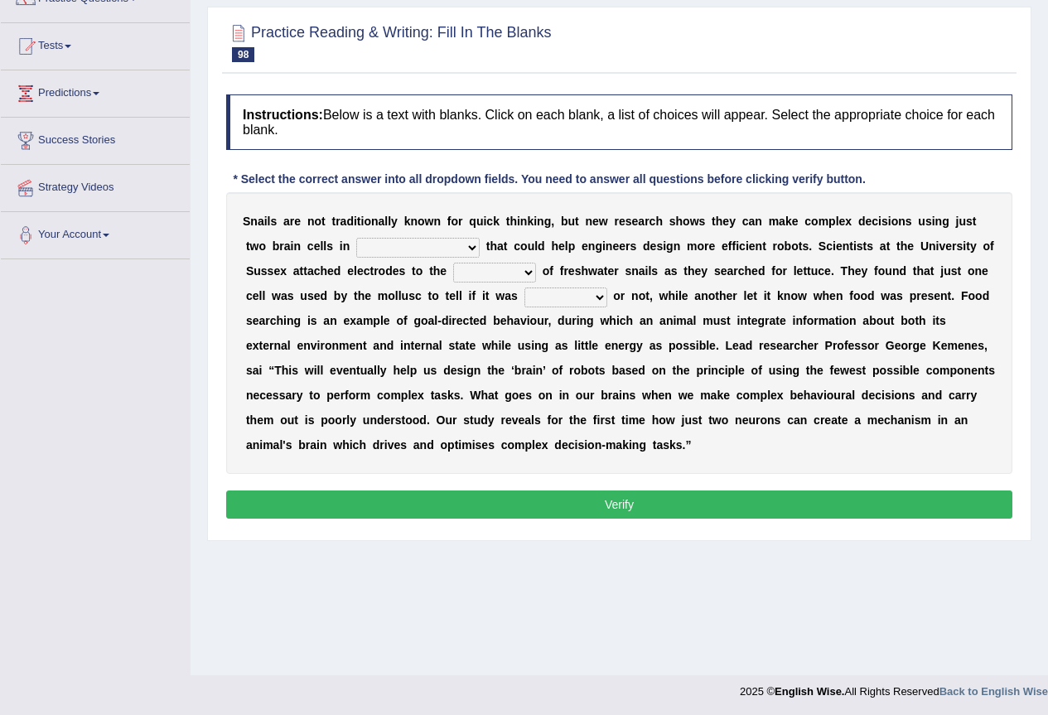
scroll to position [155, 0]
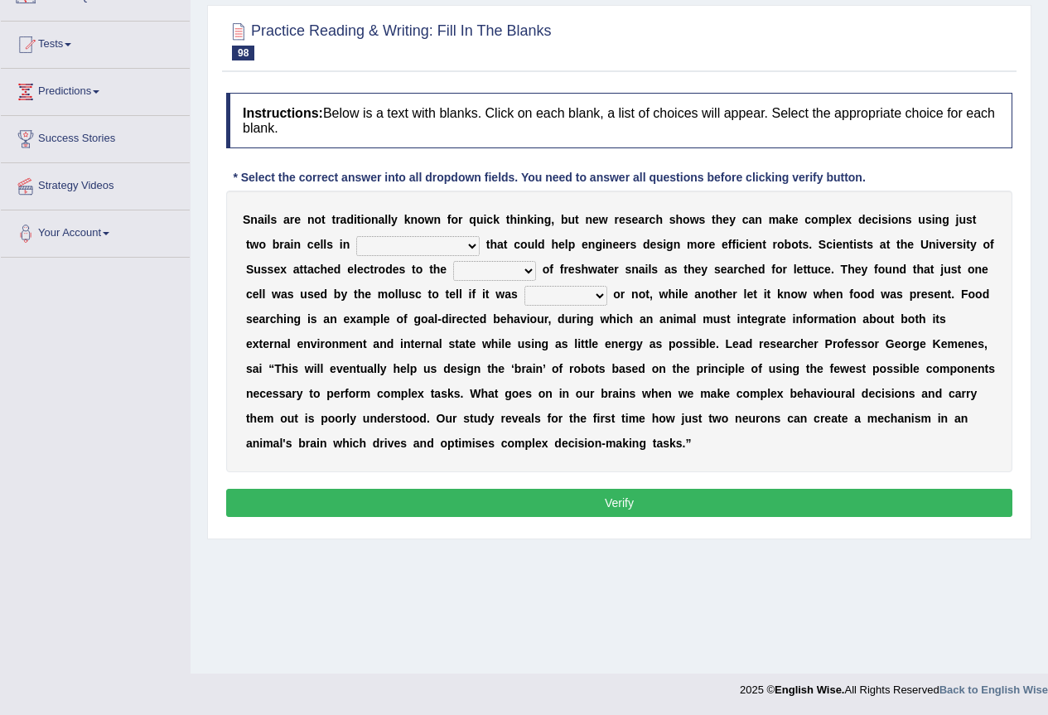
click at [469, 247] on select "decisions findings results recommendations" at bounding box center [417, 246] width 123 height 20
click at [356, 236] on select "decisions findings results recommendations" at bounding box center [417, 246] width 123 height 20
click at [472, 240] on select "decisions findings results recommendations" at bounding box center [417, 246] width 123 height 20
select select "findings"
click at [356, 236] on select "decisions findings results recommendations" at bounding box center [417, 246] width 123 height 20
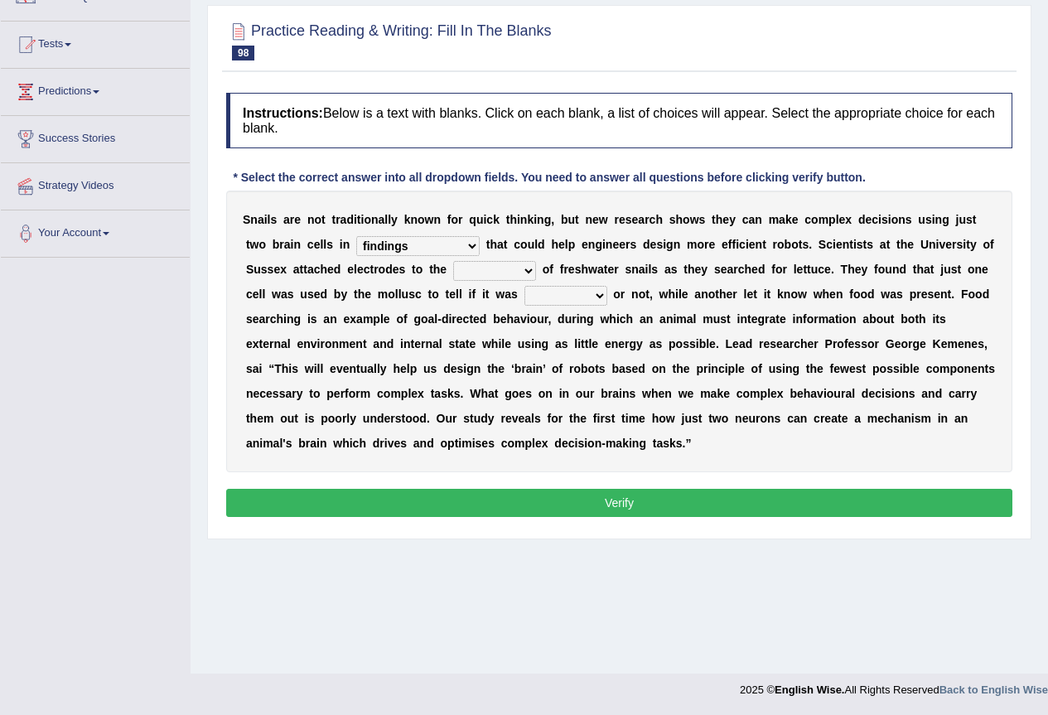
click at [525, 273] on select "heads brains skulls top" at bounding box center [494, 271] width 83 height 20
select select "heads"
click at [453, 261] on select "heads brains skulls top" at bounding box center [494, 271] width 83 height 20
click at [598, 294] on select "empty hungry full satisfied" at bounding box center [566, 296] width 83 height 20
select select "hungry"
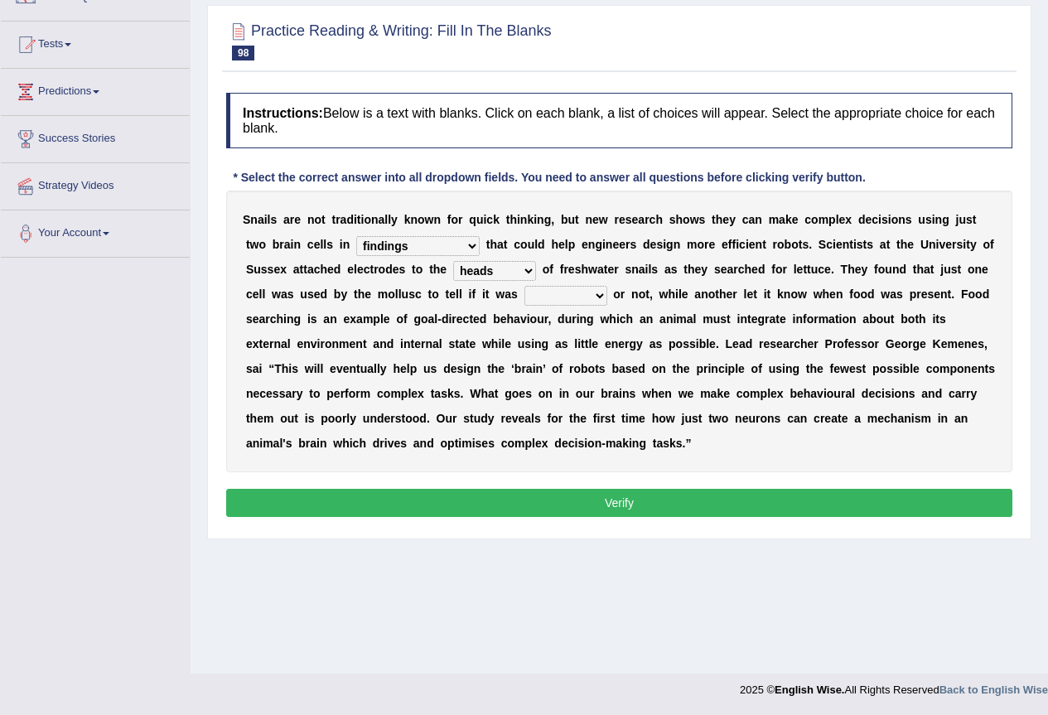
click at [525, 286] on select "empty hungry full satisfied" at bounding box center [566, 296] width 83 height 20
click at [610, 492] on button "Verify" at bounding box center [619, 503] width 786 height 28
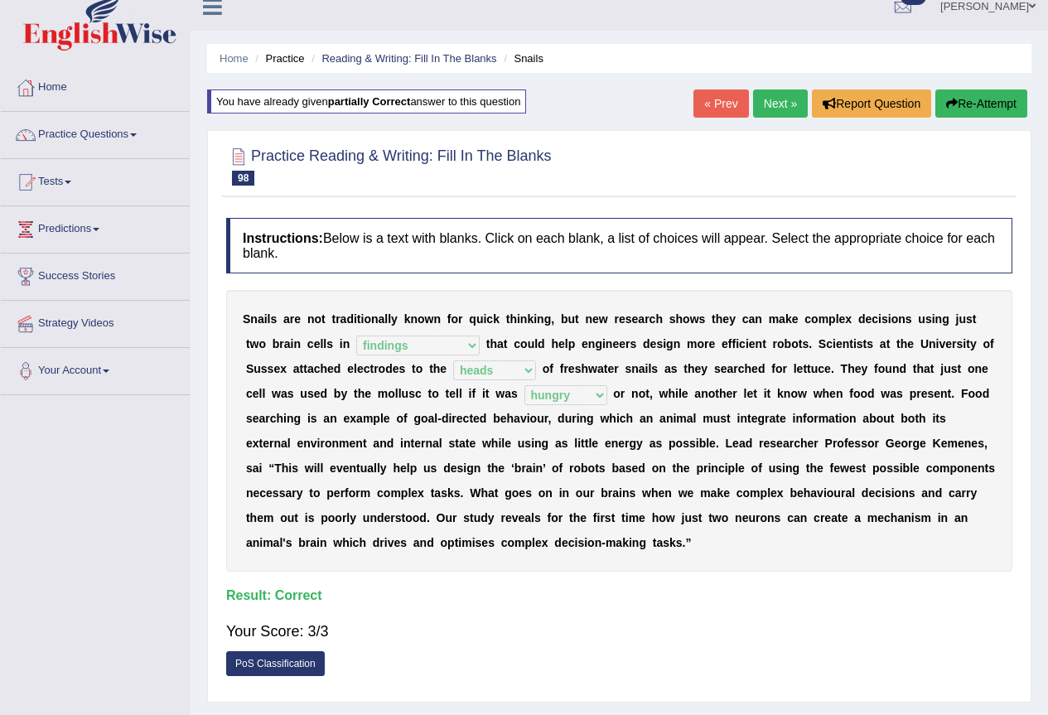
scroll to position [0, 0]
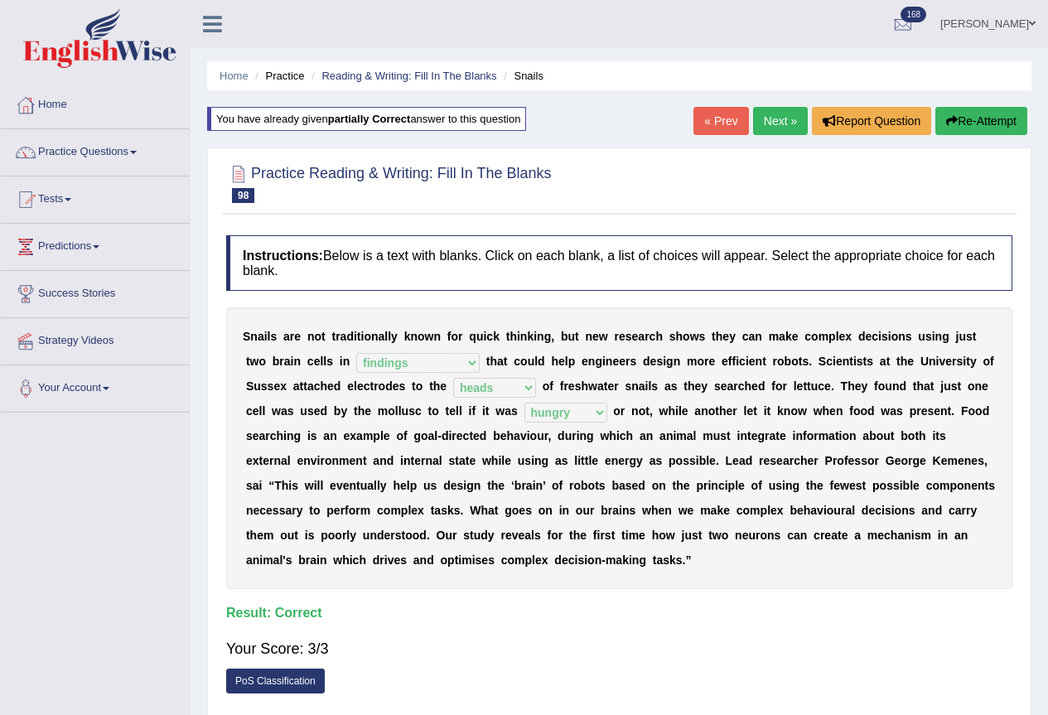
click at [776, 127] on link "Next »" at bounding box center [780, 121] width 55 height 28
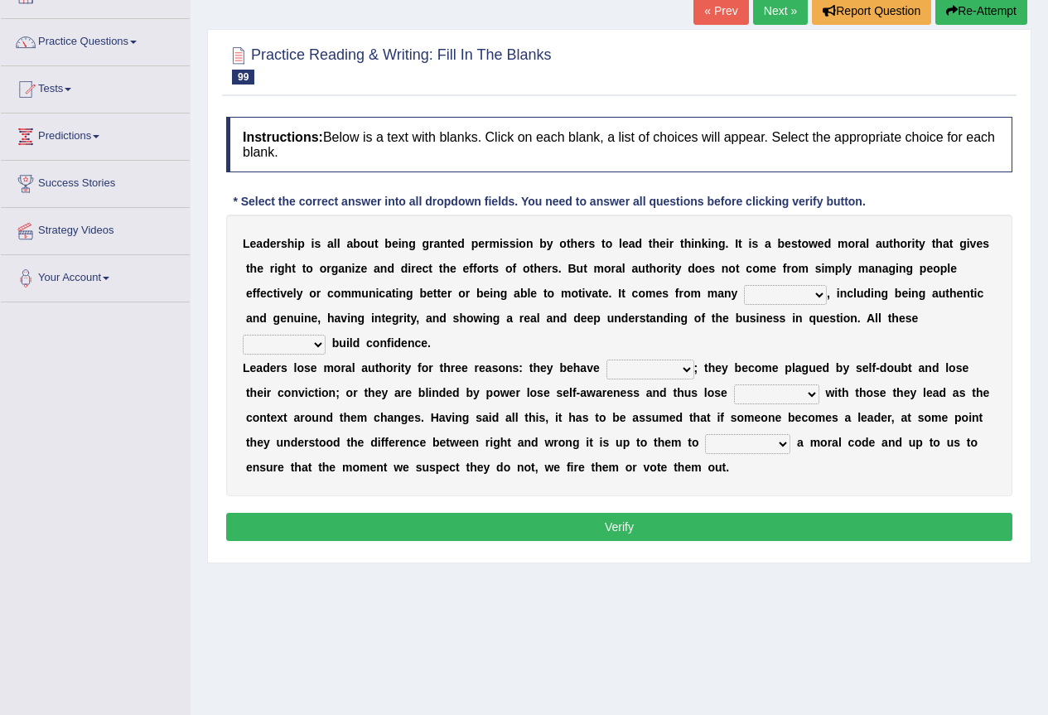
click at [821, 297] on select "sources items stamps supports" at bounding box center [785, 295] width 83 height 20
select select "sources"
click at [744, 285] on select "sources items stamps supports" at bounding box center [785, 295] width 83 height 20
click at [316, 346] on select "faith answers factors parts" at bounding box center [284, 345] width 83 height 20
select select "factors"
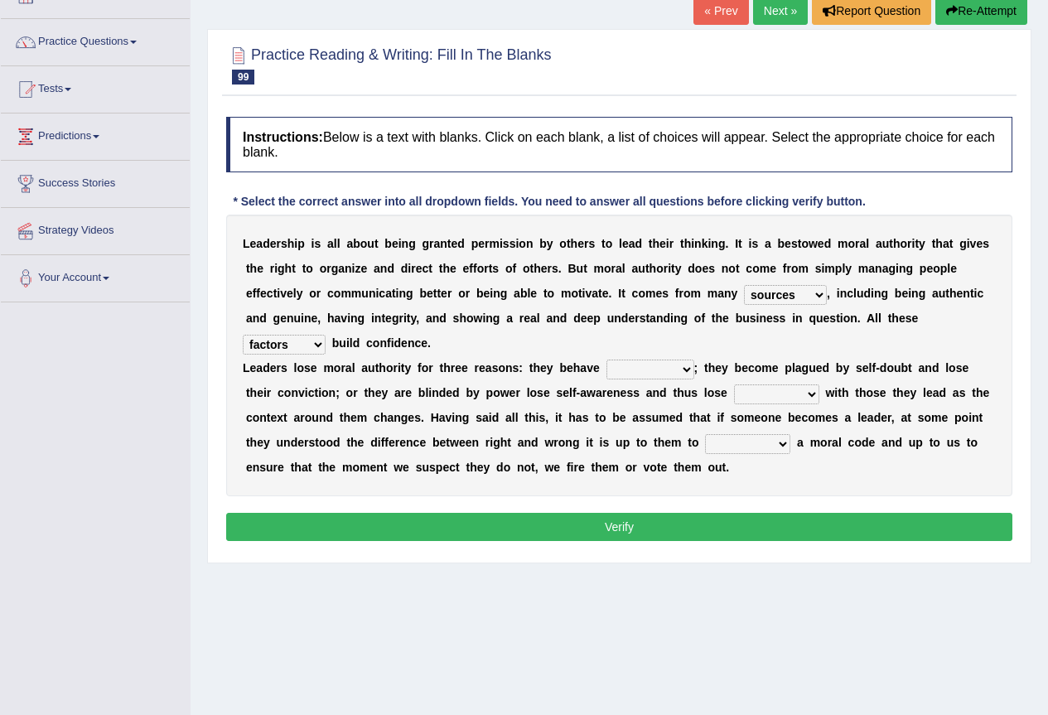
click at [243, 335] on select "faith answers factors parts" at bounding box center [284, 345] width 83 height 20
click at [685, 370] on select "usually unethically falsely unexpected" at bounding box center [651, 370] width 88 height 20
select select "unexpected"
click at [607, 360] on select "usually unethically falsely unexpected" at bounding box center [651, 370] width 88 height 20
click at [809, 399] on select "connect connected disconnect connection" at bounding box center [776, 394] width 85 height 20
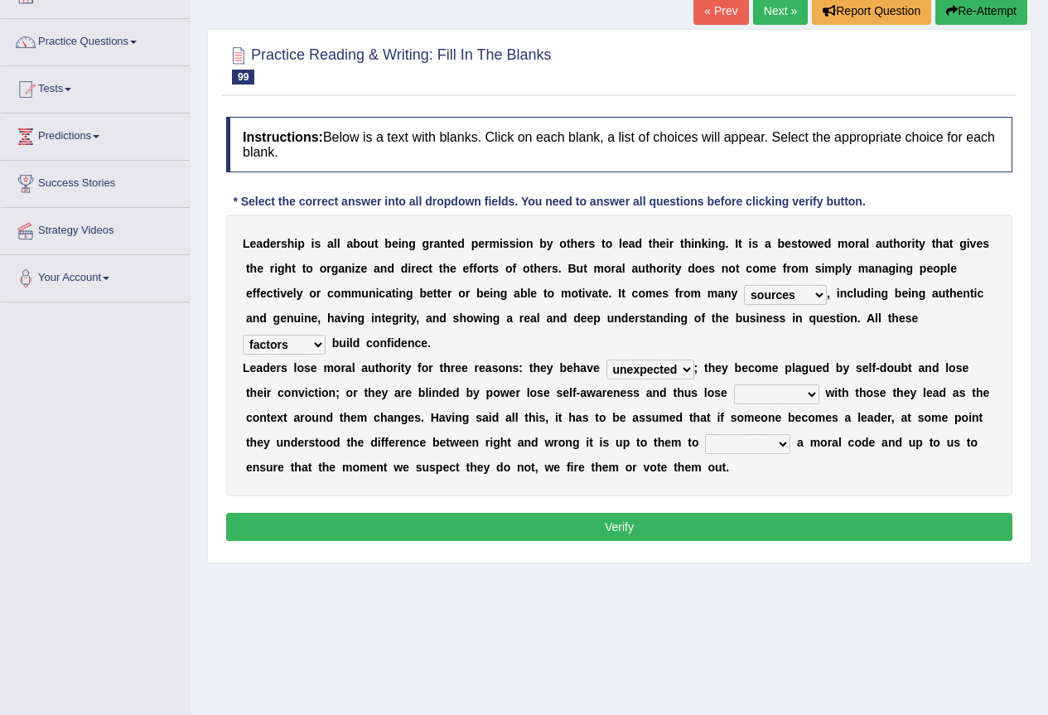
click at [734, 384] on select "connect connected disconnect connection" at bounding box center [776, 394] width 85 height 20
click at [814, 393] on select "connect connected disconnect connection" at bounding box center [776, 394] width 85 height 20
select select "connection"
click at [734, 384] on select "connect connected disconnect connection" at bounding box center [776, 394] width 85 height 20
click at [784, 441] on select "abide in abide by abide to connection" at bounding box center [747, 444] width 85 height 20
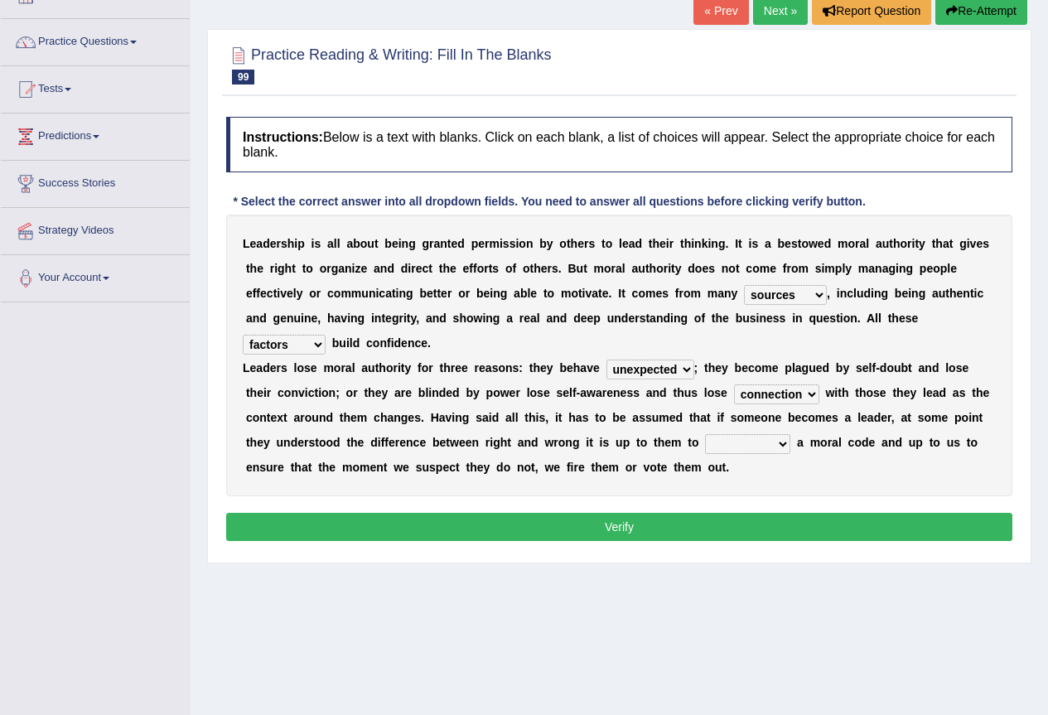
select select "abide by"
click at [705, 434] on select "abide in abide by abide to connection" at bounding box center [747, 444] width 85 height 20
click at [628, 520] on button "Verify" at bounding box center [619, 527] width 786 height 28
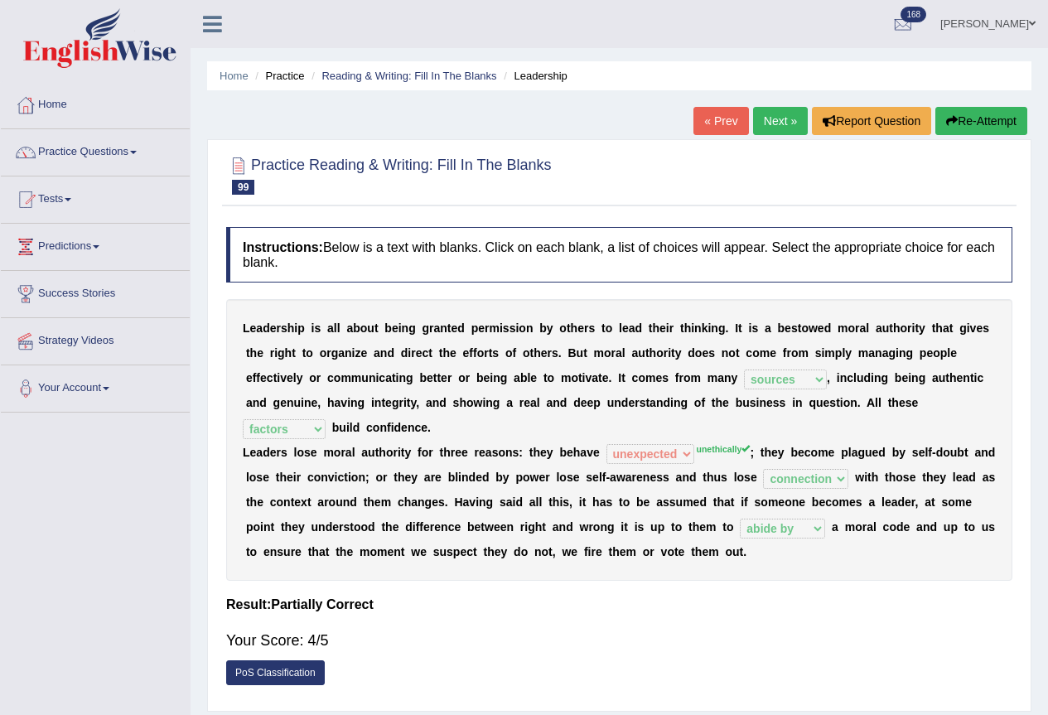
click at [777, 119] on link "Next »" at bounding box center [780, 121] width 55 height 28
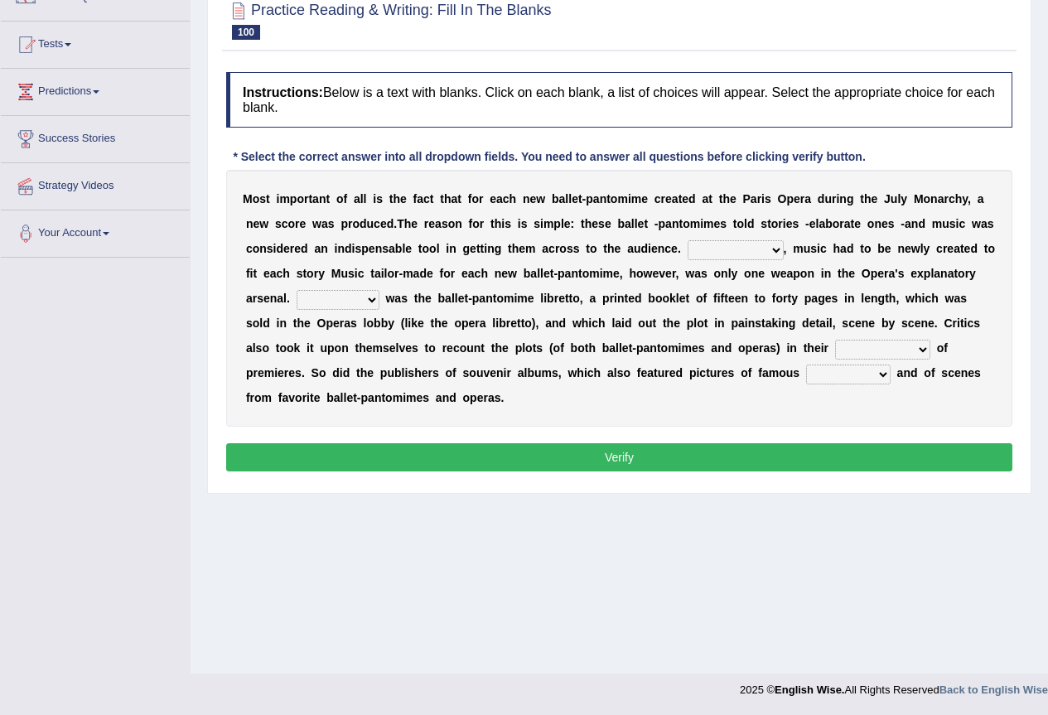
click at [780, 250] on select "However Nevertheless In fact Therefore" at bounding box center [736, 250] width 96 height 20
select select "Therefore"
click at [688, 240] on select "However Nevertheless In fact Therefore" at bounding box center [736, 250] width 96 height 20
click at [383, 292] on b at bounding box center [383, 298] width 7 height 13
click at [376, 297] on select "Another Others It Also" at bounding box center [338, 300] width 83 height 20
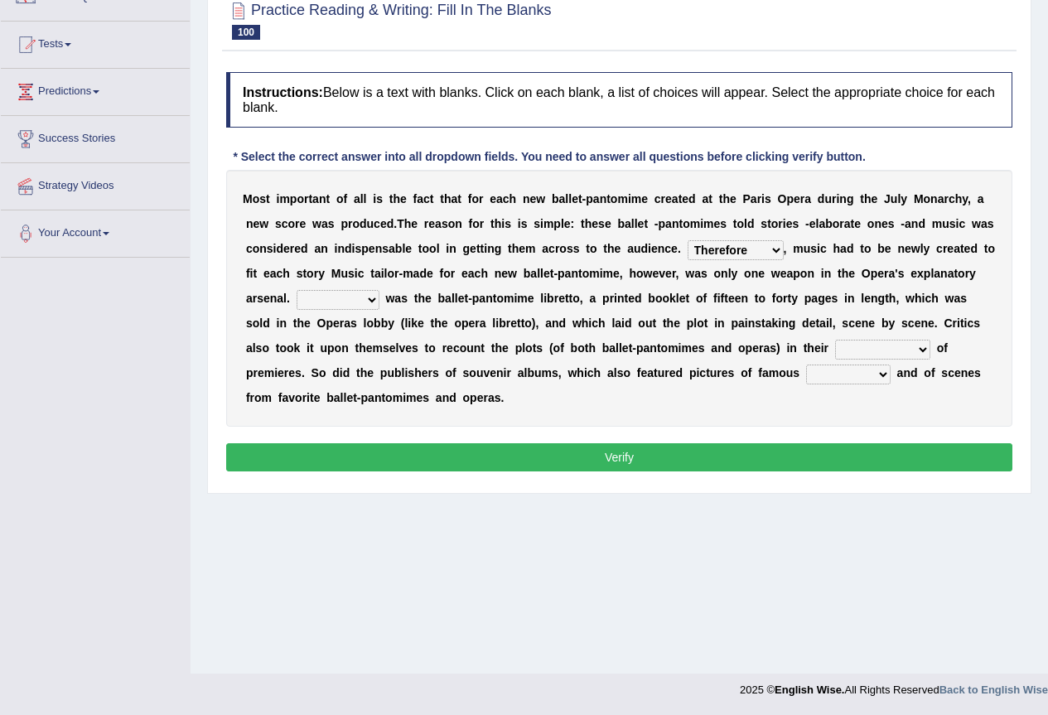
select select "It"
click at [297, 290] on select "Another Others It Also" at bounding box center [338, 300] width 83 height 20
click at [920, 352] on select "views reviews overviews supervisions" at bounding box center [882, 350] width 95 height 20
select select "supervisions"
click at [835, 340] on select "views reviews overviews supervisions" at bounding box center [882, 350] width 95 height 20
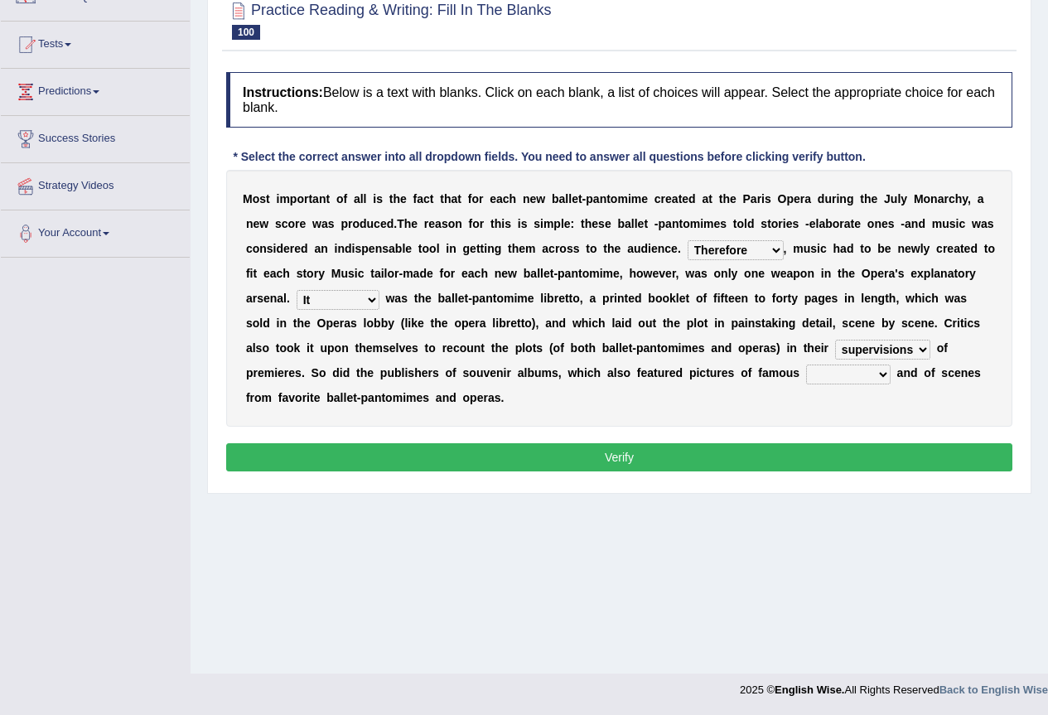
click at [921, 346] on select "views reviews overviews supervisions" at bounding box center [882, 350] width 95 height 20
click at [972, 428] on div "Instructions: Below is a text with blanks. Click on each blank, a list of choic…" at bounding box center [619, 274] width 795 height 421
click at [881, 374] on select "teachers students performers drivers" at bounding box center [848, 375] width 85 height 20
select select "performers"
click at [806, 365] on select "teachers students performers drivers" at bounding box center [848, 375] width 85 height 20
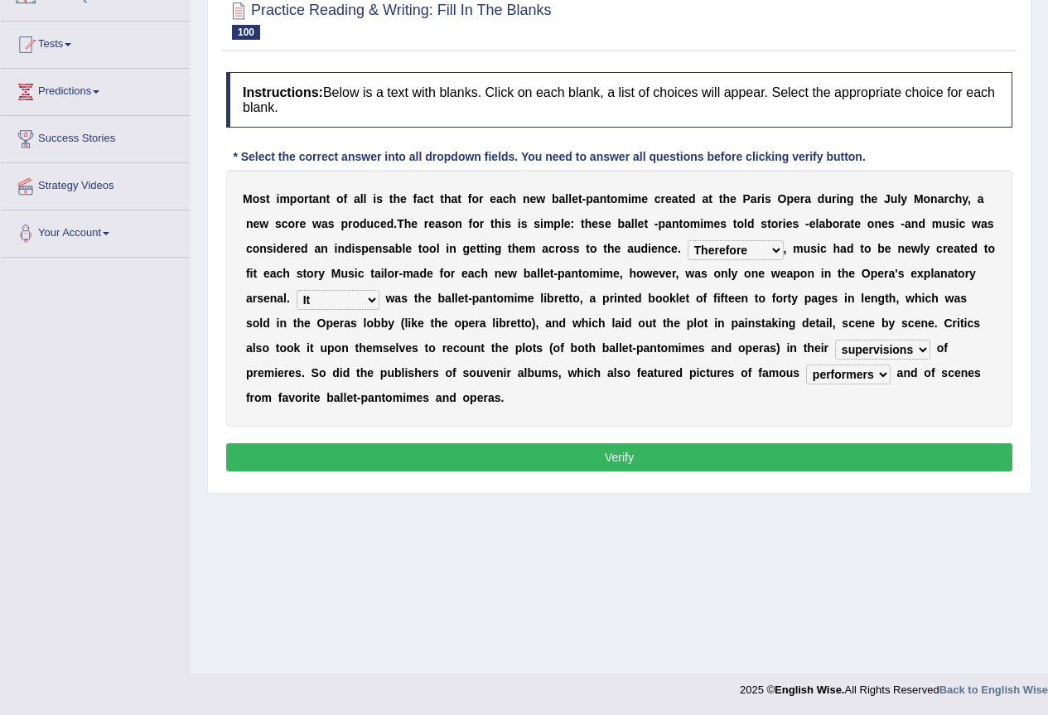
click at [646, 451] on button "Verify" at bounding box center [619, 457] width 786 height 28
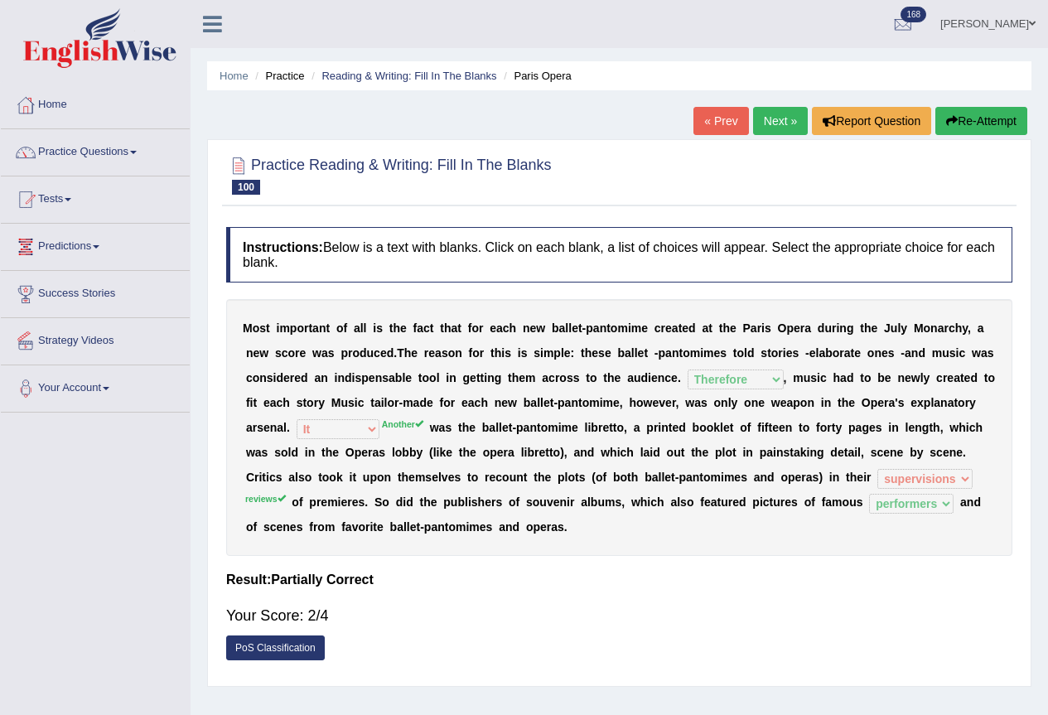
click at [791, 129] on link "Next »" at bounding box center [780, 121] width 55 height 28
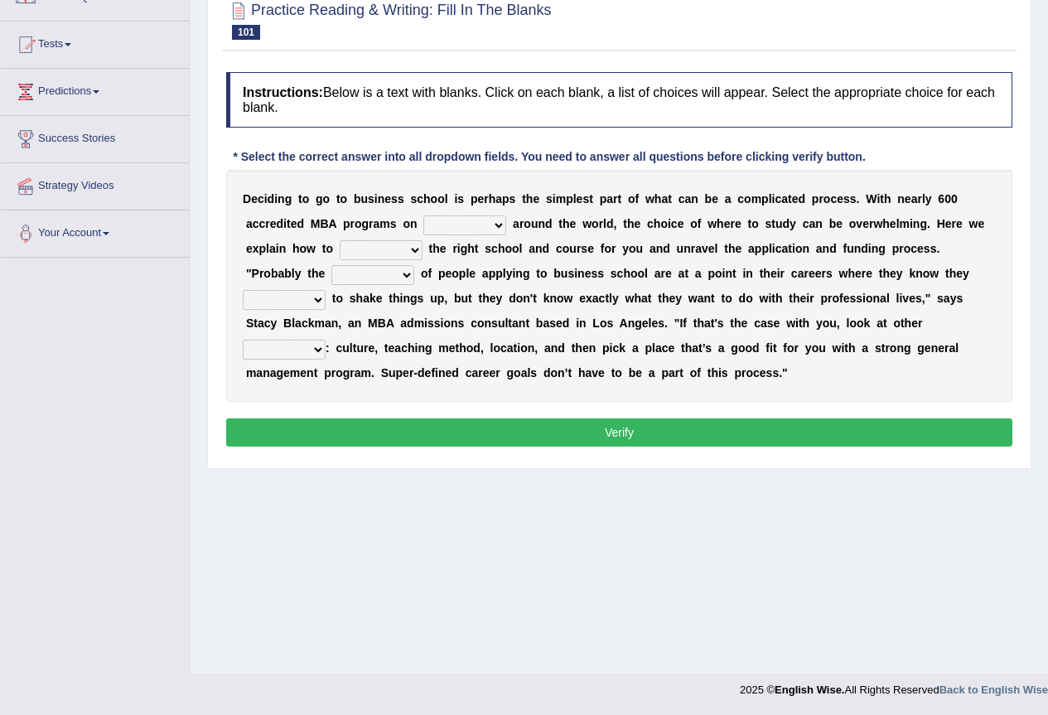
click at [501, 223] on select "offer provide give take" at bounding box center [464, 225] width 83 height 20
select select "offer"
click at [423, 215] on select "offer provide give take" at bounding box center [464, 225] width 83 height 20
click at [500, 214] on div "D e c i d i n g t o g o t o b u s i n e s s s c h o o l i s p e r h a p s t h e…" at bounding box center [619, 286] width 786 height 232
click at [492, 225] on select "offer provide give take" at bounding box center [464, 225] width 83 height 20
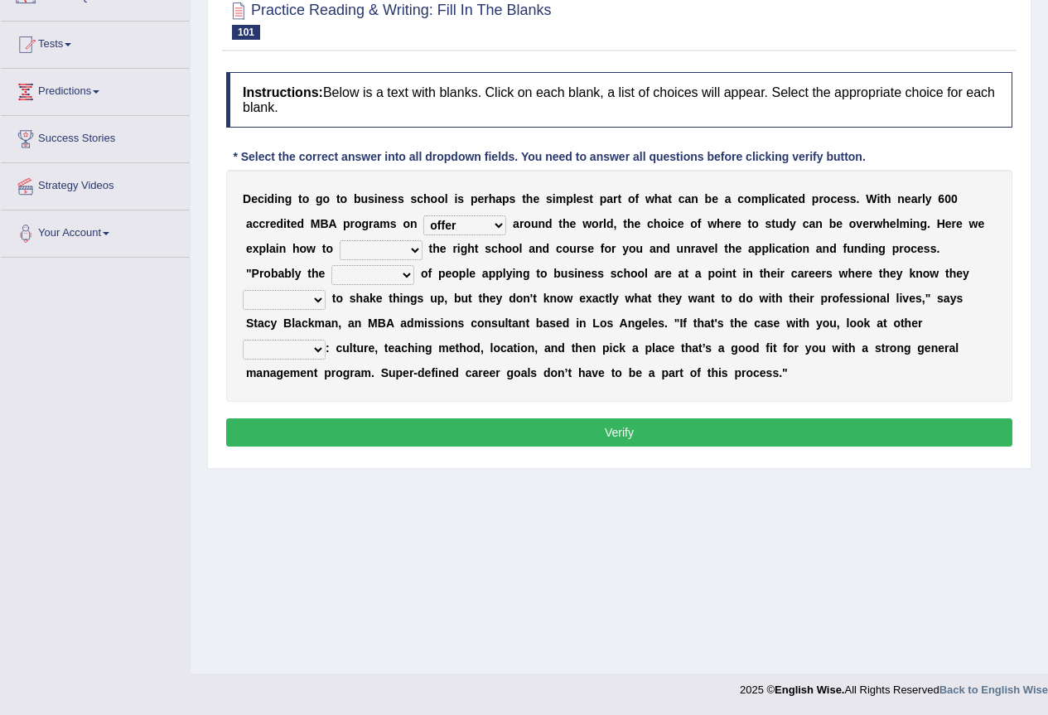
click at [531, 537] on div "Home Practice Reading & Writing: Fill In The Blanks MBA Programs « Prev Next » …" at bounding box center [620, 259] width 858 height 829
click at [409, 251] on select "recognize select choose identify" at bounding box center [381, 250] width 83 height 20
select select "select"
click at [340, 240] on select "recognize select choose identify" at bounding box center [381, 250] width 83 height 20
click at [402, 276] on select "few many majority minority" at bounding box center [372, 275] width 83 height 20
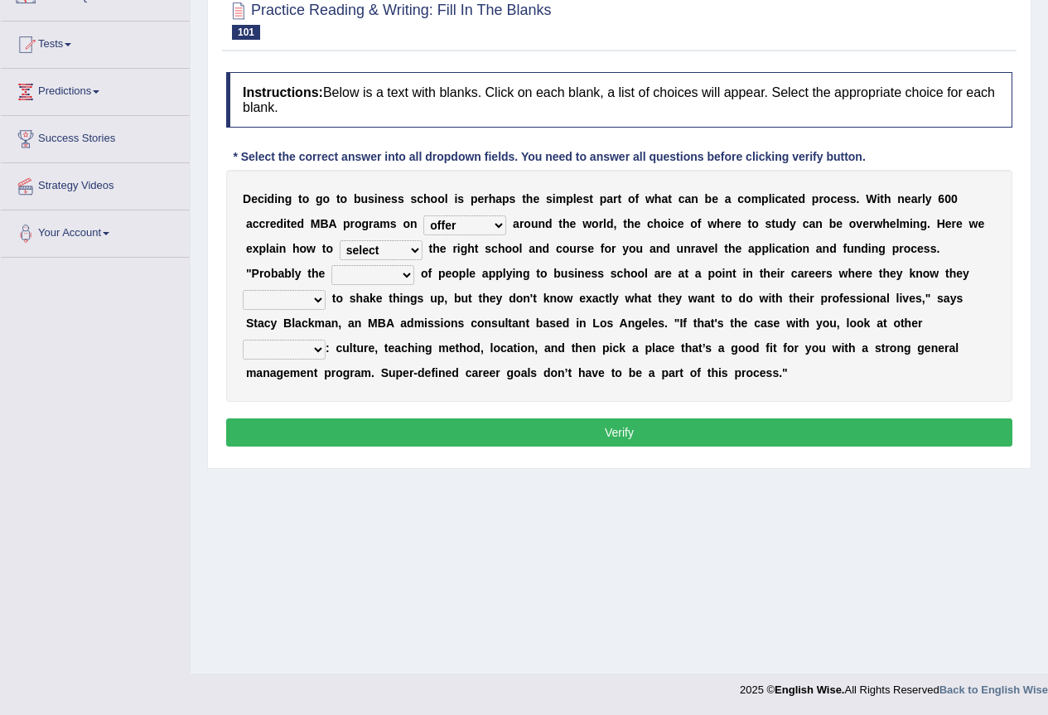
select select "majority"
click at [331, 265] on select "few many majority minority" at bounding box center [372, 275] width 83 height 20
click at [407, 277] on select "few many majority minority" at bounding box center [372, 275] width 83 height 20
click at [462, 501] on div "Home Practice Reading & Writing: Fill In The Blanks MBA Programs « Prev Next » …" at bounding box center [620, 259] width 858 height 829
click at [320, 298] on select "expect plan want choose" at bounding box center [284, 300] width 83 height 20
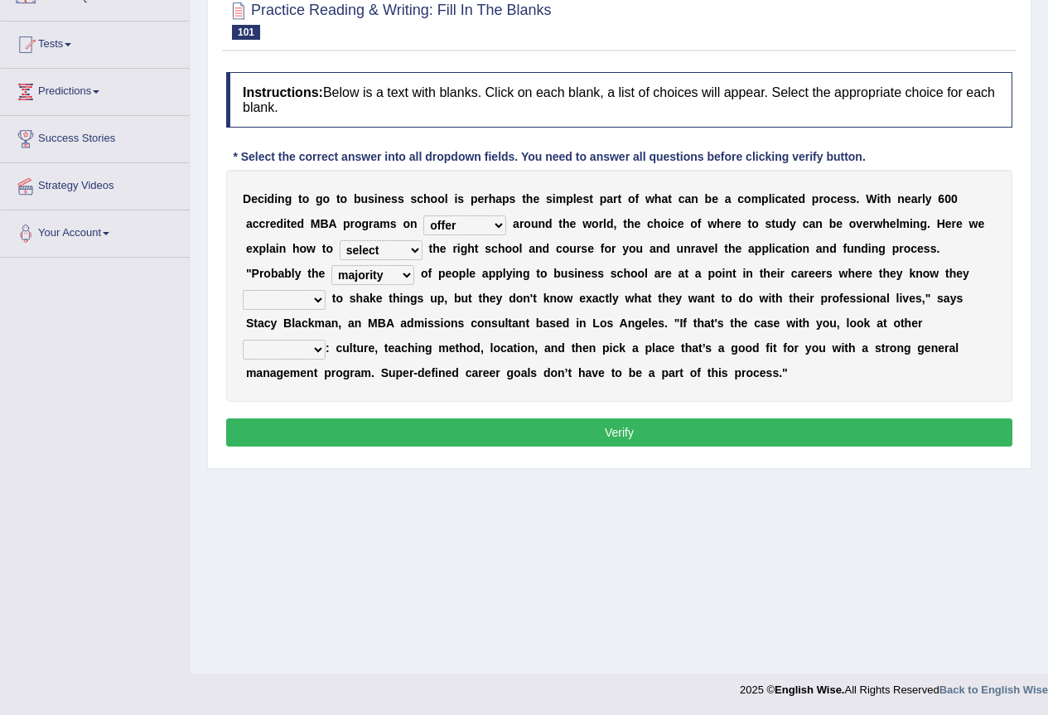
select select "plan"
click at [243, 290] on select "expect plan want choose" at bounding box center [284, 300] width 83 height 20
click at [319, 351] on select "standards factors rules criteria" at bounding box center [284, 350] width 83 height 20
select select "standards"
click at [243, 340] on select "standards factors rules criteria" at bounding box center [284, 350] width 83 height 20
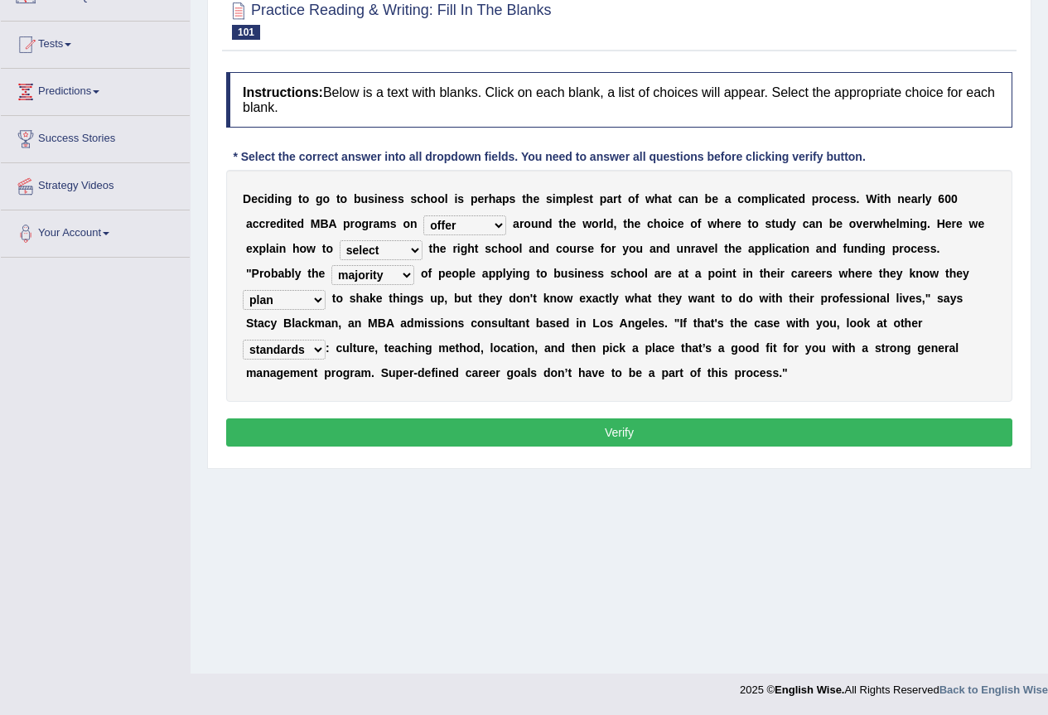
click at [665, 433] on button "Verify" at bounding box center [619, 432] width 786 height 28
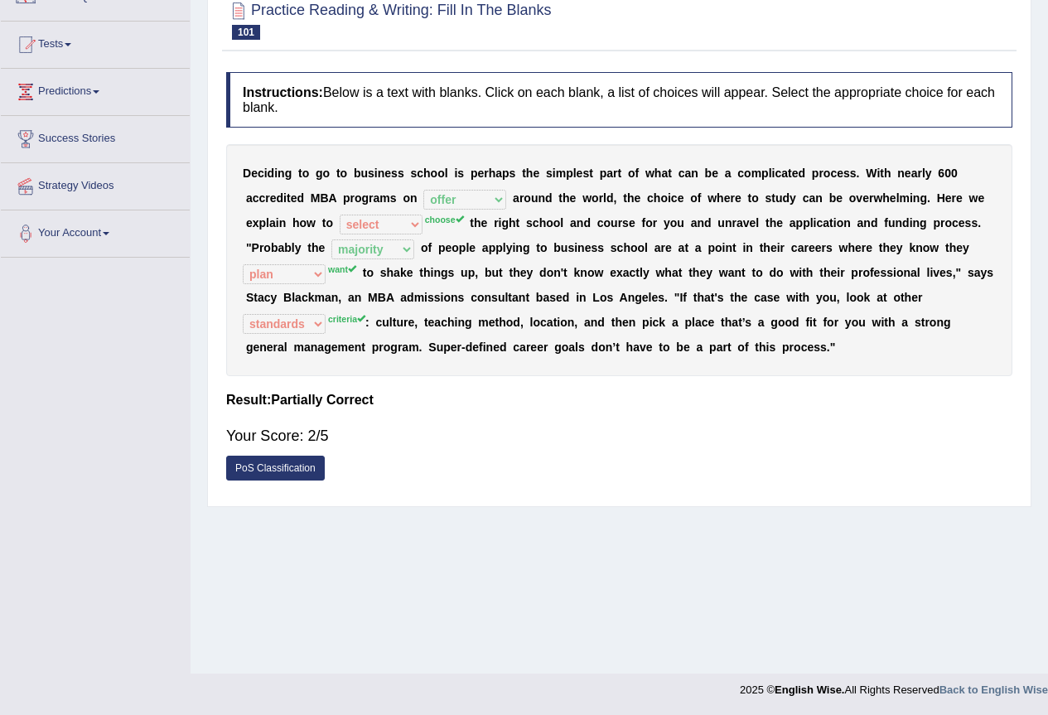
scroll to position [45, 0]
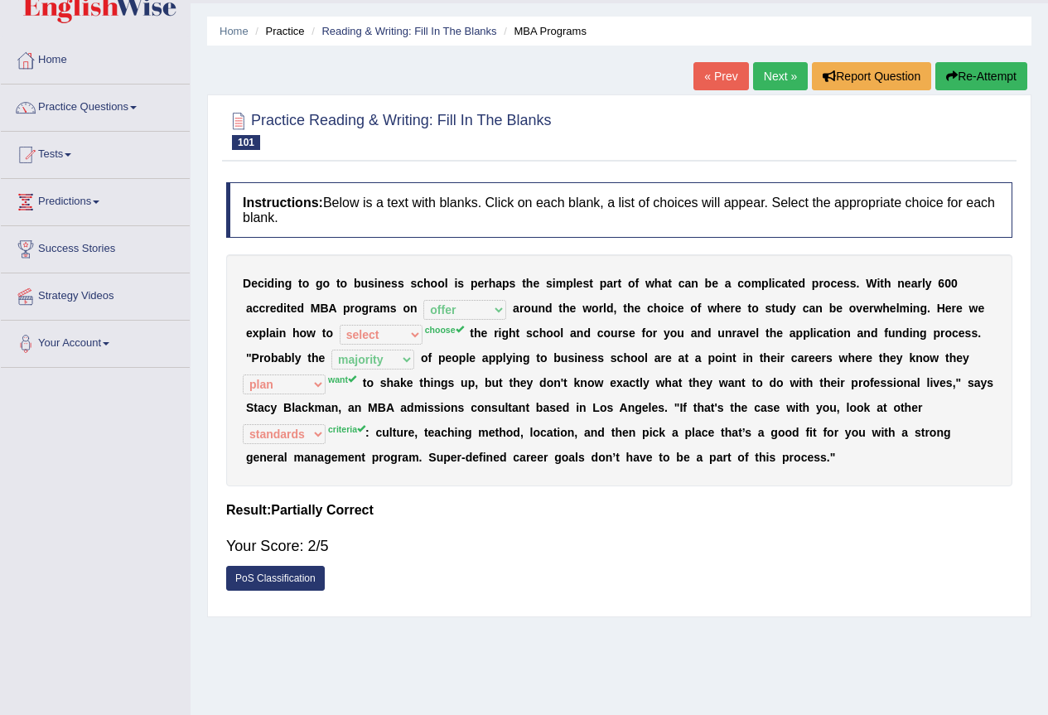
click at [992, 69] on button "Re-Attempt" at bounding box center [982, 76] width 92 height 28
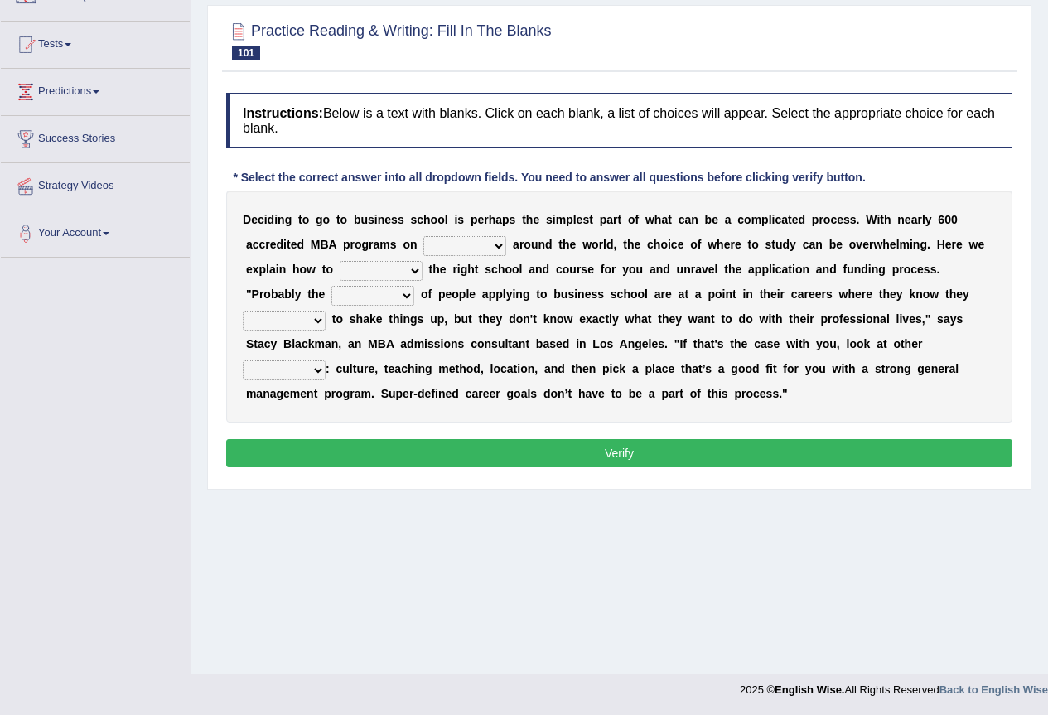
click at [501, 249] on select "offer provide give take" at bounding box center [464, 246] width 83 height 20
select select "offer"
click at [423, 236] on select "offer provide give take" at bounding box center [464, 246] width 83 height 20
click at [411, 269] on select "recognize select choose identify" at bounding box center [381, 271] width 83 height 20
select select "choose"
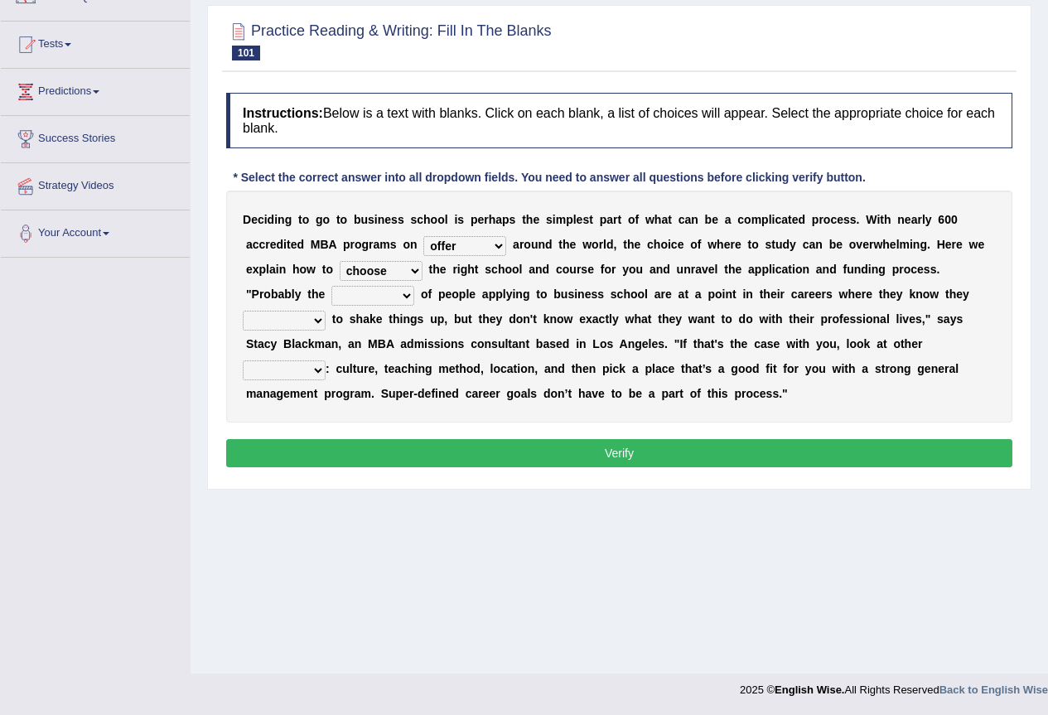
click at [340, 261] on select "recognize select choose identify" at bounding box center [381, 271] width 83 height 20
click at [404, 297] on select "few many majority minority" at bounding box center [372, 296] width 83 height 20
select select "majority"
click at [331, 286] on select "few many majority minority" at bounding box center [372, 296] width 83 height 20
click at [402, 297] on select "few many majority minority" at bounding box center [372, 296] width 83 height 20
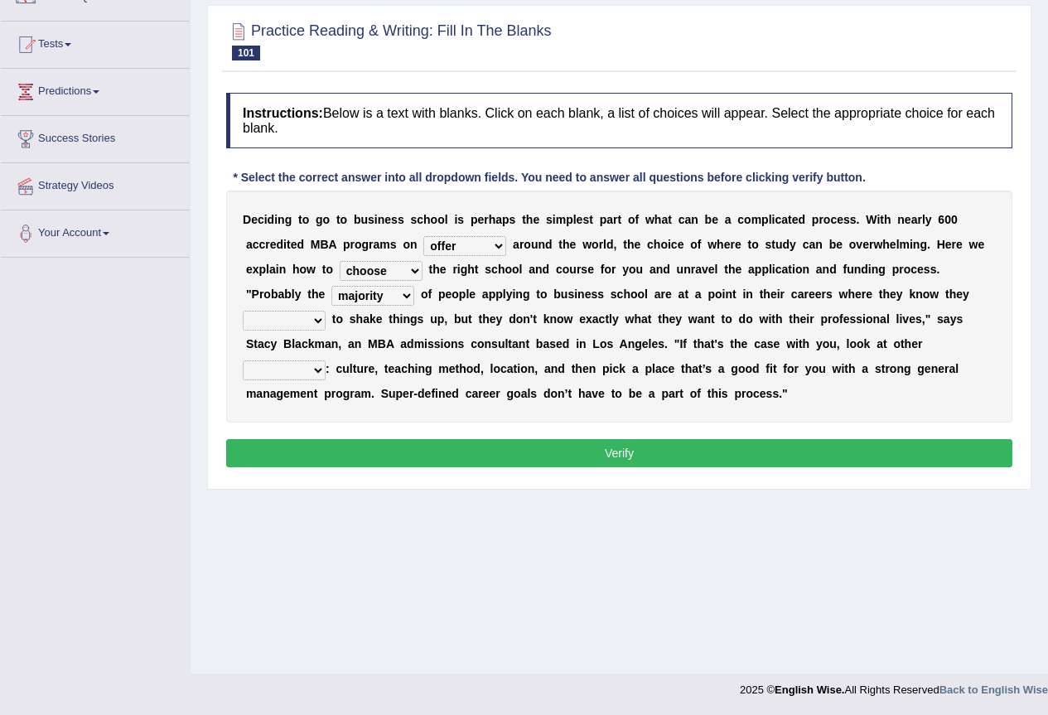
click at [323, 570] on div "Home Practice Reading & Writing: Fill In The Blanks MBA Programs You have alrea…" at bounding box center [620, 259] width 858 height 829
click at [320, 323] on select "expect plan want choose" at bounding box center [284, 321] width 83 height 20
select select "want"
click at [243, 311] on select "expect plan want choose" at bounding box center [284, 321] width 83 height 20
click at [316, 367] on select "standards factors rules criteria" at bounding box center [284, 370] width 83 height 20
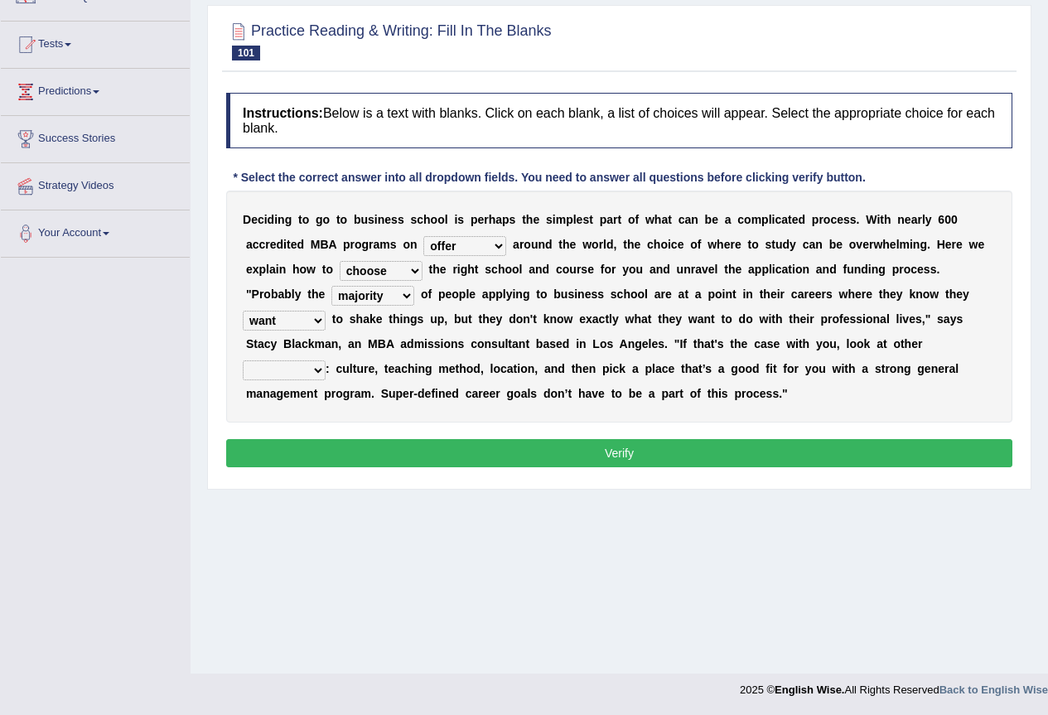
select select "criteria"
click at [243, 360] on select "standards factors rules criteria" at bounding box center [284, 370] width 83 height 20
click at [620, 449] on button "Verify" at bounding box center [619, 453] width 786 height 28
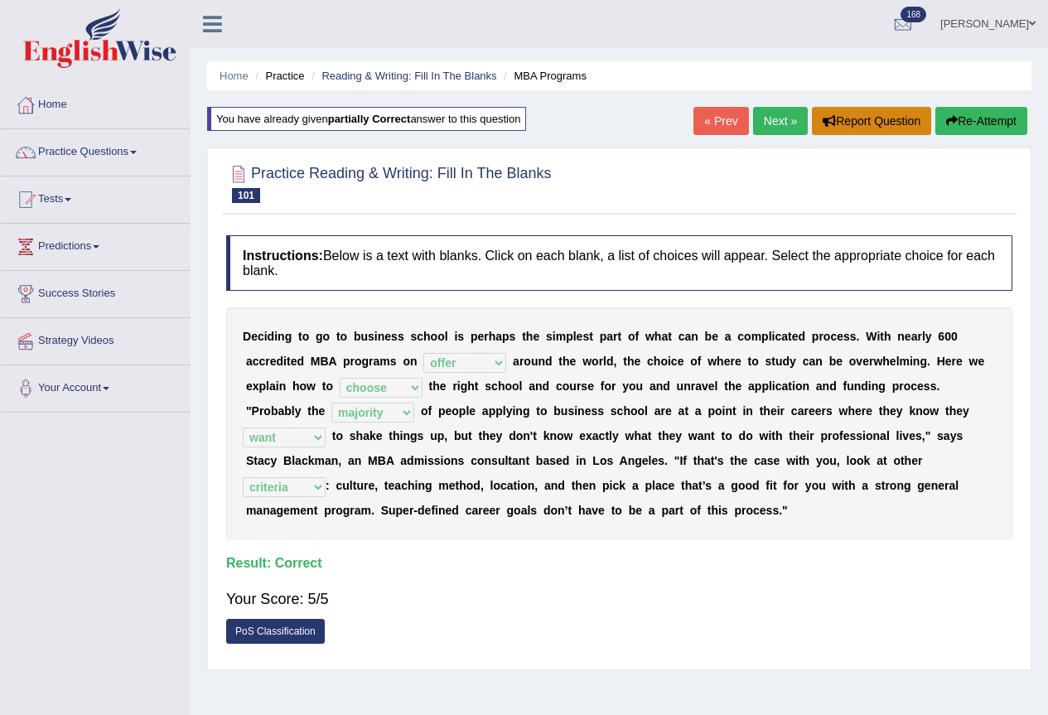
click at [812, 118] on button "Report Question" at bounding box center [871, 121] width 119 height 28
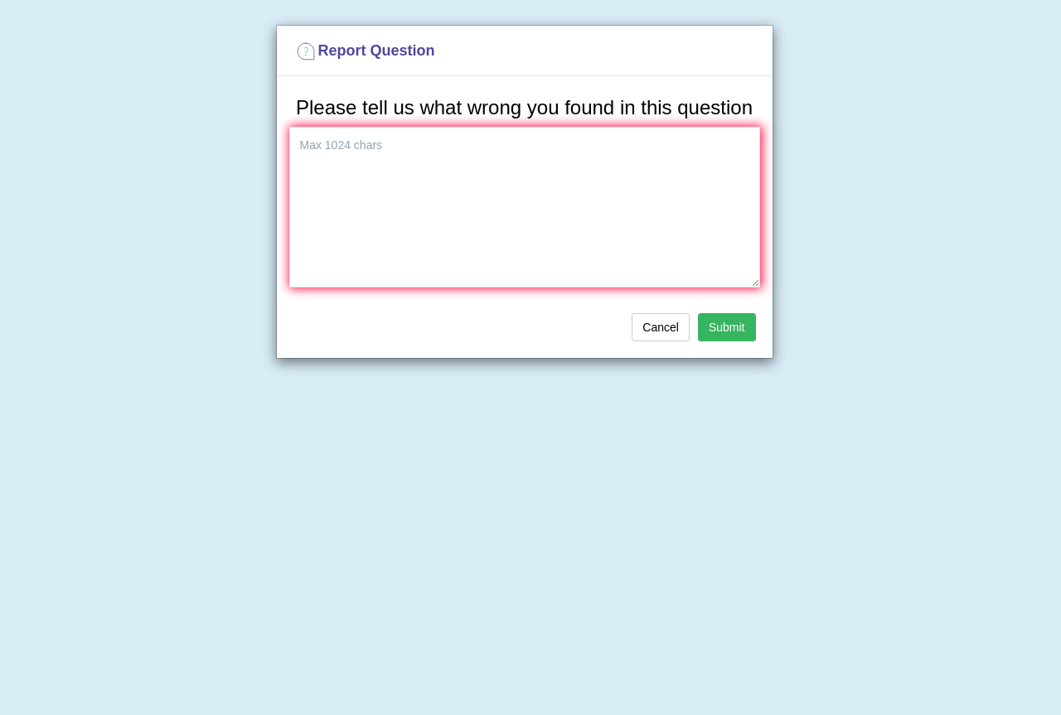
click at [781, 121] on div "Report Question Please tell us what wrong you found in this question Cancel Sub…" at bounding box center [530, 357] width 1061 height 715
click at [470, 386] on div "Report Question Please tell us what wrong you found in this question Cancel Sub…" at bounding box center [530, 357] width 1061 height 715
click at [632, 331] on button "Cancel" at bounding box center [660, 327] width 58 height 28
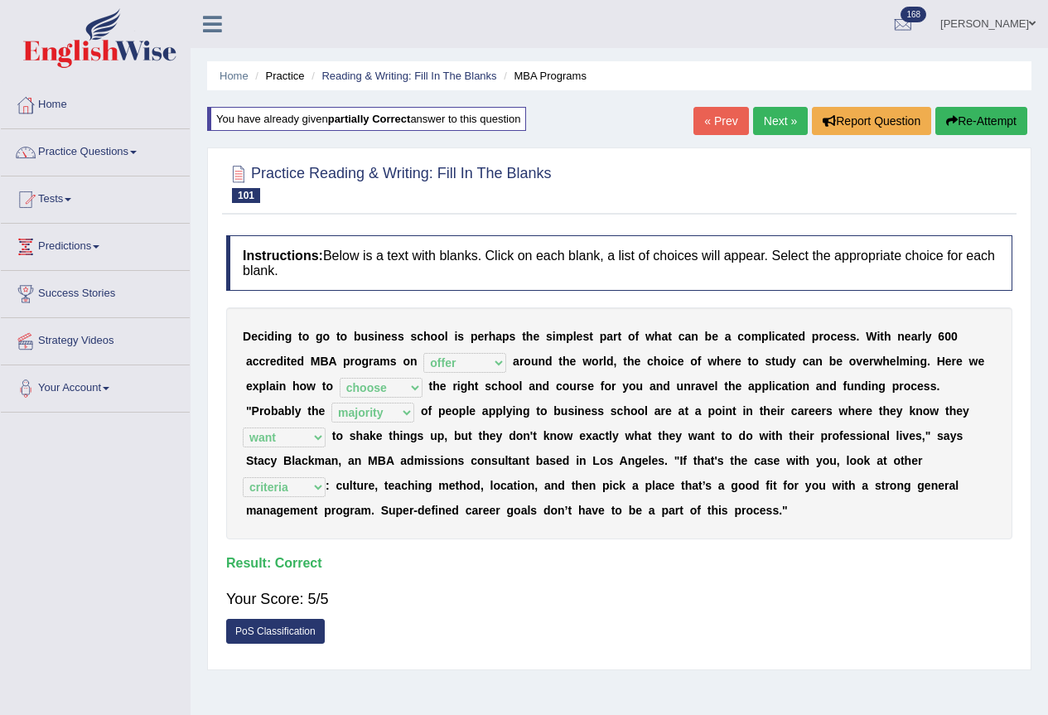
click at [776, 111] on link "Next »" at bounding box center [780, 121] width 55 height 28
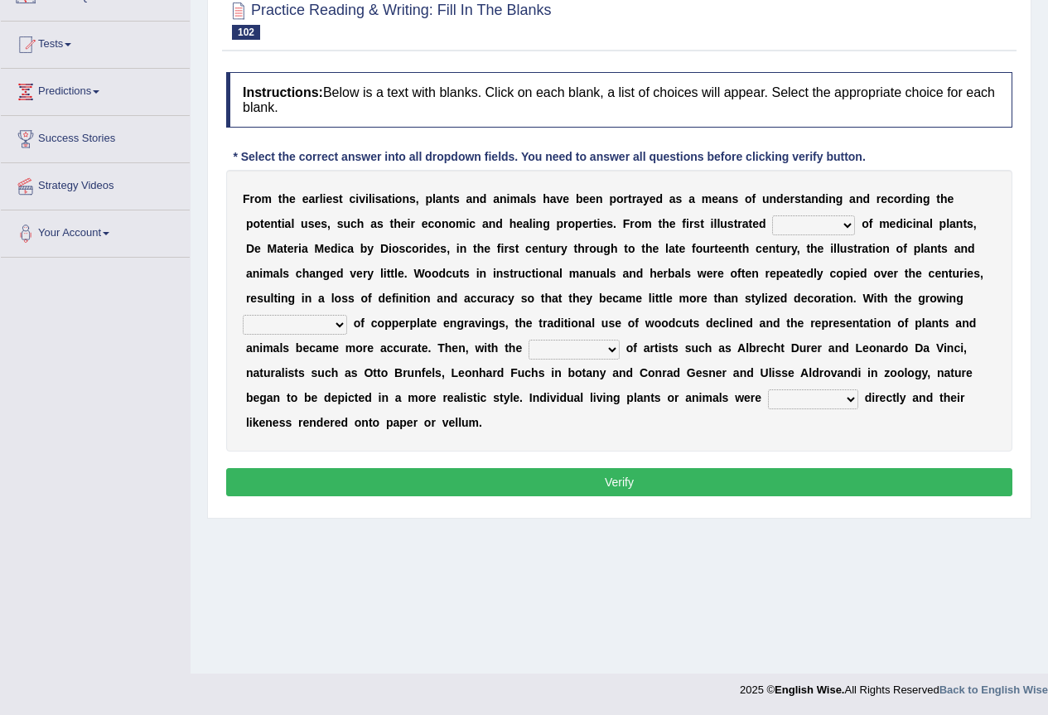
click at [845, 224] on select "seperate deletion catalogue segregate" at bounding box center [813, 225] width 83 height 20
click at [772, 215] on select "seperate deletion catalogue segregate" at bounding box center [813, 225] width 83 height 20
click at [844, 227] on select "seperate deletion catalogue segregate" at bounding box center [813, 225] width 83 height 20
select select "seperate"
click at [772, 215] on select "seperate deletion catalogue segregate" at bounding box center [813, 225] width 83 height 20
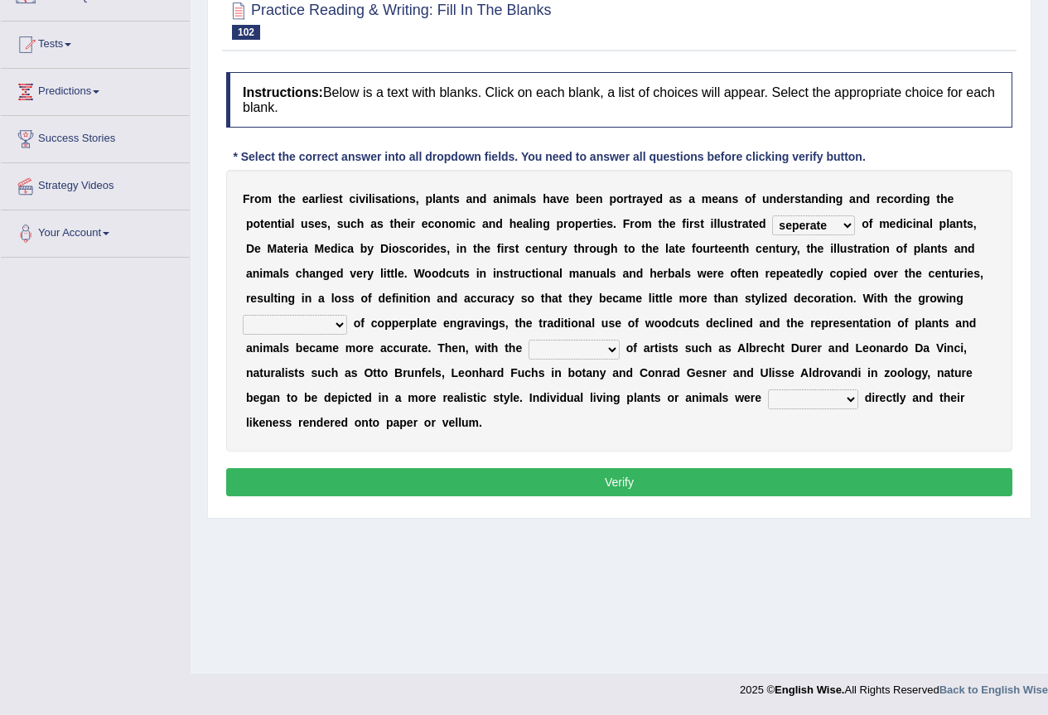
click at [334, 325] on select "understanding popularity options unusualness" at bounding box center [295, 325] width 104 height 20
select select "understanding"
click at [243, 315] on select "understanding popularity options unusualness" at bounding box center [295, 325] width 104 height 20
click at [609, 350] on select "deactivation outgrowth emergence abandon" at bounding box center [574, 350] width 91 height 20
select select "emergence"
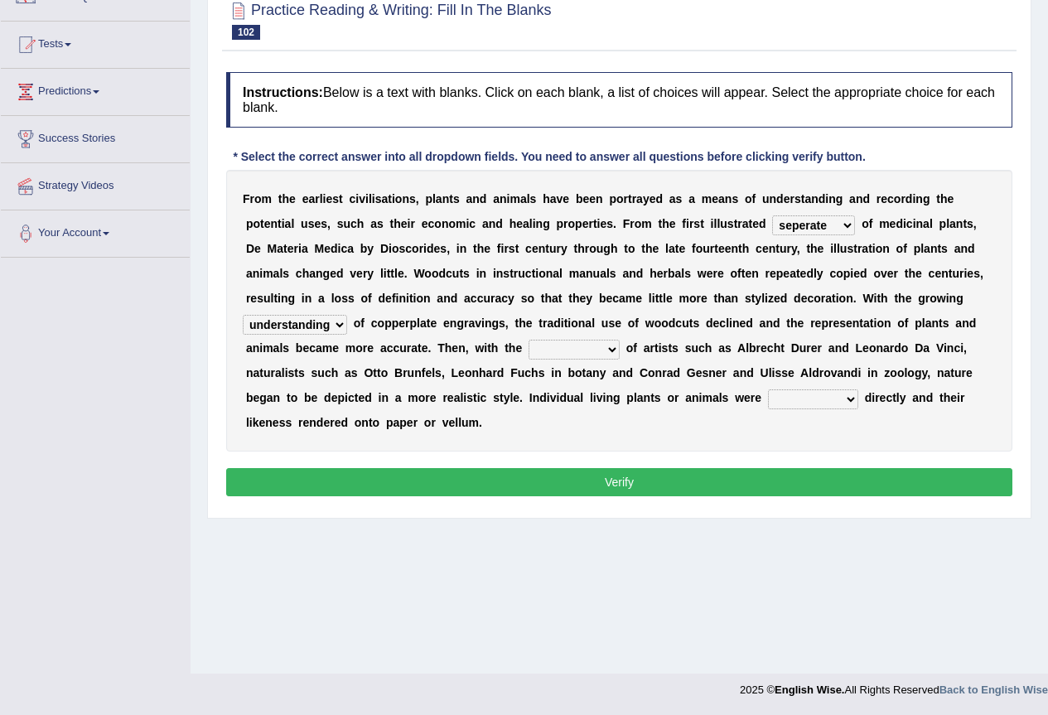
click at [529, 340] on select "deactivation outgrowth emergence abandon" at bounding box center [574, 350] width 91 height 20
click at [851, 400] on select "observed overlooked disregarded ignorant" at bounding box center [813, 399] width 90 height 20
select select "observed"
click at [768, 389] on select "observed overlooked disregarded ignorant" at bounding box center [813, 399] width 90 height 20
click at [844, 397] on select "observed overlooked disregarded ignorant" at bounding box center [813, 399] width 90 height 20
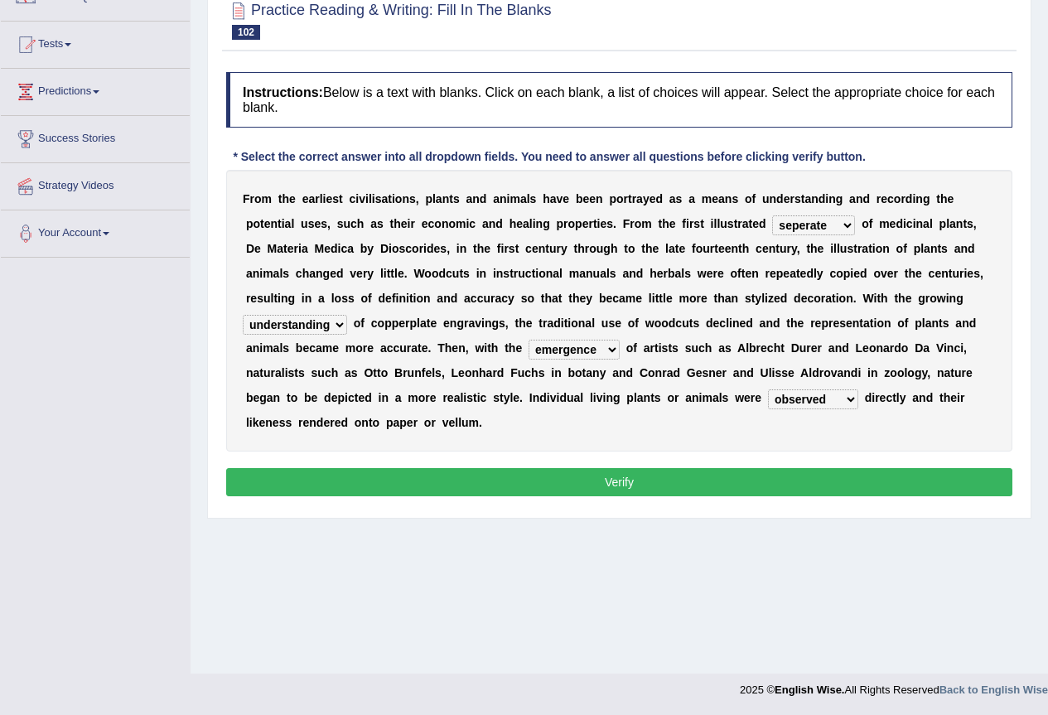
click at [984, 605] on div "Home Practice Reading & Writing: Fill In The Blanks Plants and Animals « Prev N…" at bounding box center [620, 259] width 858 height 829
click at [654, 483] on button "Verify" at bounding box center [619, 482] width 786 height 28
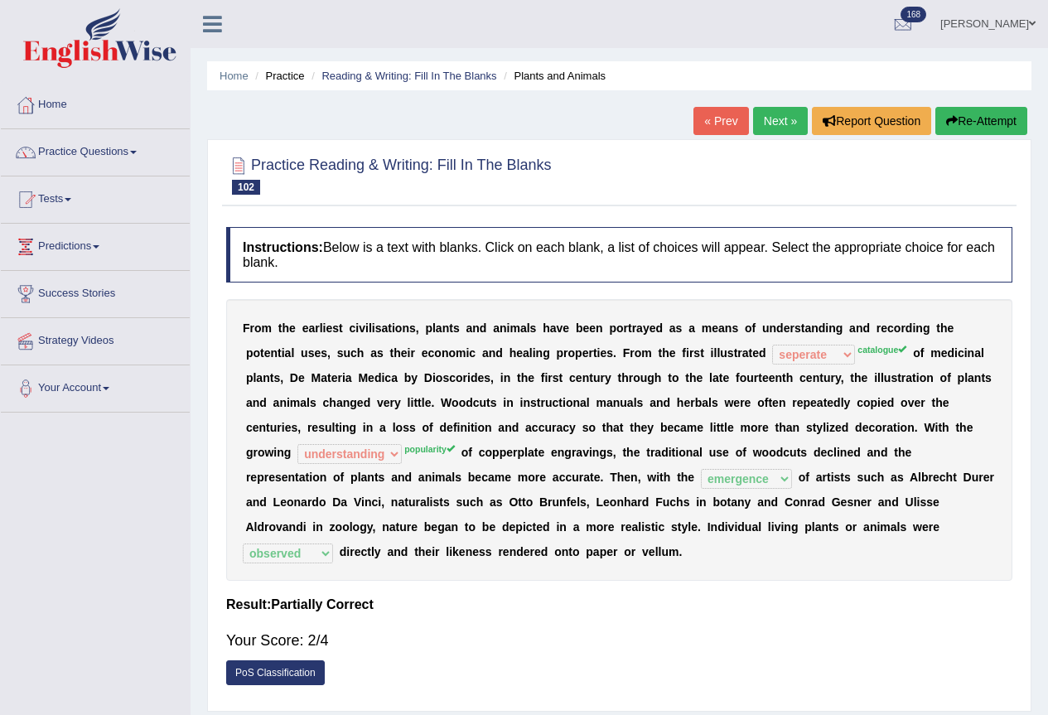
click at [983, 14] on link "Kalsang Dolker" at bounding box center [988, 21] width 120 height 43
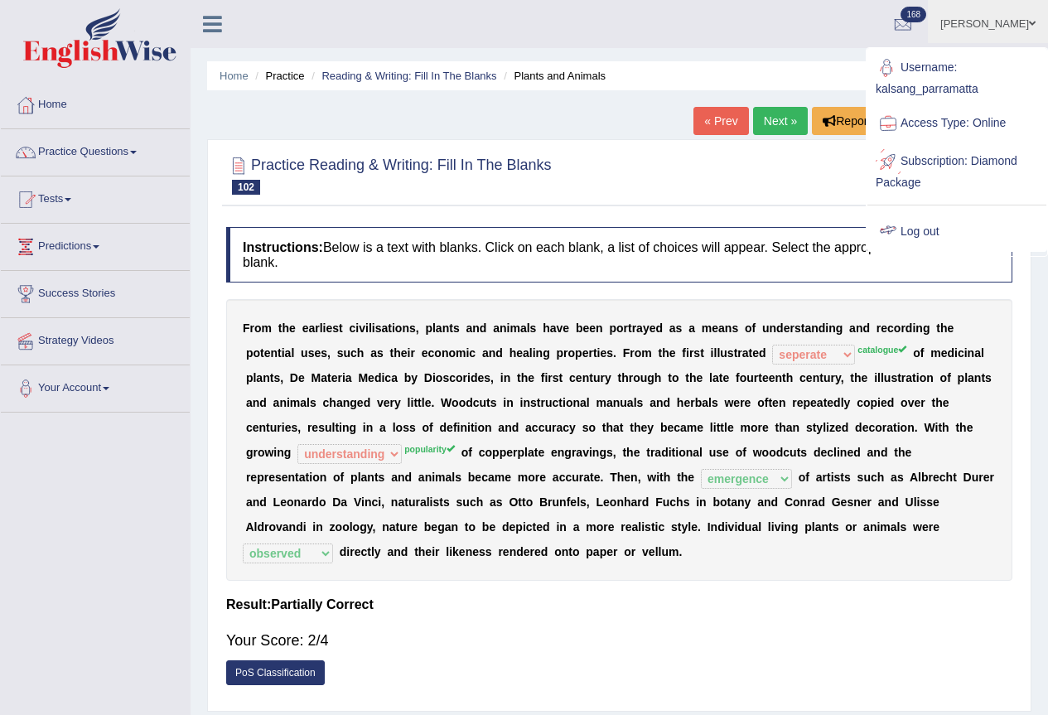
click at [919, 223] on link "Log out" at bounding box center [957, 232] width 179 height 38
